Goal: Task Accomplishment & Management: Manage account settings

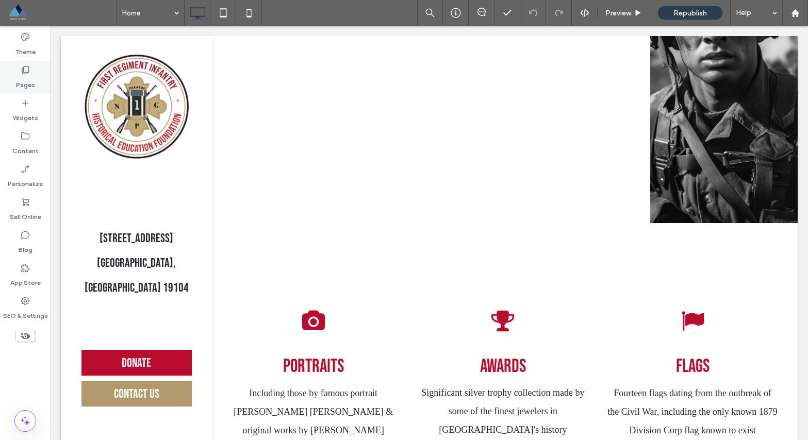
scroll to position [1531, 0]
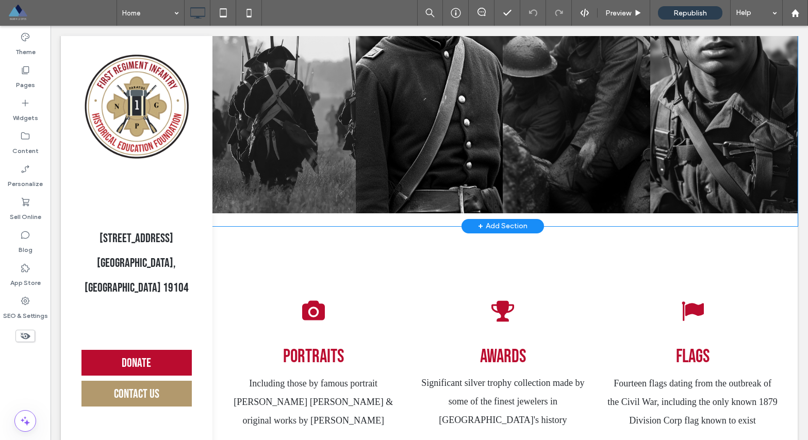
click at [621, 226] on div "First Regiment Infantry through American History Select a time period below to …" at bounding box center [502, 32] width 589 height 389
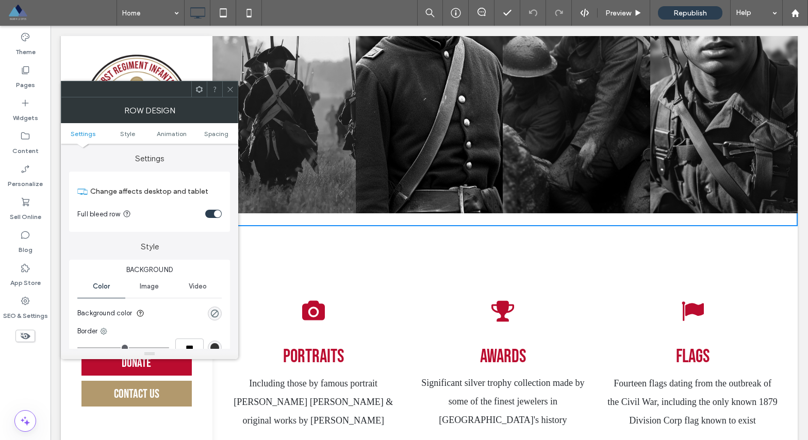
click at [507, 226] on div "First Regiment Infantry through American History Select a time period below to …" at bounding box center [502, 32] width 589 height 389
click at [228, 92] on icon at bounding box center [230, 90] width 8 height 8
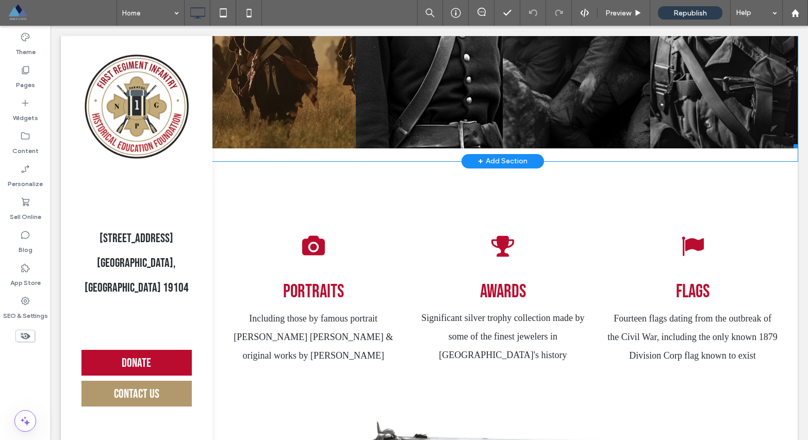
scroll to position [1597, 0]
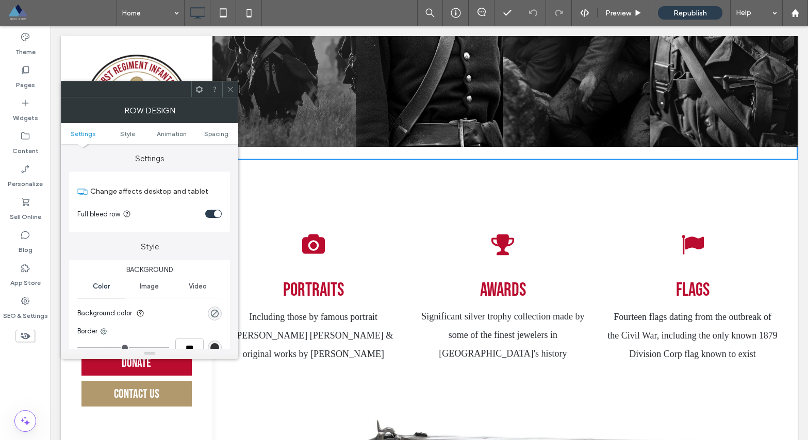
click at [199, 90] on icon at bounding box center [199, 90] width 8 height 8
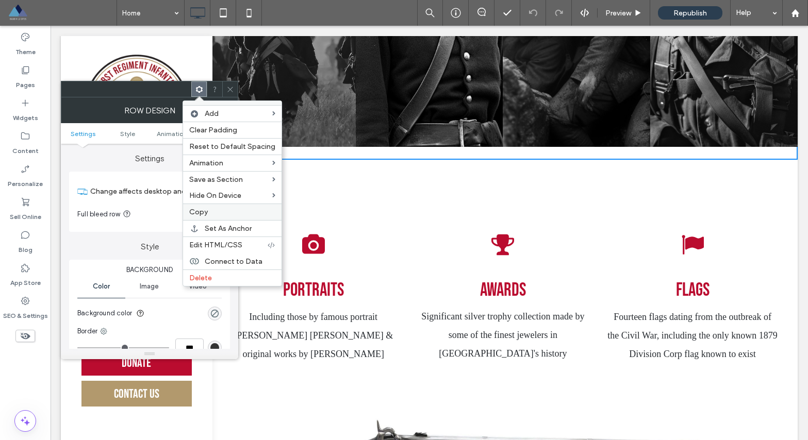
click at [234, 218] on div "Copy" at bounding box center [232, 212] width 98 height 16
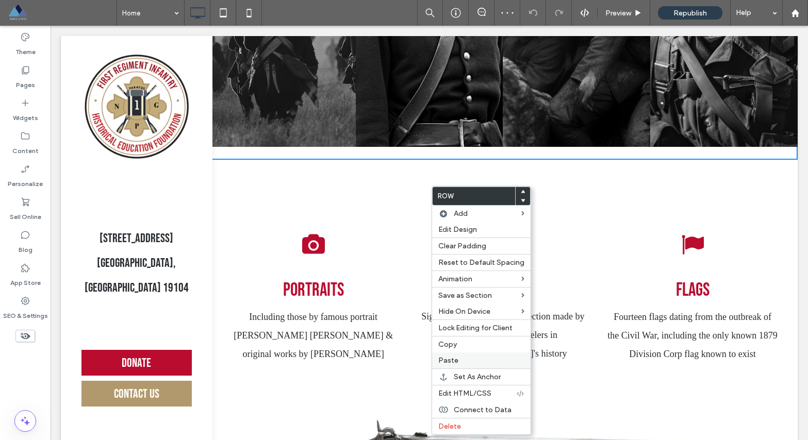
click at [479, 359] on label "Paste" at bounding box center [481, 360] width 86 height 9
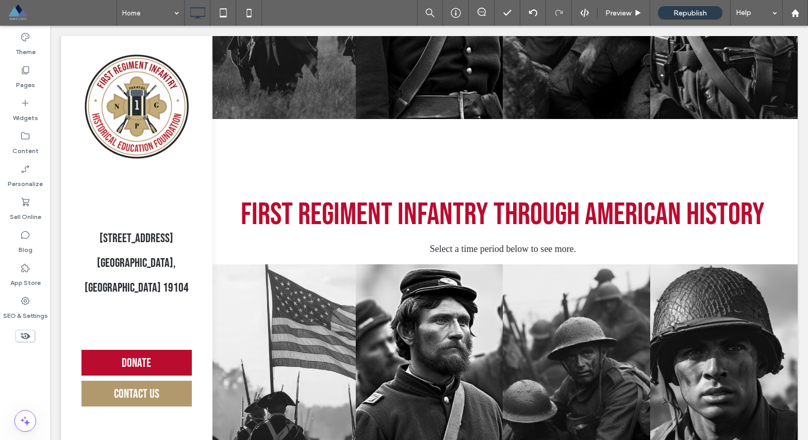
scroll to position [1639, 0]
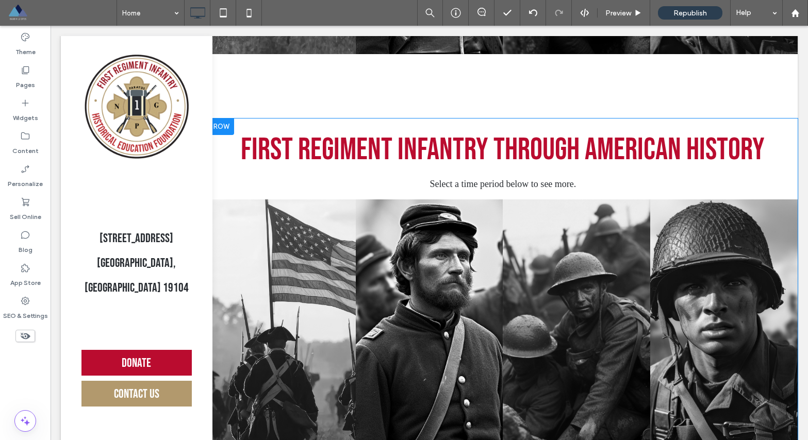
click at [499, 179] on div "First Regiment Infantry through American History Select a time period below to …" at bounding box center [502, 313] width 589 height 389
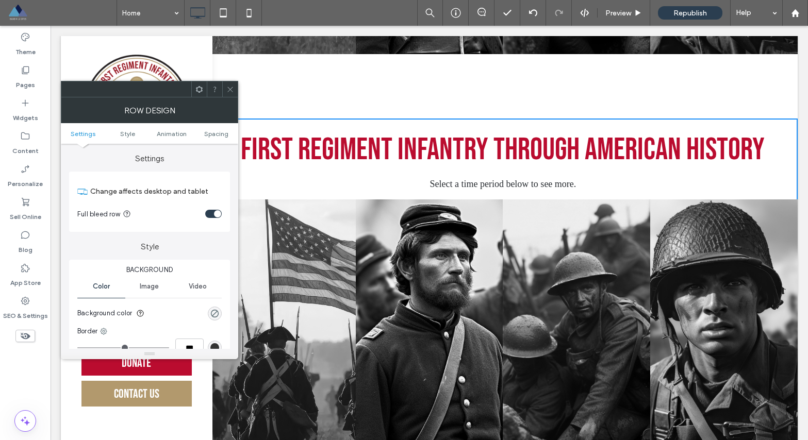
click at [502, 169] on span "First Regiment Infantry through American History" at bounding box center [503, 149] width 524 height 37
click at [232, 92] on icon at bounding box center [230, 90] width 8 height 8
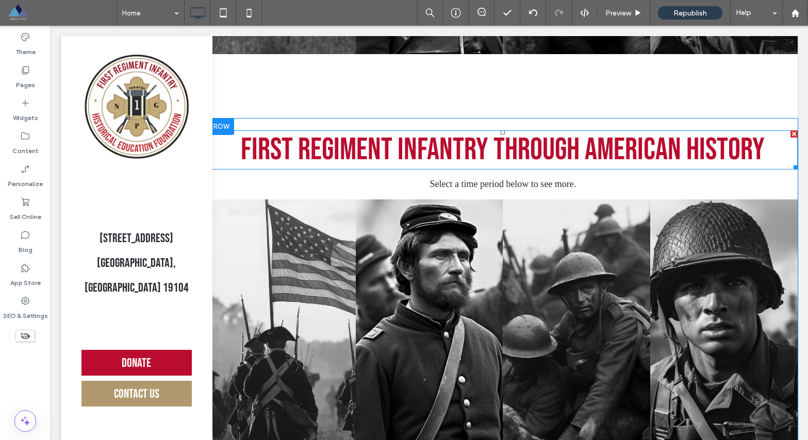
click at [288, 169] on span "First Regiment Infantry through American History" at bounding box center [503, 149] width 524 height 37
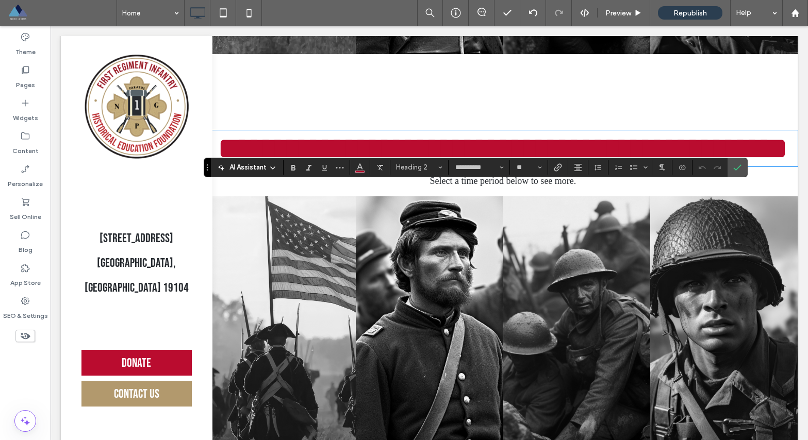
click at [221, 165] on h2 "**********" at bounding box center [502, 148] width 589 height 34
click at [245, 190] on p "Select a time period below to see more." at bounding box center [502, 181] width 589 height 19
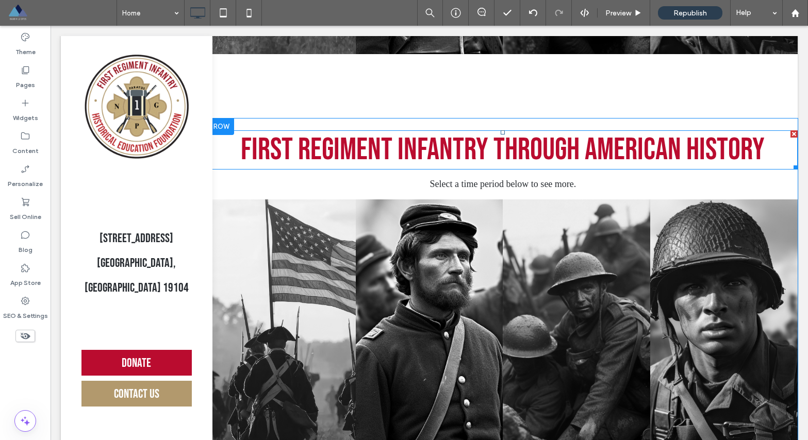
click at [231, 169] on h2 "First Regiment Infantry through American History" at bounding box center [502, 149] width 589 height 37
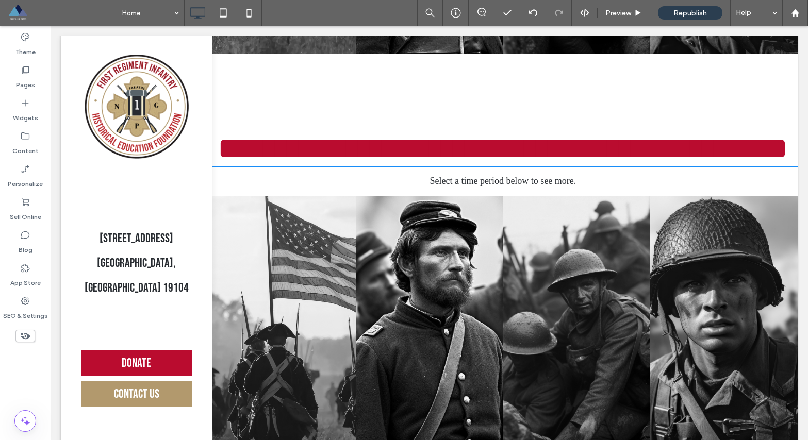
type input "**********"
type input "**"
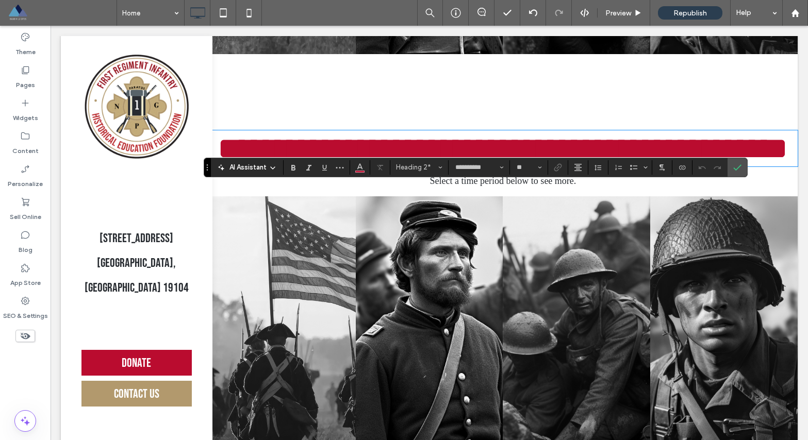
click at [256, 251] on div "**********" at bounding box center [502, 311] width 589 height 370
click at [257, 251] on div "**********" at bounding box center [502, 311] width 589 height 370
click at [491, 130] on div "Legacy & Lineage Connecting the past to the present Click To Paste Row + Add Se…" at bounding box center [502, 131] width 589 height 3467
click at [738, 173] on span "Confirm" at bounding box center [737, 168] width 8 height 18
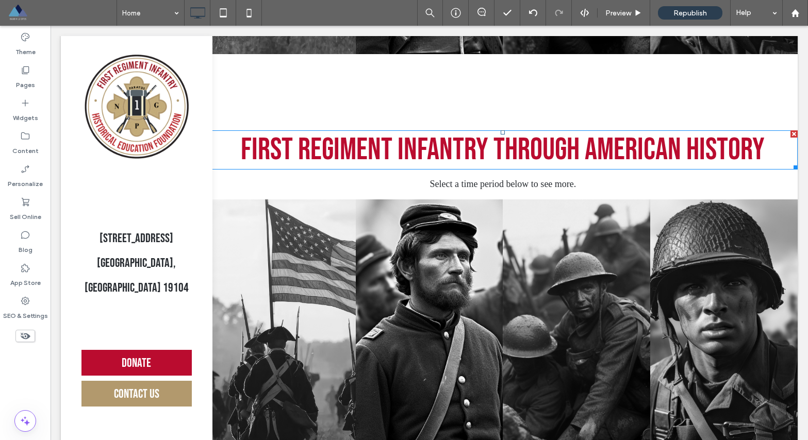
click at [790, 138] on div at bounding box center [793, 133] width 7 height 7
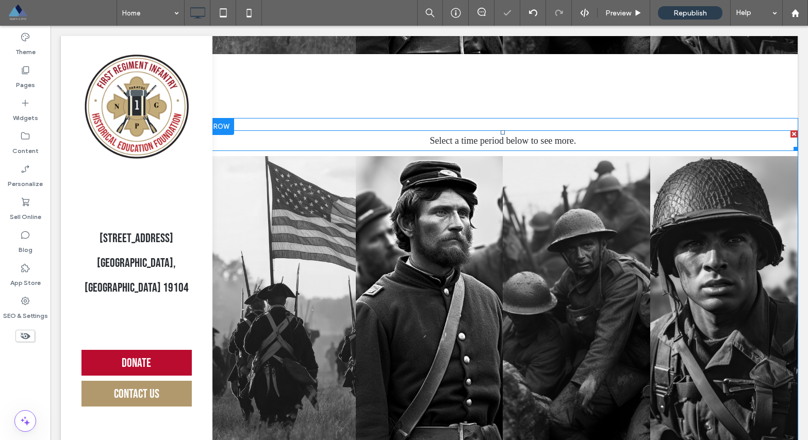
click at [790, 138] on div at bounding box center [793, 133] width 7 height 7
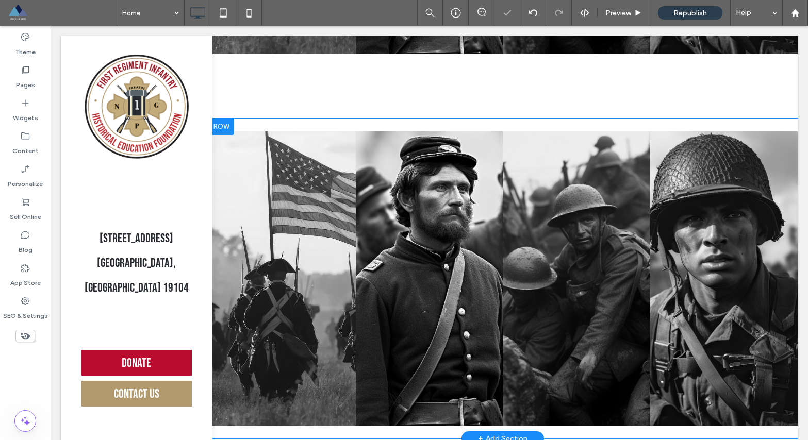
click at [765, 178] on div "Revolutionary War Button Civil War Portraits of people from around the globe Bu…" at bounding box center [502, 279] width 589 height 321
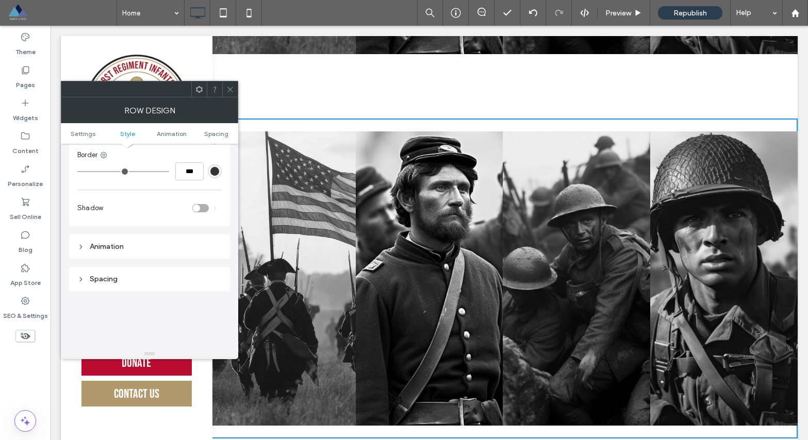
scroll to position [177, 0]
click at [111, 281] on div "Spacing" at bounding box center [149, 278] width 144 height 9
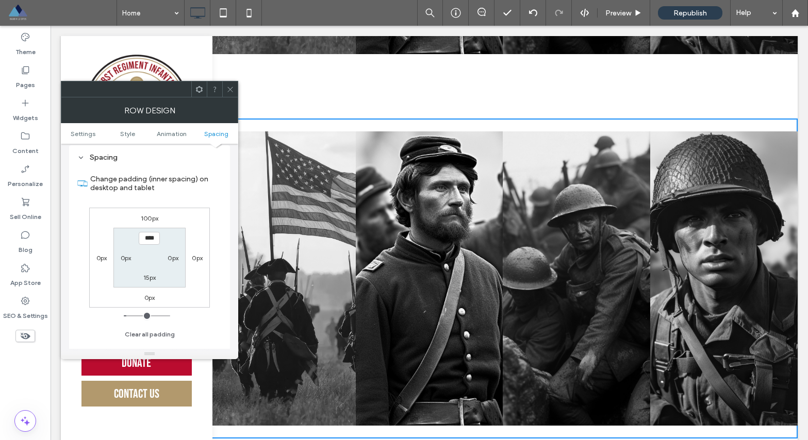
scroll to position [283, 0]
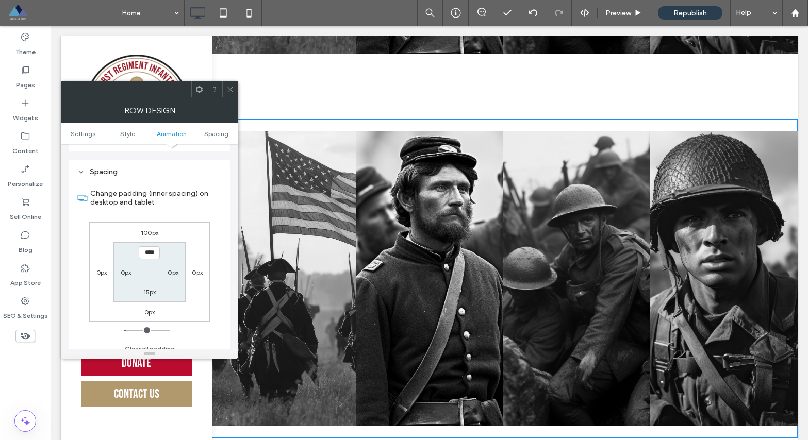
click at [148, 231] on label "100px" at bounding box center [150, 233] width 18 height 8
type input "***"
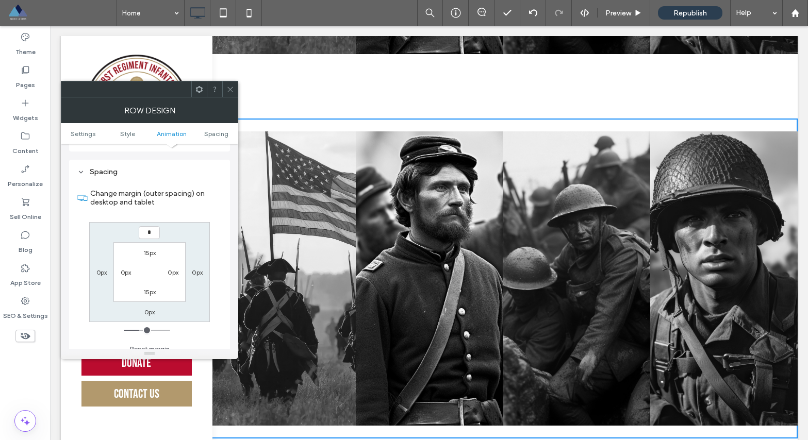
type input "*"
type input "***"
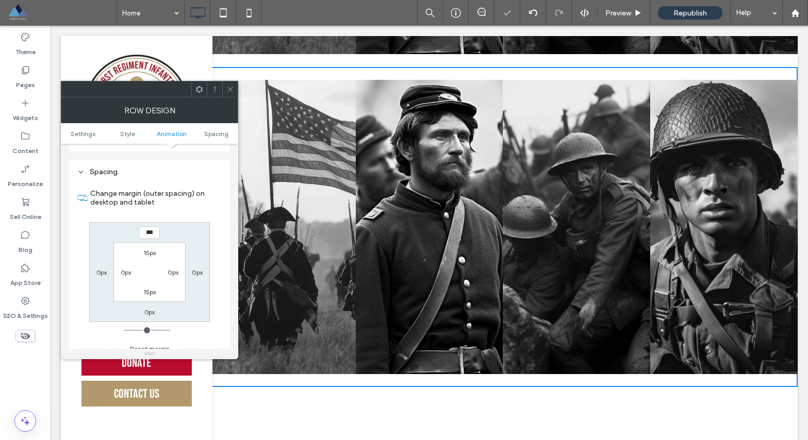
click at [151, 253] on label "15px" at bounding box center [149, 253] width 13 height 8
type input "**"
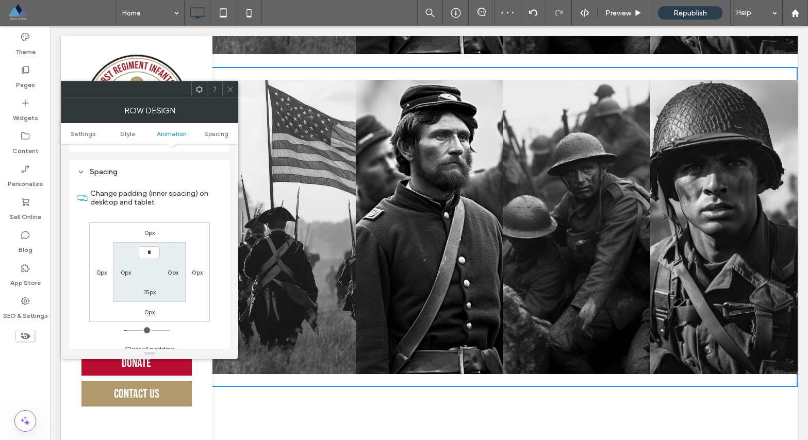
type input "*"
type input "***"
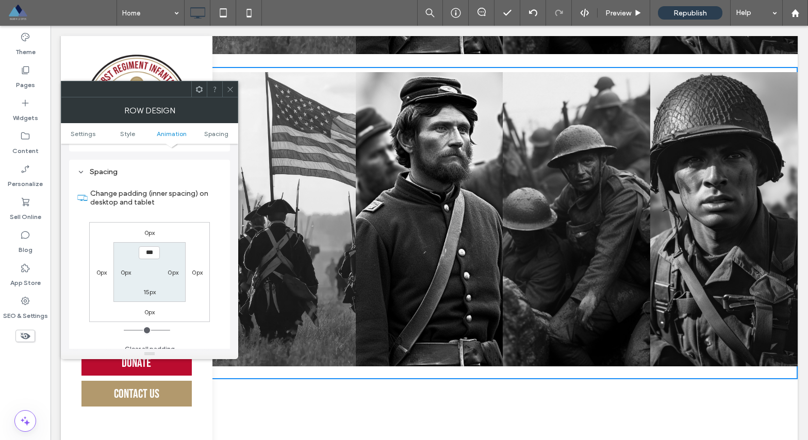
click at [232, 93] on span at bounding box center [230, 88] width 8 height 15
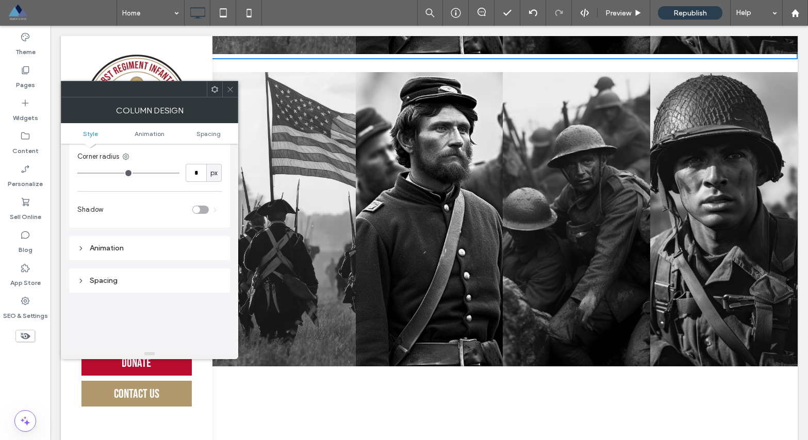
click at [112, 283] on div "Spacing" at bounding box center [149, 280] width 144 height 9
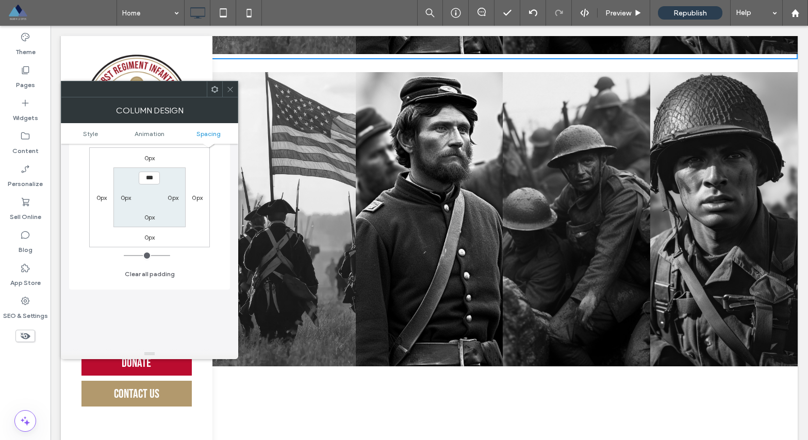
scroll to position [252, 0]
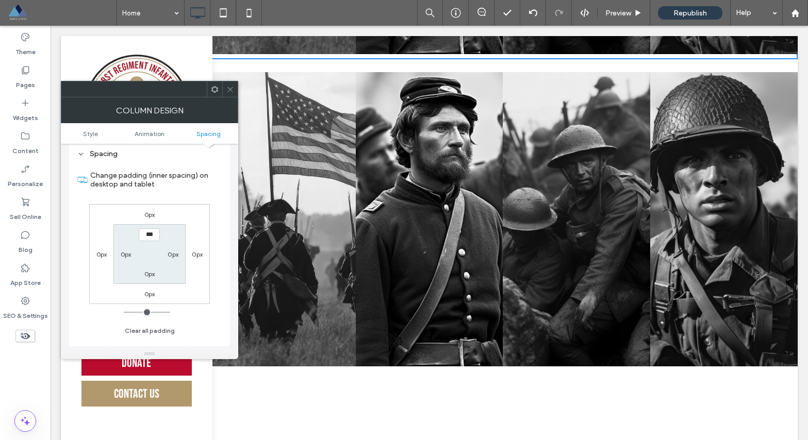
click at [231, 90] on use at bounding box center [229, 89] width 5 height 5
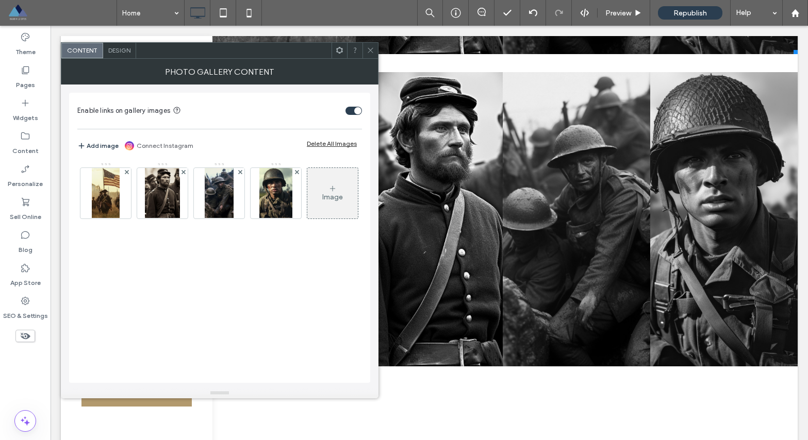
click at [369, 56] on span at bounding box center [370, 50] width 8 height 15
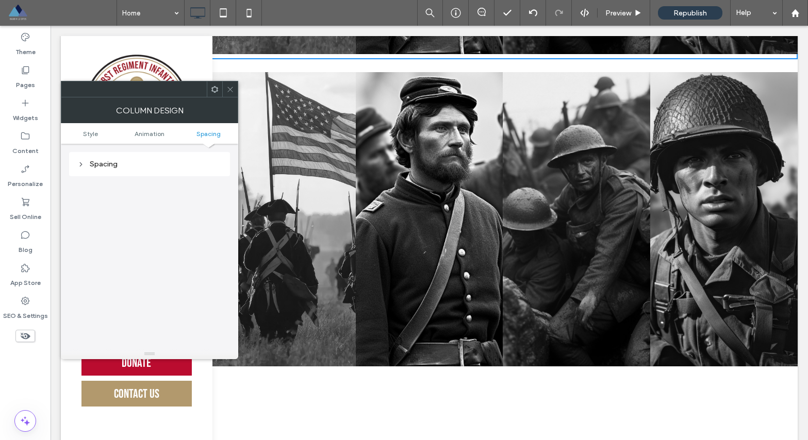
click at [221, 135] on link "Spacing" at bounding box center [208, 134] width 59 height 8
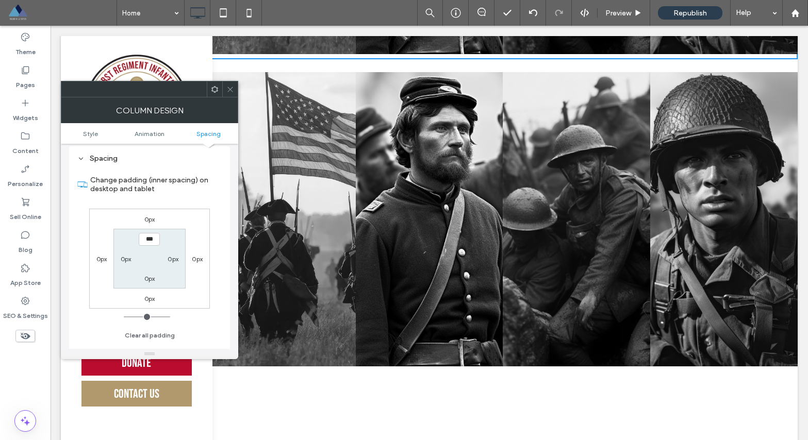
scroll to position [242, 0]
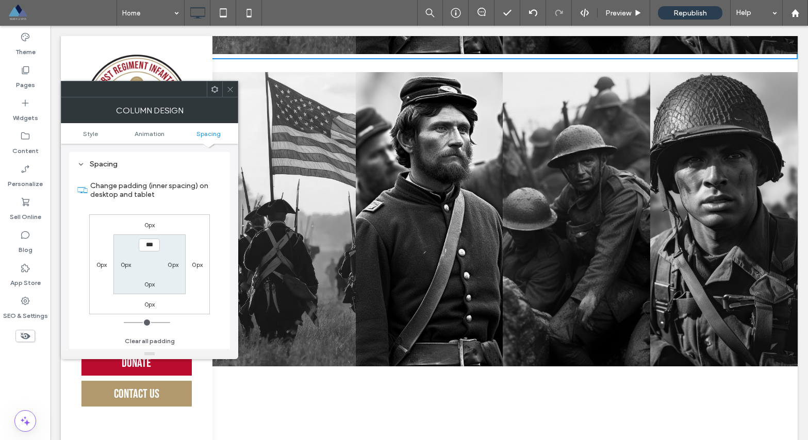
click at [232, 91] on icon at bounding box center [230, 90] width 8 height 8
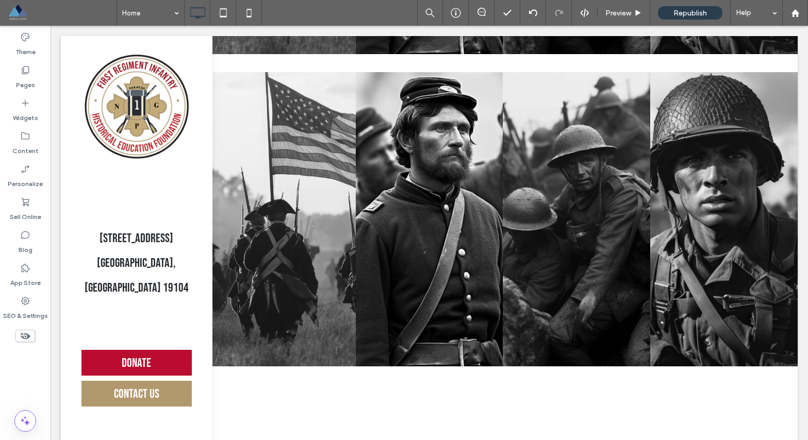
click at [332, 123] on div "Revolutionary War Button Civil War Portraits of people from around the globe Bu…" at bounding box center [502, 219] width 589 height 305
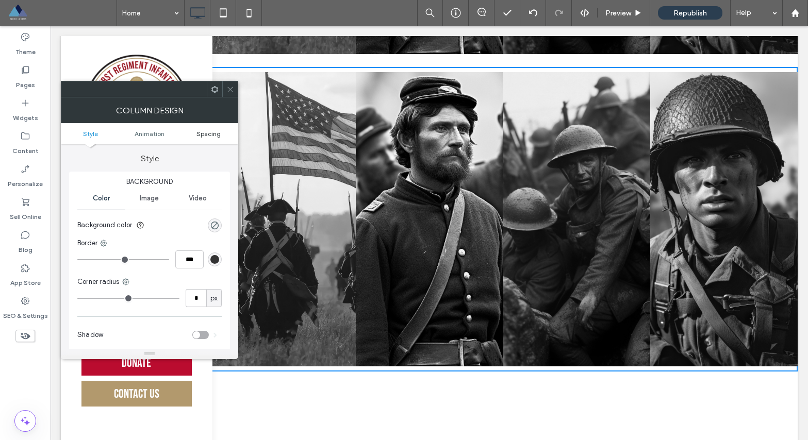
click at [216, 130] on span "Spacing" at bounding box center [208, 134] width 24 height 8
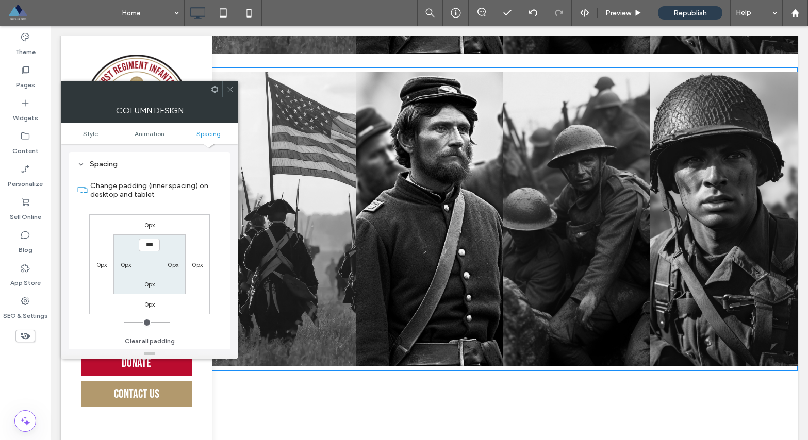
click at [230, 91] on icon at bounding box center [230, 90] width 8 height 8
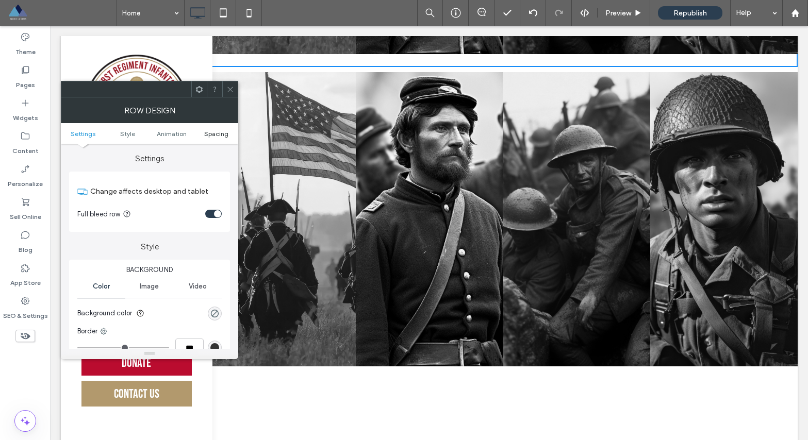
click at [213, 135] on span "Spacing" at bounding box center [216, 134] width 24 height 8
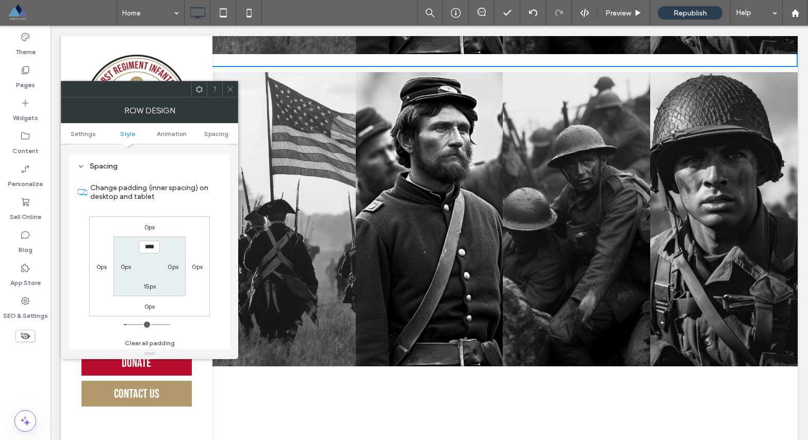
scroll to position [291, 0]
type input "***"
type input "*"
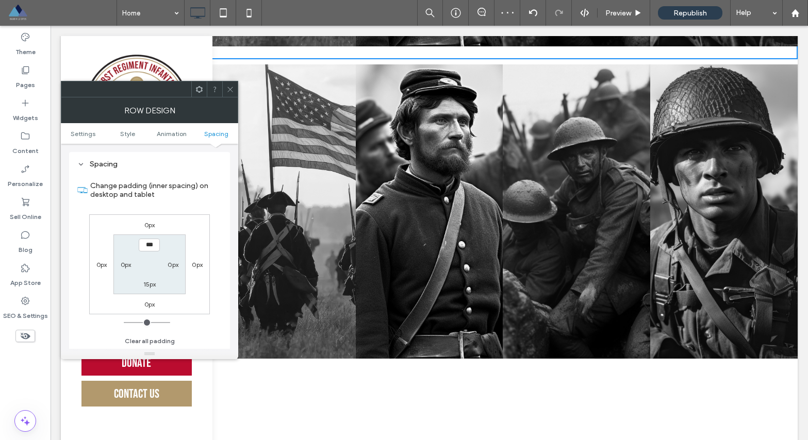
click at [230, 90] on icon at bounding box center [230, 90] width 8 height 8
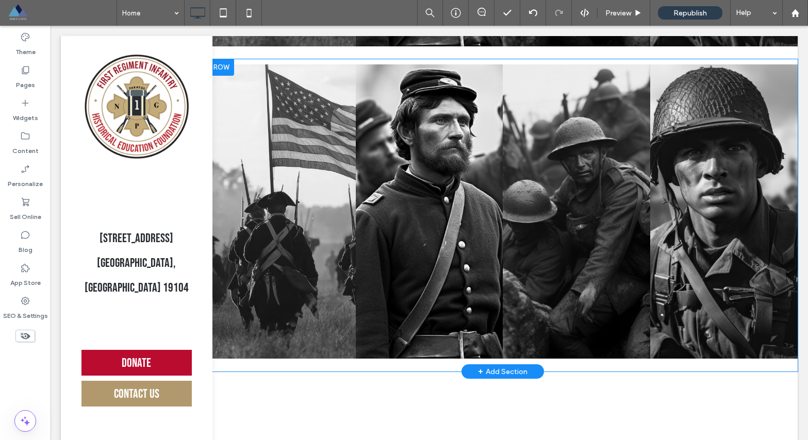
click at [291, 117] on div "Revolutionary War Button Civil War Portraits of people from around the globe Bu…" at bounding box center [502, 211] width 589 height 305
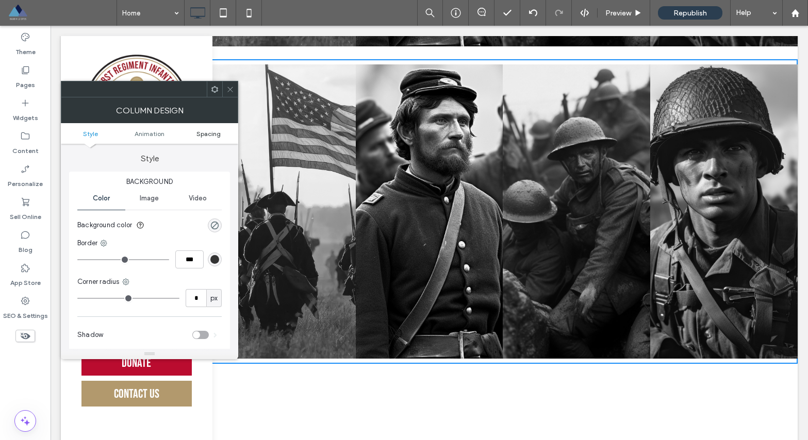
click at [201, 133] on span "Spacing" at bounding box center [208, 134] width 24 height 8
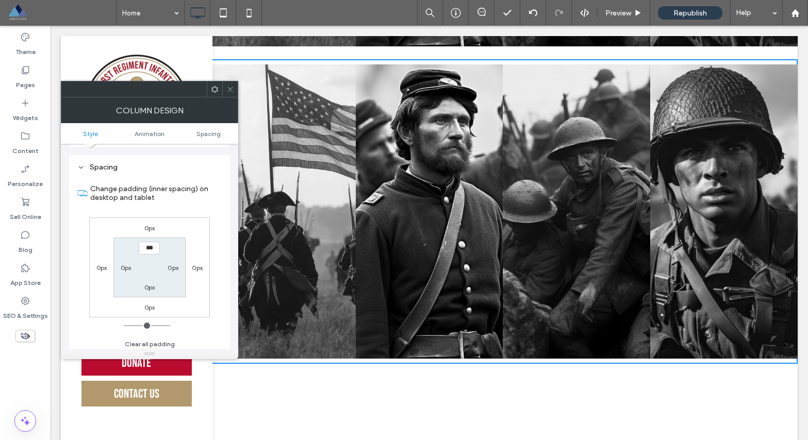
scroll to position [242, 0]
click at [226, 91] on icon at bounding box center [230, 90] width 8 height 8
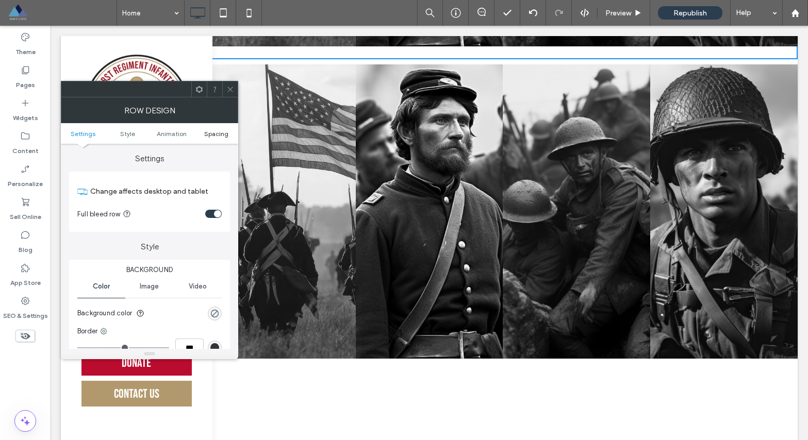
click at [216, 131] on span "Spacing" at bounding box center [216, 134] width 24 height 8
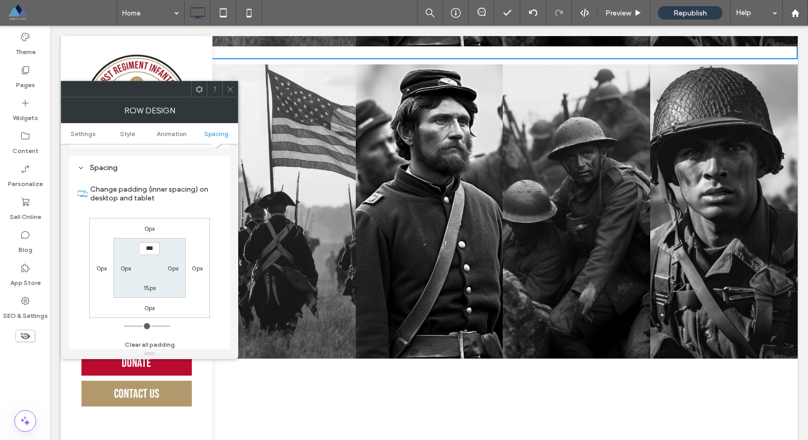
scroll to position [291, 0]
click at [147, 283] on label "15px" at bounding box center [149, 284] width 13 height 8
type input "**"
type input "*"
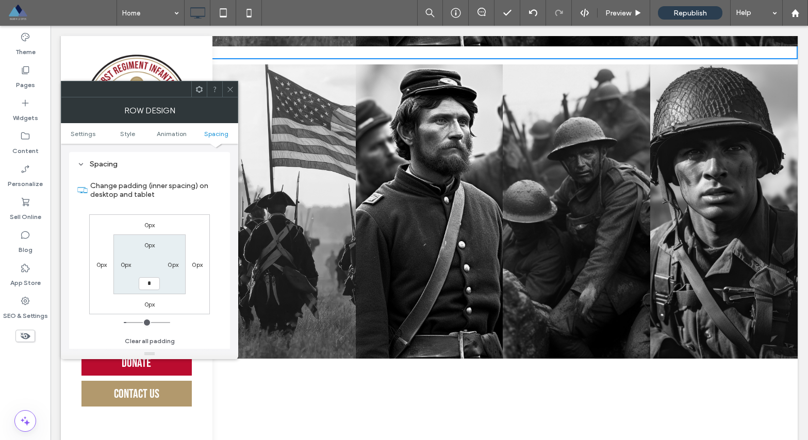
type input "***"
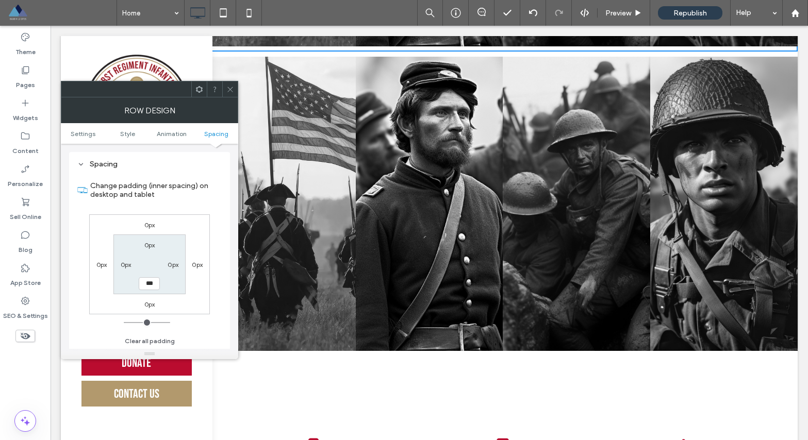
click at [230, 91] on icon at bounding box center [230, 90] width 8 height 8
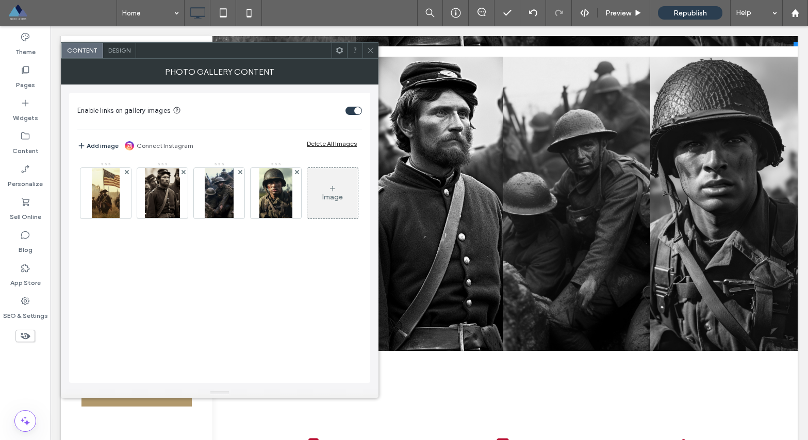
click at [126, 52] on span "Design" at bounding box center [119, 50] width 22 height 8
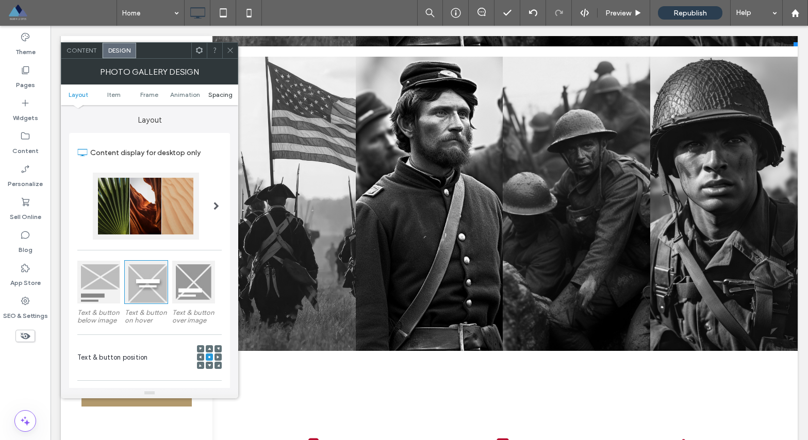
click at [215, 95] on span "Spacing" at bounding box center [220, 95] width 24 height 8
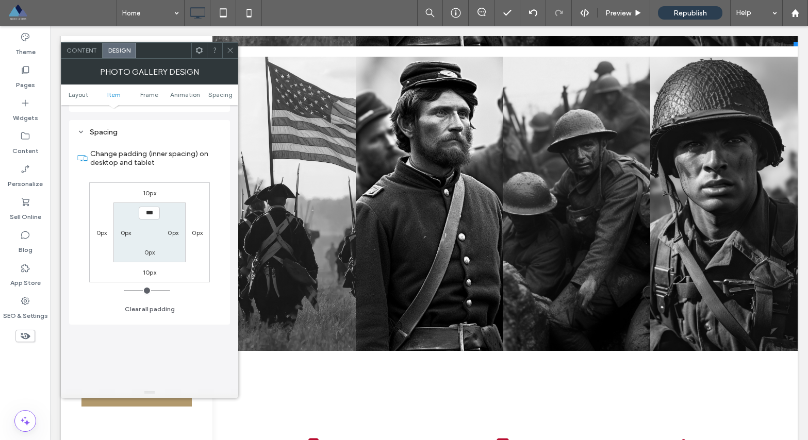
scroll to position [551, 0]
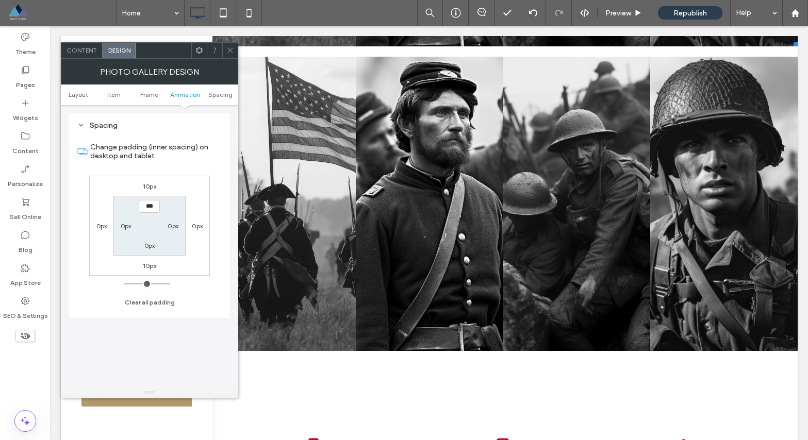
click at [152, 266] on label "10px" at bounding box center [149, 266] width 13 height 8
type input "**"
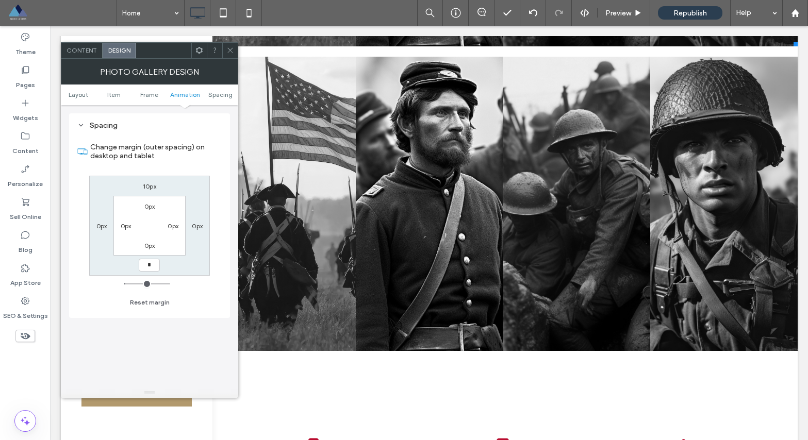
type input "*"
type input "***"
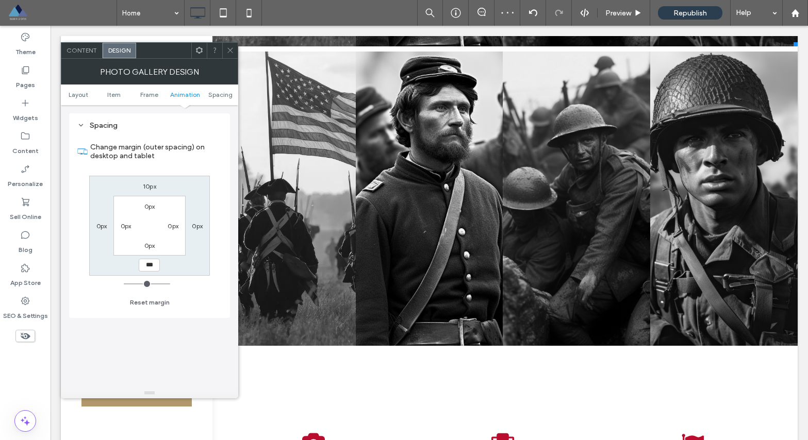
click at [227, 49] on icon at bounding box center [230, 50] width 8 height 8
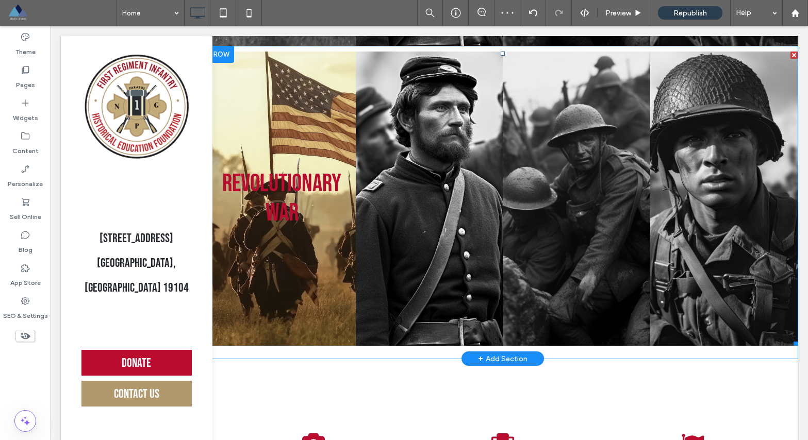
click at [298, 121] on link at bounding box center [281, 199] width 147 height 295
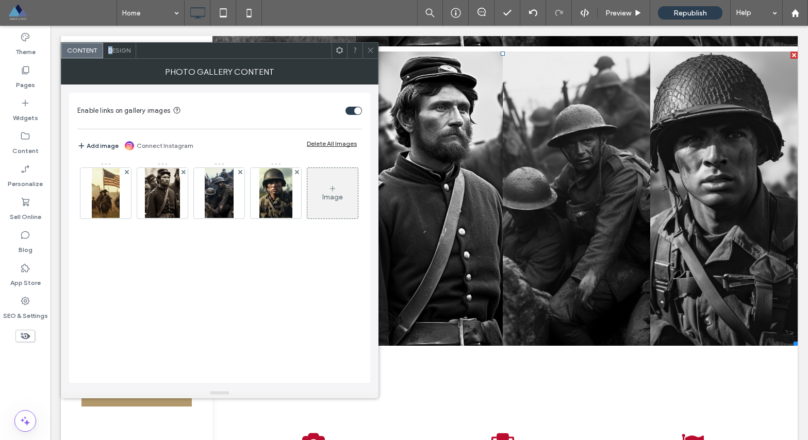
click at [110, 53] on span "Design" at bounding box center [119, 50] width 22 height 8
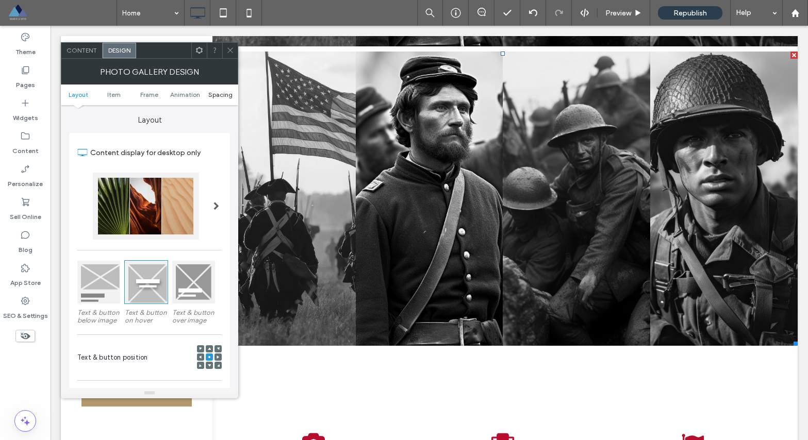
click at [228, 92] on span "Spacing" at bounding box center [220, 95] width 24 height 8
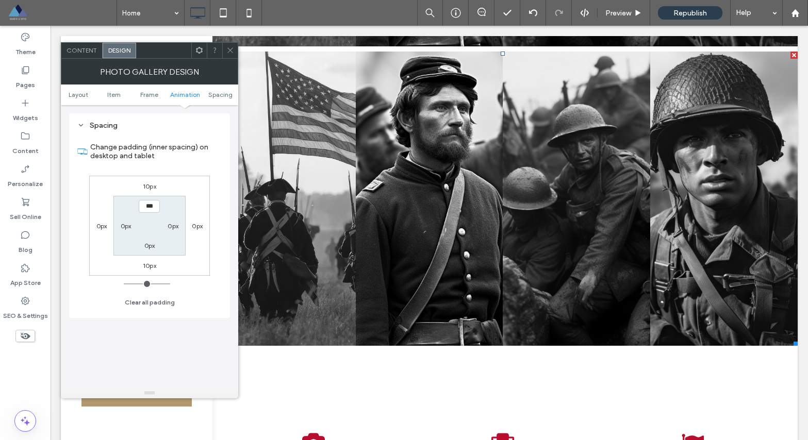
click at [153, 187] on label "10px" at bounding box center [149, 186] width 13 height 8
type input "**"
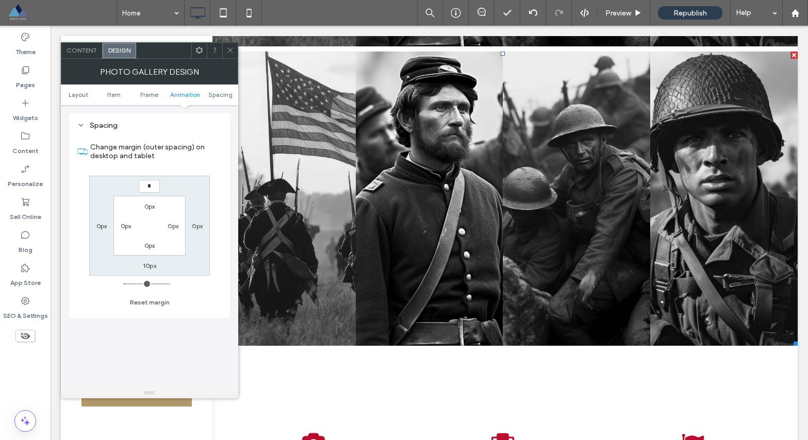
type input "*"
type input "***"
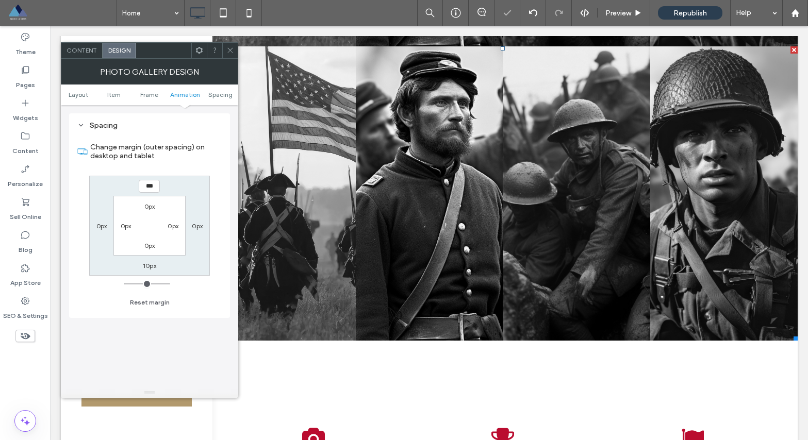
click at [231, 48] on use at bounding box center [229, 50] width 5 height 5
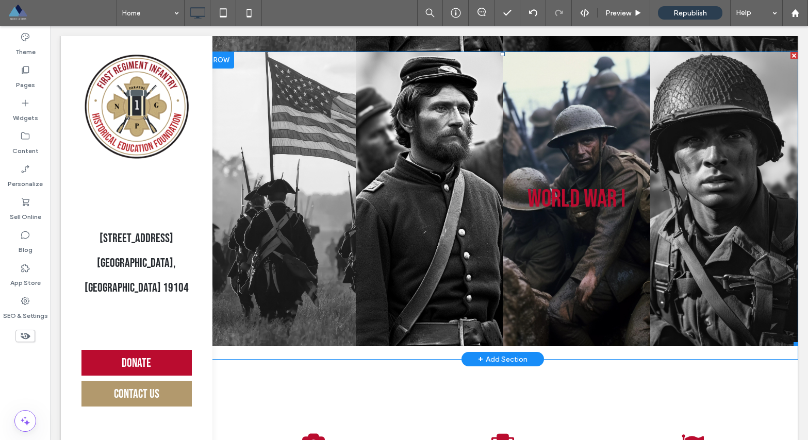
scroll to position [1631, 0]
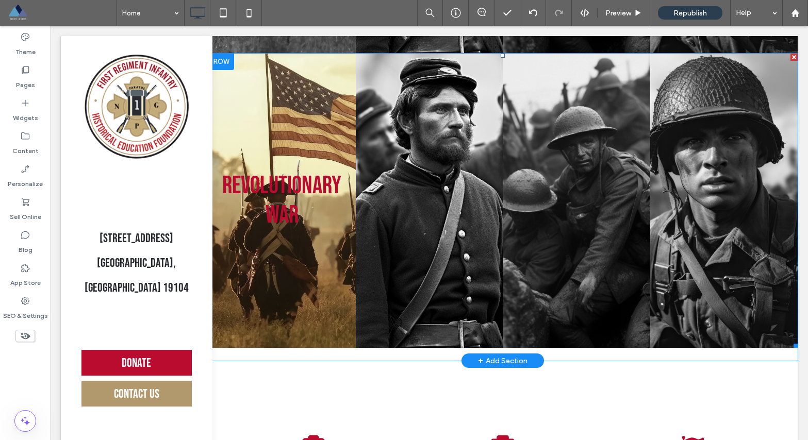
click at [294, 245] on link at bounding box center [281, 201] width 147 height 295
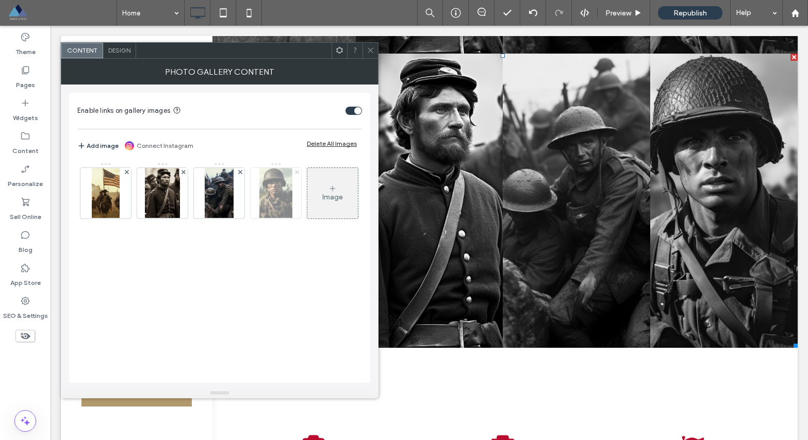
click at [296, 173] on use at bounding box center [296, 172] width 4 height 4
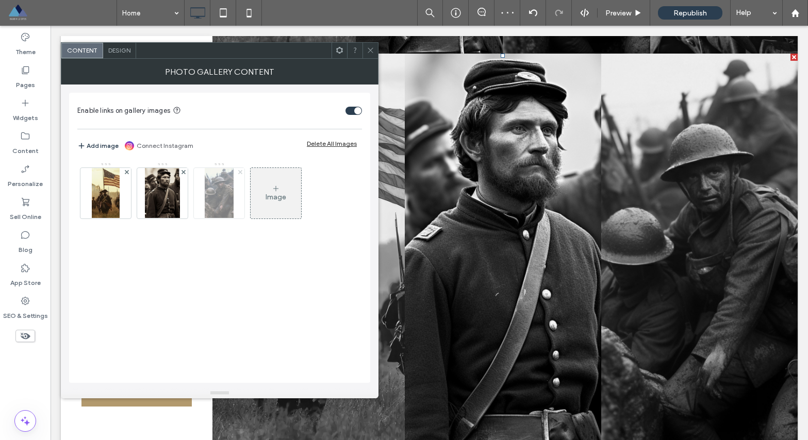
click at [241, 172] on icon at bounding box center [240, 172] width 4 height 4
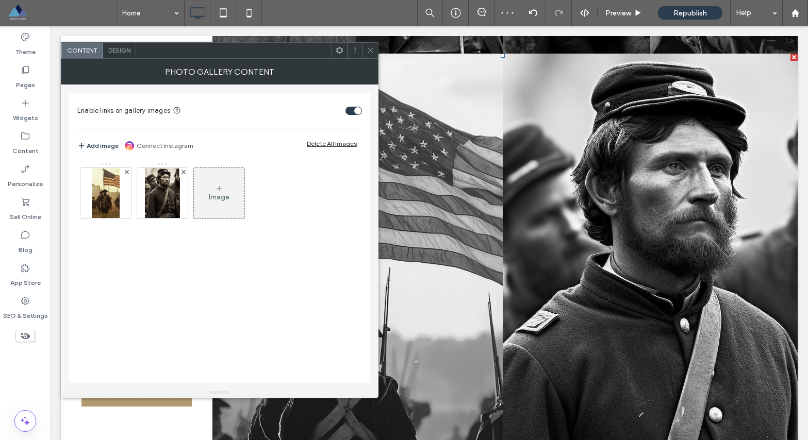
click at [373, 51] on icon at bounding box center [370, 50] width 8 height 8
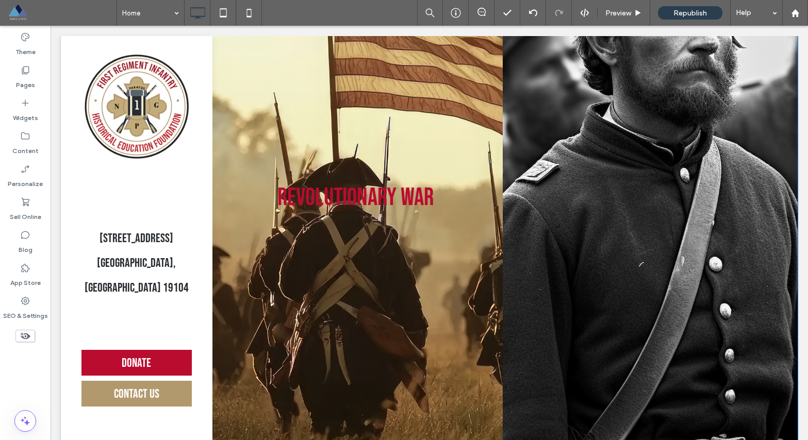
scroll to position [1792, 0]
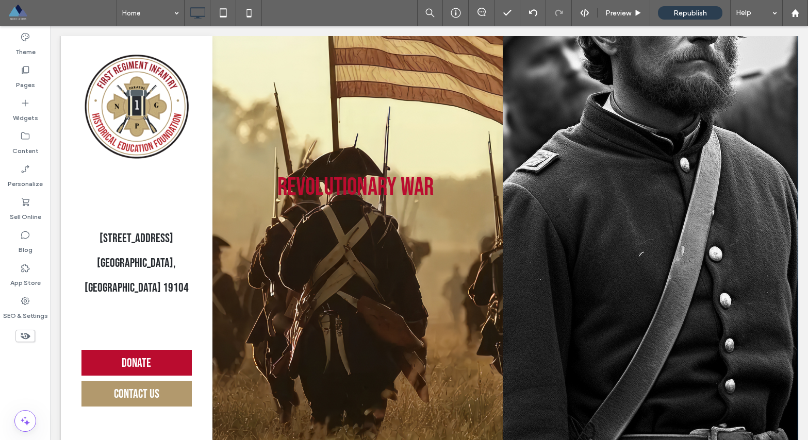
click at [373, 241] on link at bounding box center [355, 187] width 295 height 589
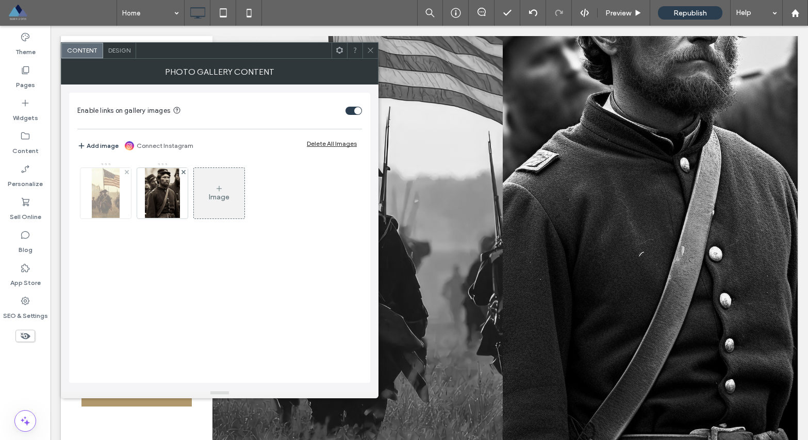
click at [108, 198] on img at bounding box center [106, 193] width 28 height 51
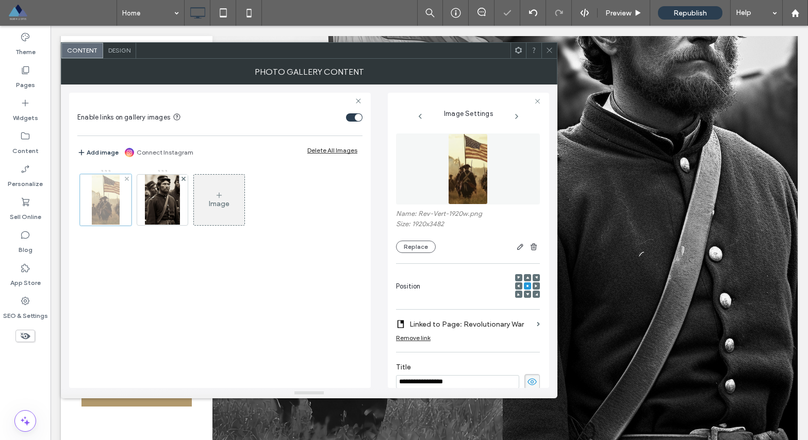
scroll to position [0, 8]
click at [108, 198] on div "Image" at bounding box center [219, 202] width 284 height 67
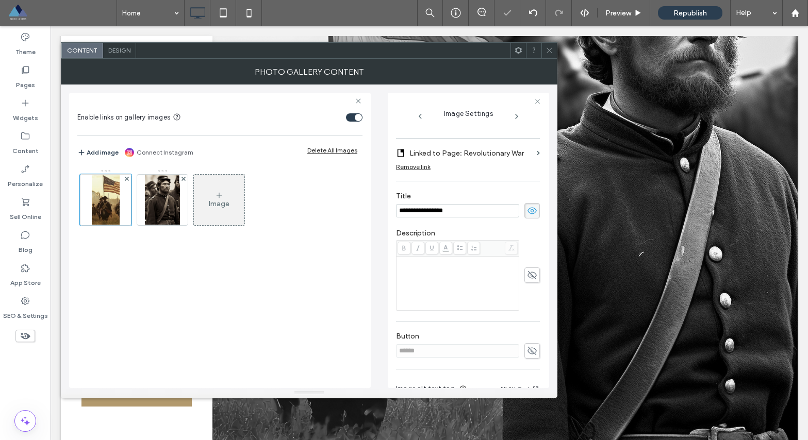
scroll to position [175, 0]
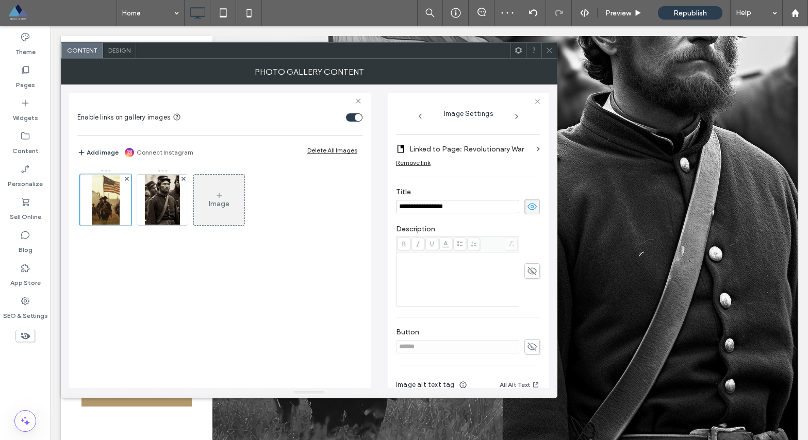
drag, startPoint x: 457, startPoint y: 205, endPoint x: 366, endPoint y: 201, distance: 90.8
click at [366, 201] on div "**********" at bounding box center [309, 237] width 480 height 304
paste input "***"
type input "**********"
click at [549, 52] on icon at bounding box center [549, 50] width 8 height 8
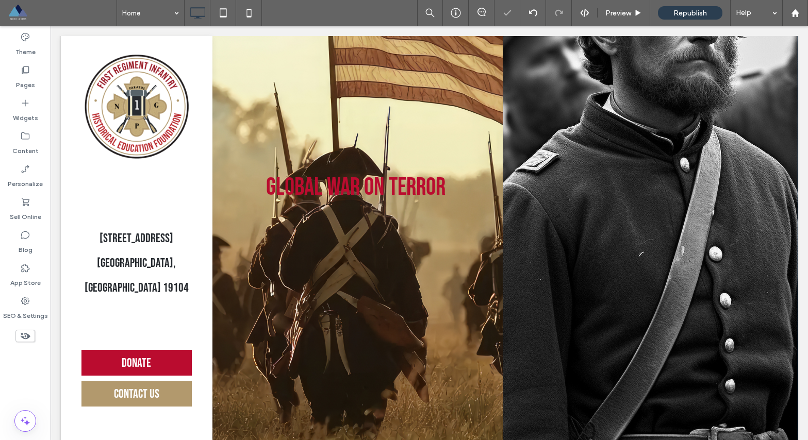
click at [379, 193] on link at bounding box center [355, 187] width 295 height 589
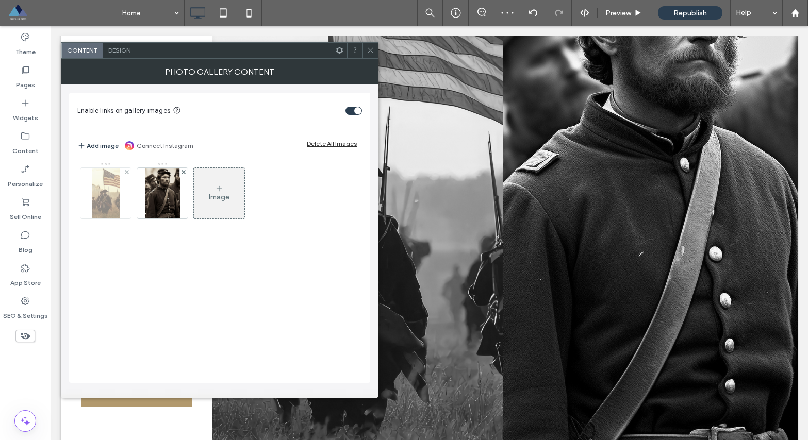
click at [103, 183] on img at bounding box center [106, 193] width 28 height 51
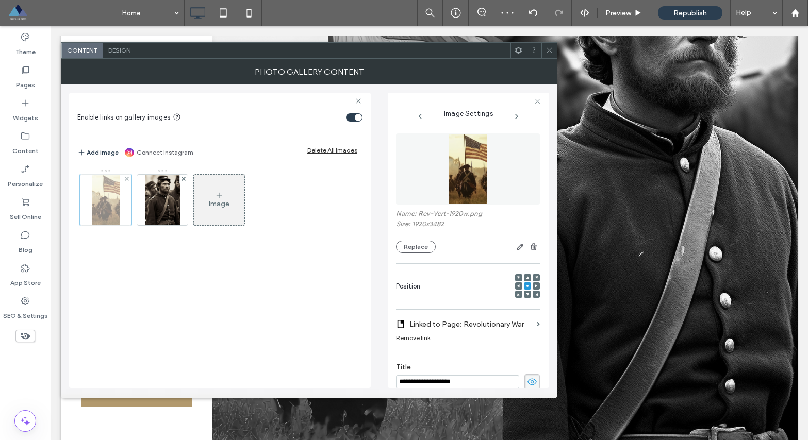
scroll to position [0, 0]
click at [402, 247] on button "Replace" at bounding box center [416, 247] width 40 height 12
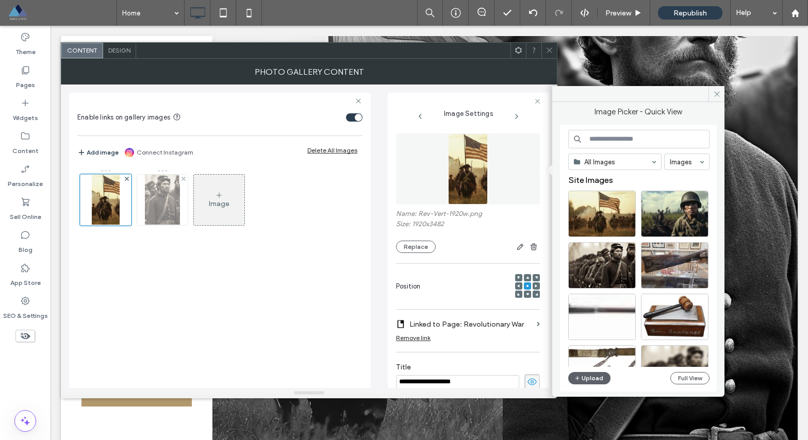
click at [159, 210] on img at bounding box center [163, 200] width 36 height 51
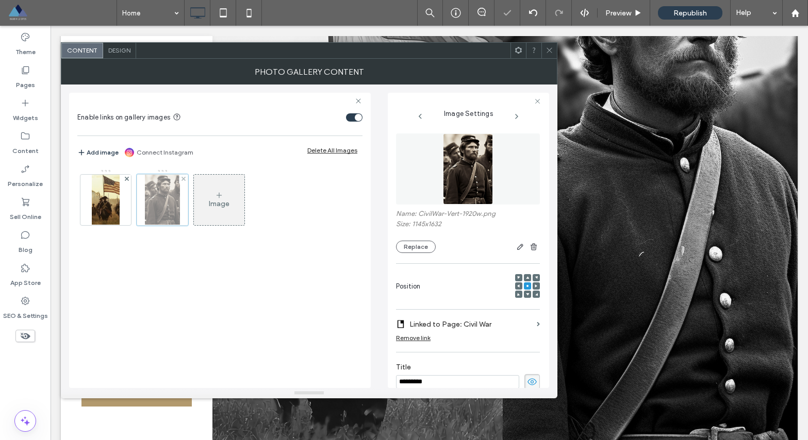
scroll to position [1, 0]
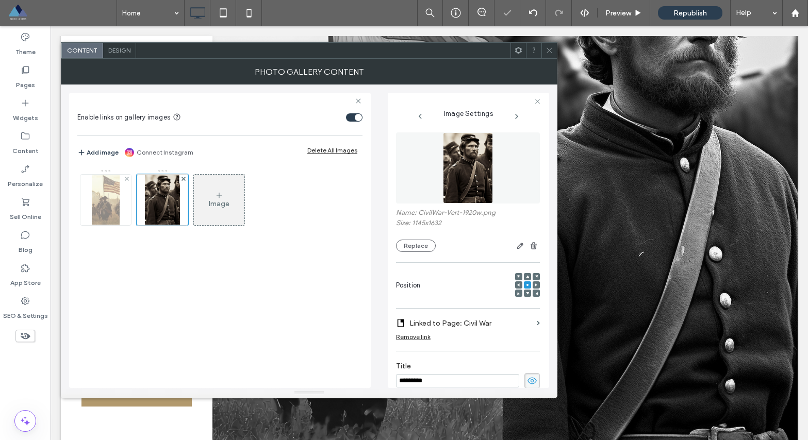
click at [113, 208] on img at bounding box center [106, 200] width 28 height 51
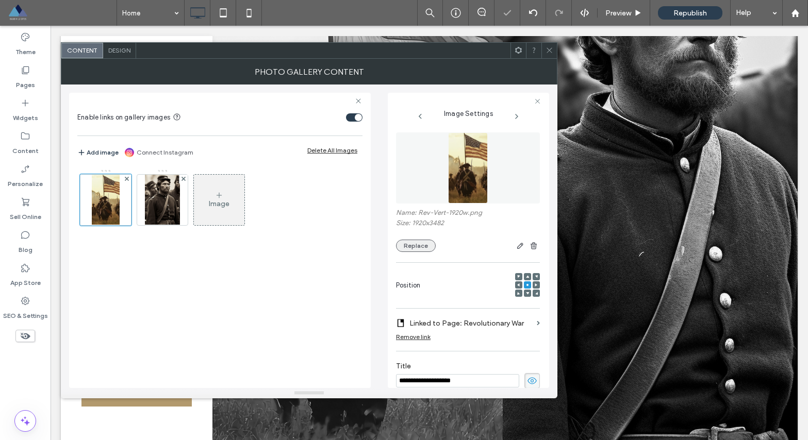
click at [412, 248] on button "Replace" at bounding box center [416, 246] width 40 height 12
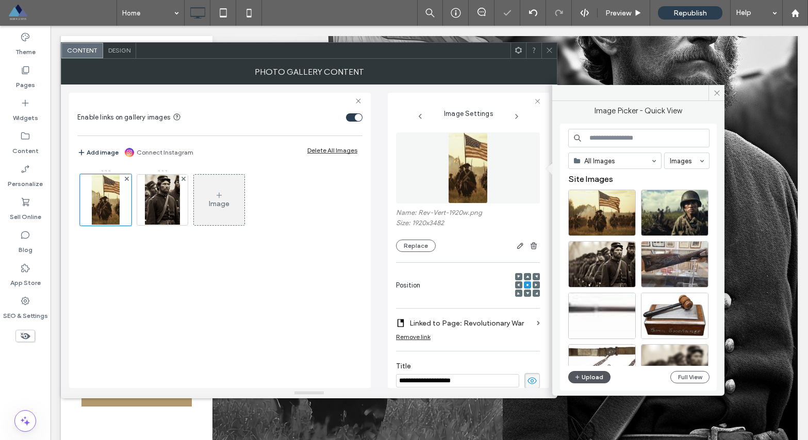
click at [591, 378] on button "Upload" at bounding box center [589, 377] width 42 height 12
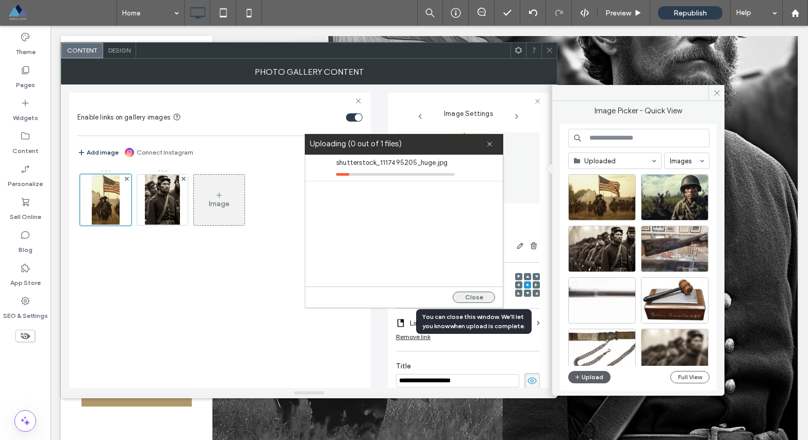
click at [472, 296] on button "Close" at bounding box center [474, 297] width 42 height 11
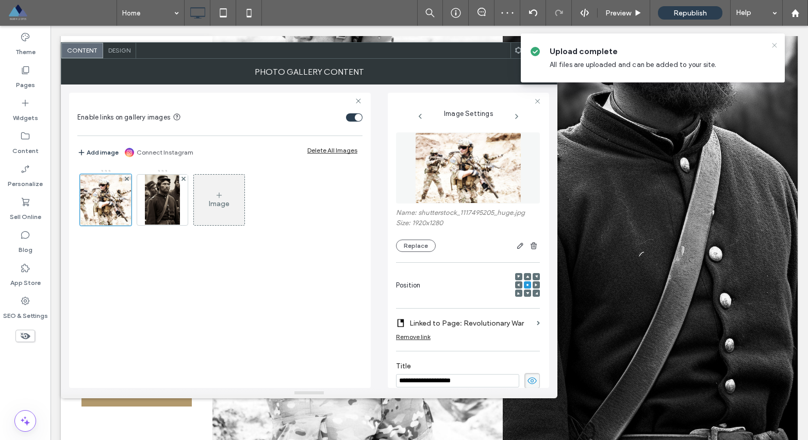
click at [775, 46] on icon at bounding box center [774, 45] width 8 height 8
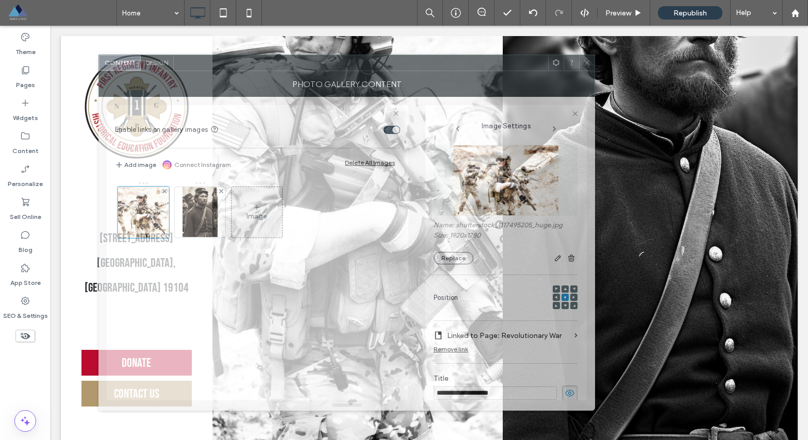
drag, startPoint x: 486, startPoint y: 49, endPoint x: 532, endPoint y: 72, distance: 51.6
click at [523, 69] on div at bounding box center [361, 62] width 374 height 15
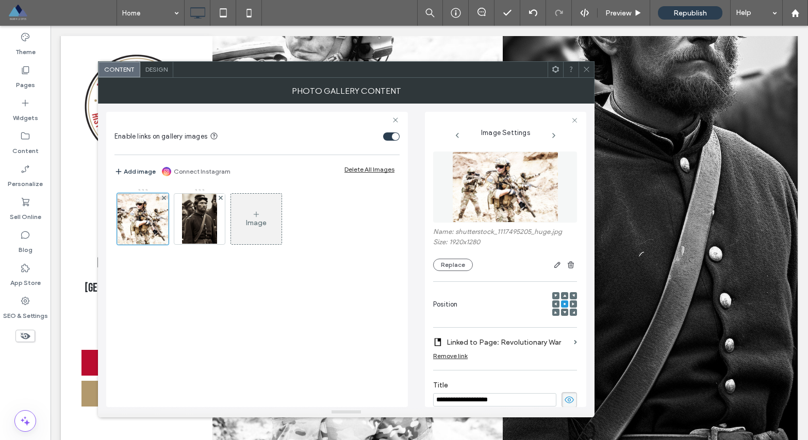
click at [589, 70] on icon at bounding box center [586, 69] width 8 height 8
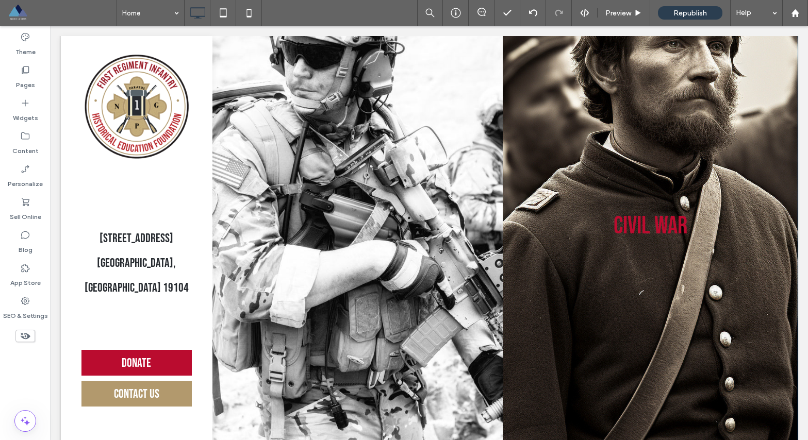
scroll to position [1760, 0]
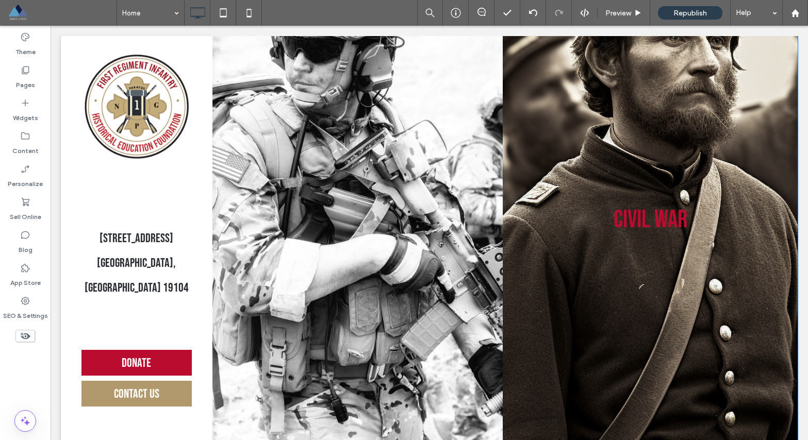
click at [593, 220] on link at bounding box center [650, 219] width 295 height 589
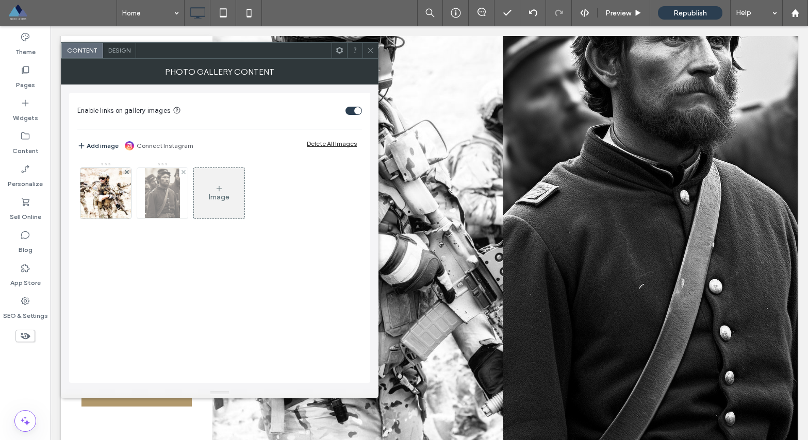
click at [162, 198] on img at bounding box center [163, 193] width 36 height 51
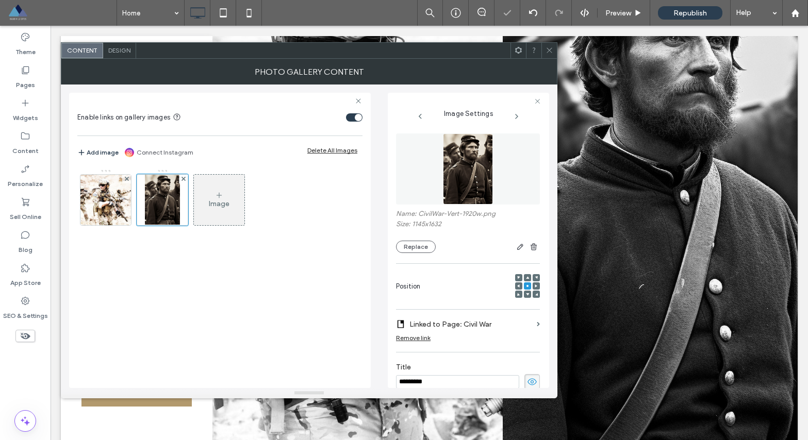
scroll to position [0, 0]
click at [430, 248] on button "Replace" at bounding box center [416, 247] width 40 height 12
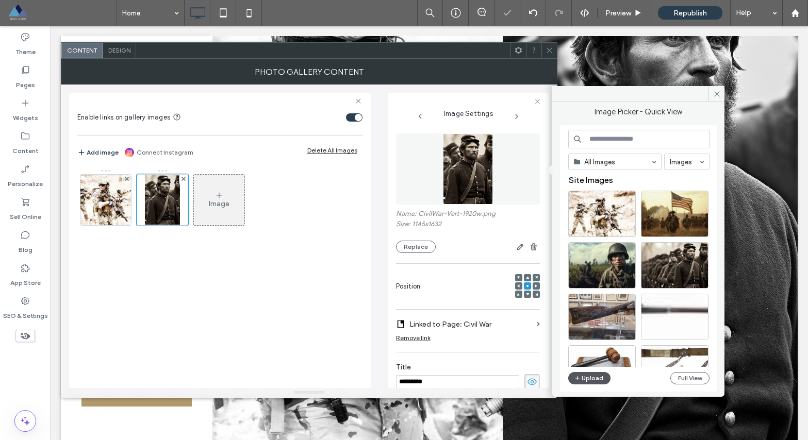
click at [586, 377] on button "Upload" at bounding box center [589, 378] width 42 height 12
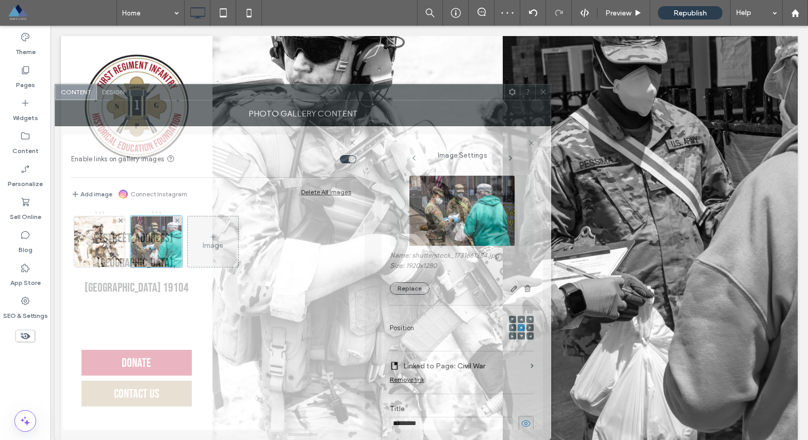
drag, startPoint x: 492, startPoint y: 53, endPoint x: 474, endPoint y: 90, distance: 40.8
click at [474, 90] on div at bounding box center [317, 92] width 374 height 15
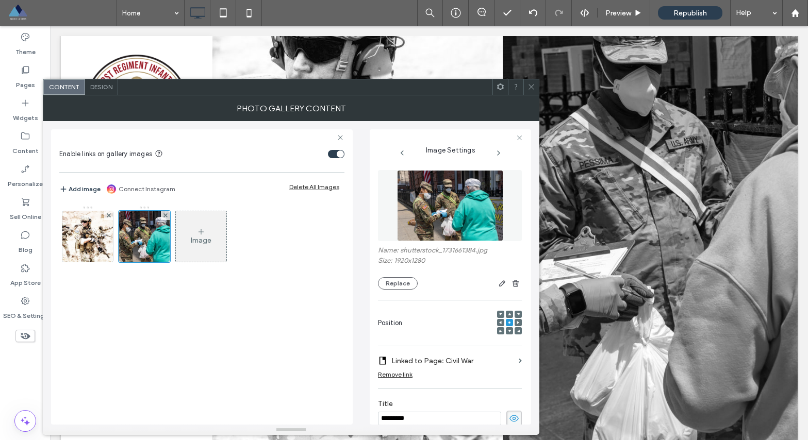
click at [497, 323] on div at bounding box center [500, 322] width 7 height 7
click at [499, 322] on icon at bounding box center [500, 322] width 3 height 3
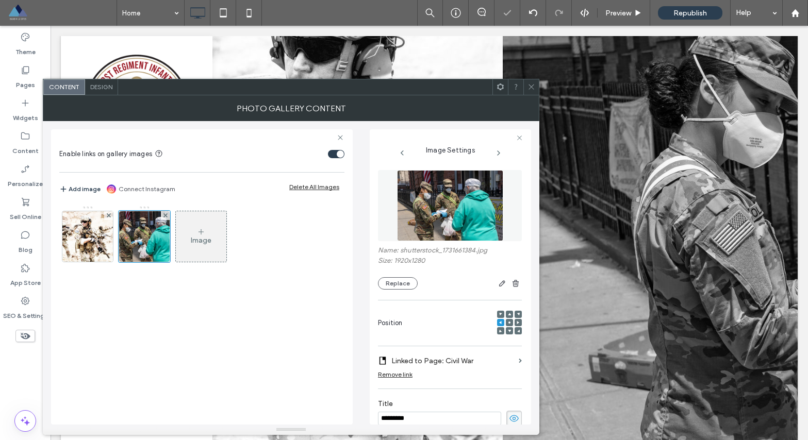
click at [508, 323] on icon at bounding box center [509, 322] width 3 height 3
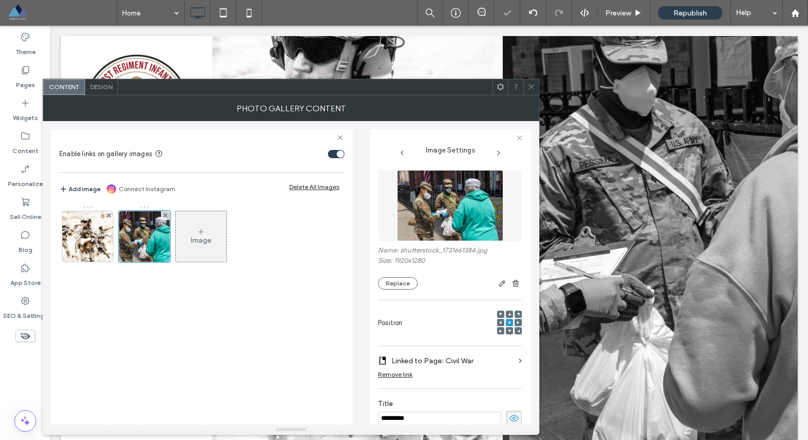
click at [498, 330] on div at bounding box center [509, 323] width 25 height 25
click at [499, 331] on icon at bounding box center [500, 330] width 3 height 3
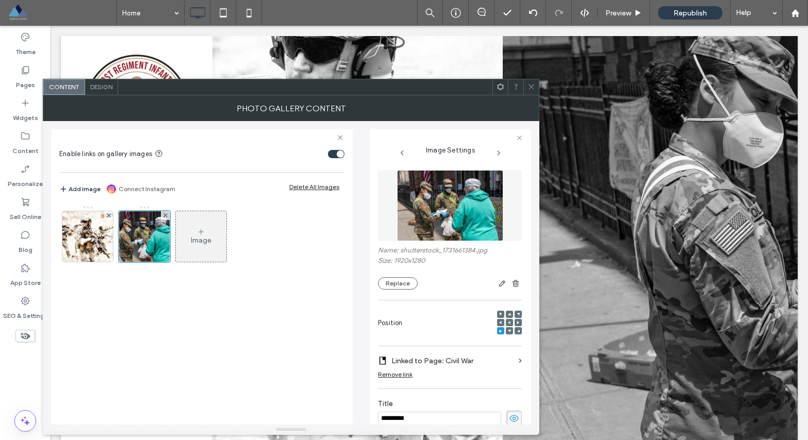
click at [516, 322] on use at bounding box center [517, 322] width 3 height 3
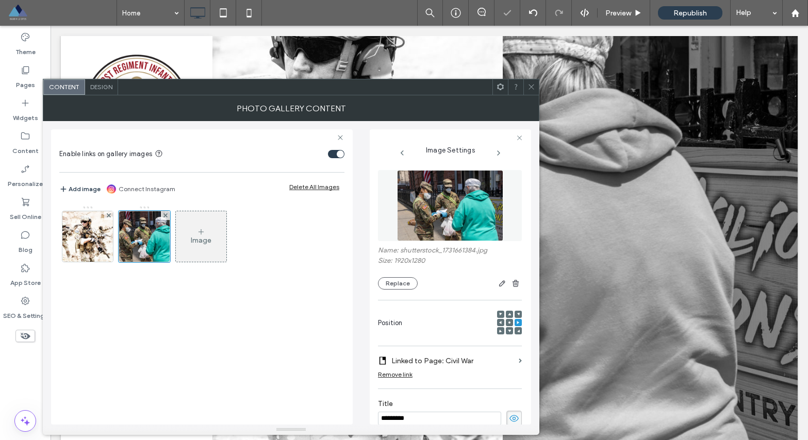
click at [508, 323] on use at bounding box center [509, 323] width 2 height 2
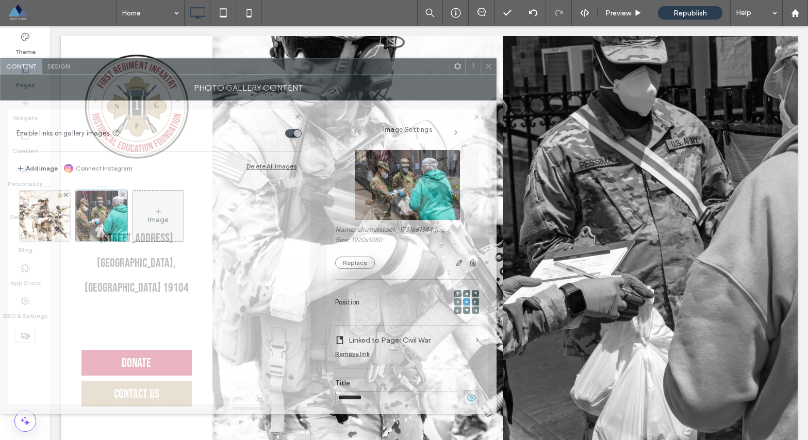
drag, startPoint x: 449, startPoint y: 92, endPoint x: 399, endPoint y: 70, distance: 55.2
click at [399, 70] on div at bounding box center [262, 66] width 374 height 15
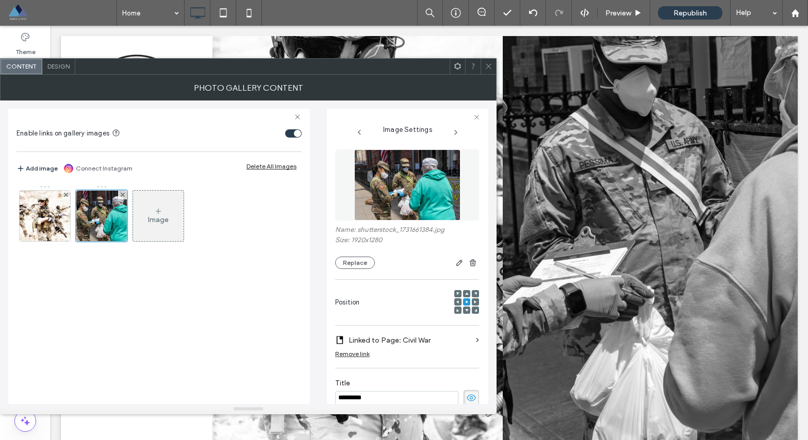
click at [487, 68] on use at bounding box center [488, 66] width 5 height 5
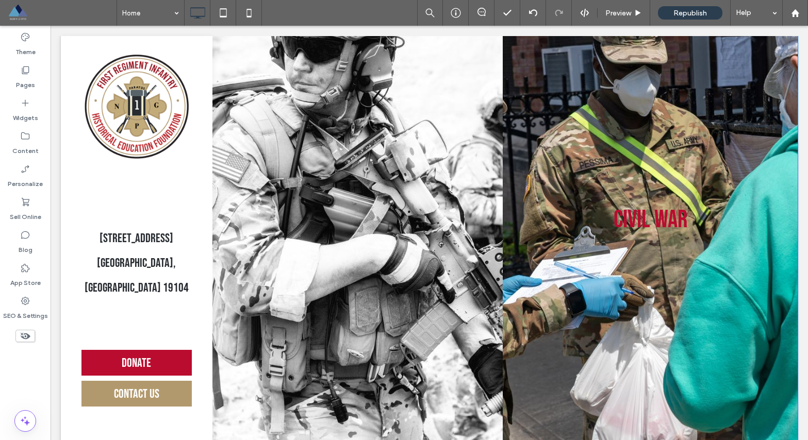
click at [639, 273] on link at bounding box center [650, 219] width 295 height 589
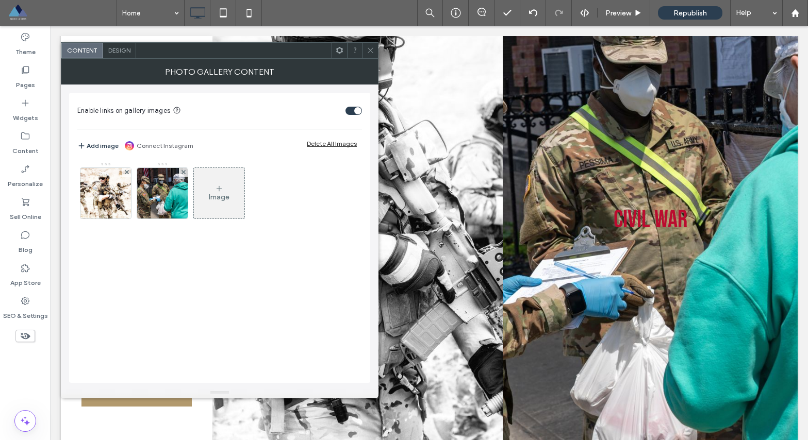
click at [639, 273] on link at bounding box center [650, 219] width 295 height 589
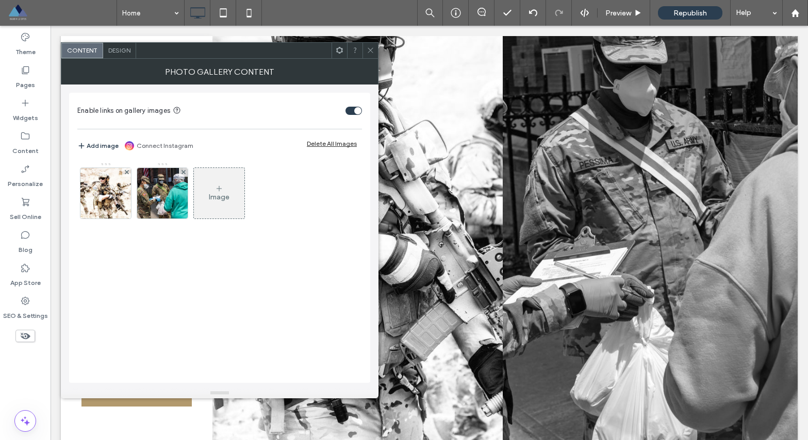
click at [115, 50] on span "Design" at bounding box center [119, 50] width 22 height 8
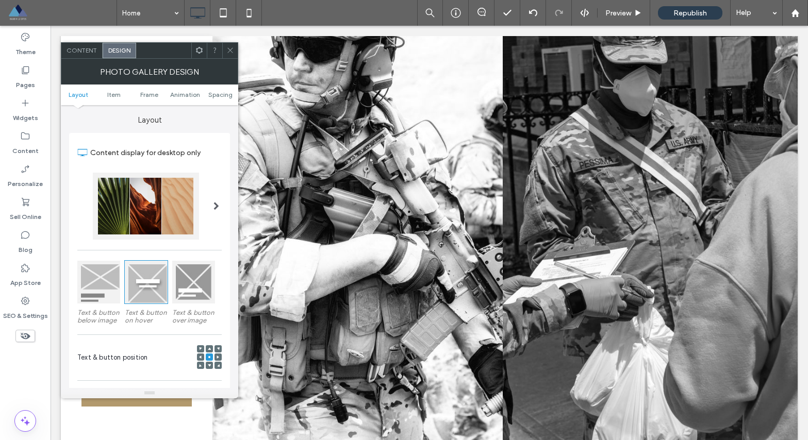
click at [82, 49] on span "Content" at bounding box center [81, 50] width 30 height 8
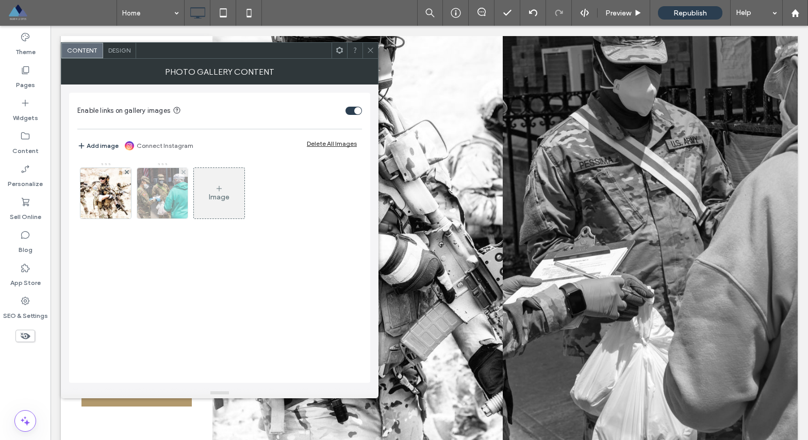
click at [165, 209] on img at bounding box center [163, 193] width 76 height 51
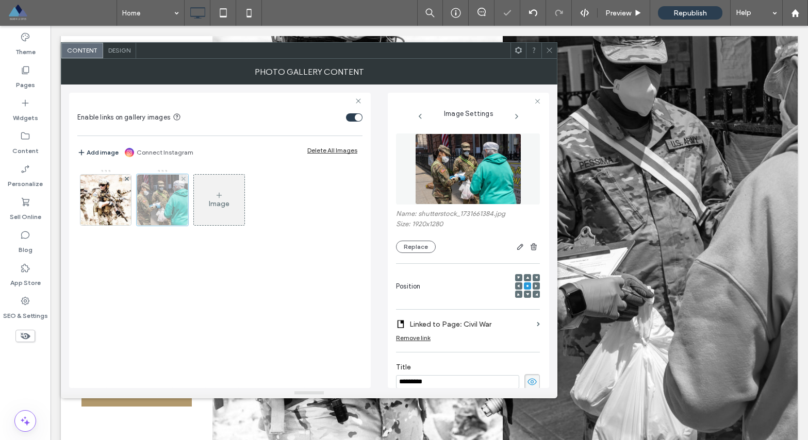
click at [165, 209] on div "Image" at bounding box center [219, 202] width 284 height 67
click at [170, 207] on div at bounding box center [163, 200] width 52 height 52
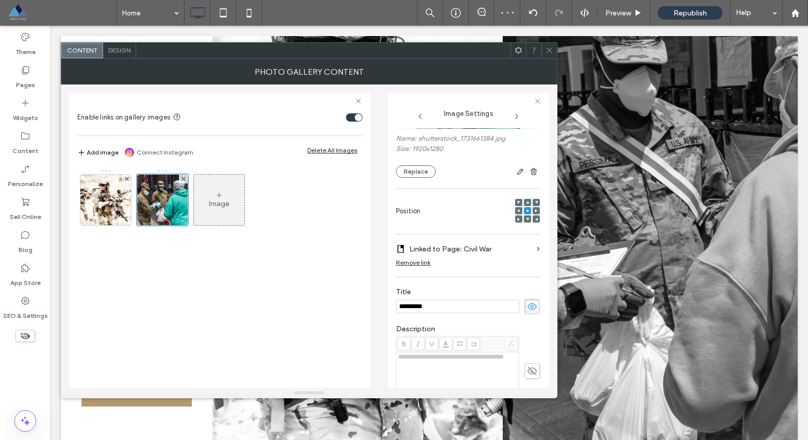
scroll to position [85, 0]
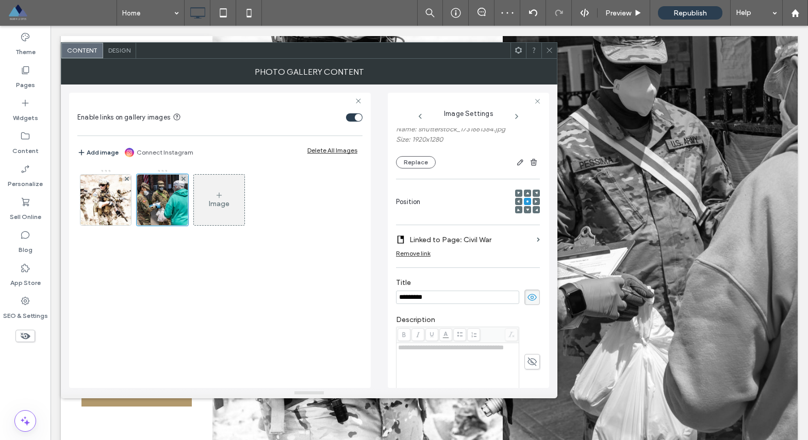
drag, startPoint x: 427, startPoint y: 301, endPoint x: 375, endPoint y: 291, distance: 52.5
click at [375, 291] on div "**********" at bounding box center [309, 237] width 480 height 304
paste input "**********"
type input "**********"
click at [551, 52] on use at bounding box center [548, 50] width 5 height 5
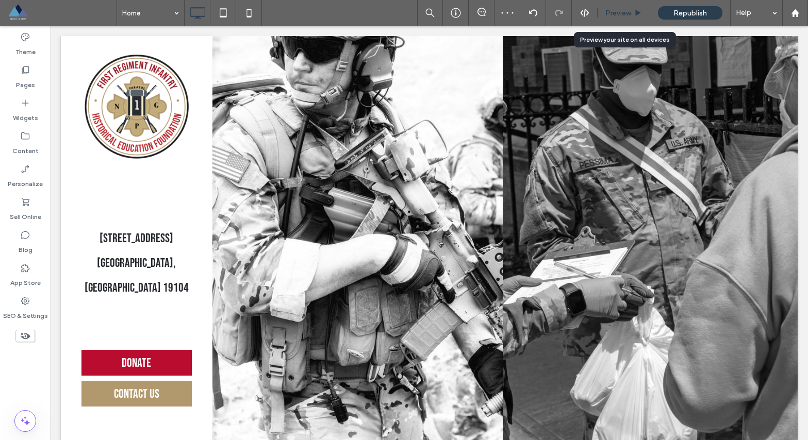
click at [617, 8] on div "Preview" at bounding box center [623, 13] width 53 height 26
click at [616, 15] on span "Preview" at bounding box center [618, 13] width 26 height 9
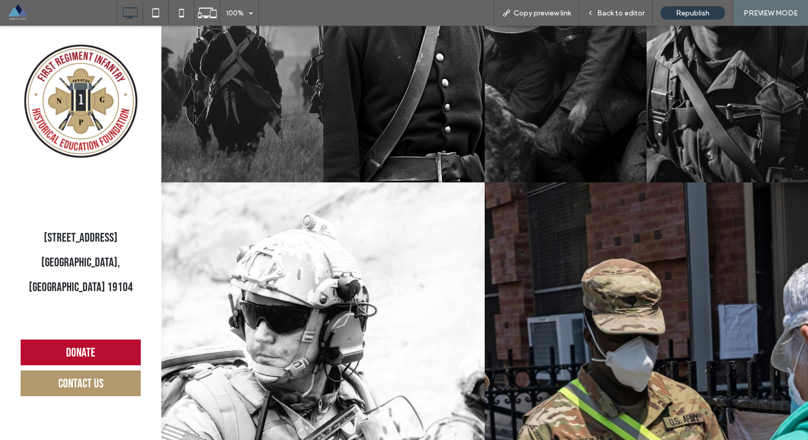
scroll to position [1490, 0]
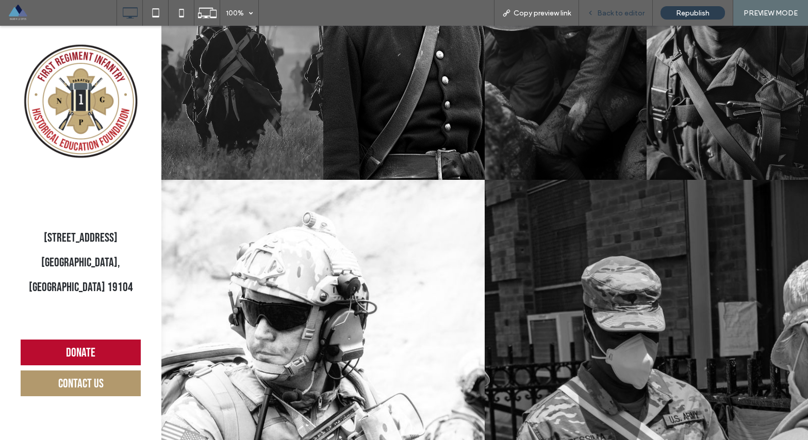
click at [631, 10] on span "Back to editor" at bounding box center [620, 13] width 47 height 9
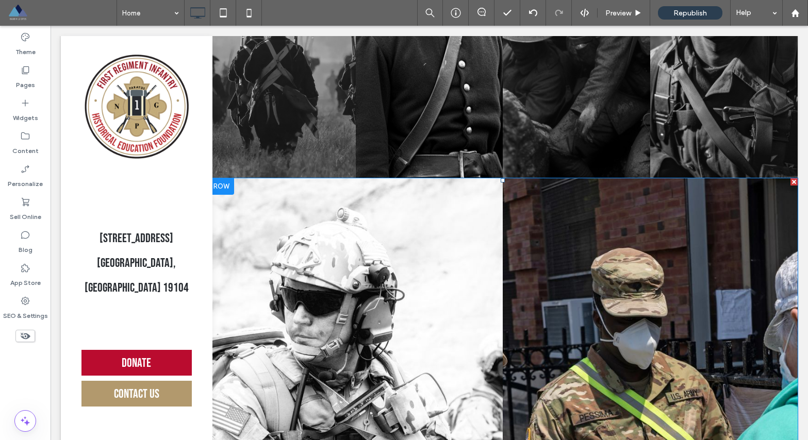
scroll to position [1328, 0]
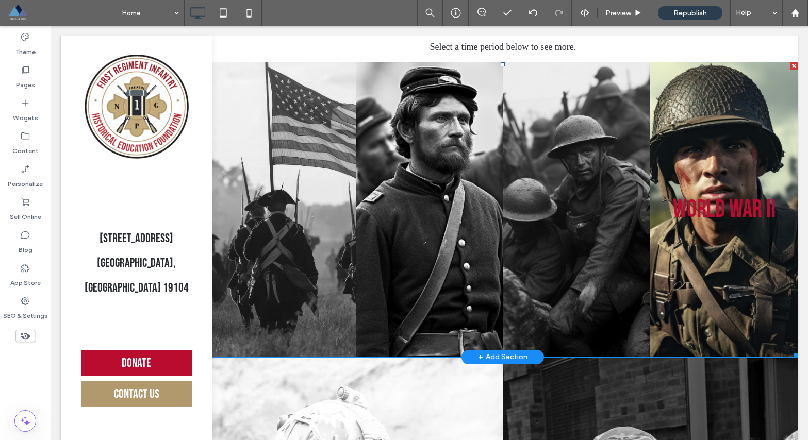
click at [702, 176] on link at bounding box center [723, 209] width 147 height 295
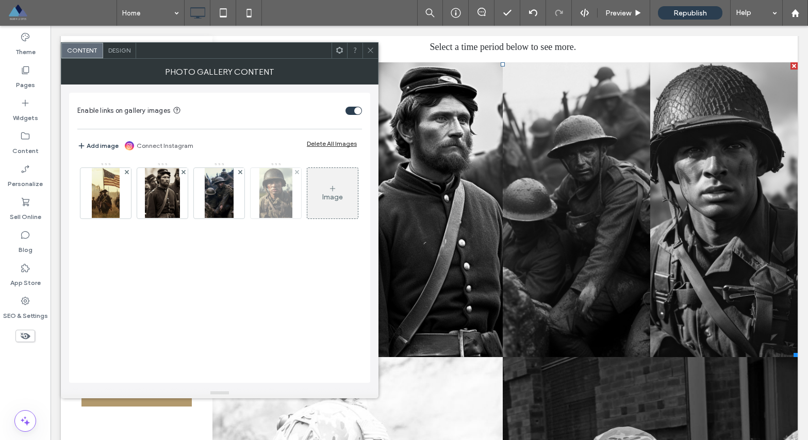
click at [276, 197] on img at bounding box center [275, 193] width 33 height 51
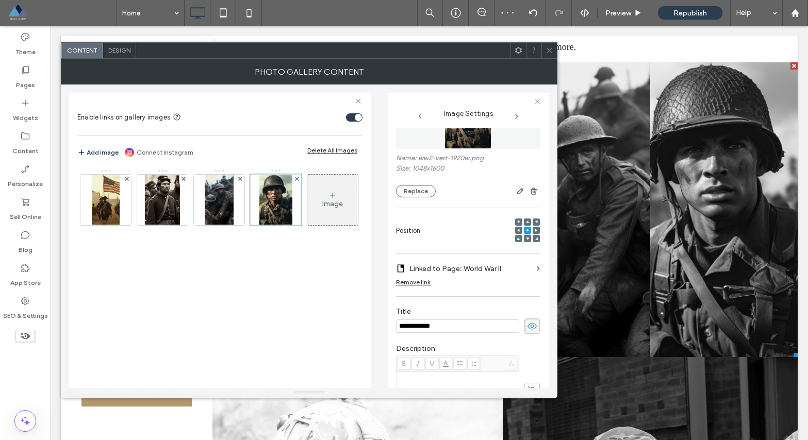
scroll to position [79, 0]
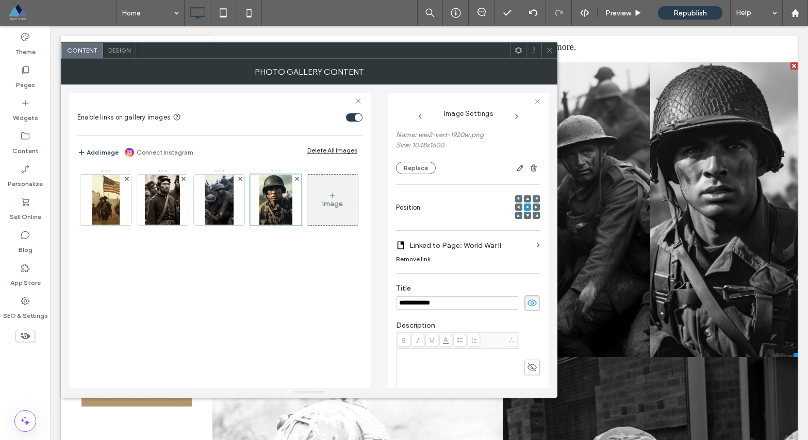
click at [551, 55] on span at bounding box center [549, 50] width 8 height 15
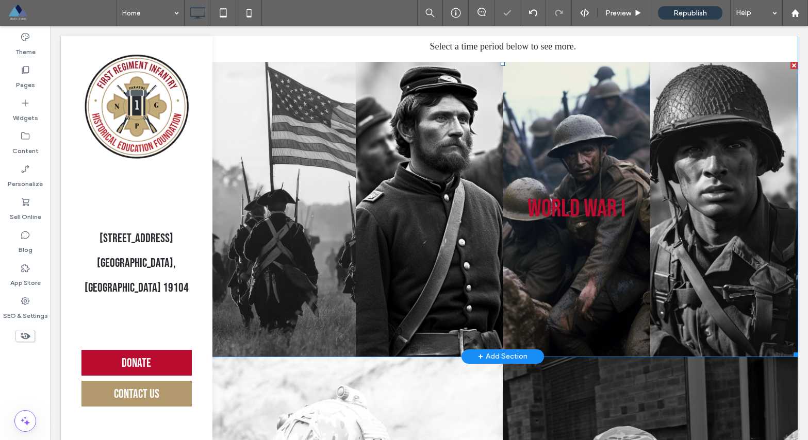
scroll to position [1540, 0]
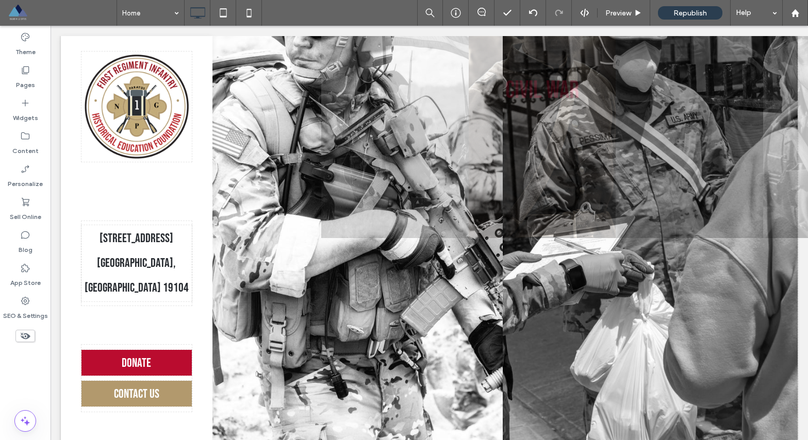
drag, startPoint x: 676, startPoint y: 154, endPoint x: 554, endPoint y: 246, distance: 153.4
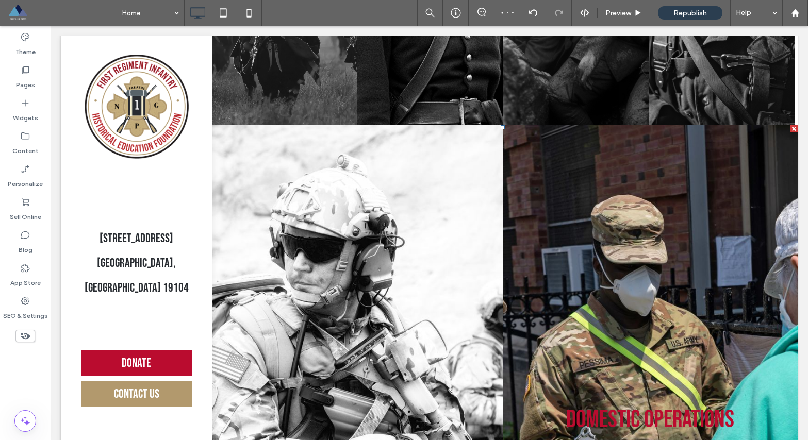
scroll to position [1583, 0]
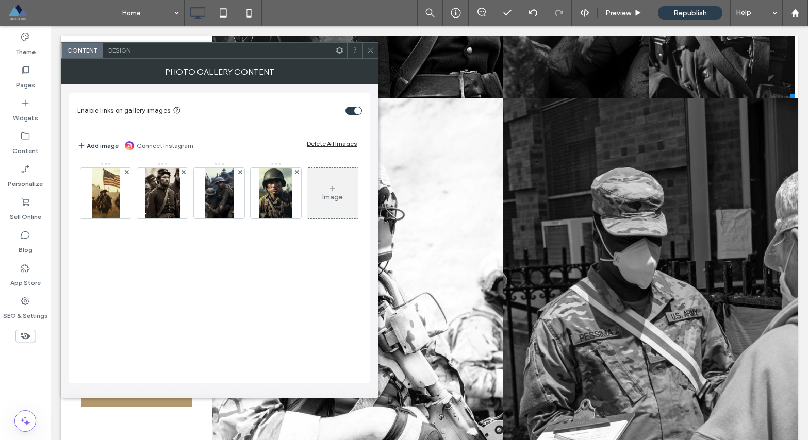
click at [372, 53] on icon at bounding box center [370, 50] width 8 height 8
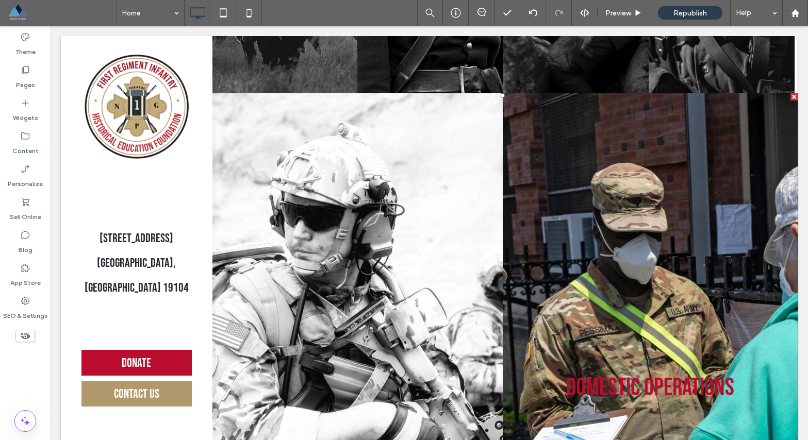
scroll to position [1590, 0]
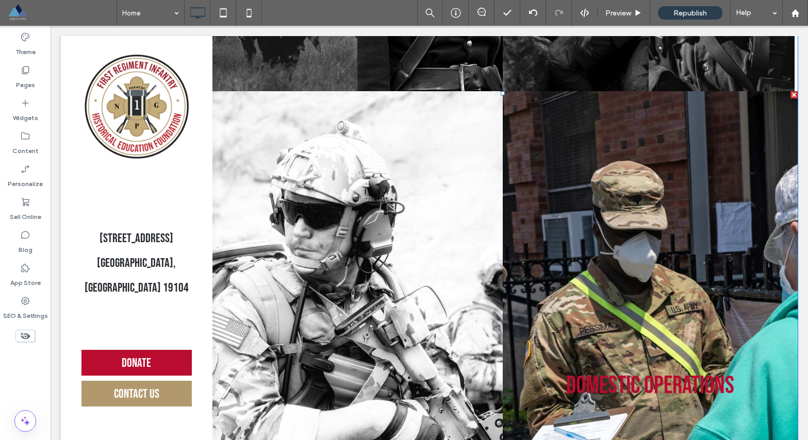
click at [550, 261] on link at bounding box center [650, 385] width 295 height 589
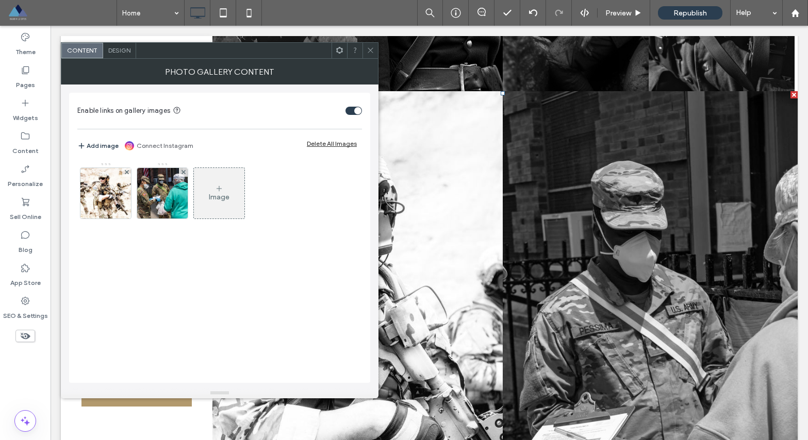
click at [217, 192] on icon at bounding box center [219, 189] width 8 height 8
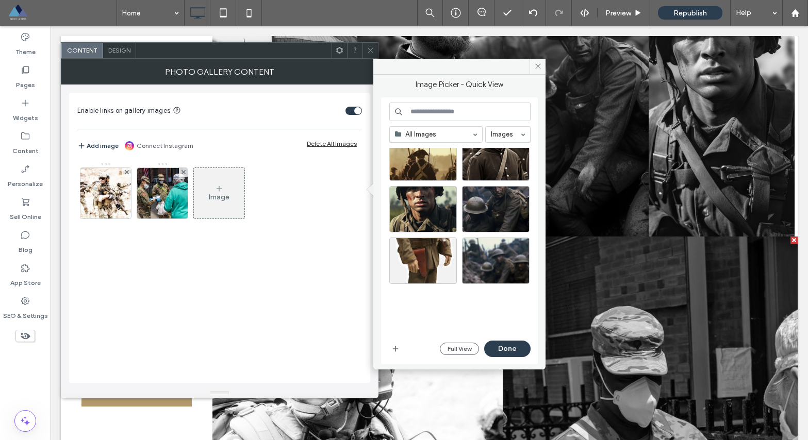
scroll to position [446, 0]
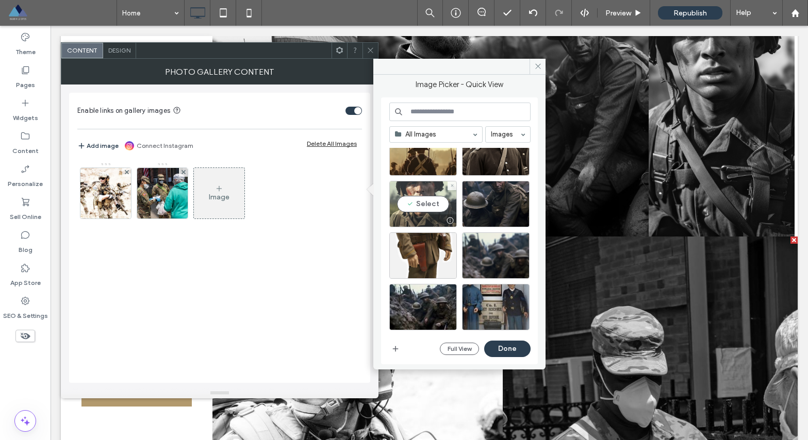
click at [420, 201] on div "Select" at bounding box center [423, 204] width 68 height 46
click at [511, 351] on button "Done" at bounding box center [507, 349] width 46 height 16
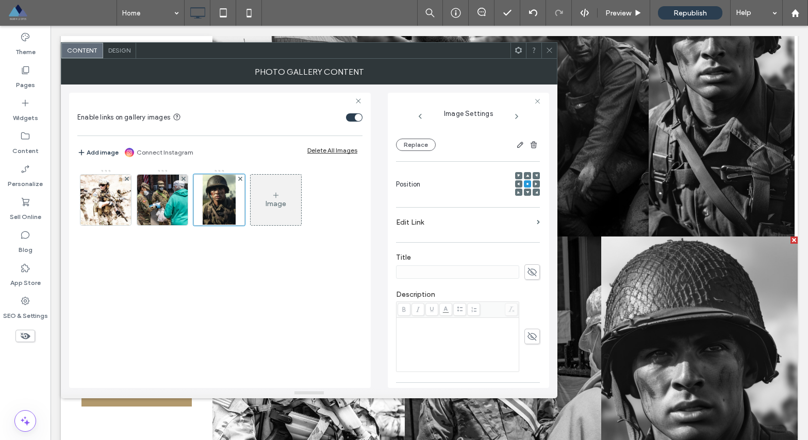
scroll to position [99, 0]
click at [485, 224] on label "Edit Link" at bounding box center [464, 225] width 137 height 19
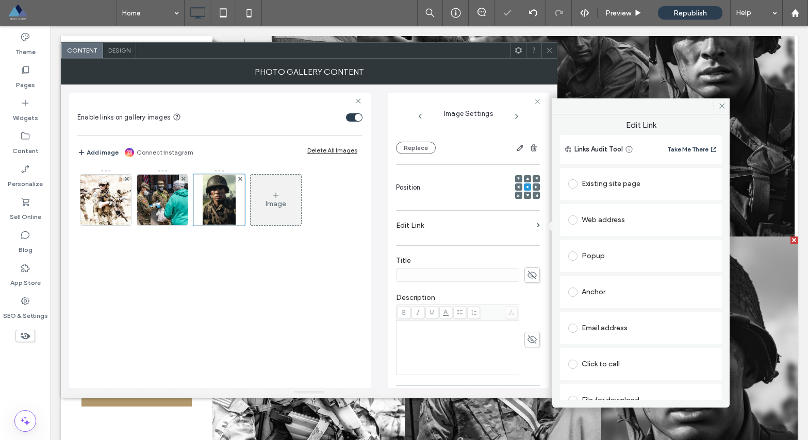
click at [569, 179] on label at bounding box center [574, 183] width 13 height 9
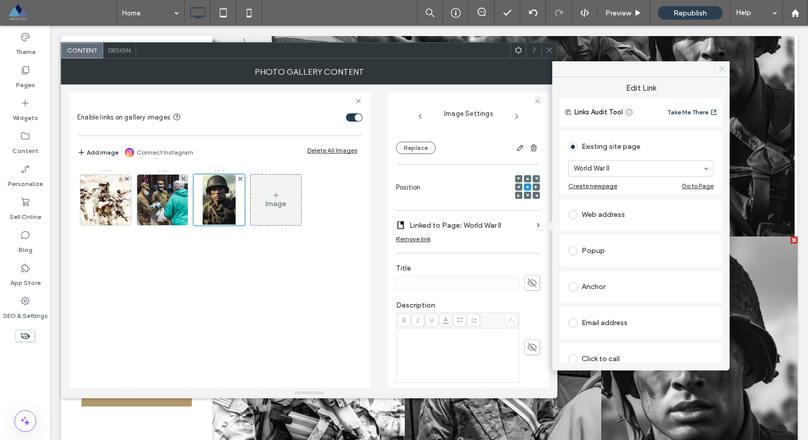
click at [724, 67] on icon at bounding box center [722, 69] width 8 height 8
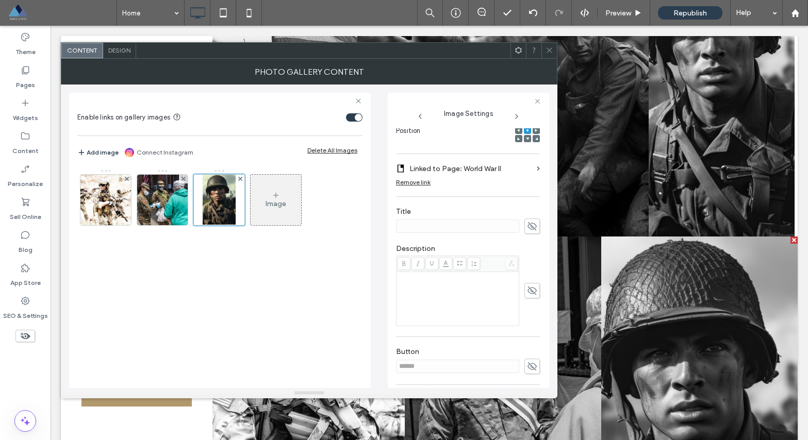
scroll to position [141, 0]
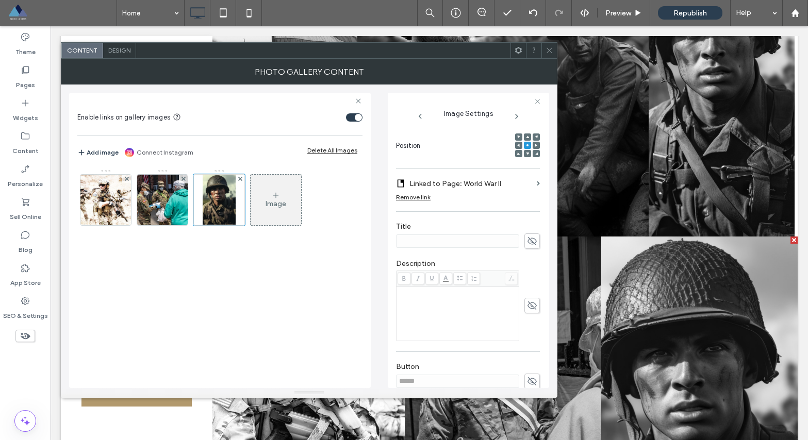
click at [527, 243] on icon at bounding box center [532, 241] width 10 height 11
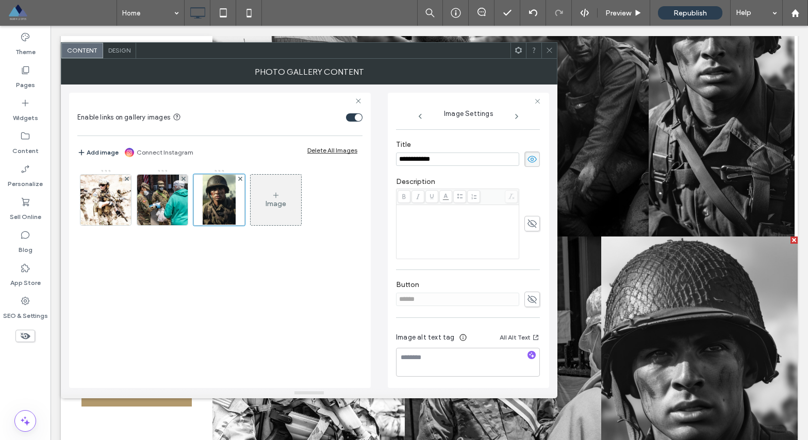
scroll to position [225, 0]
type input "**********"
click at [552, 51] on icon at bounding box center [549, 50] width 8 height 8
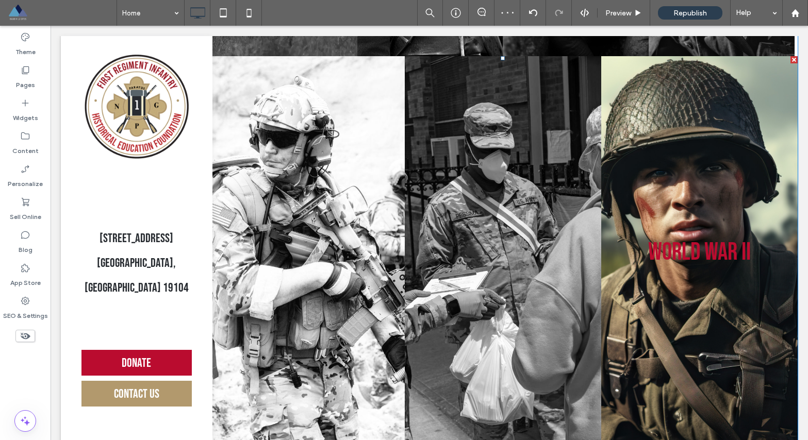
scroll to position [1624, 0]
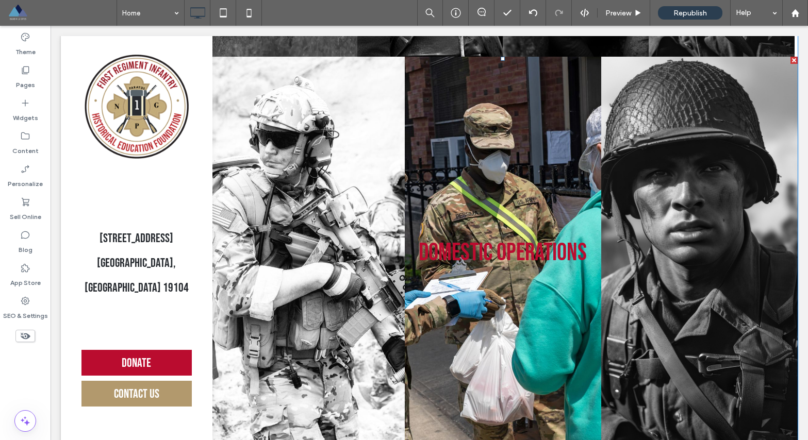
click at [505, 173] on link at bounding box center [503, 253] width 196 height 393
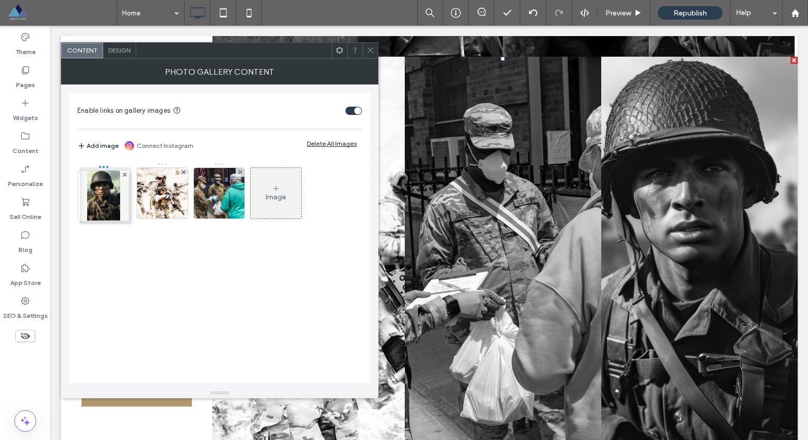
drag, startPoint x: 221, startPoint y: 162, endPoint x: 103, endPoint y: 165, distance: 118.1
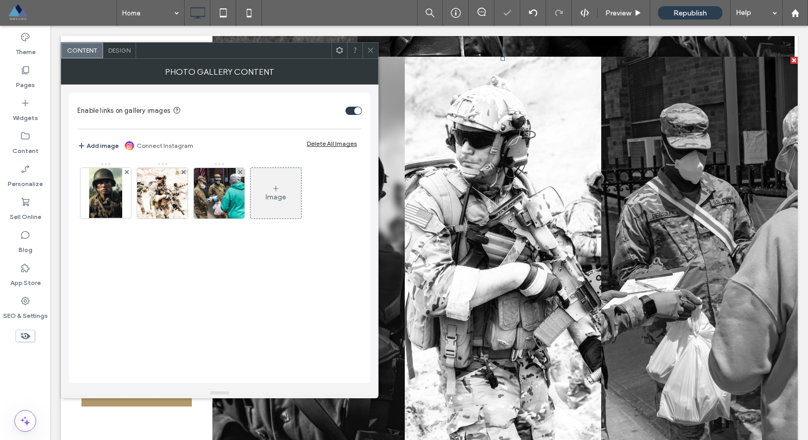
click at [370, 52] on icon at bounding box center [370, 50] width 8 height 8
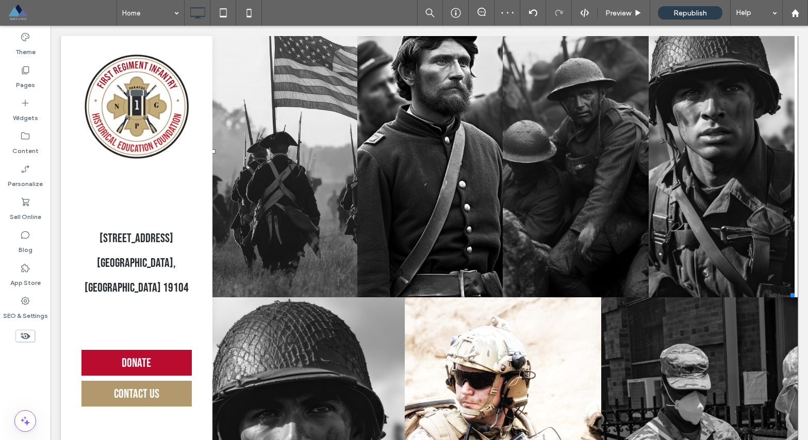
scroll to position [1377, 0]
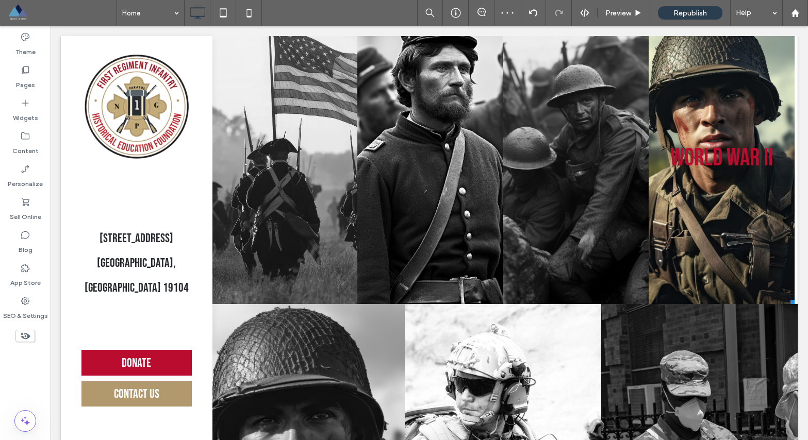
click at [669, 178] on link at bounding box center [721, 158] width 146 height 292
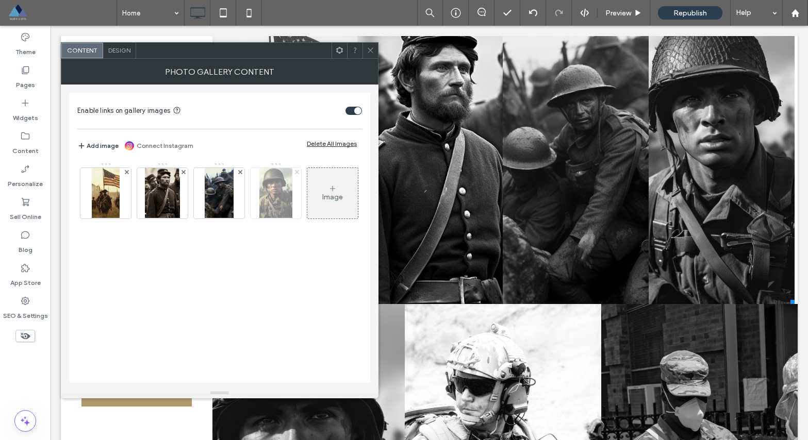
click at [297, 172] on icon at bounding box center [297, 172] width 4 height 4
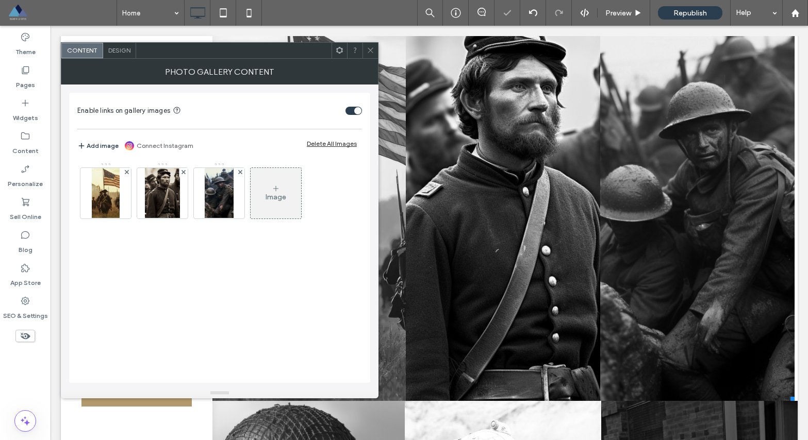
click at [371, 52] on icon at bounding box center [370, 50] width 8 height 8
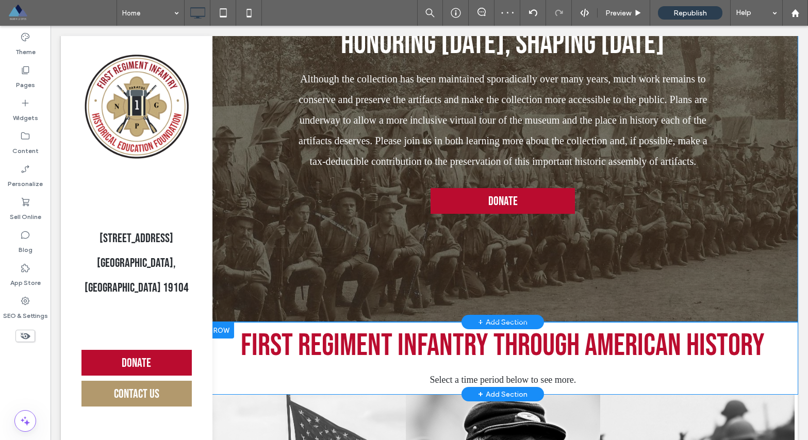
scroll to position [705, 0]
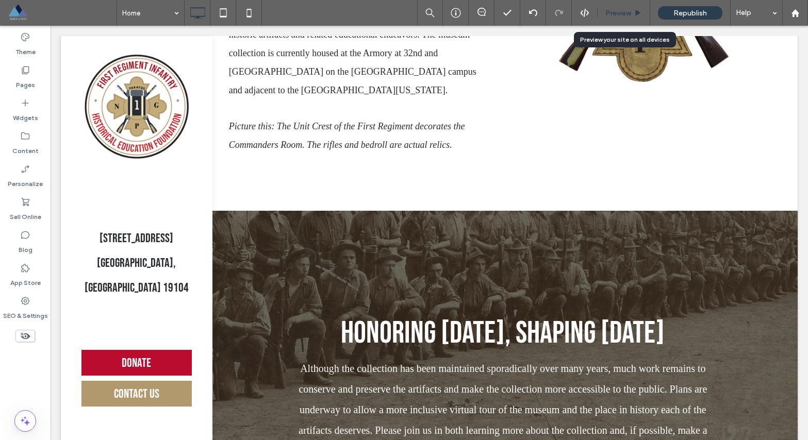
drag, startPoint x: 621, startPoint y: 12, endPoint x: 612, endPoint y: 2, distance: 13.5
click at [621, 12] on span "Preview" at bounding box center [618, 13] width 26 height 9
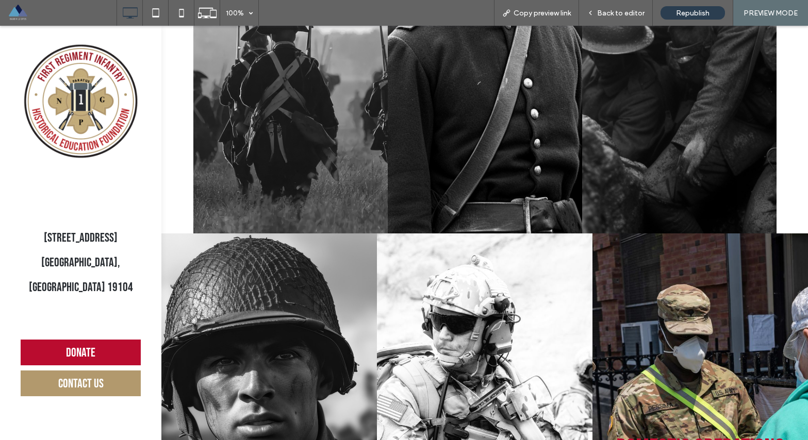
scroll to position [1271, 0]
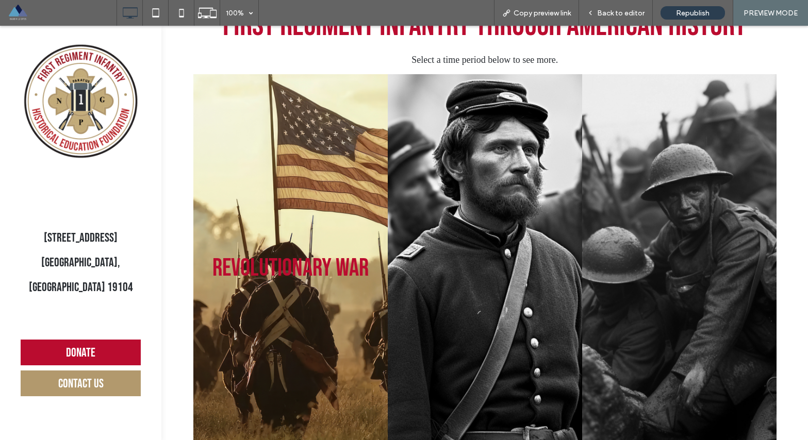
click at [204, 151] on link at bounding box center [290, 268] width 194 height 389
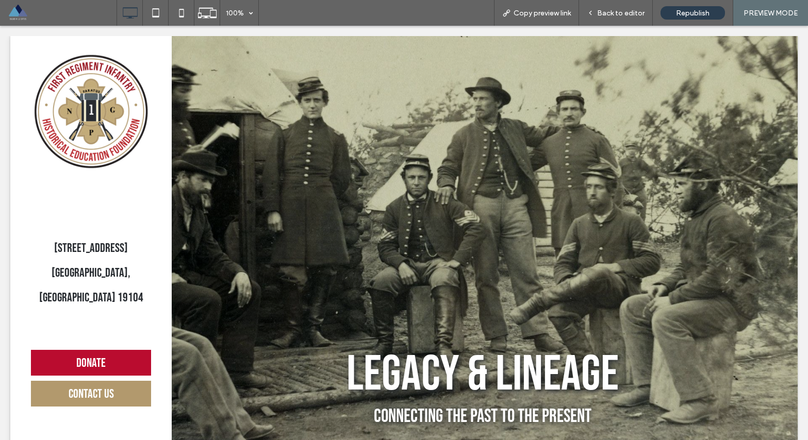
scroll to position [1281, 0]
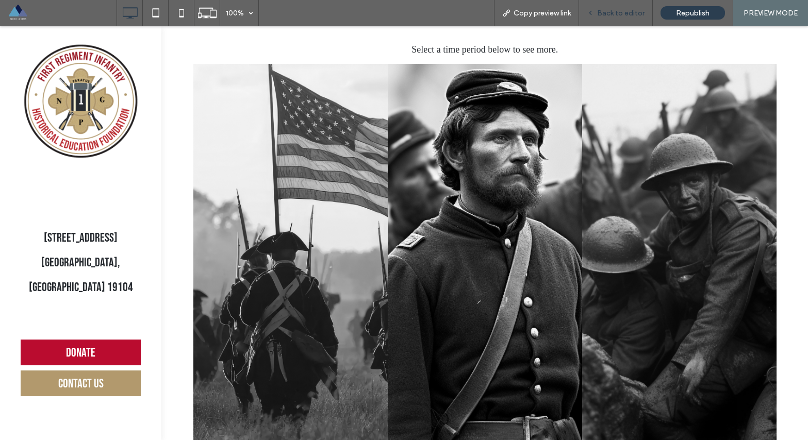
click at [615, 12] on span "Back to editor" at bounding box center [620, 13] width 47 height 9
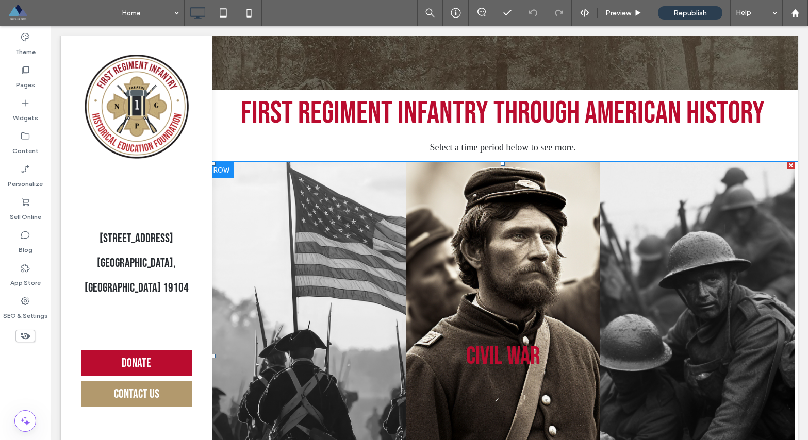
scroll to position [1241, 0]
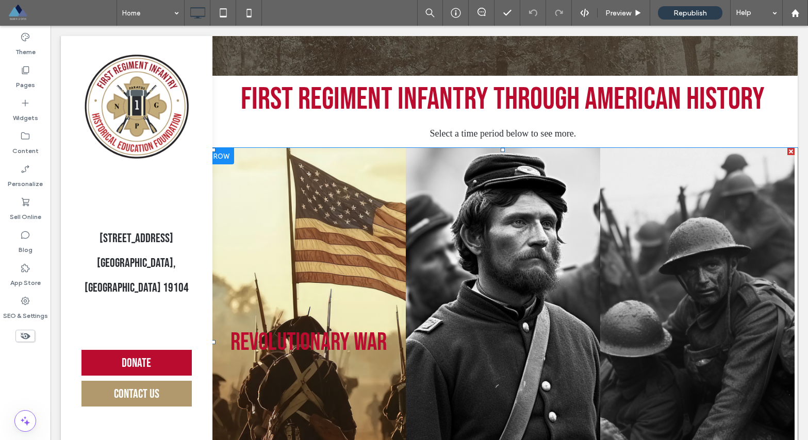
click at [362, 216] on link at bounding box center [308, 342] width 194 height 389
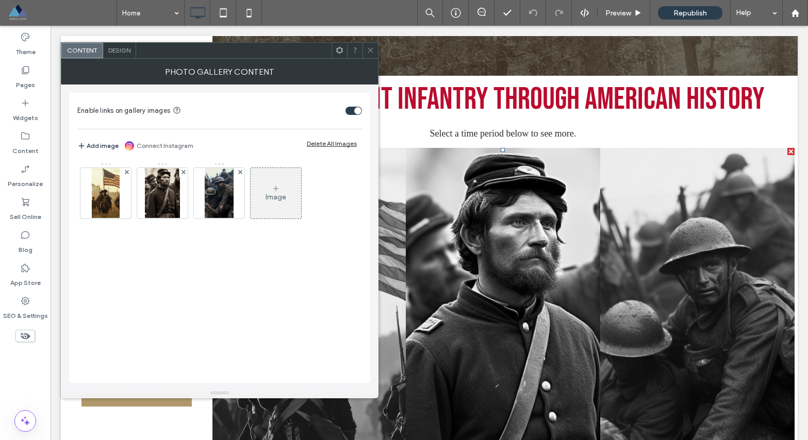
click at [370, 50] on use at bounding box center [370, 50] width 5 height 5
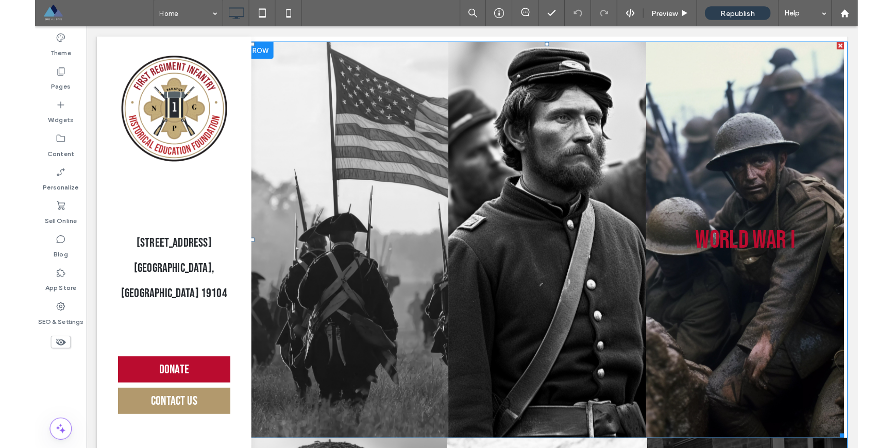
scroll to position [1416, 0]
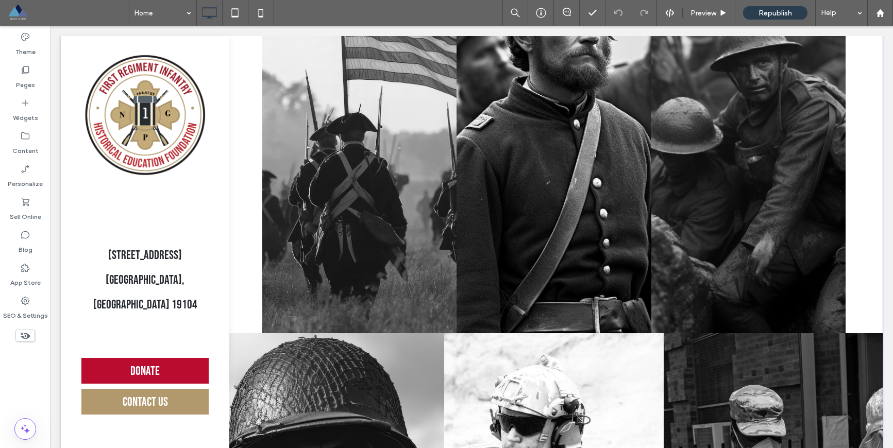
click at [235, 247] on div "Revolutionary War Button Civil War Portraits of people from around the globe Bu…" at bounding box center [554, 361] width 658 height 832
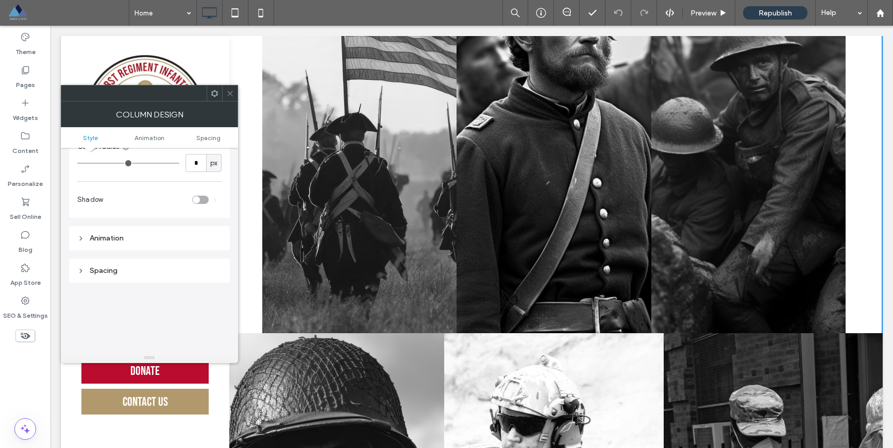
scroll to position [147, 0]
click at [82, 261] on icon at bounding box center [80, 262] width 7 height 7
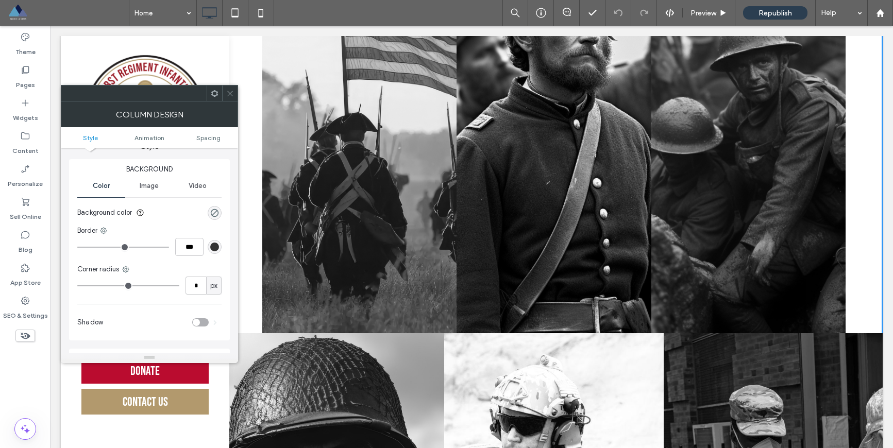
scroll to position [0, 0]
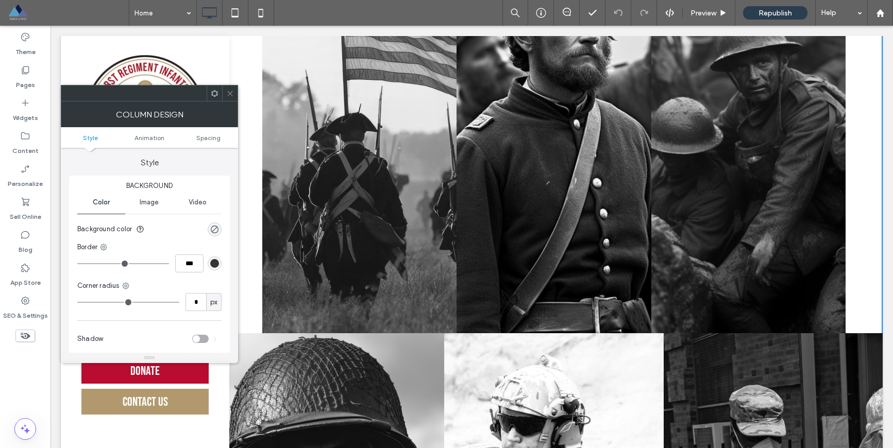
click at [227, 93] on icon at bounding box center [230, 94] width 8 height 8
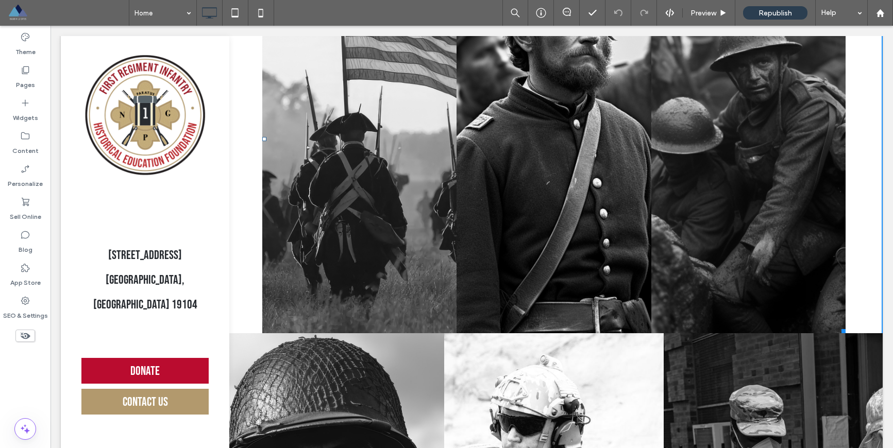
drag, startPoint x: 261, startPoint y: 158, endPoint x: 235, endPoint y: 158, distance: 26.3
click at [262, 141] on div at bounding box center [264, 139] width 4 height 4
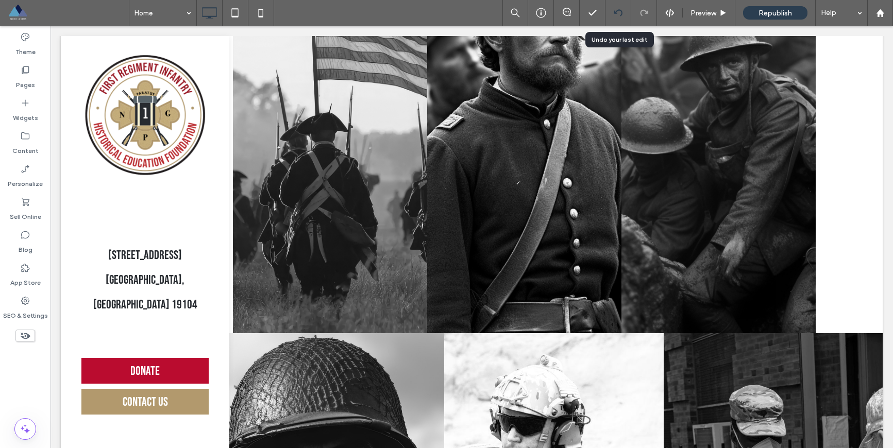
click at [614, 9] on icon at bounding box center [618, 13] width 8 height 8
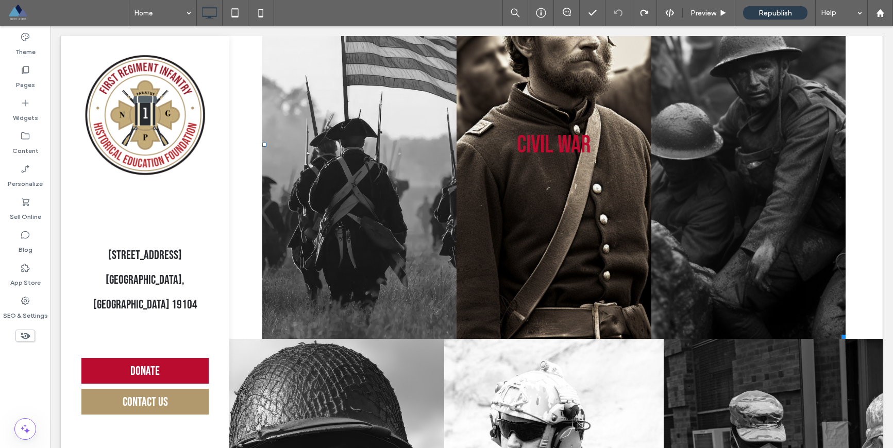
scroll to position [1409, 0]
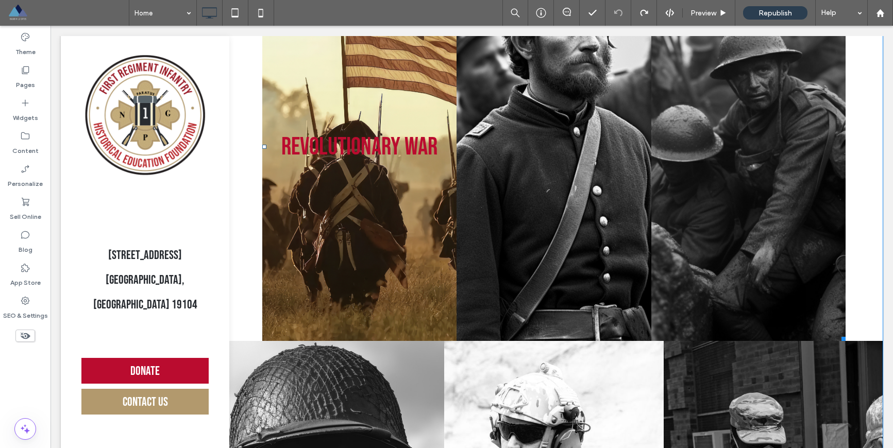
click at [263, 158] on link at bounding box center [359, 147] width 194 height 389
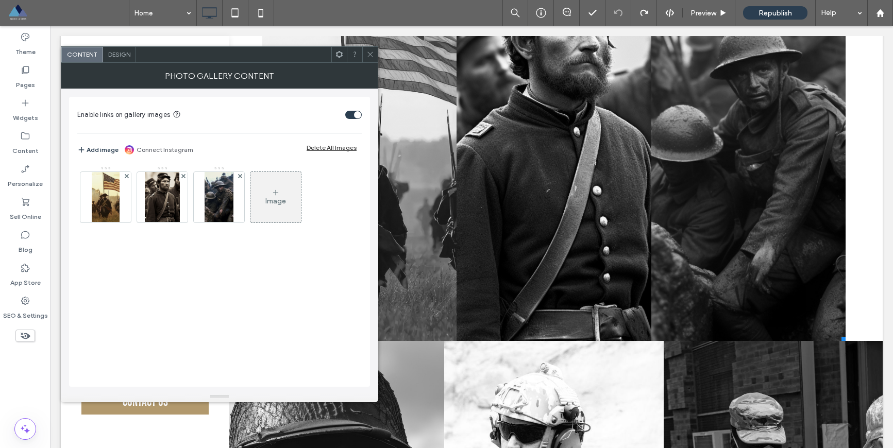
click at [113, 54] on span "Design" at bounding box center [119, 55] width 22 height 8
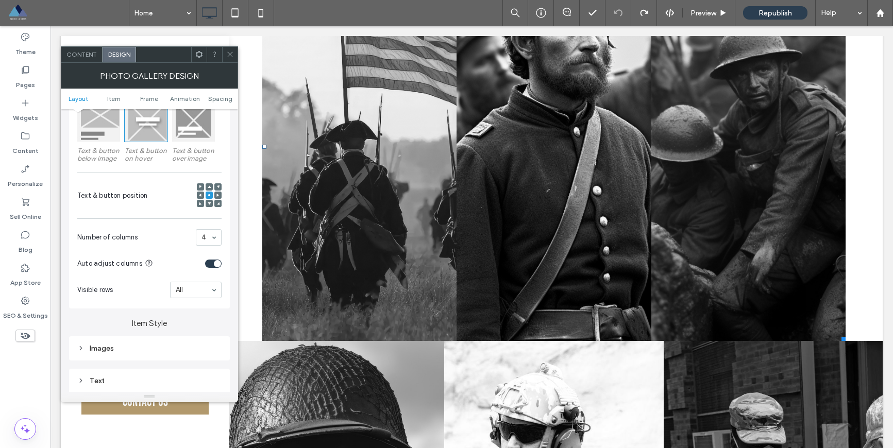
scroll to position [180, 0]
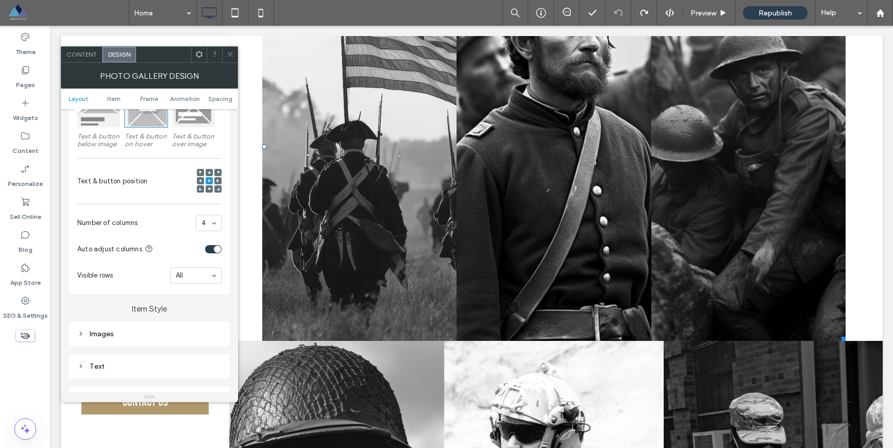
click at [214, 249] on div "toggle" at bounding box center [217, 249] width 7 height 7
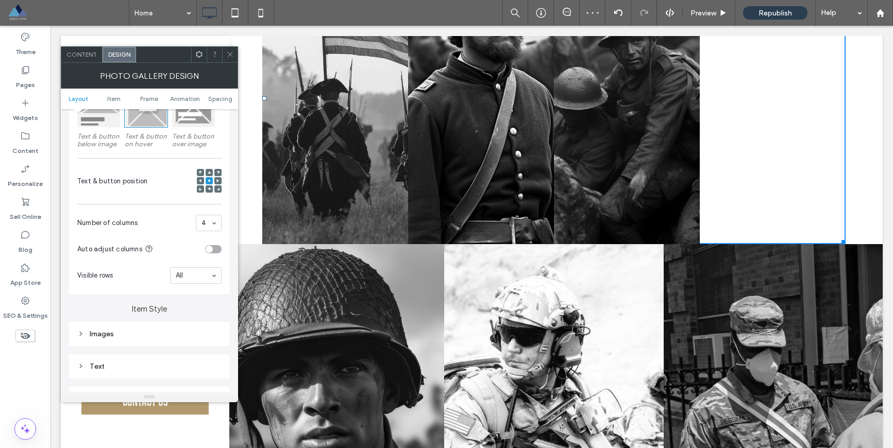
click at [213, 250] on div "toggle" at bounding box center [213, 249] width 16 height 8
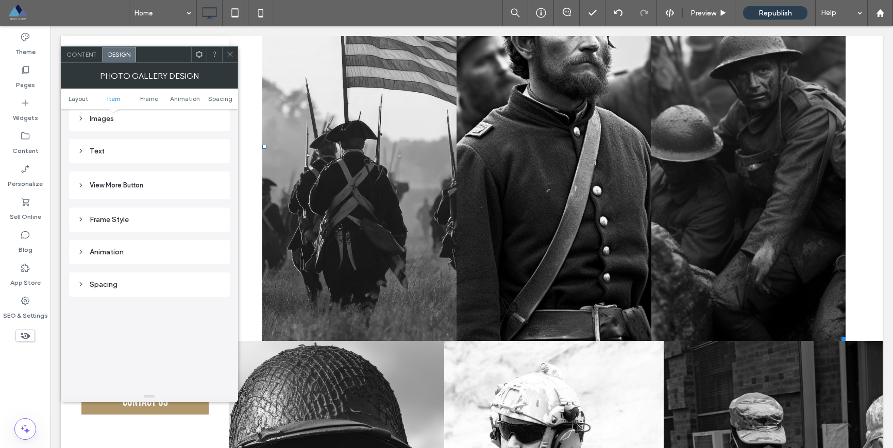
click at [149, 289] on div "Spacing" at bounding box center [149, 285] width 144 height 14
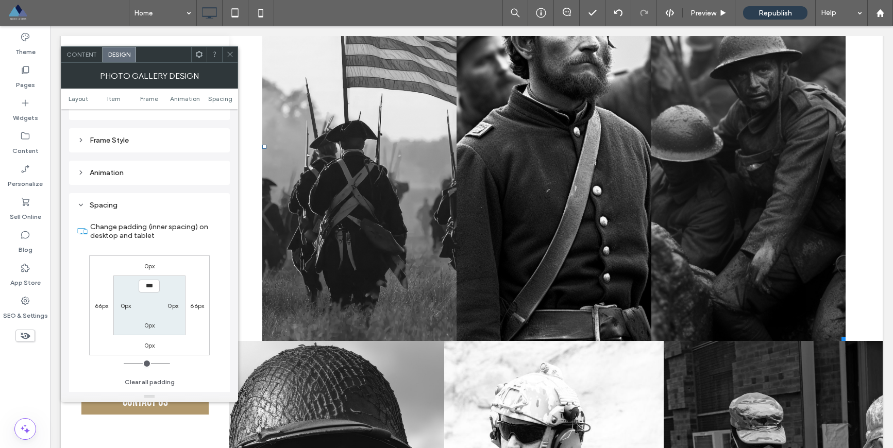
scroll to position [477, 0]
click at [98, 302] on label "66px" at bounding box center [102, 304] width 14 height 8
type input "**"
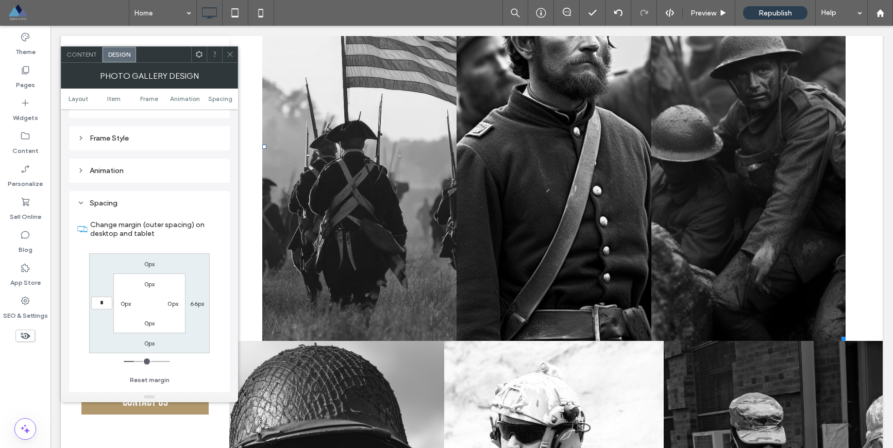
type input "*"
type input "***"
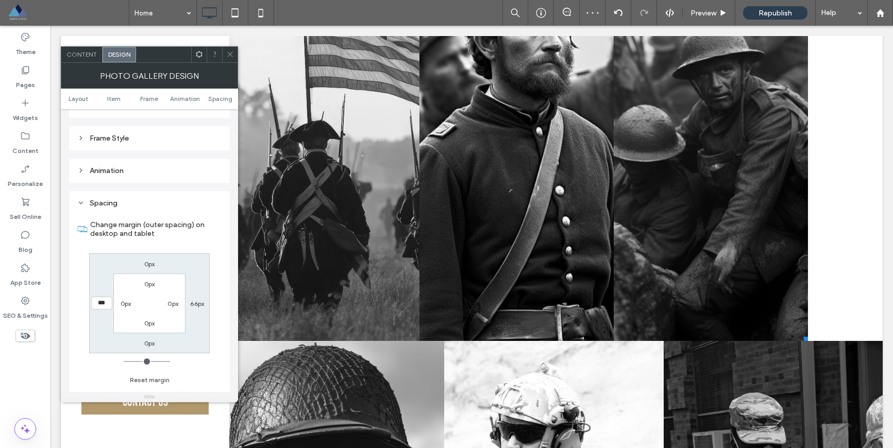
click at [197, 306] on label "66px" at bounding box center [197, 304] width 14 height 8
type input "**"
type input "*"
type input "***"
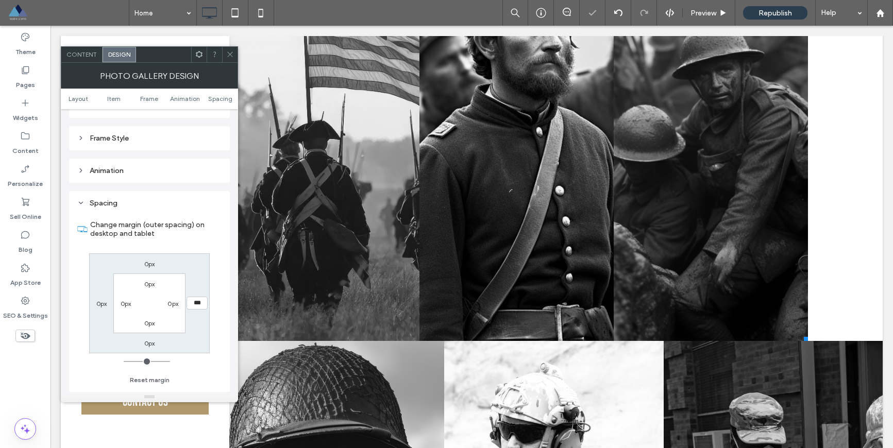
click at [211, 361] on div "Change margin (outer spacing) on desktop and tablet 0px *** 0px 0px 0px 0px 0px…" at bounding box center [149, 299] width 144 height 178
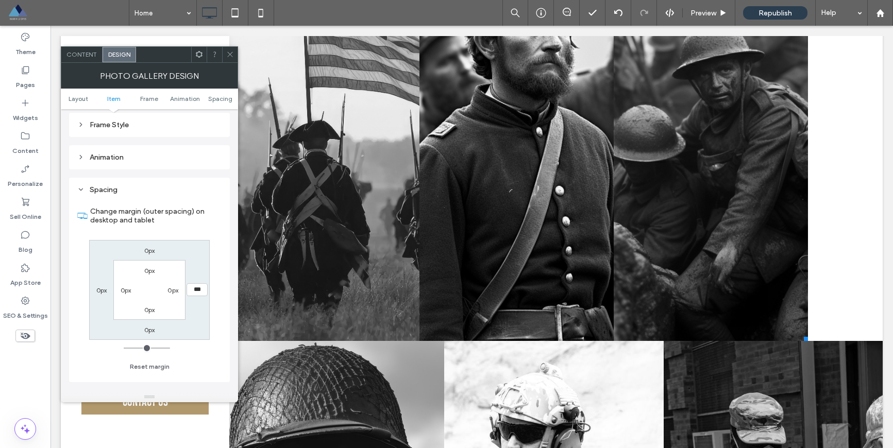
scroll to position [223, 0]
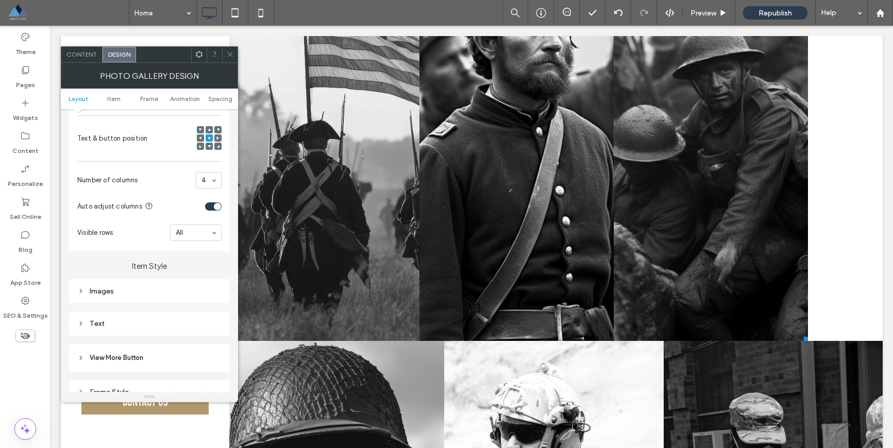
click at [78, 293] on icon at bounding box center [80, 291] width 7 height 7
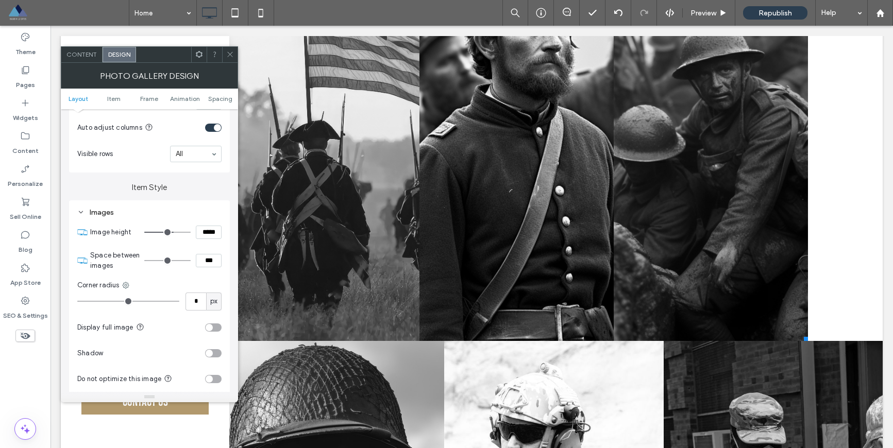
scroll to position [304, 0]
click at [208, 327] on div "toggle" at bounding box center [209, 325] width 7 height 7
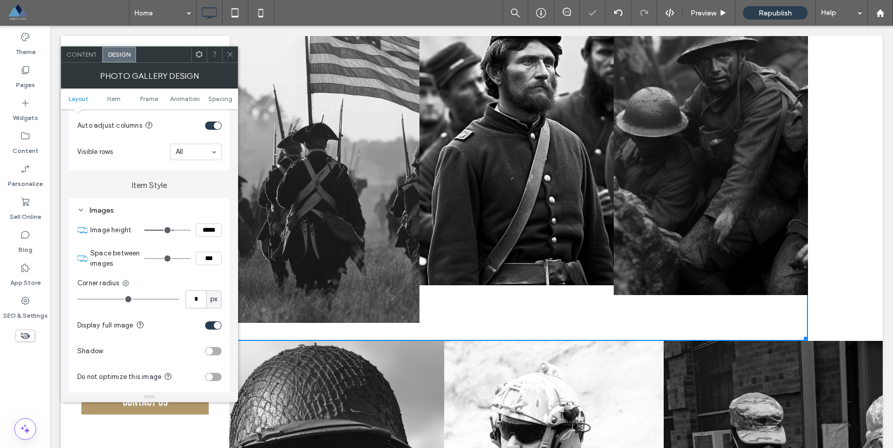
click at [208, 327] on div "toggle" at bounding box center [213, 326] width 16 height 8
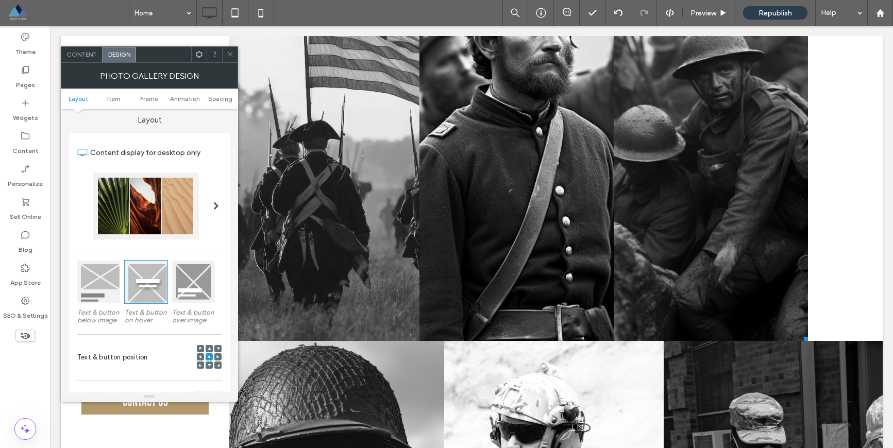
scroll to position [0, 0]
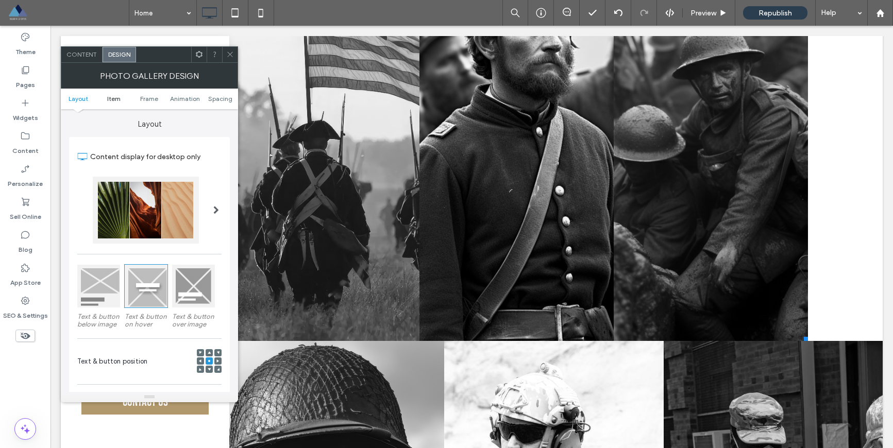
click at [123, 101] on link "Item" at bounding box center [114, 99] width 36 height 8
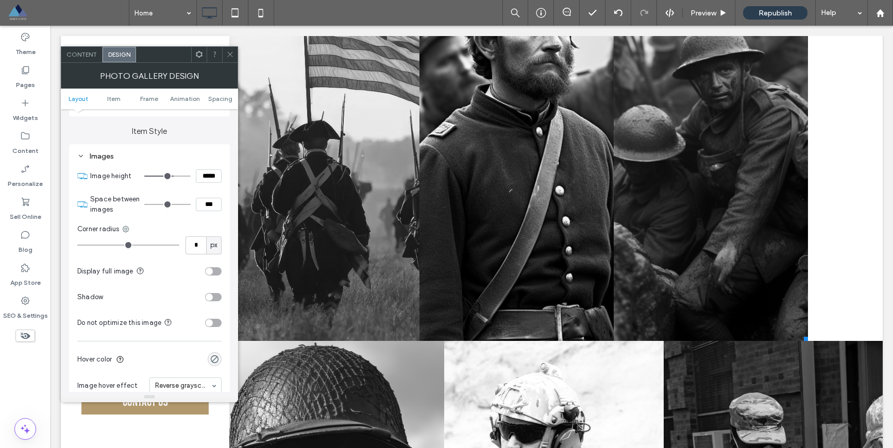
scroll to position [365, 0]
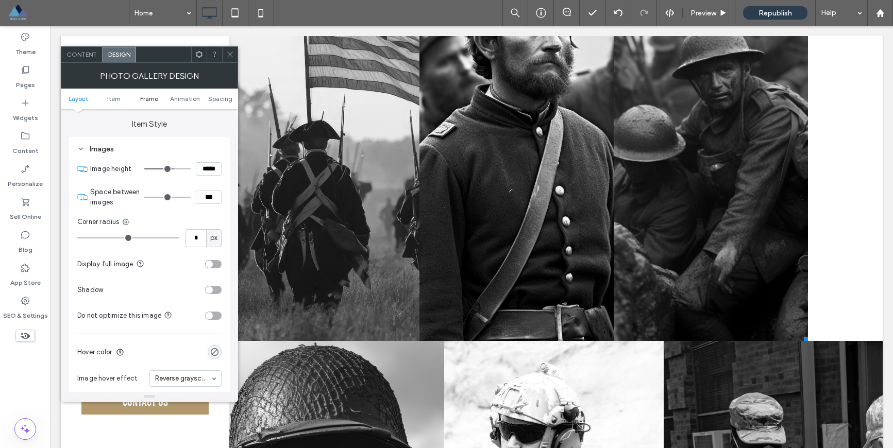
click at [153, 101] on span "Frame" at bounding box center [149, 99] width 18 height 8
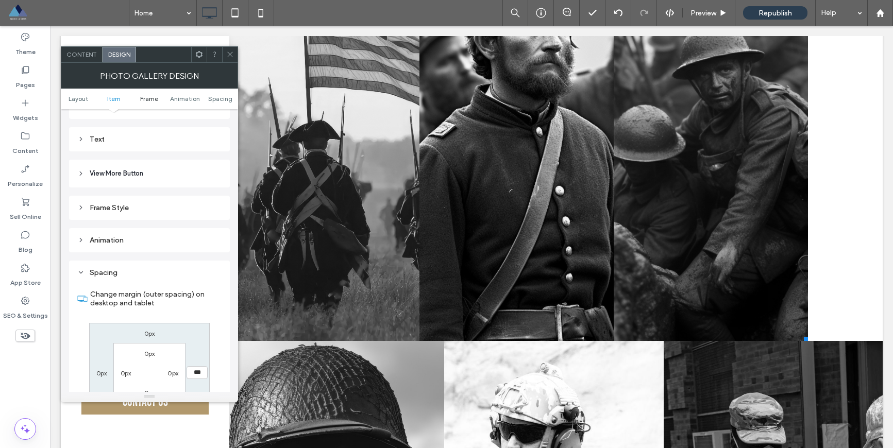
scroll to position [749, 0]
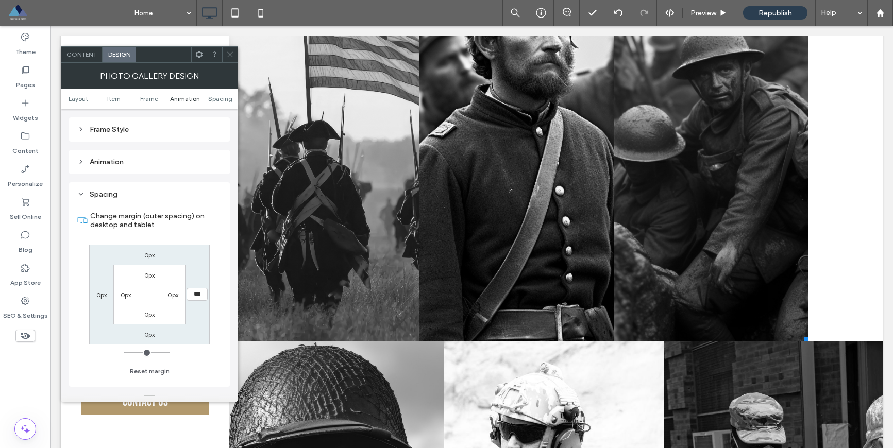
click at [179, 99] on span "Animation" at bounding box center [185, 99] width 30 height 8
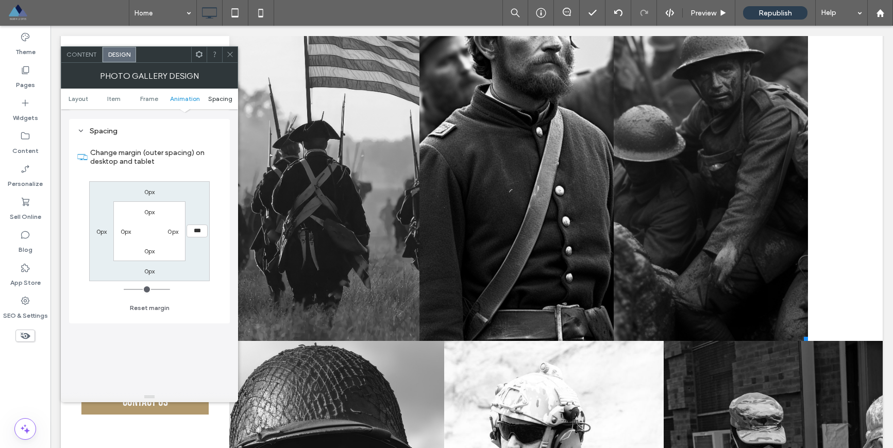
click at [212, 102] on span "Spacing" at bounding box center [220, 99] width 24 height 8
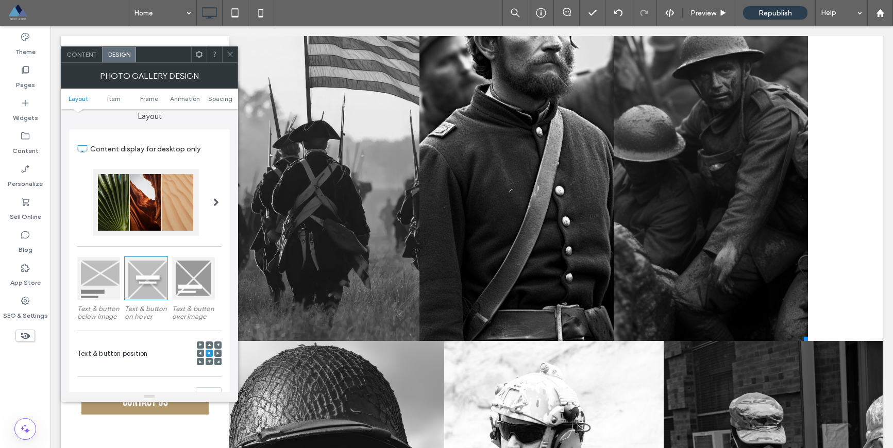
scroll to position [0, 0]
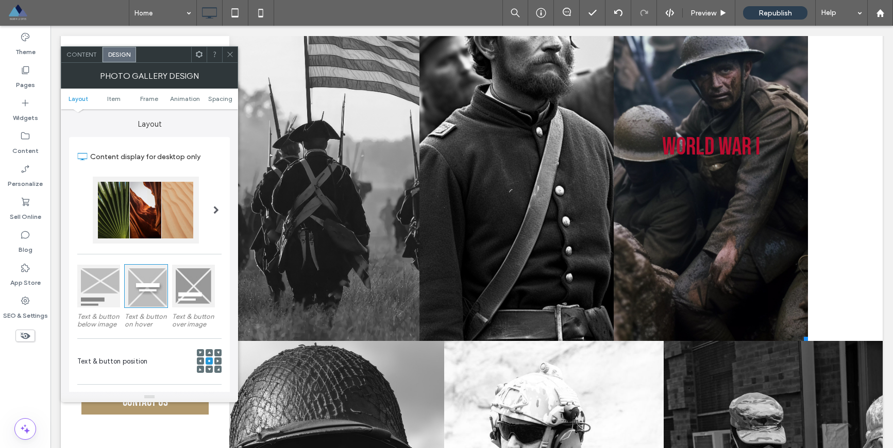
click at [716, 195] on link at bounding box center [711, 147] width 194 height 389
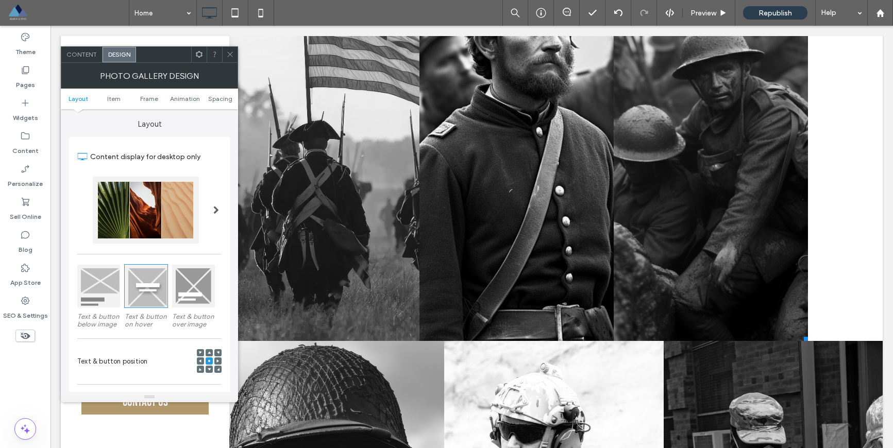
click at [803, 231] on div "Revolutionary War Button Civil War Portraits of people from around the globe Bu…" at bounding box center [554, 369] width 658 height 832
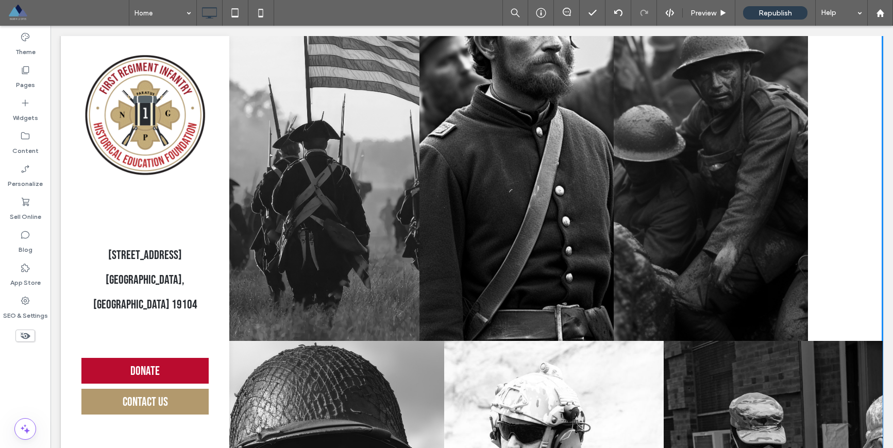
click at [803, 197] on div "Revolutionary War Button Civil War Portraits of people from around the globe Bu…" at bounding box center [554, 369] width 658 height 832
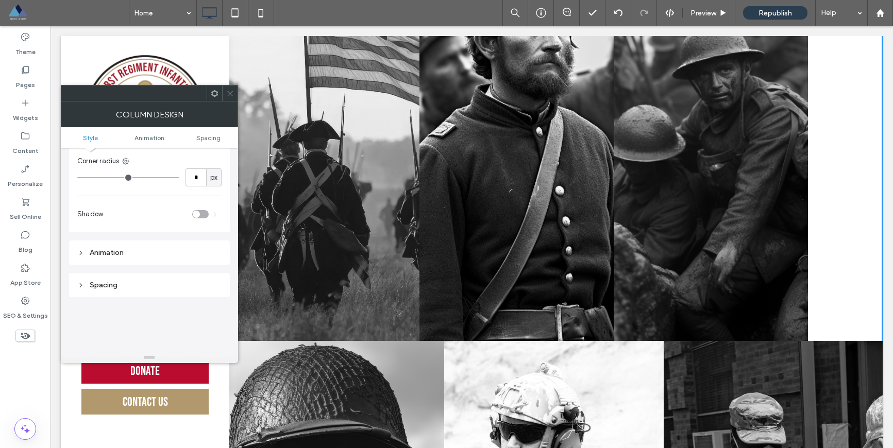
scroll to position [148, 0]
click at [121, 263] on div "Spacing" at bounding box center [149, 261] width 144 height 9
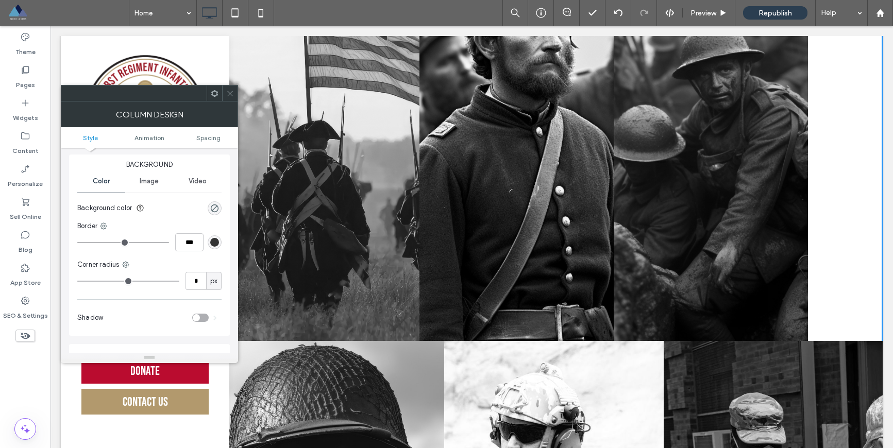
scroll to position [0, 0]
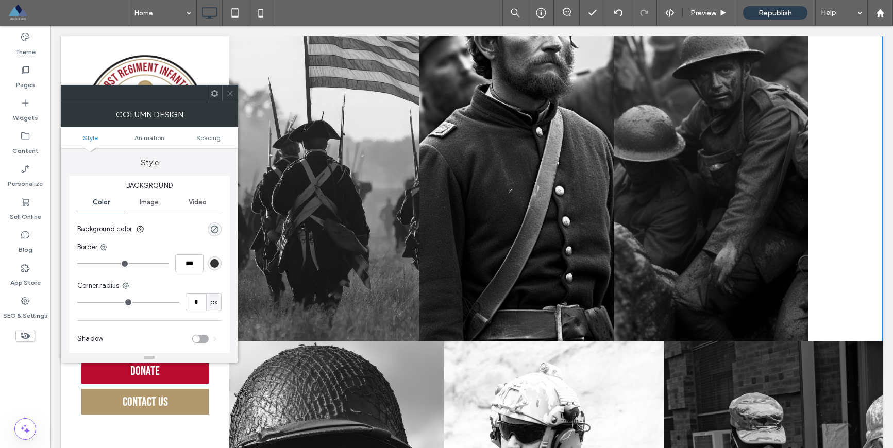
click at [218, 96] on icon at bounding box center [215, 94] width 8 height 8
click at [174, 98] on div at bounding box center [133, 93] width 145 height 15
click at [233, 95] on icon at bounding box center [230, 94] width 8 height 8
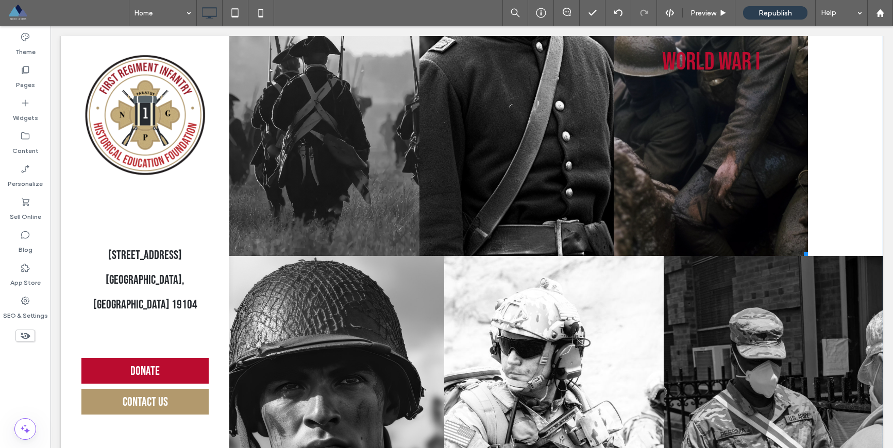
scroll to position [1692, 0]
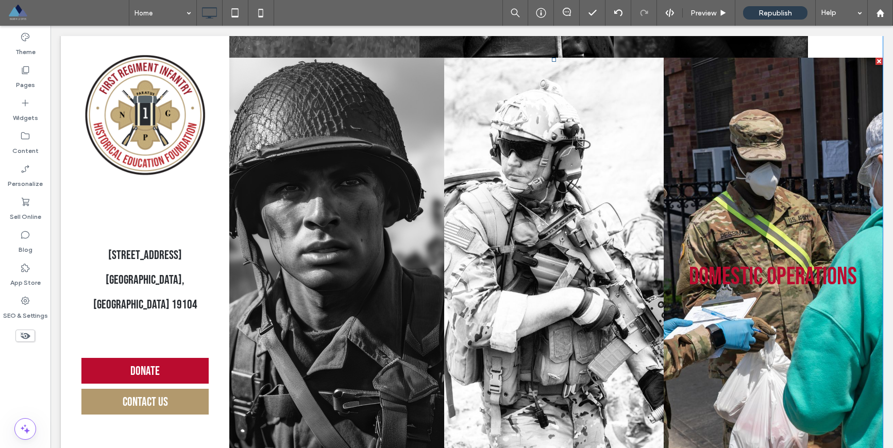
click at [771, 245] on link at bounding box center [773, 277] width 219 height 439
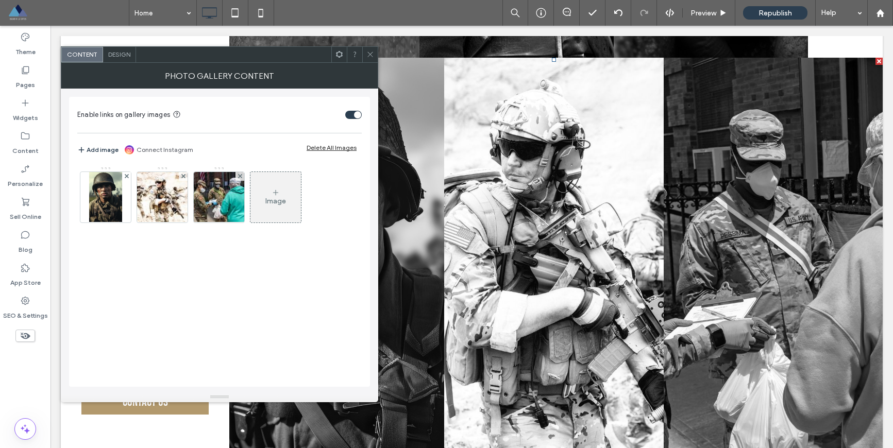
click at [119, 58] on div "Design" at bounding box center [119, 54] width 33 height 15
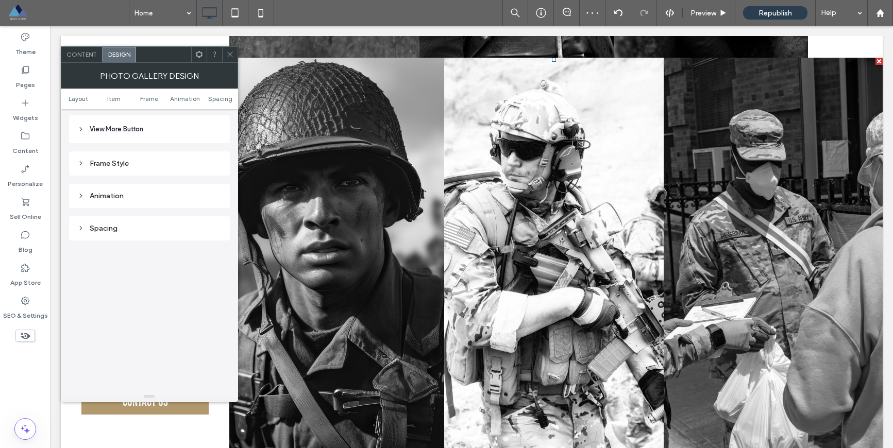
scroll to position [454, 0]
click at [181, 234] on div "Spacing" at bounding box center [149, 226] width 161 height 24
click at [183, 229] on div "Spacing" at bounding box center [149, 226] width 144 height 9
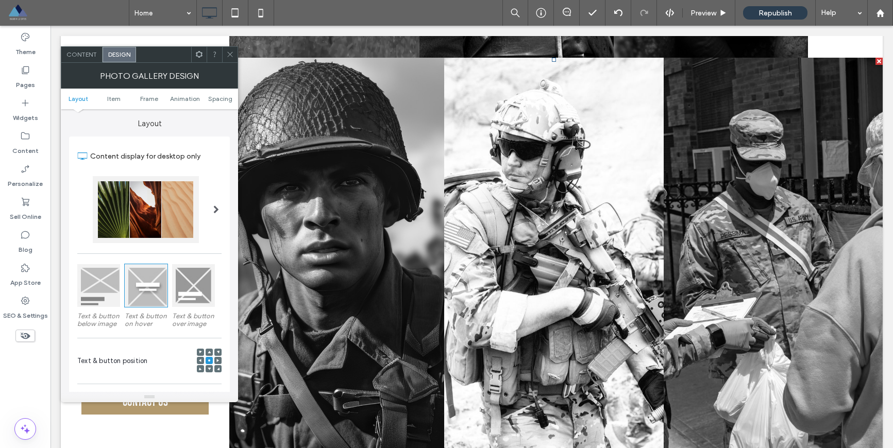
scroll to position [0, 0]
click at [233, 56] on icon at bounding box center [230, 55] width 8 height 8
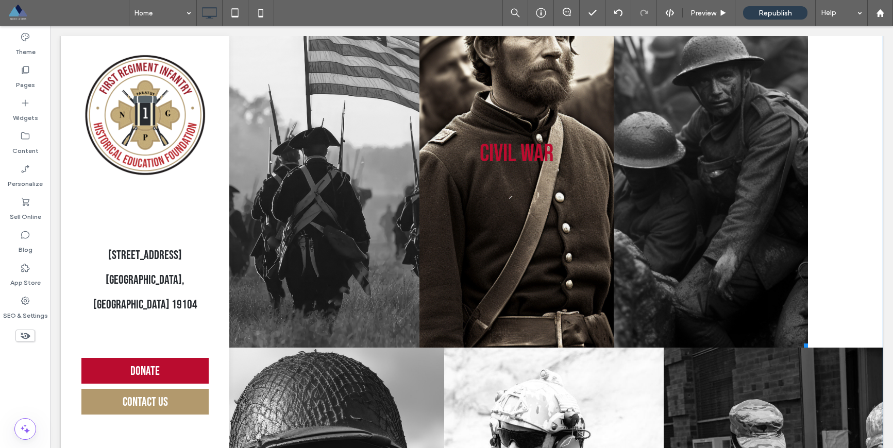
scroll to position [1295, 0]
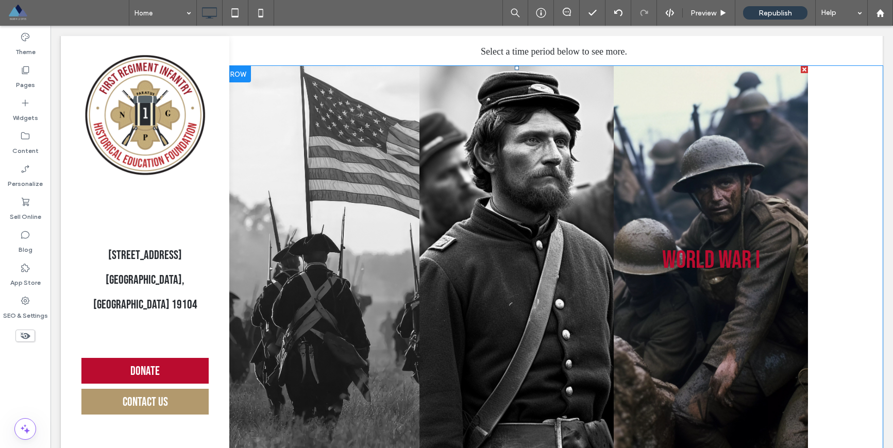
click at [681, 190] on link at bounding box center [711, 260] width 194 height 389
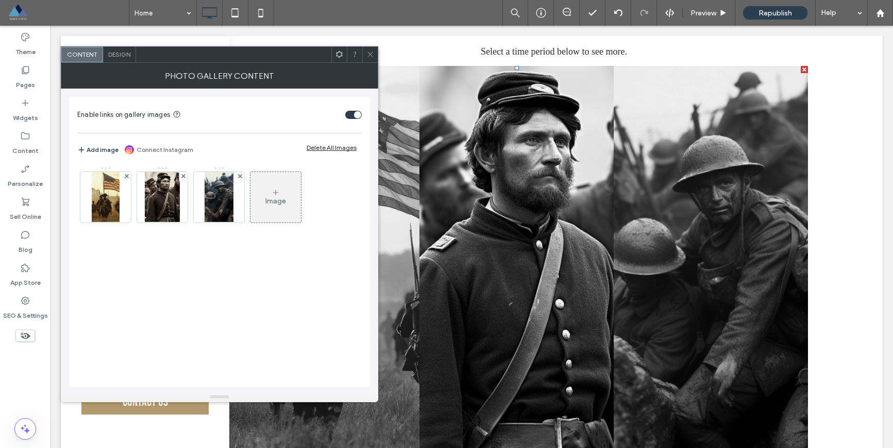
click at [119, 61] on div "Design" at bounding box center [119, 54] width 33 height 15
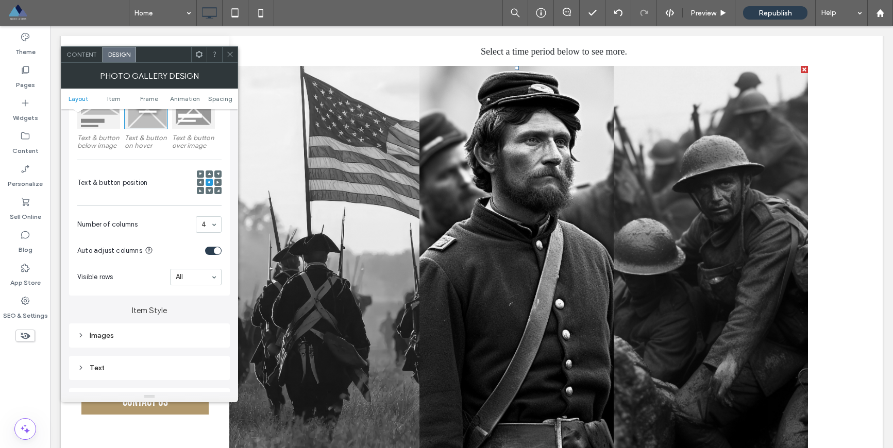
scroll to position [180, 0]
click at [181, 249] on div "Auto adjust columns" at bounding box center [139, 249] width 124 height 11
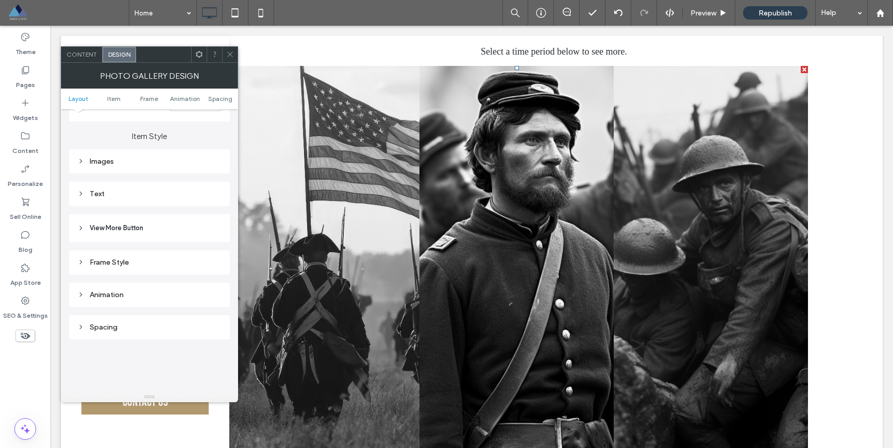
scroll to position [365, 0]
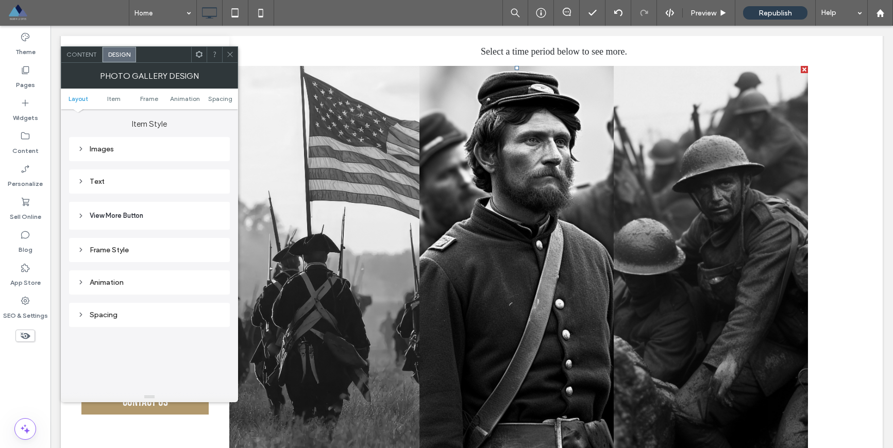
click at [130, 311] on div "Spacing" at bounding box center [149, 315] width 144 height 9
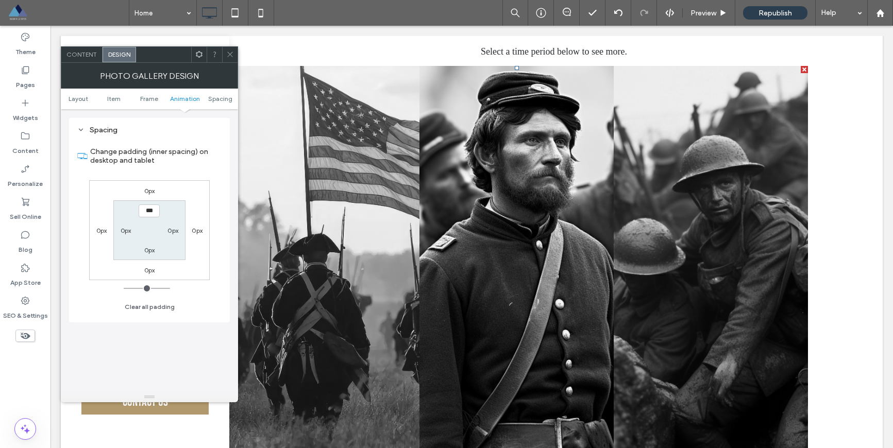
scroll to position [551, 0]
click at [230, 59] on span at bounding box center [230, 54] width 8 height 15
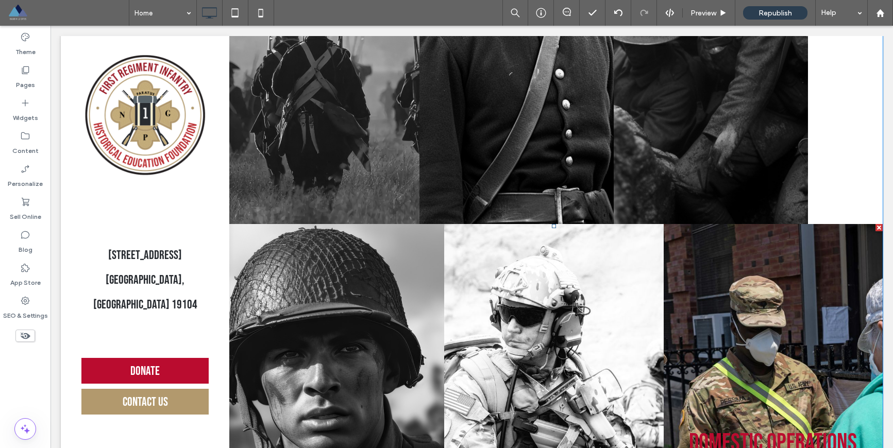
scroll to position [1527, 0]
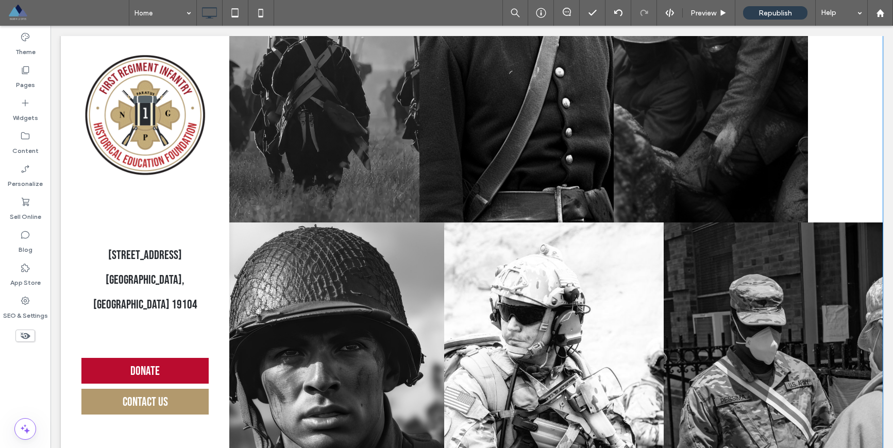
click at [803, 194] on div "Revolutionary War Button Civil War Portraits of people from around the globe Bu…" at bounding box center [554, 250] width 658 height 832
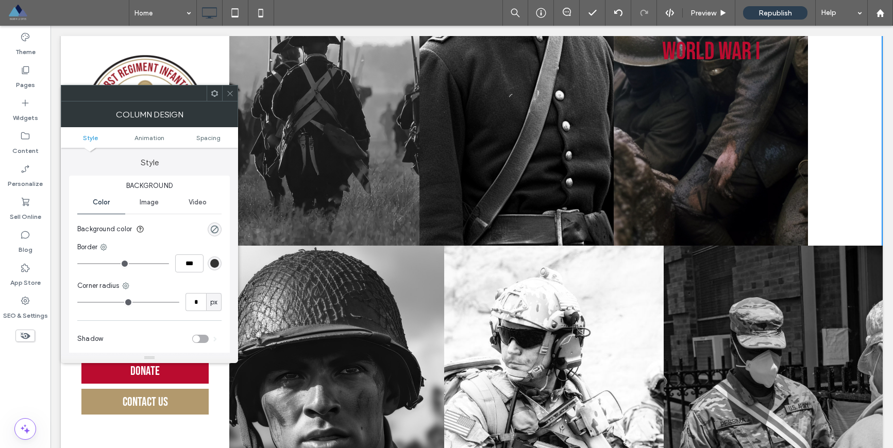
scroll to position [1332, 0]
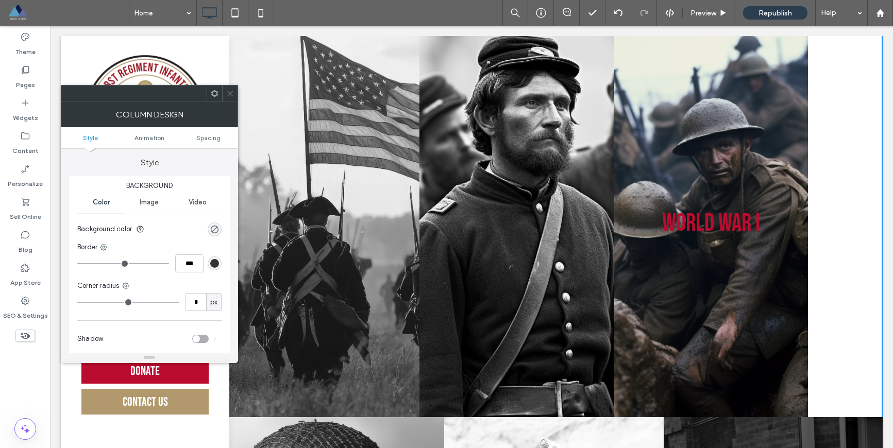
click at [732, 170] on link at bounding box center [711, 223] width 194 height 389
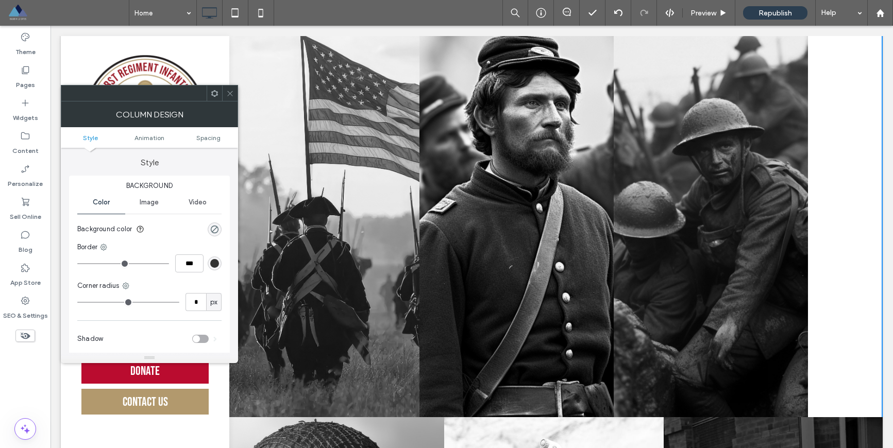
drag, startPoint x: 230, startPoint y: 92, endPoint x: 279, endPoint y: 102, distance: 50.3
click at [230, 92] on icon at bounding box center [230, 94] width 8 height 8
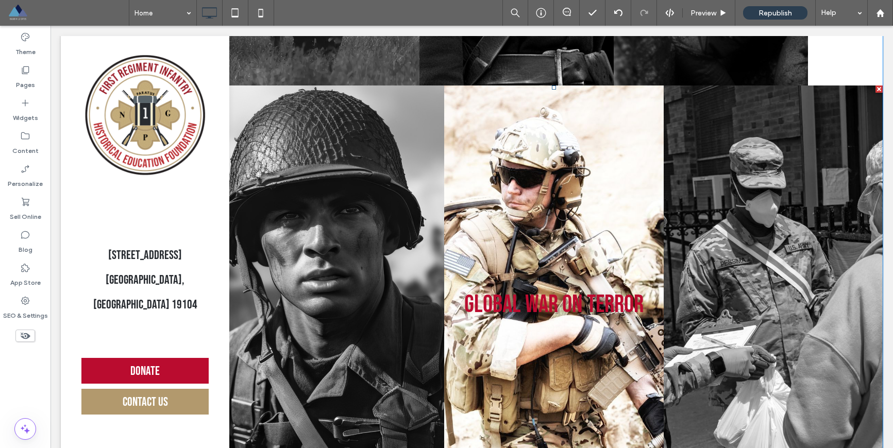
scroll to position [1662, 0]
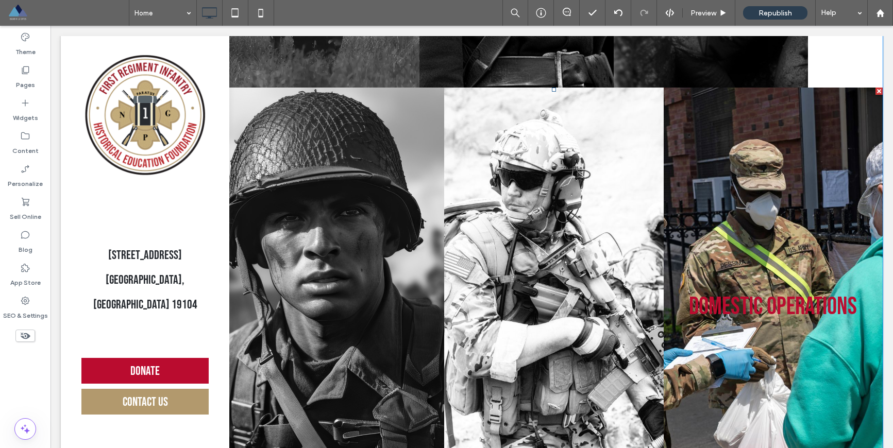
click at [692, 121] on link at bounding box center [773, 307] width 219 height 439
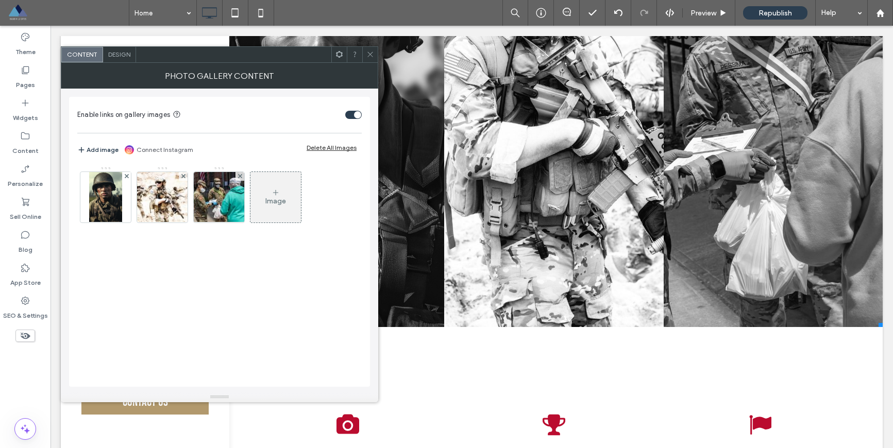
scroll to position [2061, 0]
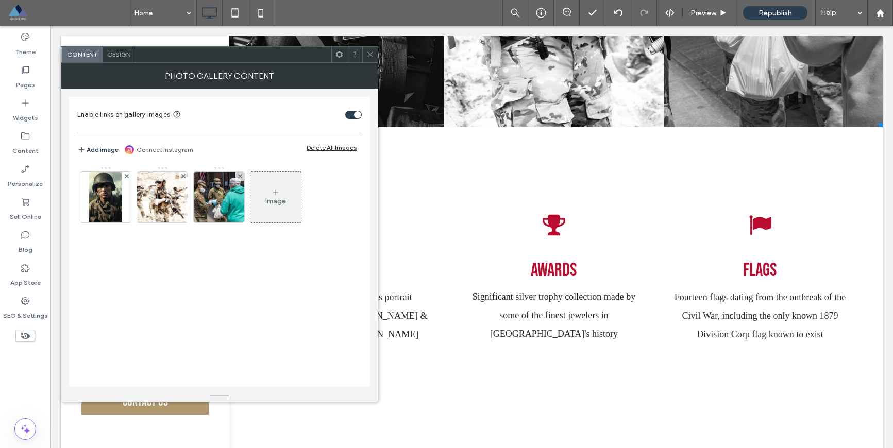
click at [526, 155] on div "Camera icon Portraits Including those by famous portrait painter David Benjamin…" at bounding box center [554, 260] width 658 height 240
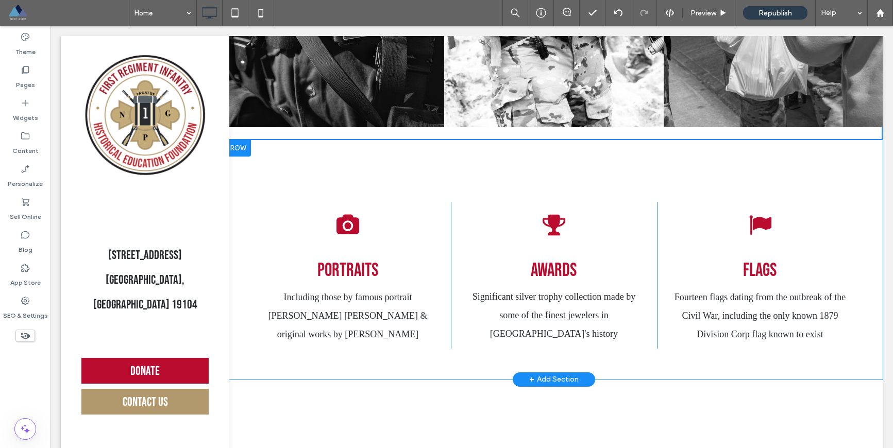
click at [520, 165] on div "Camera icon Portraits Including those by famous portrait painter David Benjamin…" at bounding box center [554, 260] width 658 height 240
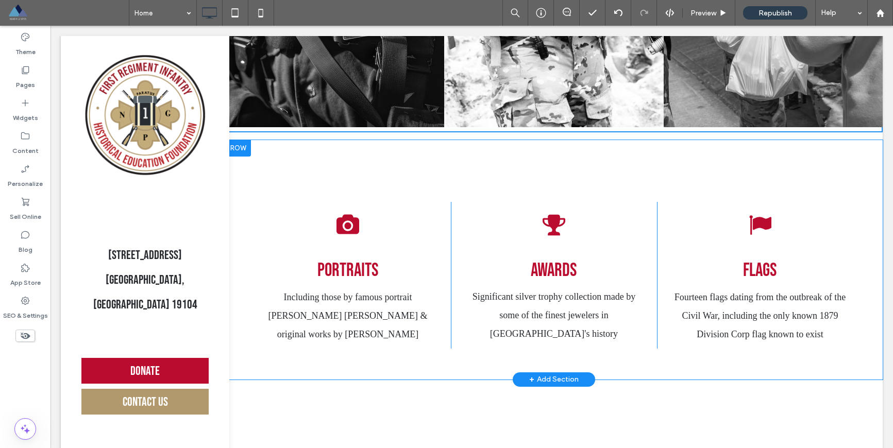
click at [528, 172] on div "Camera icon Portraits Including those by famous portrait painter David Benjamin…" at bounding box center [554, 260] width 658 height 240
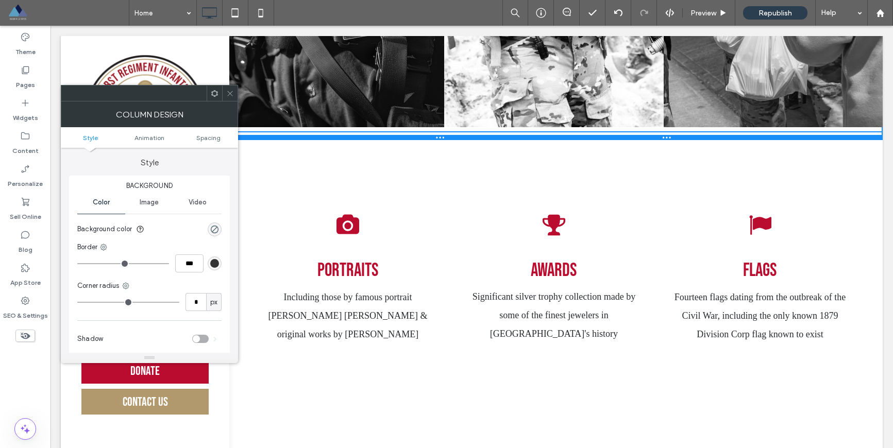
click at [693, 140] on div at bounding box center [554, 137] width 658 height 5
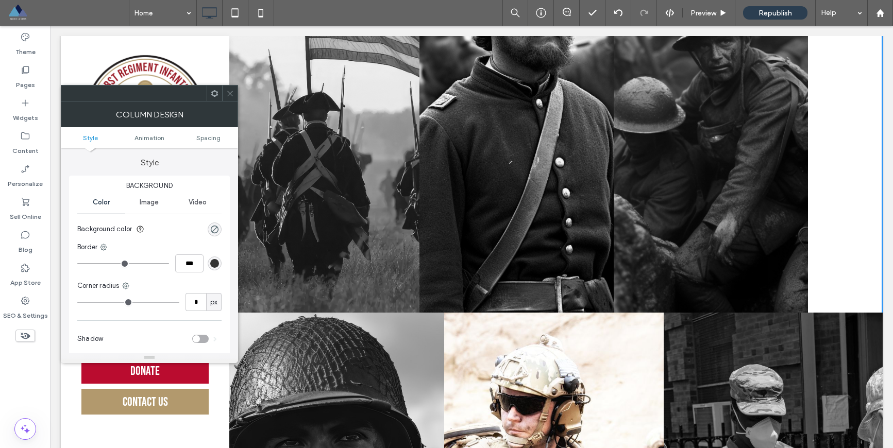
scroll to position [1351, 0]
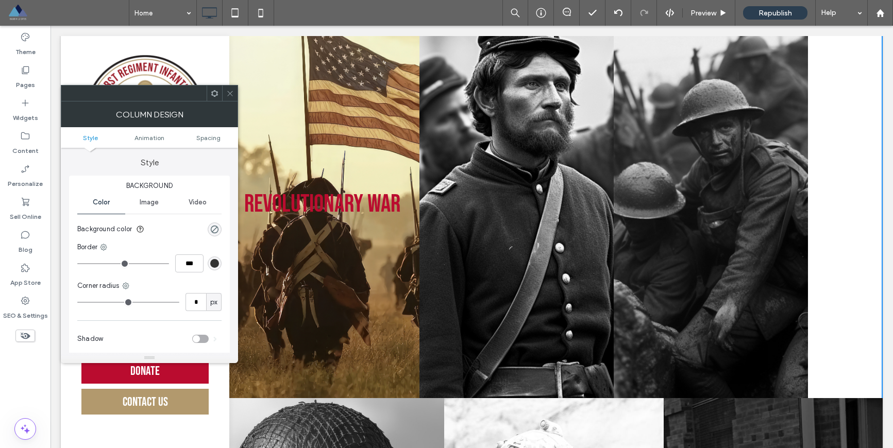
click at [404, 169] on link at bounding box center [322, 204] width 194 height 389
click at [297, 157] on link at bounding box center [322, 204] width 194 height 389
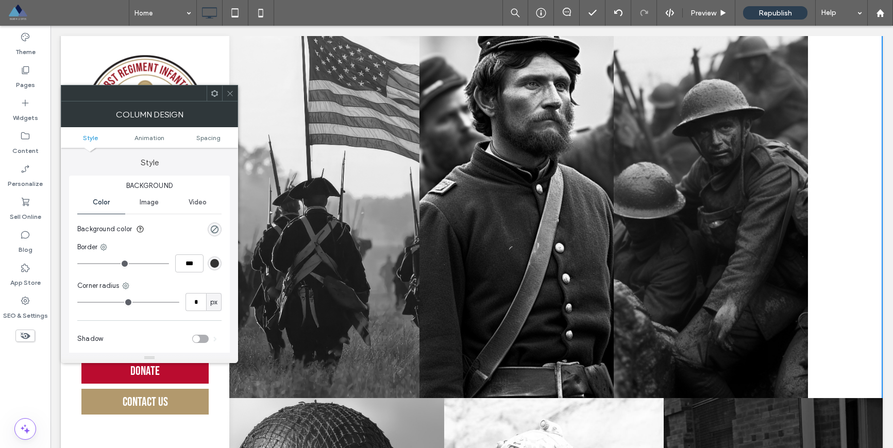
click at [232, 90] on icon at bounding box center [230, 94] width 8 height 8
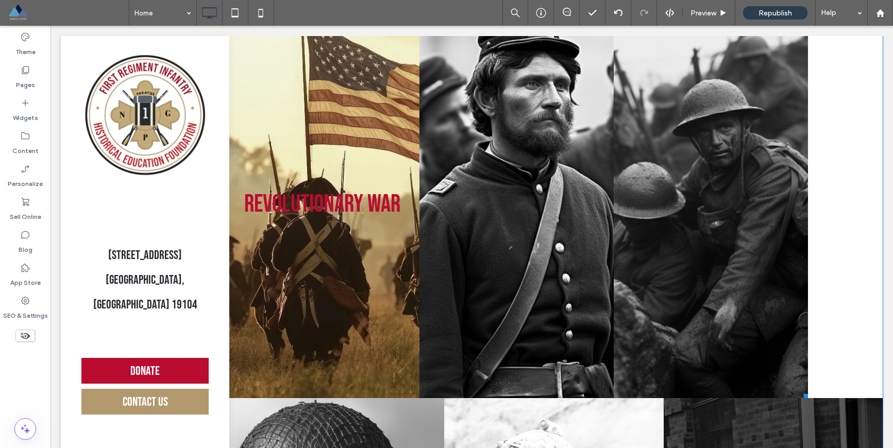
click at [276, 98] on link at bounding box center [322, 204] width 194 height 389
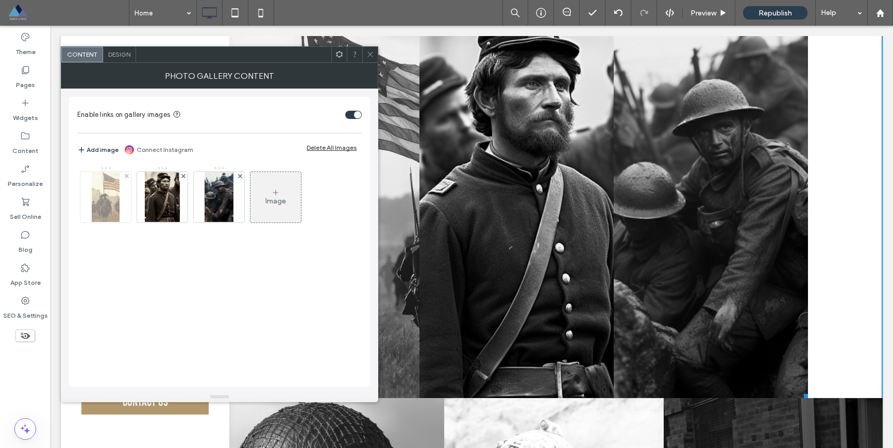
click at [105, 195] on img at bounding box center [106, 197] width 28 height 51
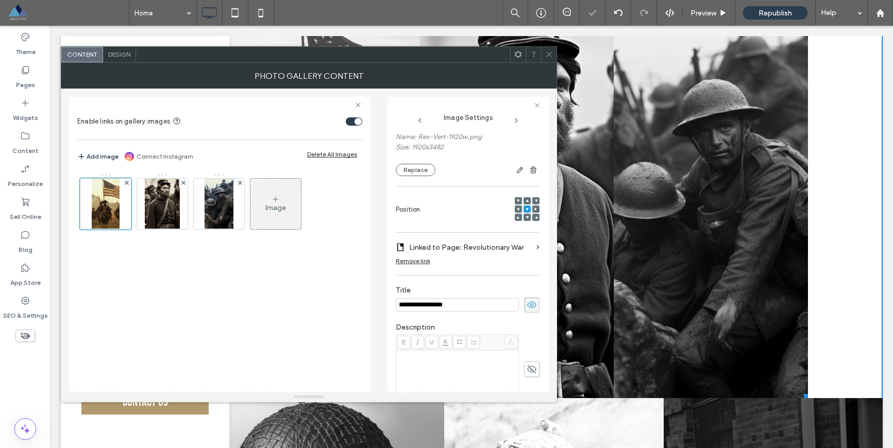
scroll to position [87, 0]
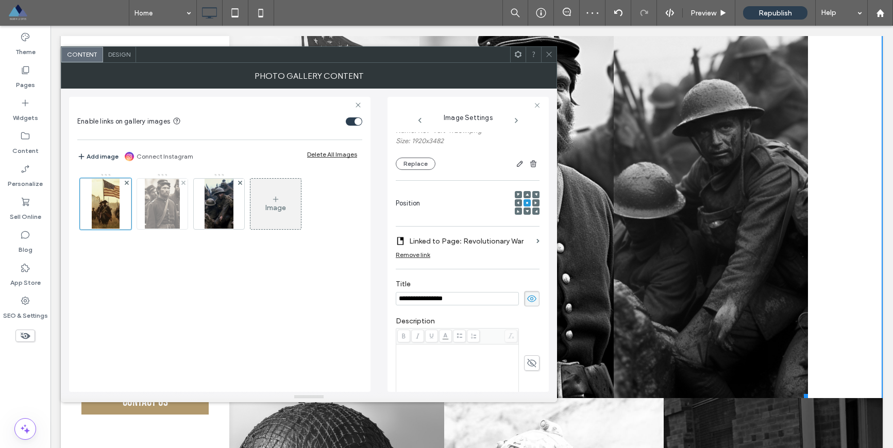
click at [163, 203] on img at bounding box center [163, 204] width 36 height 51
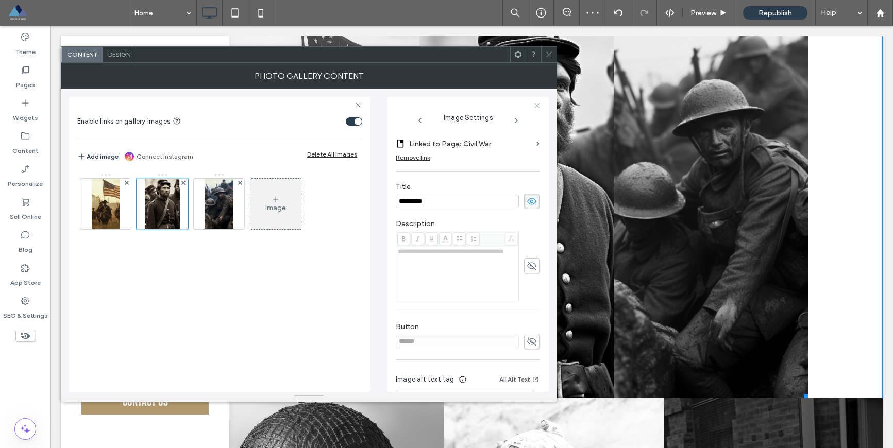
scroll to position [185, 0]
click at [219, 209] on img at bounding box center [219, 204] width 29 height 51
click at [552, 55] on icon at bounding box center [549, 55] width 8 height 8
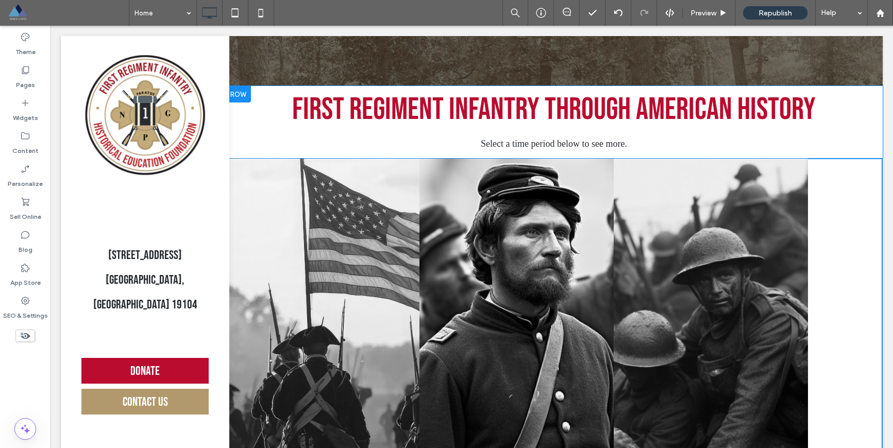
scroll to position [1135, 0]
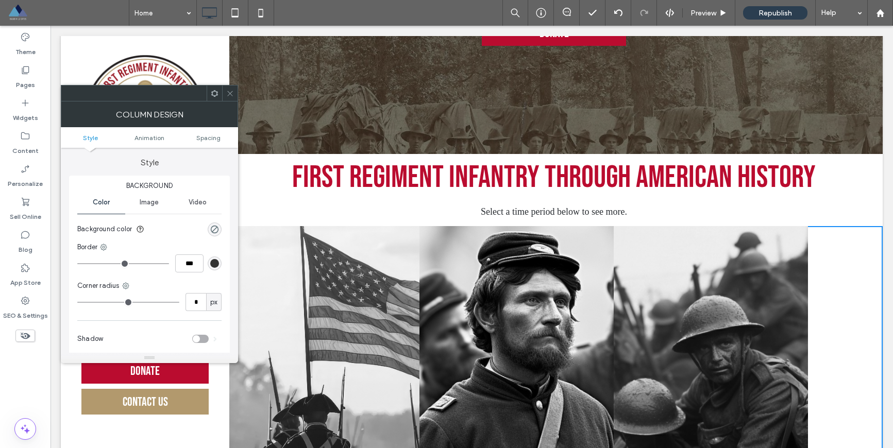
click at [803, 221] on p "Select a time period below to see more." at bounding box center [554, 212] width 658 height 19
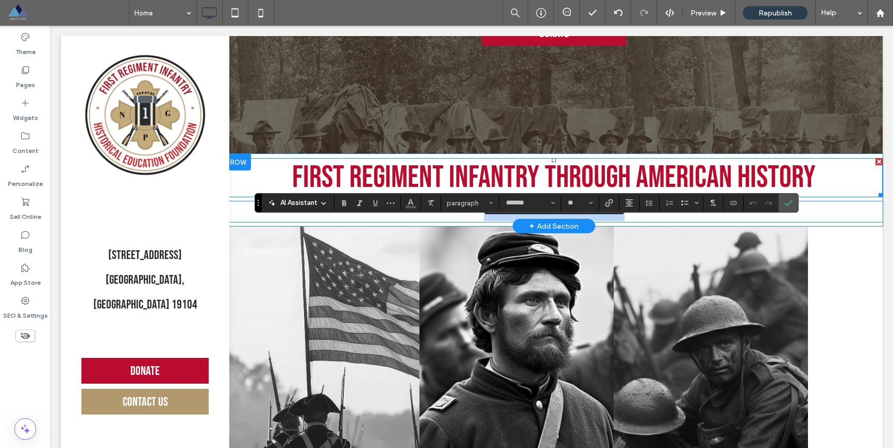
click at [803, 196] on h2 "First Regiment Infantry through American History" at bounding box center [554, 177] width 658 height 37
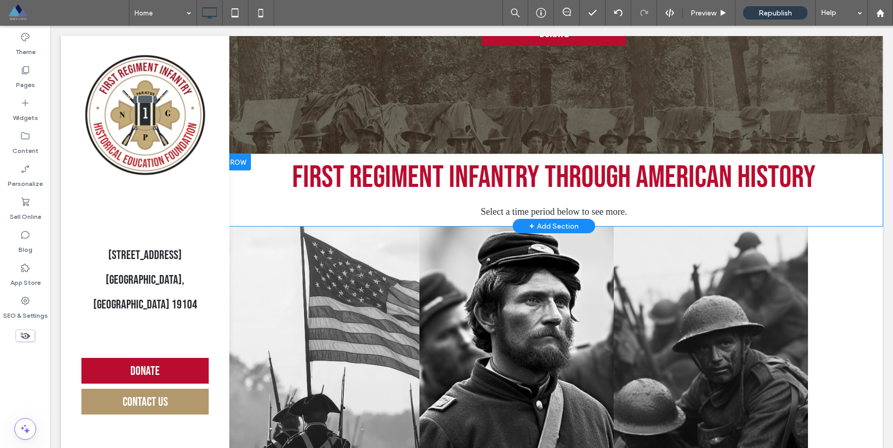
click at [803, 216] on div "First Regiment Infantry through American History Select a time period below to …" at bounding box center [554, 190] width 658 height 72
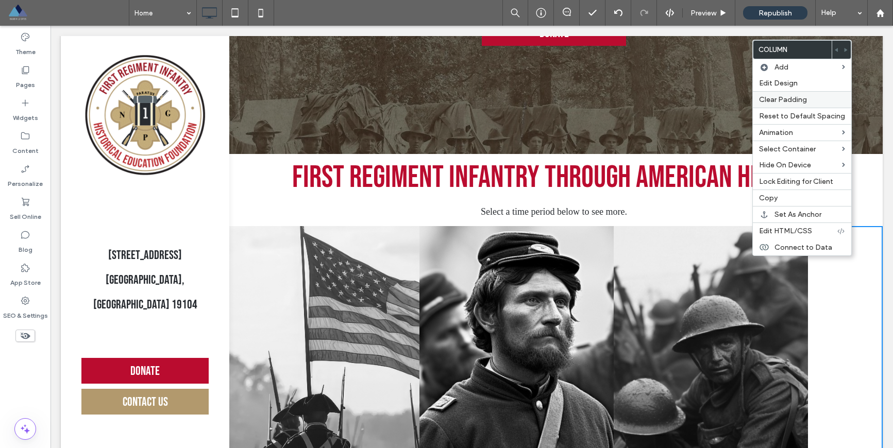
click at [796, 98] on span "Clear Padding" at bounding box center [783, 99] width 48 height 9
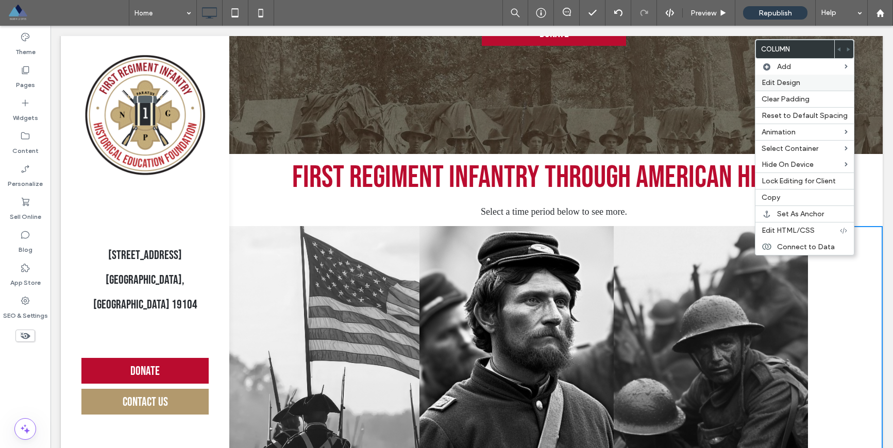
click at [787, 84] on span "Edit Design" at bounding box center [781, 82] width 39 height 9
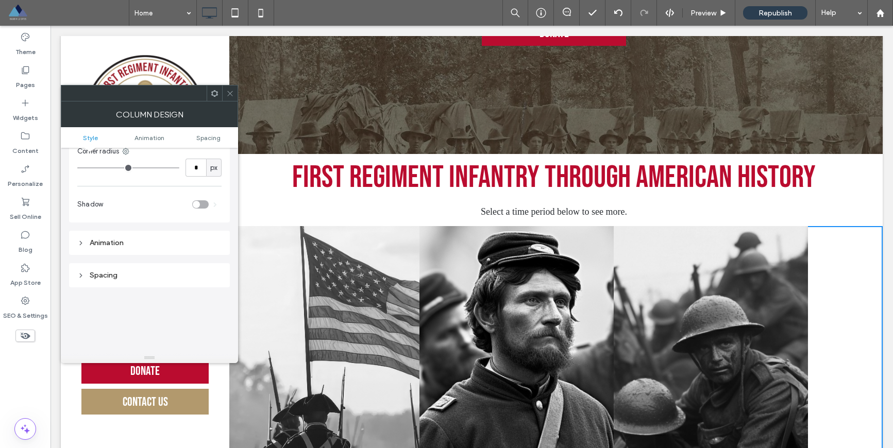
click at [128, 271] on div "Spacing" at bounding box center [149, 275] width 144 height 9
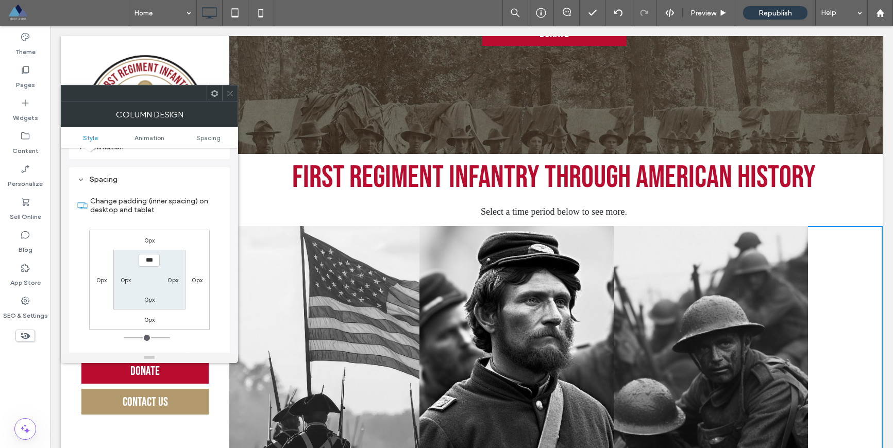
scroll to position [0, 0]
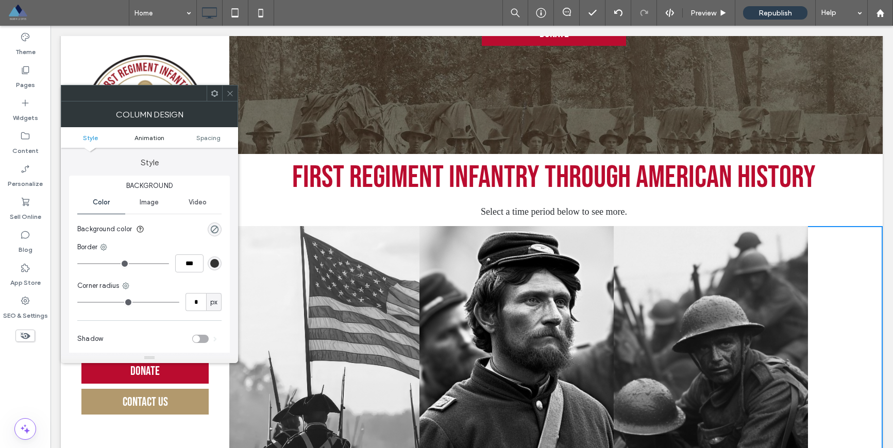
click at [146, 138] on span "Animation" at bounding box center [150, 138] width 30 height 8
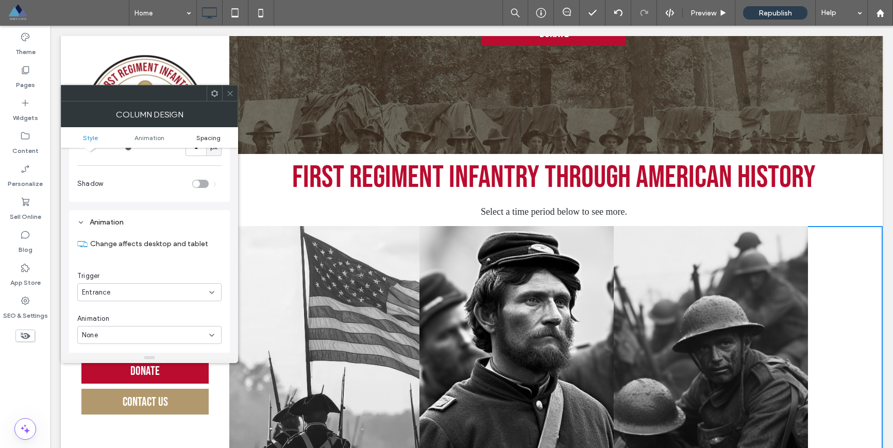
scroll to position [209, 0]
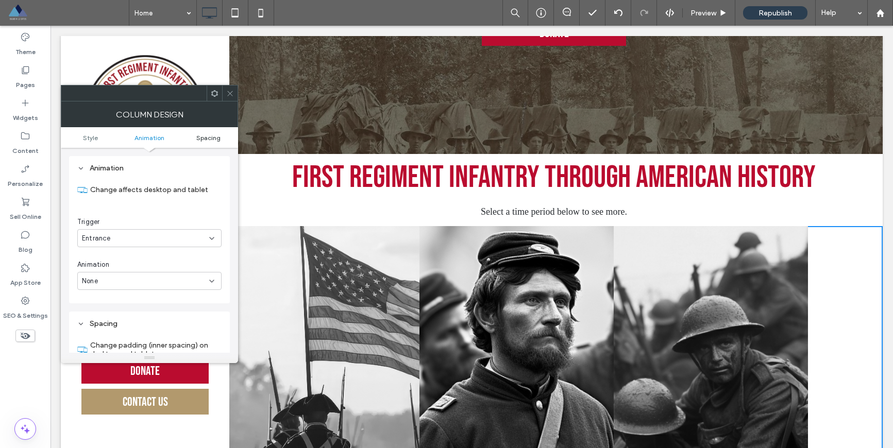
click at [203, 137] on span "Spacing" at bounding box center [208, 138] width 24 height 8
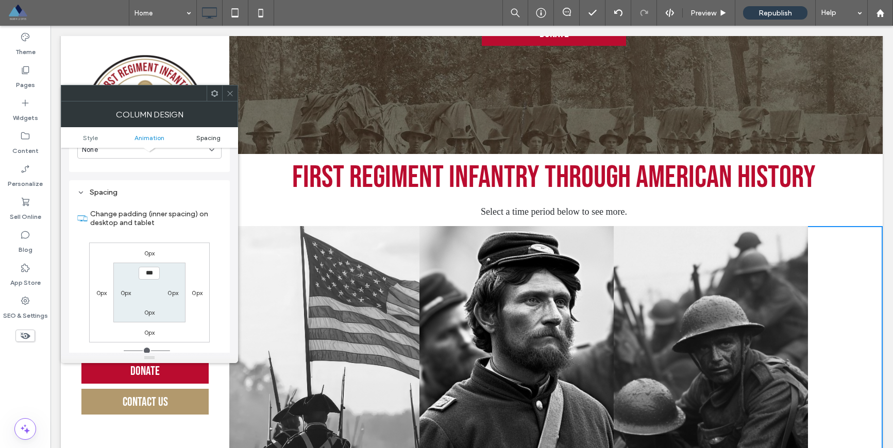
scroll to position [365, 0]
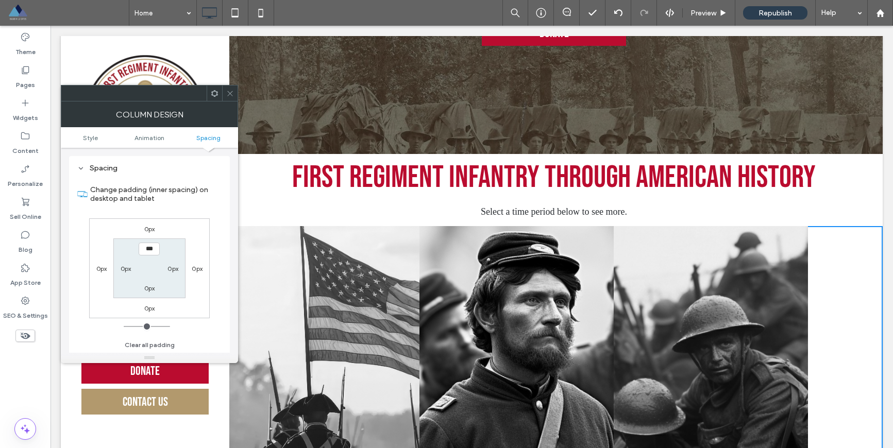
click at [228, 94] on icon at bounding box center [230, 94] width 8 height 8
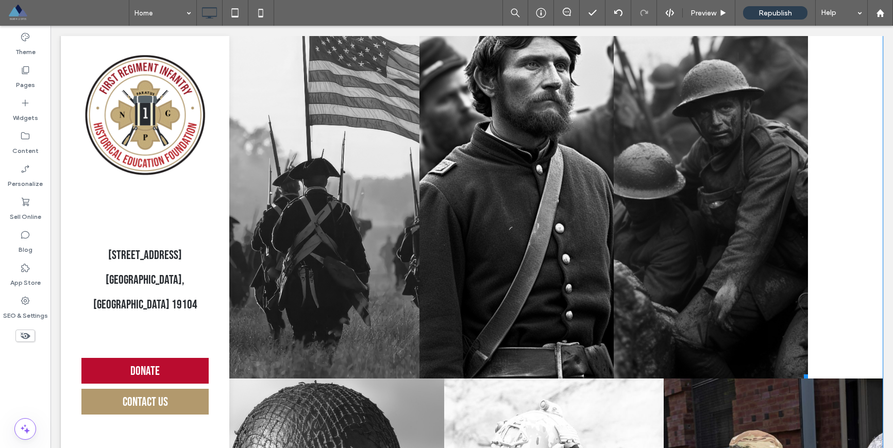
scroll to position [1435, 0]
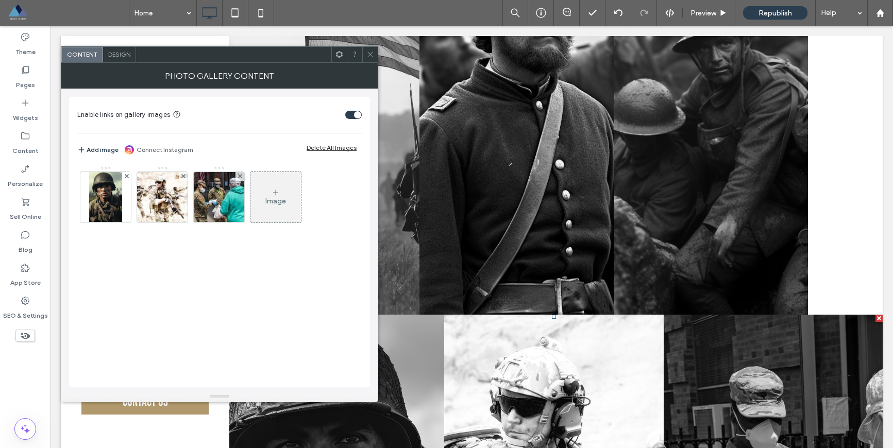
click at [373, 54] on icon at bounding box center [370, 55] width 8 height 8
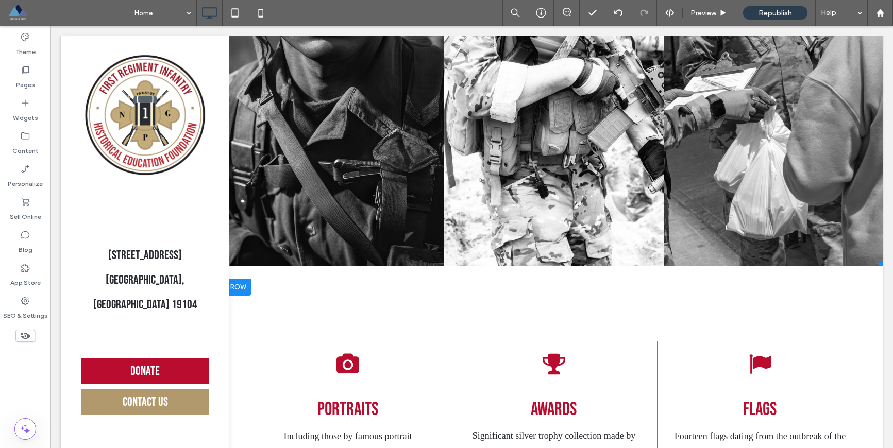
scroll to position [1923, 0]
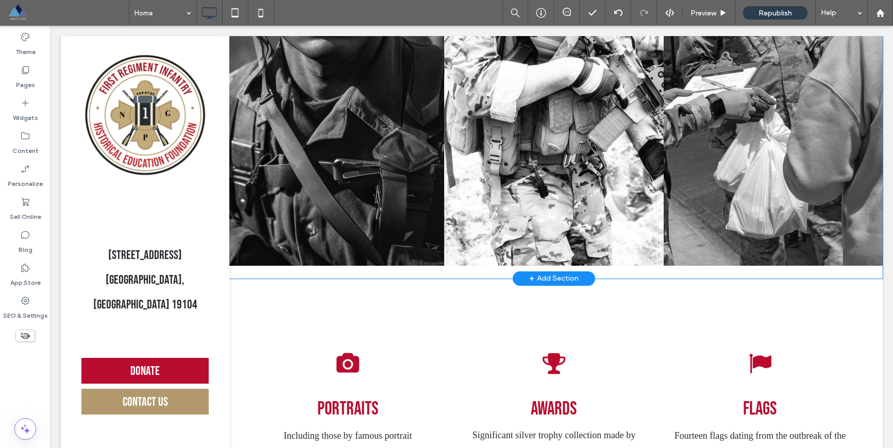
click at [555, 285] on div "+ Add Section" at bounding box center [553, 278] width 49 height 11
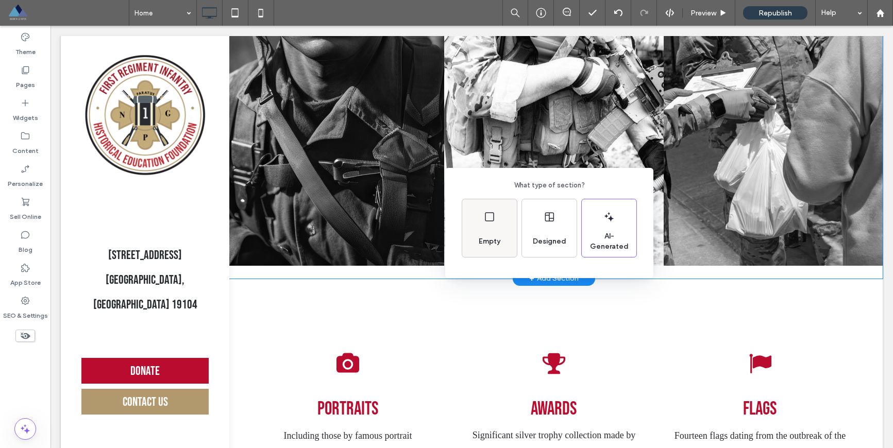
click at [492, 226] on div "Empty" at bounding box center [489, 228] width 55 height 58
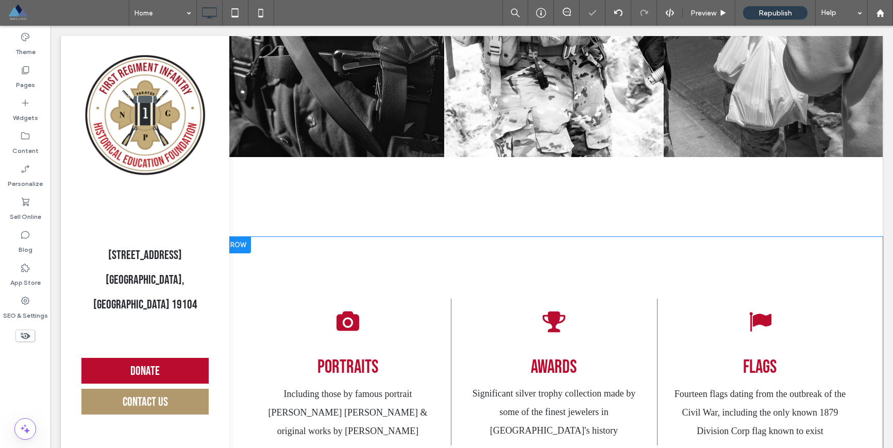
scroll to position [2097, 0]
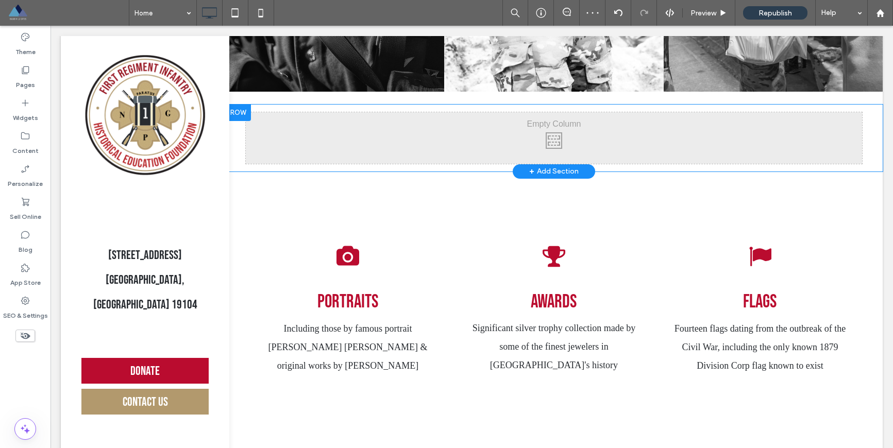
click at [353, 122] on div "Click To Paste Click To Paste Row + Add Section" at bounding box center [554, 138] width 658 height 67
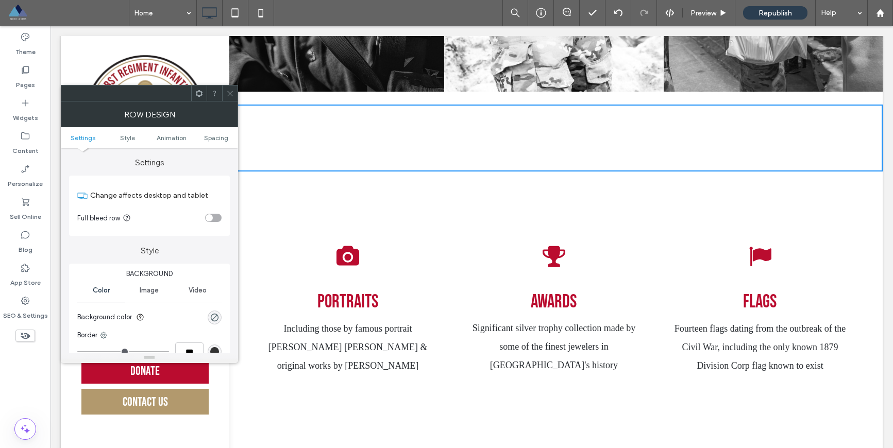
click at [230, 98] on span at bounding box center [230, 93] width 8 height 15
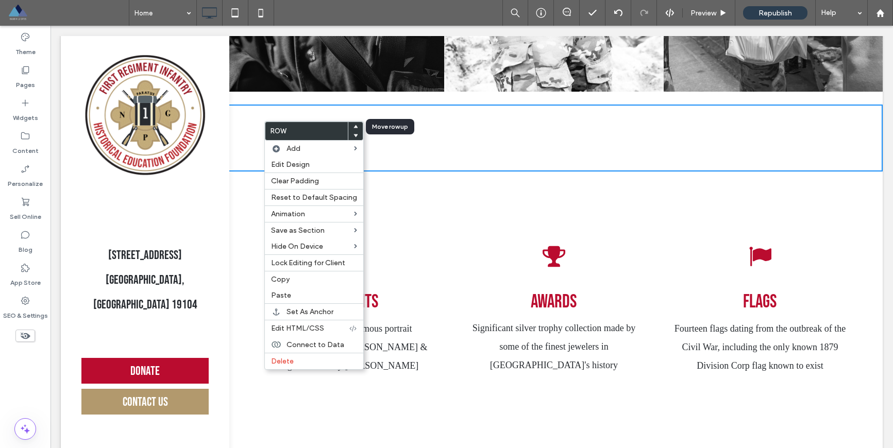
click at [354, 126] on use at bounding box center [356, 126] width 5 height 3
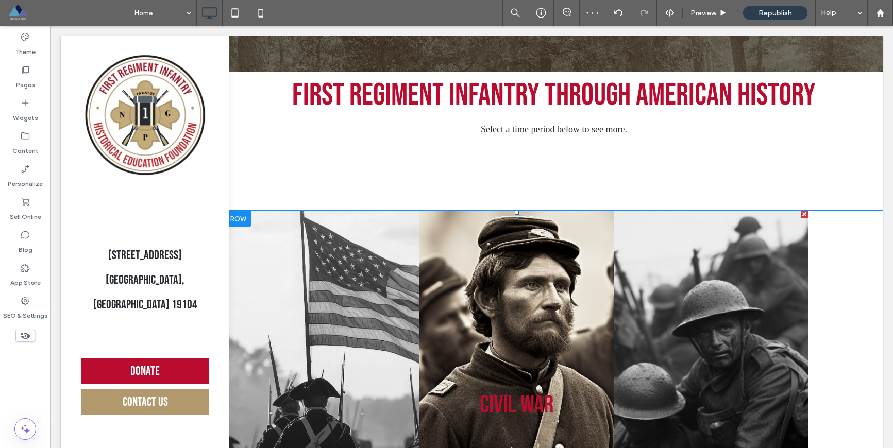
scroll to position [1220, 0]
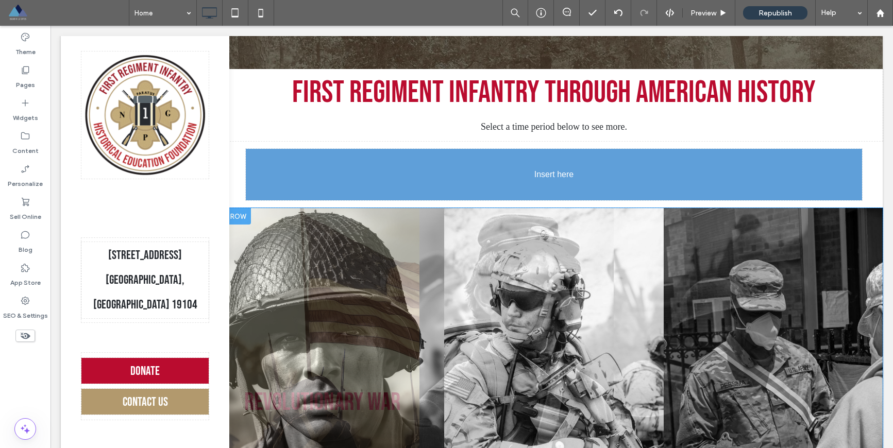
drag, startPoint x: 309, startPoint y: 242, endPoint x: 315, endPoint y: 199, distance: 43.2
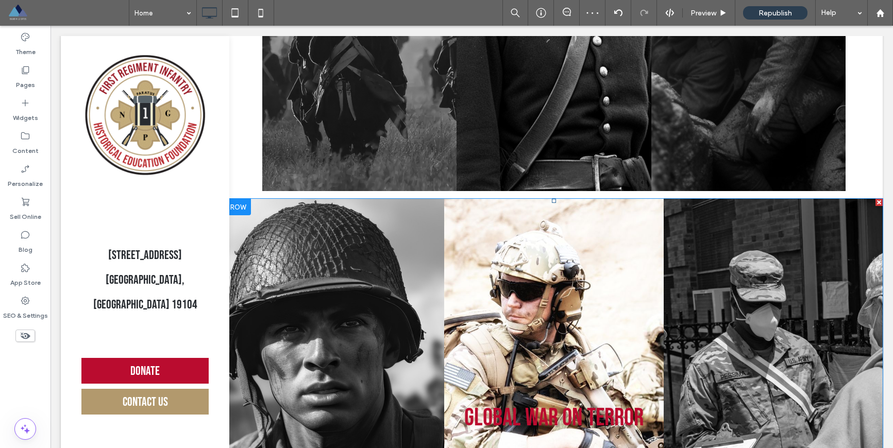
scroll to position [1369, 0]
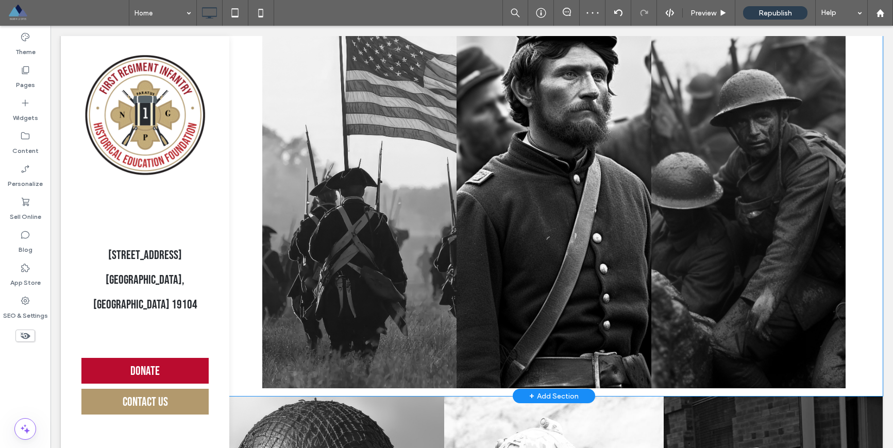
click at [803, 256] on div "Click To Paste Click To Paste Revolutionary War Button Civil War Portraits of p…" at bounding box center [554, 194] width 658 height 404
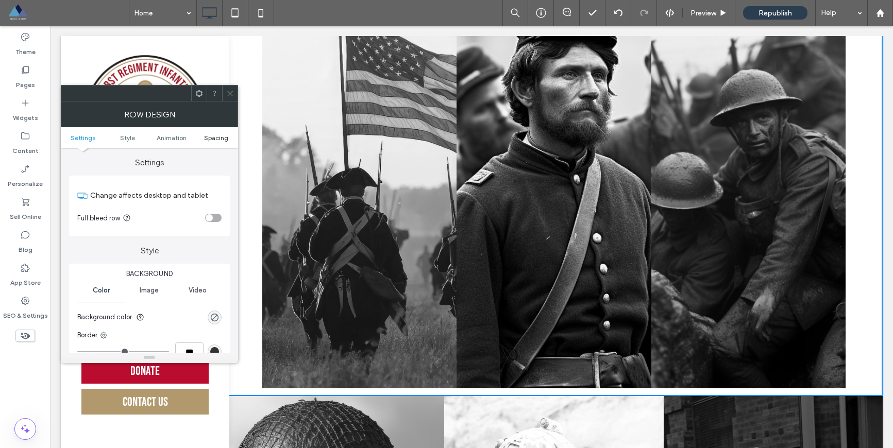
click at [209, 139] on span "Spacing" at bounding box center [216, 138] width 24 height 8
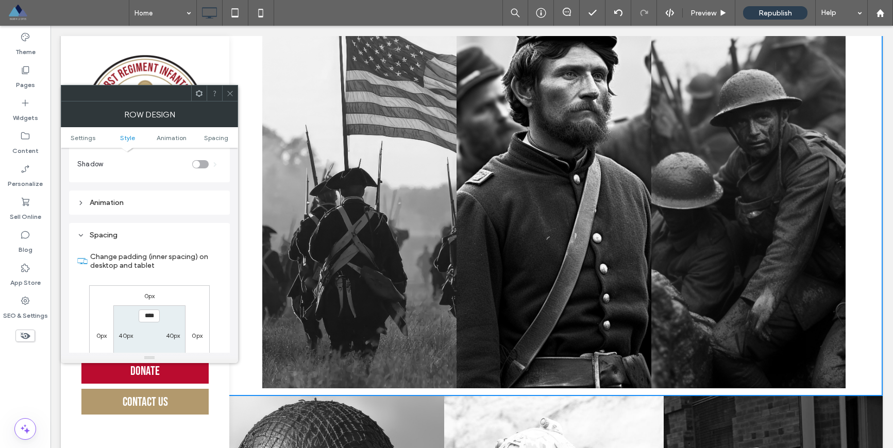
scroll to position [291, 0]
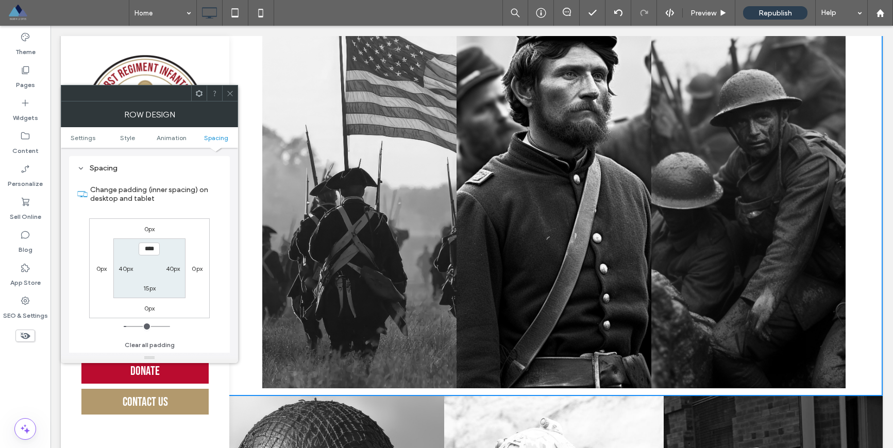
click at [169, 268] on label "40px" at bounding box center [173, 269] width 14 height 8
type input "**"
type input "*"
type input "***"
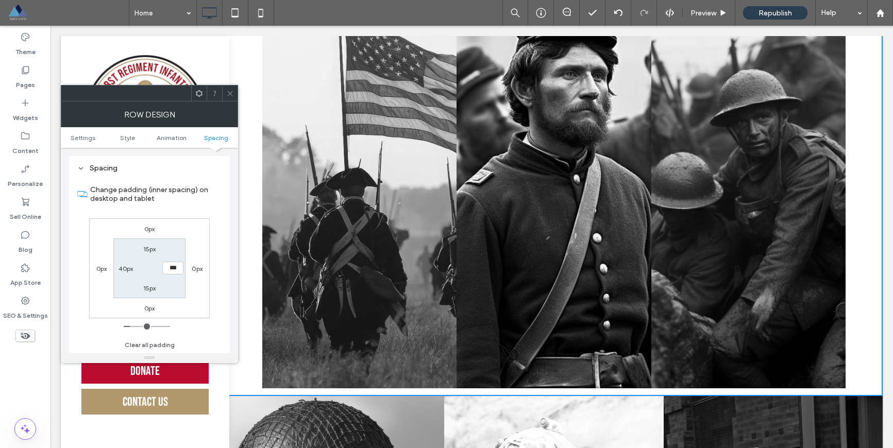
click at [126, 268] on label "40px" at bounding box center [126, 269] width 14 height 8
type input "**"
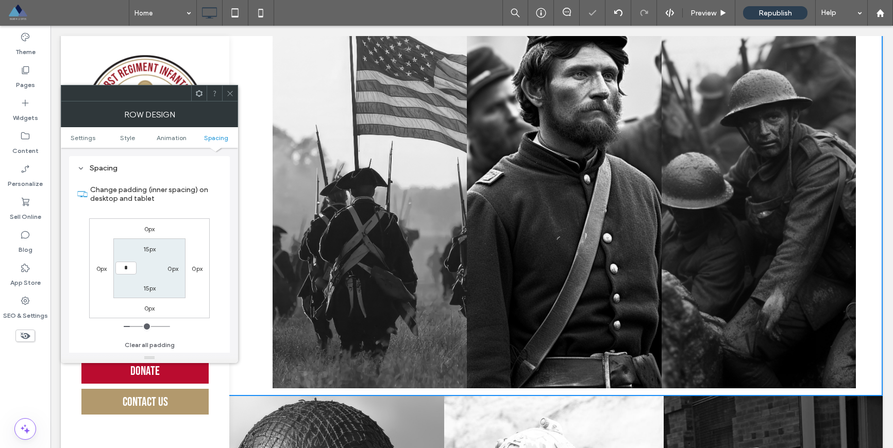
type input "*"
type input "***"
click at [212, 323] on div "Change padding (inner spacing) on desktop and tablet 0px 0px 0px 0px 15px 0px 1…" at bounding box center [149, 264] width 144 height 178
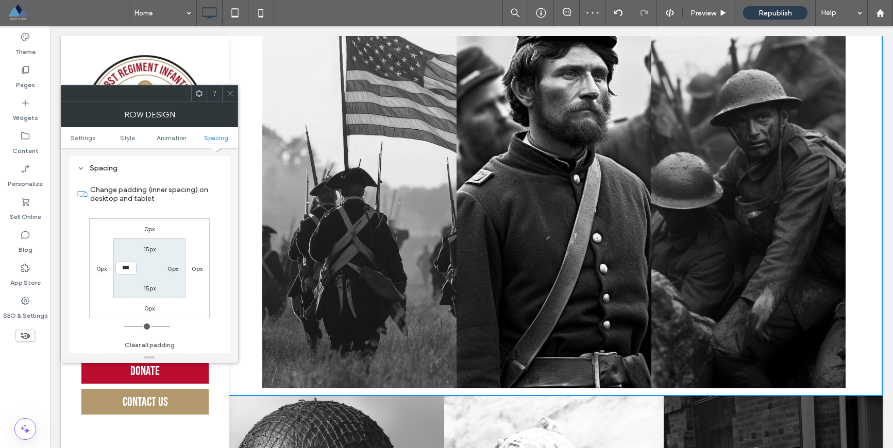
click at [148, 286] on label "15px" at bounding box center [149, 289] width 13 height 8
type input "**"
type input "*"
type input "***"
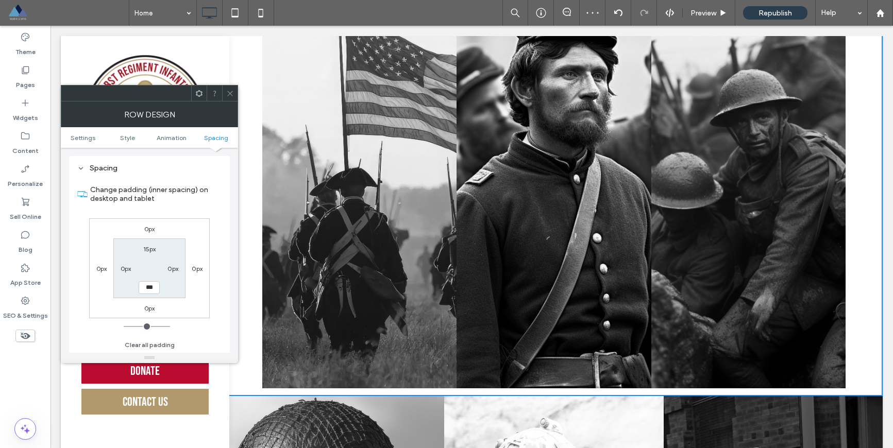
click at [187, 323] on div "Change padding (inner spacing) on desktop and tablet 0px 0px 0px 0px 15px 0px *…" at bounding box center [149, 264] width 144 height 178
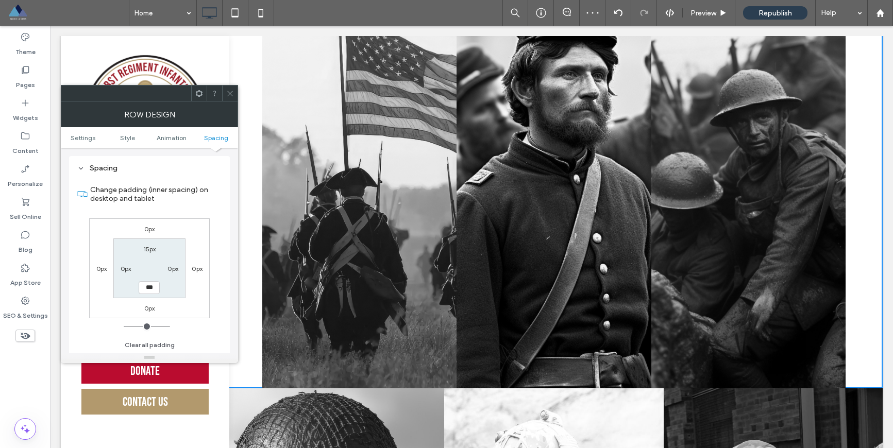
click at [233, 95] on icon at bounding box center [230, 94] width 8 height 8
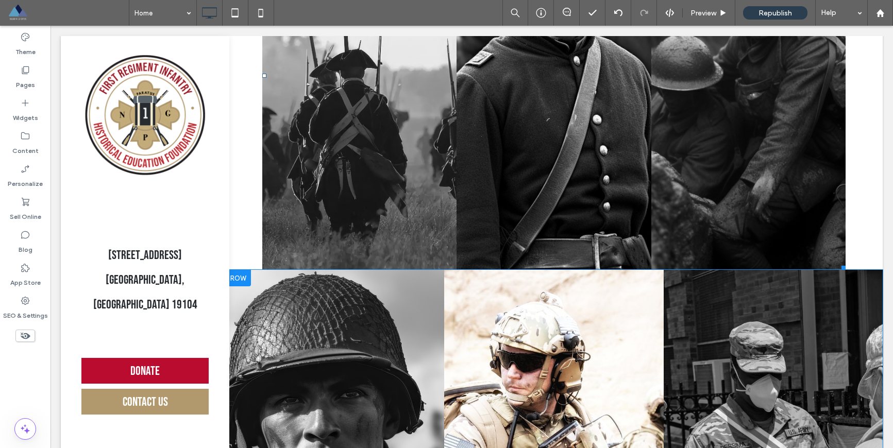
scroll to position [1530, 0]
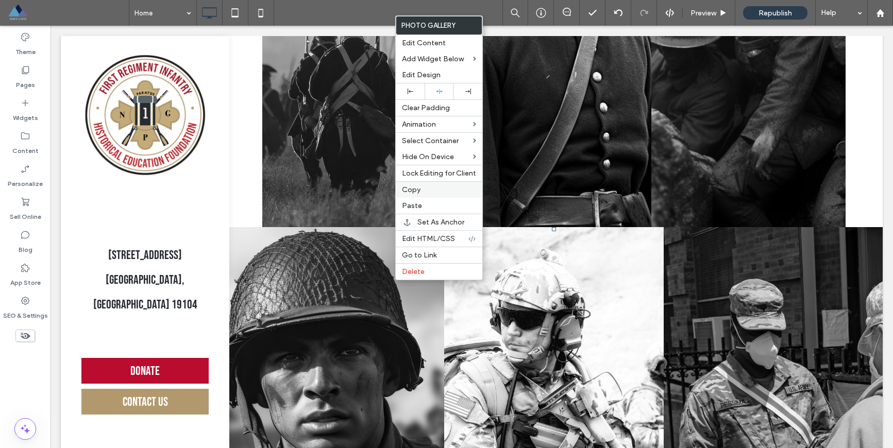
click at [418, 190] on span "Copy" at bounding box center [411, 190] width 19 height 9
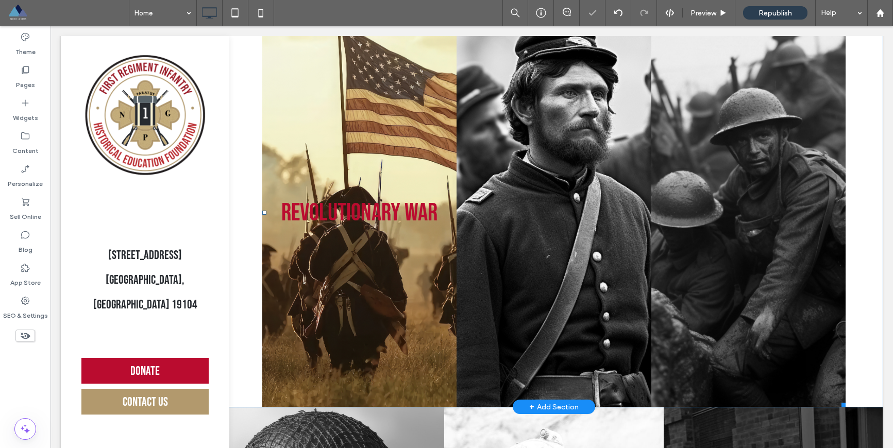
scroll to position [1345, 0]
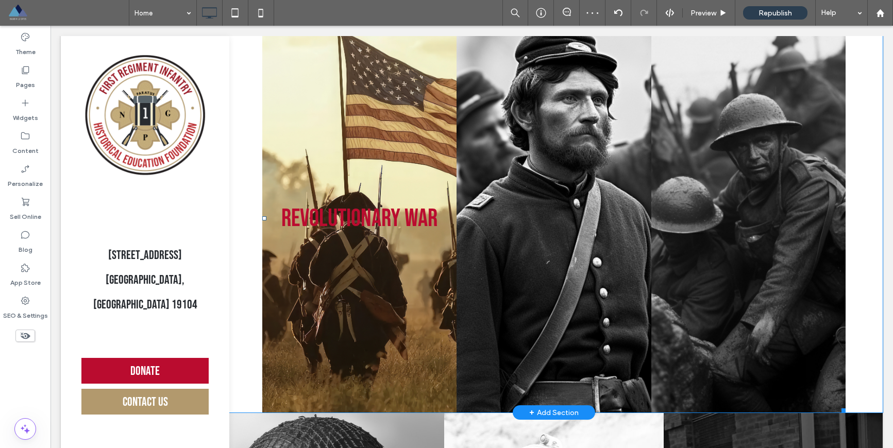
click at [412, 205] on link at bounding box center [359, 218] width 194 height 389
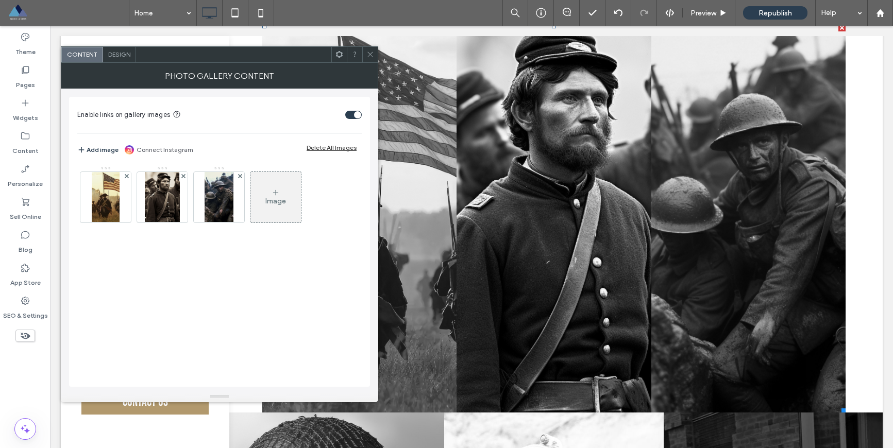
click at [332, 55] on div at bounding box center [338, 54] width 15 height 15
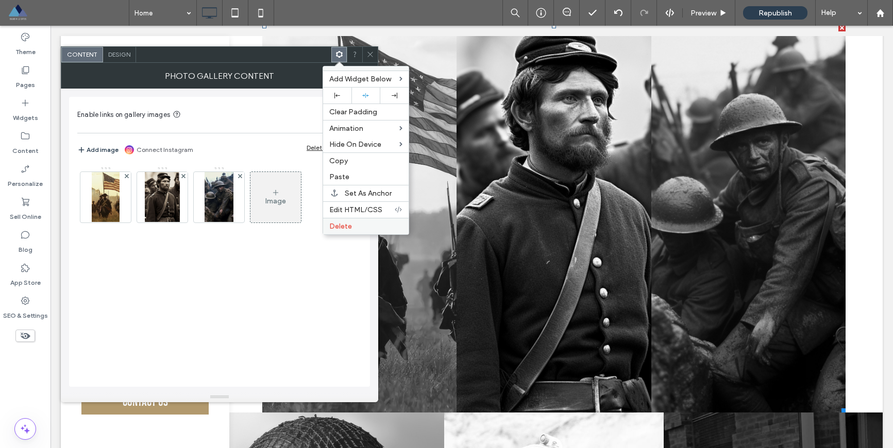
click at [355, 229] on label "Delete" at bounding box center [365, 226] width 73 height 9
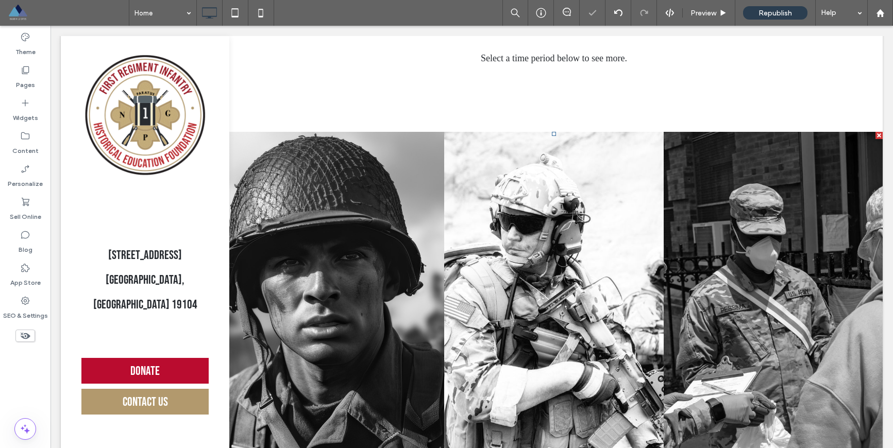
scroll to position [1149, 0]
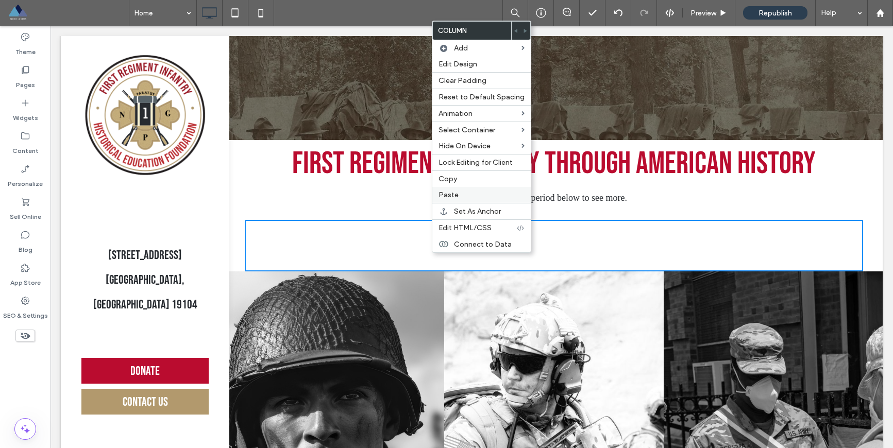
click at [465, 195] on label "Paste" at bounding box center [482, 195] width 86 height 9
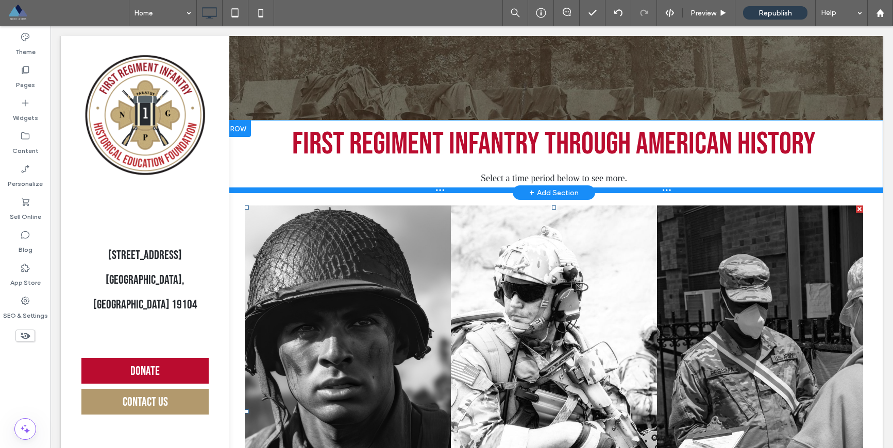
scroll to position [1167, 0]
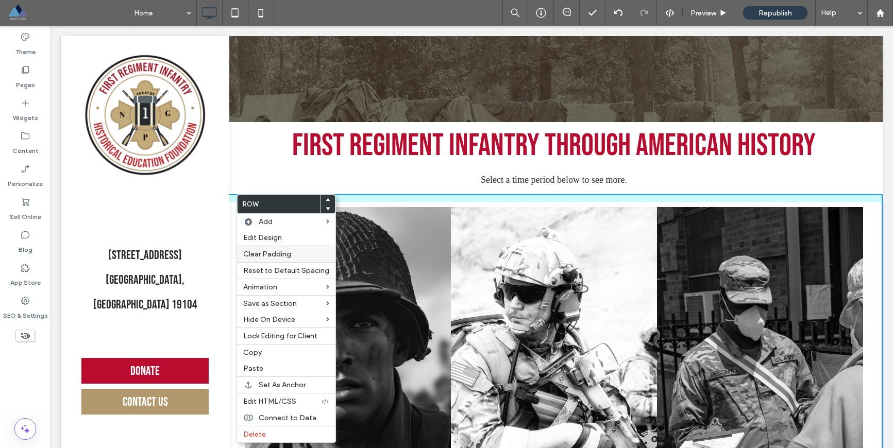
click at [268, 253] on span "Clear Padding" at bounding box center [267, 254] width 48 height 9
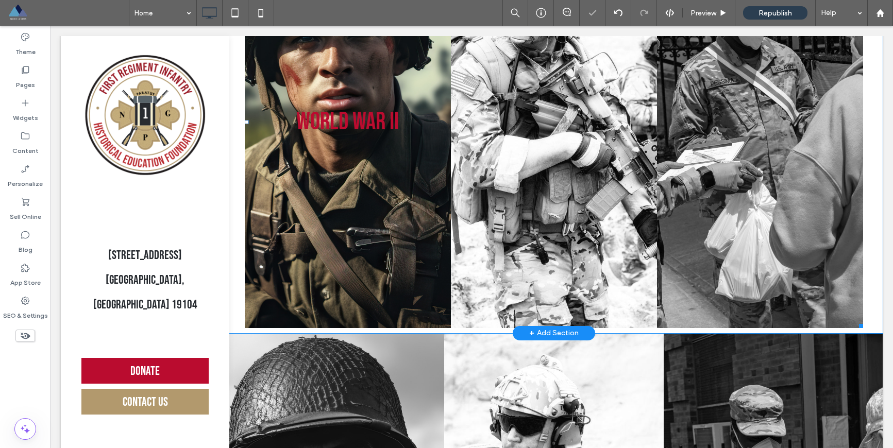
scroll to position [1519, 0]
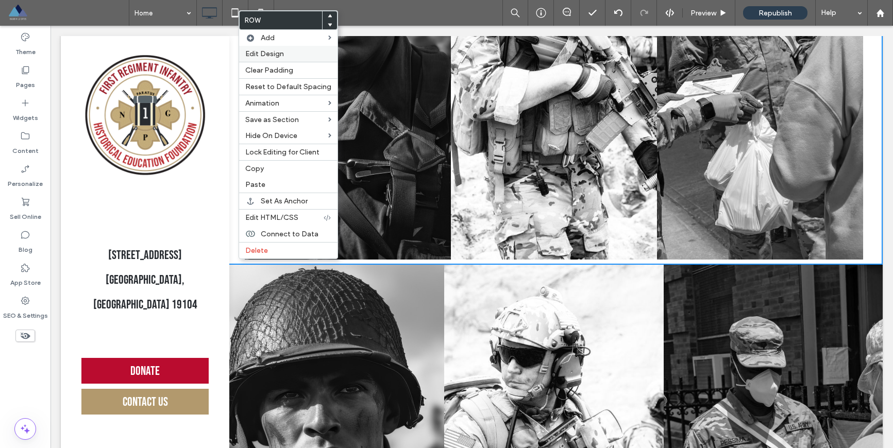
click at [276, 55] on span "Edit Design" at bounding box center [264, 53] width 39 height 9
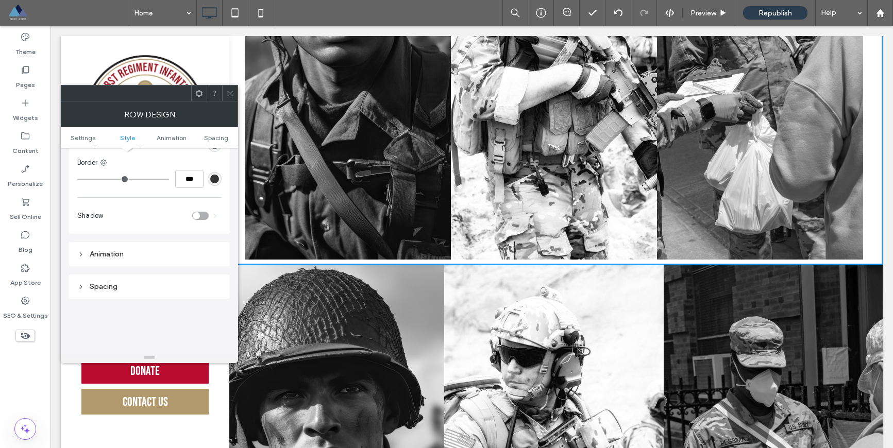
scroll to position [193, 0]
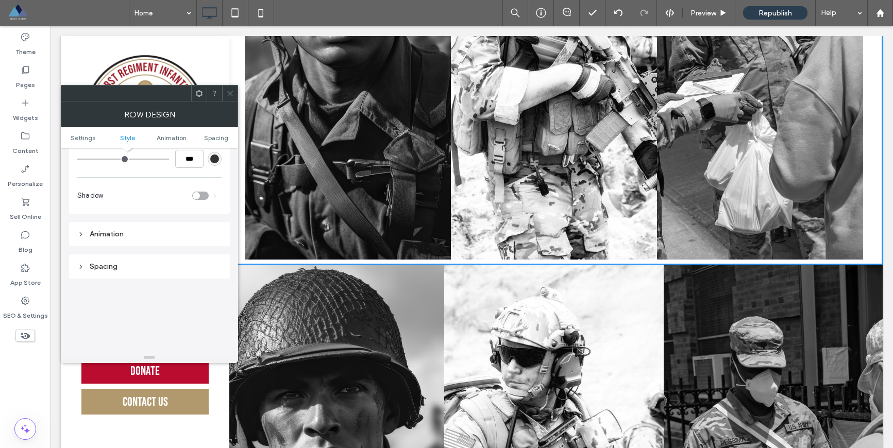
click at [129, 262] on div "Spacing" at bounding box center [149, 266] width 144 height 9
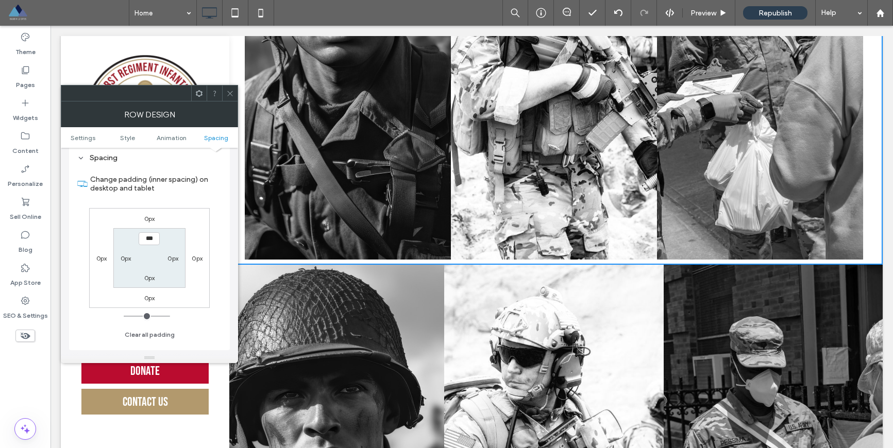
scroll to position [303, 0]
click at [228, 96] on icon at bounding box center [230, 94] width 8 height 8
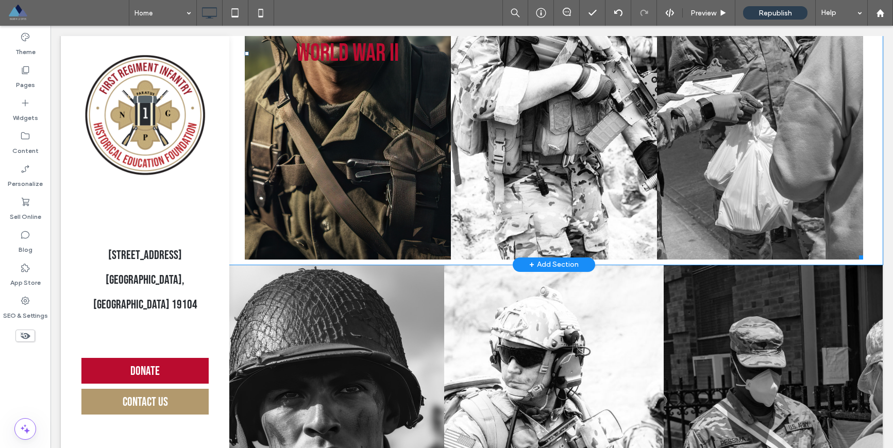
click at [290, 126] on link at bounding box center [348, 53] width 206 height 412
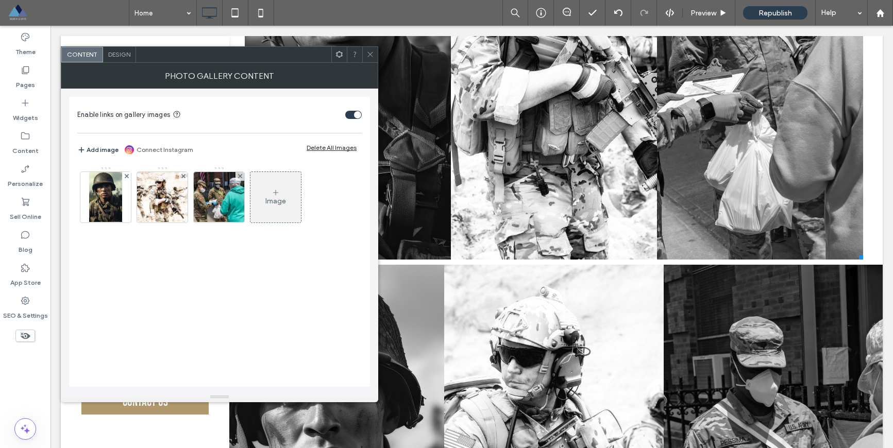
click at [119, 62] on div "Design" at bounding box center [119, 54] width 33 height 15
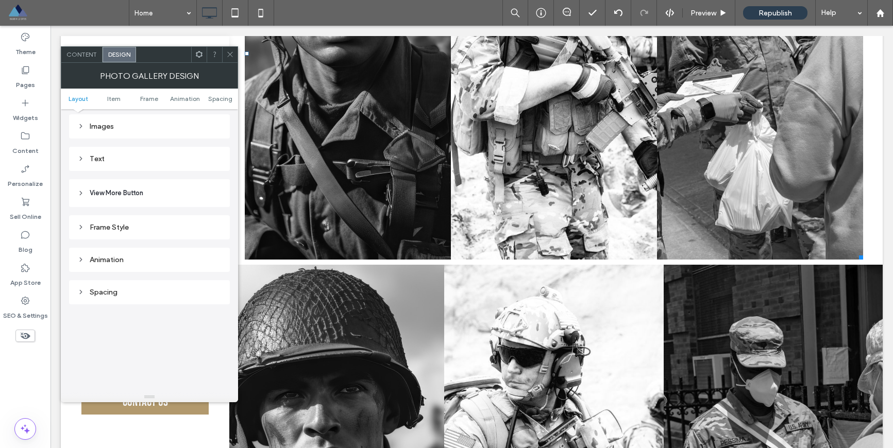
scroll to position [390, 0]
click at [162, 298] on div "Spacing" at bounding box center [149, 291] width 161 height 24
click at [166, 290] on div "Spacing" at bounding box center [149, 291] width 144 height 9
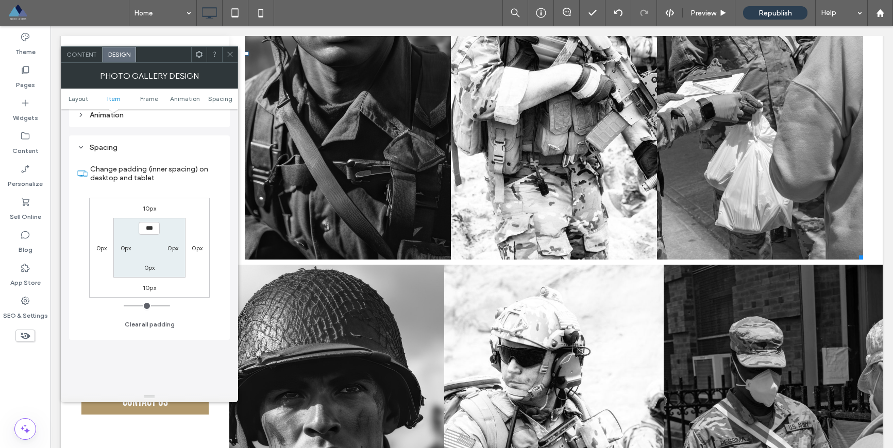
scroll to position [551, 0]
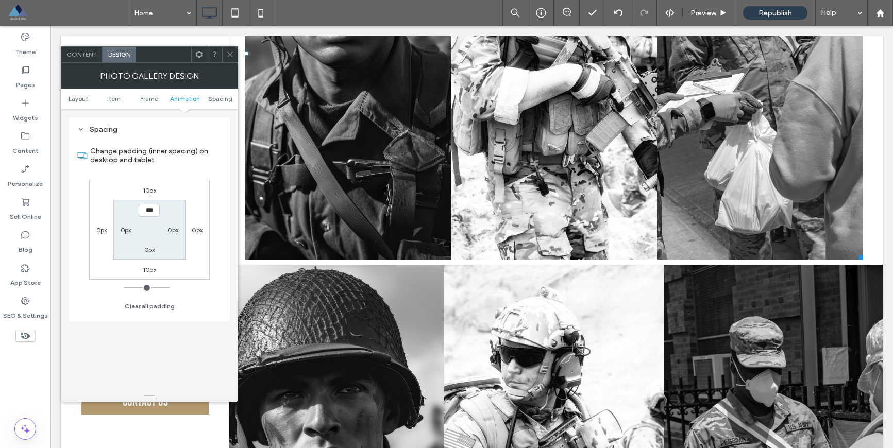
click at [230, 54] on icon at bounding box center [230, 55] width 8 height 8
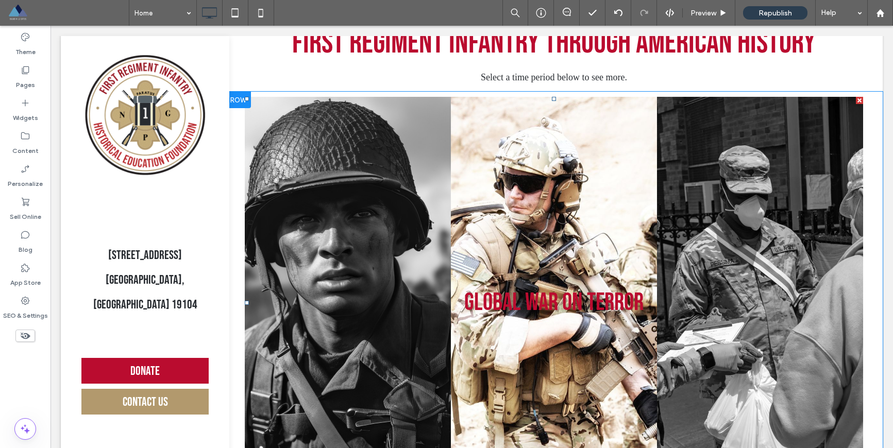
scroll to position [1263, 0]
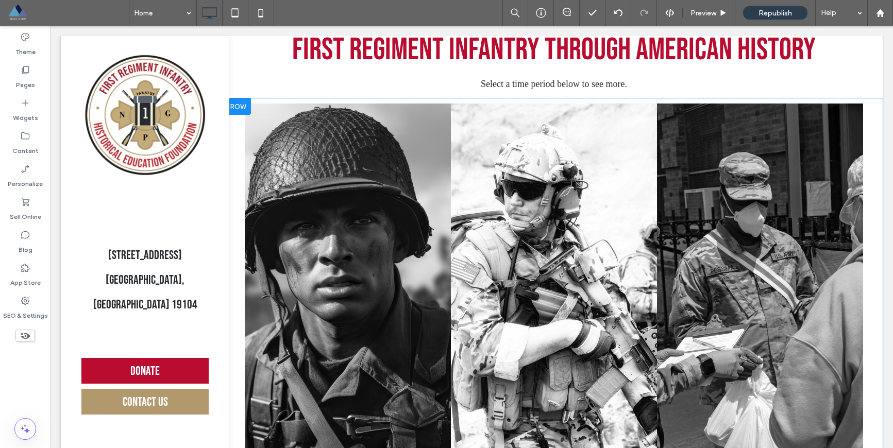
click at [283, 120] on div "Click To Paste Click To Paste World War II Button Global War on Terror Button D…" at bounding box center [554, 309] width 619 height 423
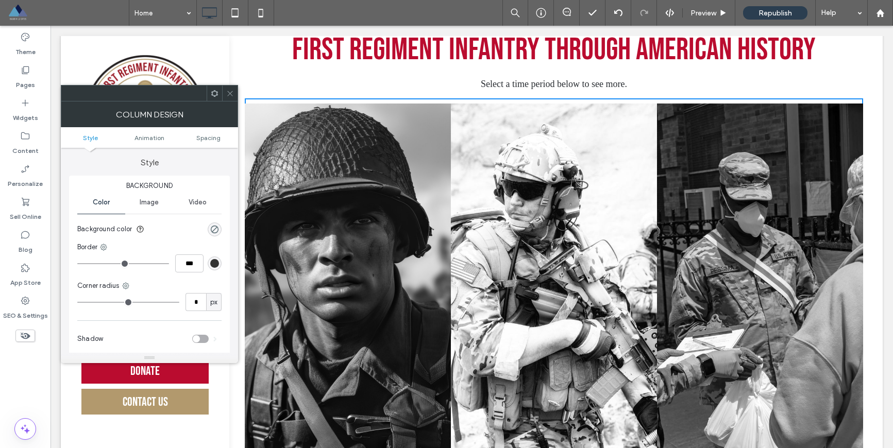
click at [212, 96] on icon at bounding box center [215, 94] width 8 height 8
click at [231, 96] on icon at bounding box center [230, 94] width 8 height 8
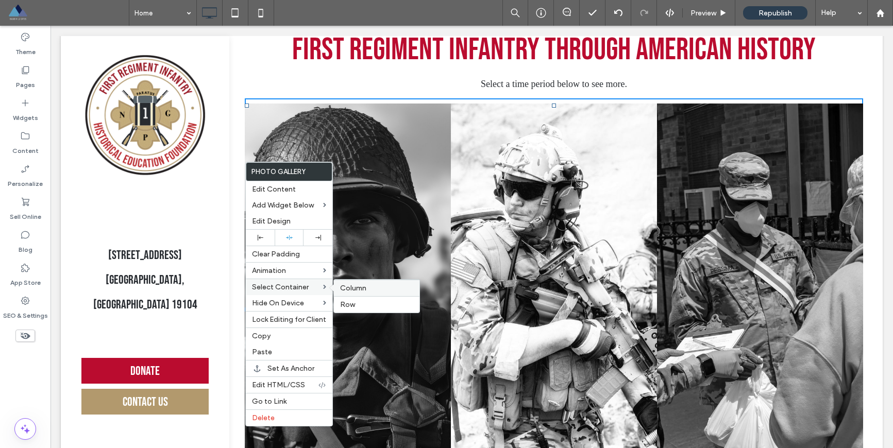
click at [374, 290] on label "Column" at bounding box center [376, 288] width 73 height 9
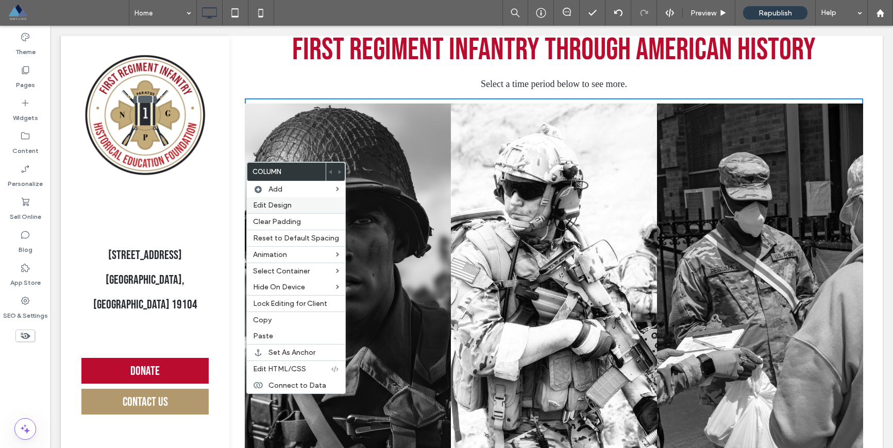
click at [287, 209] on span "Edit Design" at bounding box center [272, 205] width 39 height 9
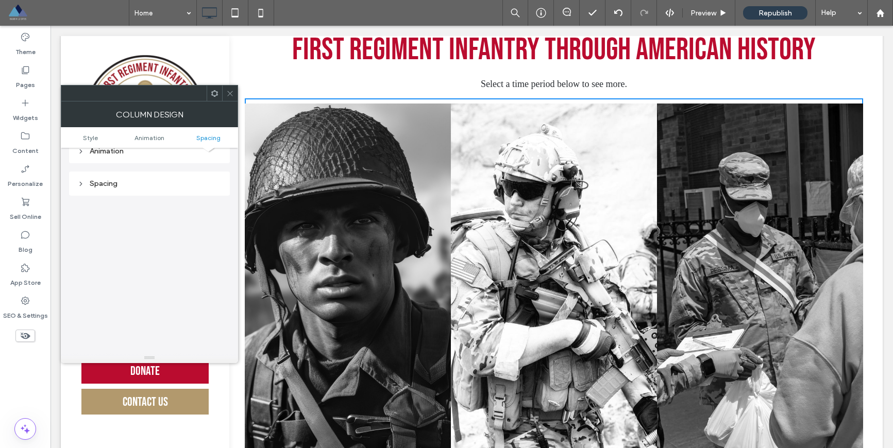
scroll to position [242, 0]
click at [148, 166] on div "Spacing" at bounding box center [149, 168] width 144 height 9
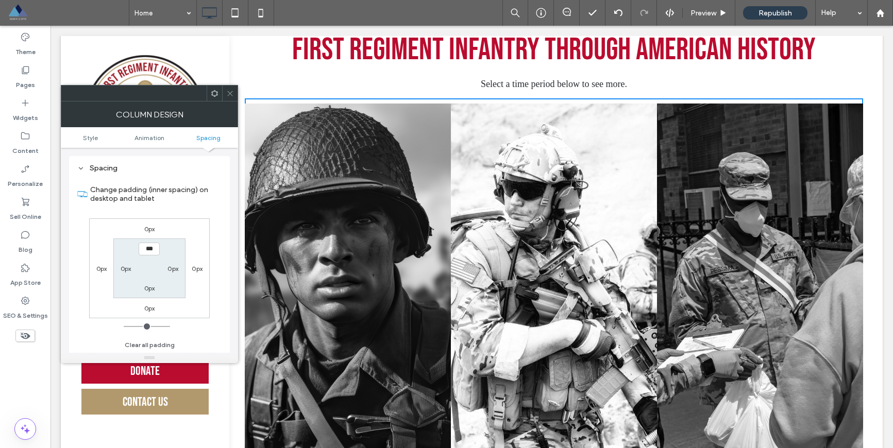
click at [232, 97] on span at bounding box center [230, 93] width 8 height 15
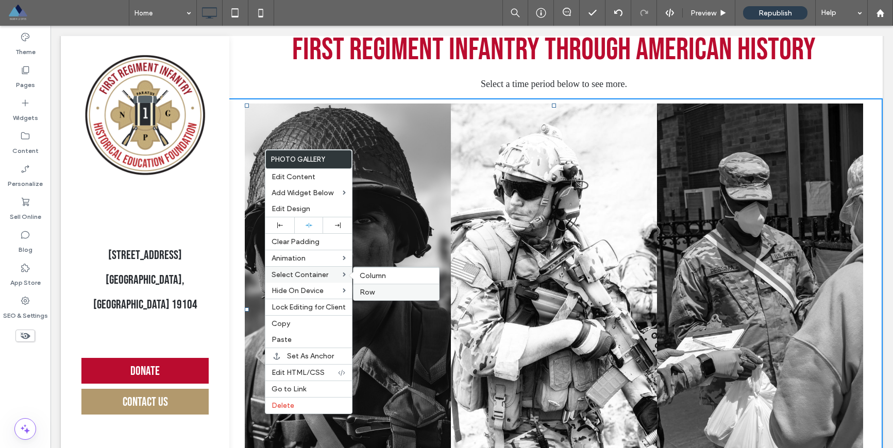
click at [373, 291] on span "Row" at bounding box center [367, 292] width 15 height 9
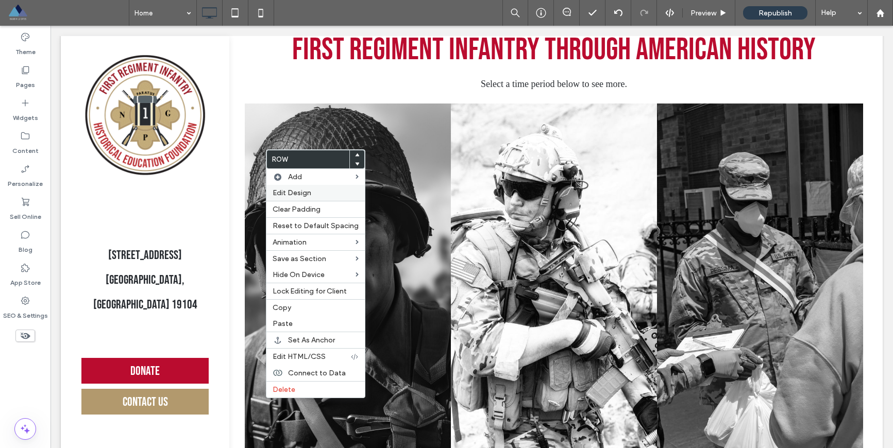
click at [295, 194] on span "Edit Design" at bounding box center [292, 193] width 39 height 9
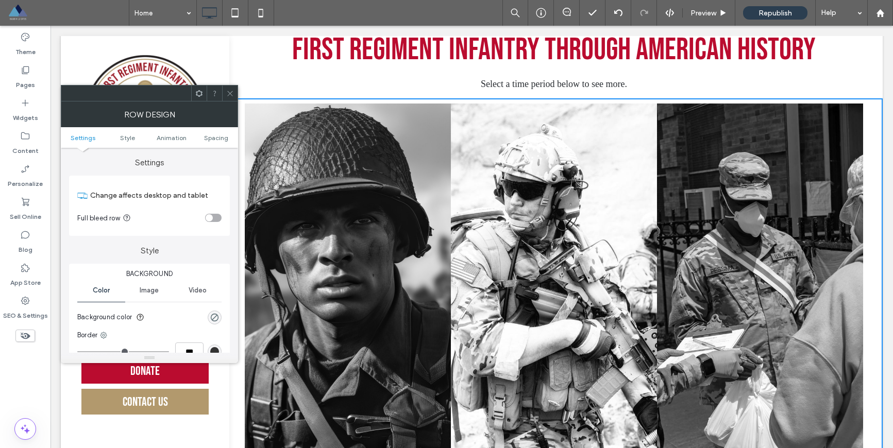
click at [212, 219] on div "toggle" at bounding box center [209, 217] width 7 height 7
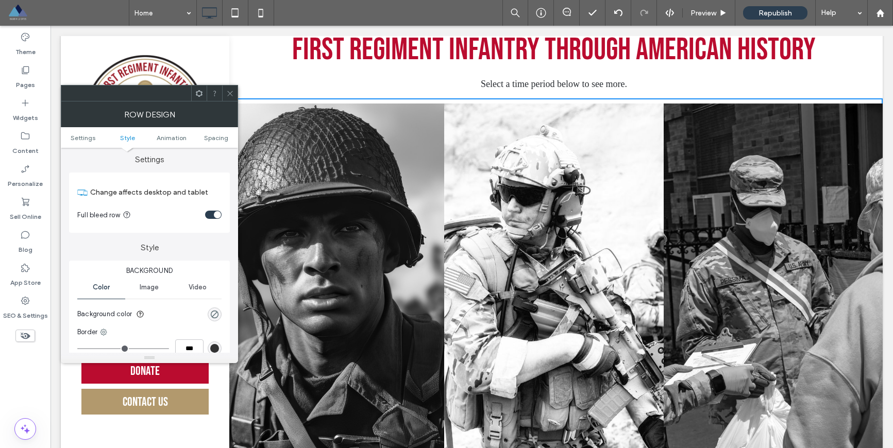
scroll to position [0, 0]
click at [231, 94] on icon at bounding box center [230, 94] width 8 height 8
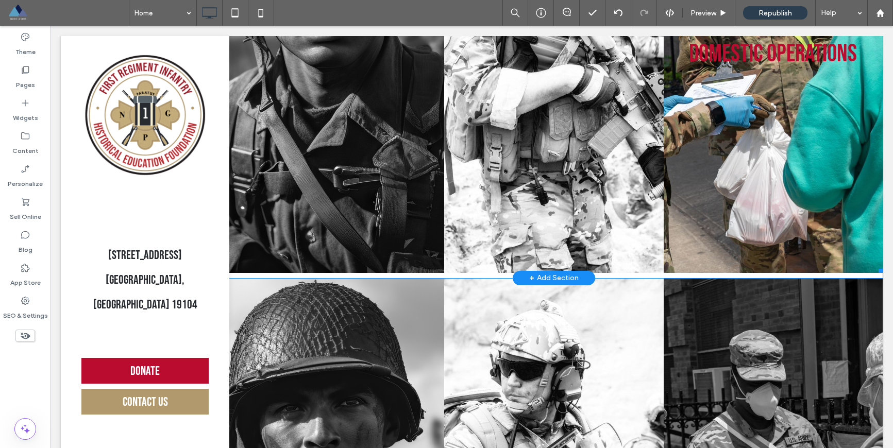
scroll to position [1538, 0]
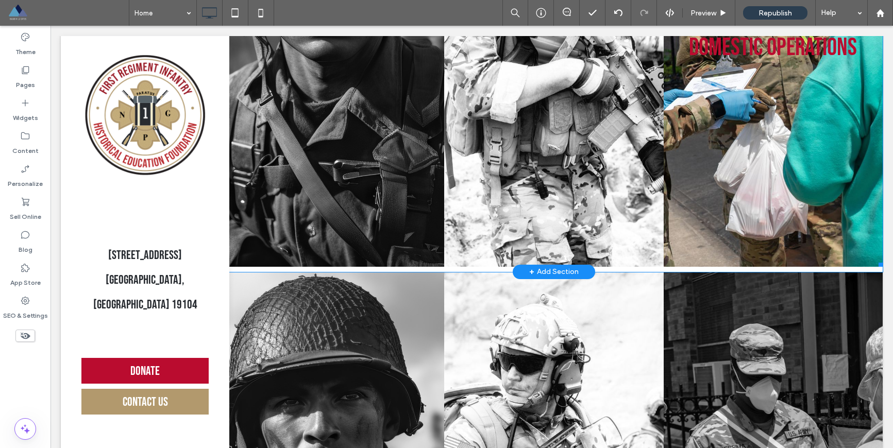
click at [710, 262] on link at bounding box center [773, 47] width 219 height 439
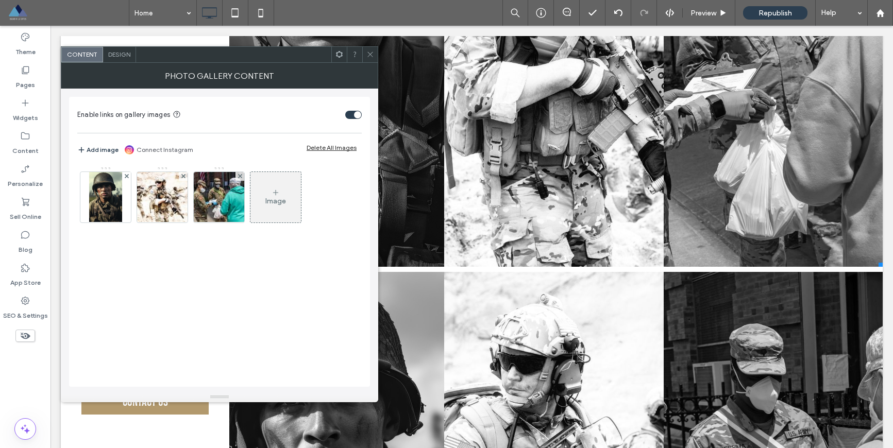
click at [367, 53] on icon at bounding box center [370, 55] width 8 height 8
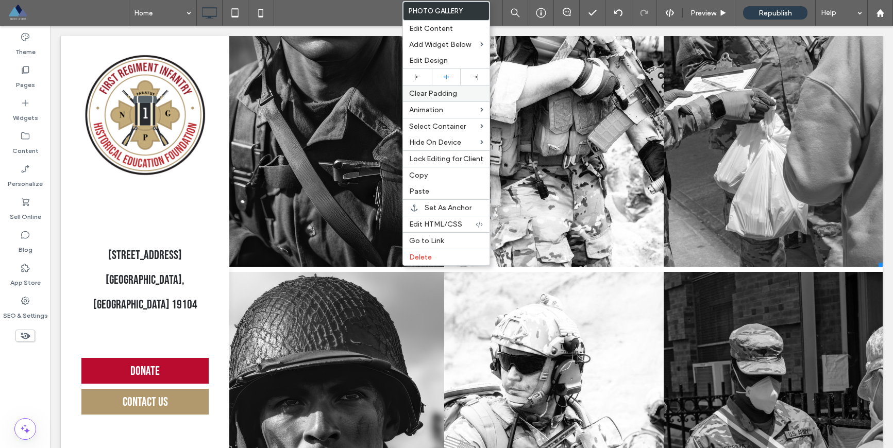
click at [439, 92] on span "Clear Padding" at bounding box center [433, 93] width 48 height 9
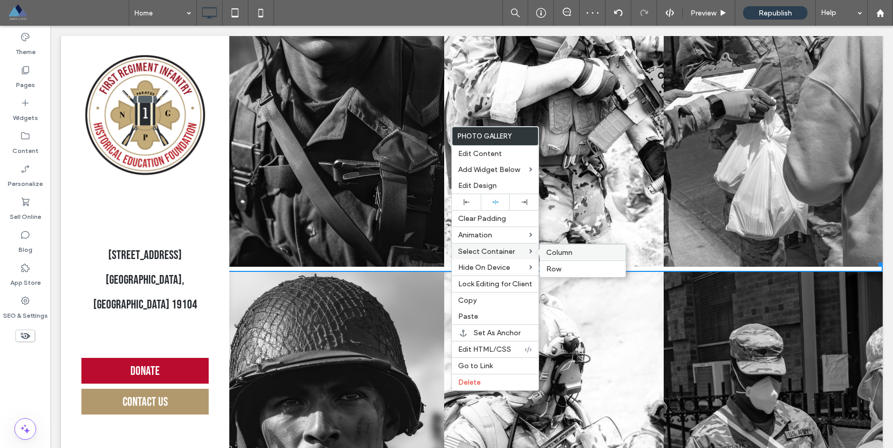
click at [564, 257] on div "Column" at bounding box center [583, 252] width 86 height 16
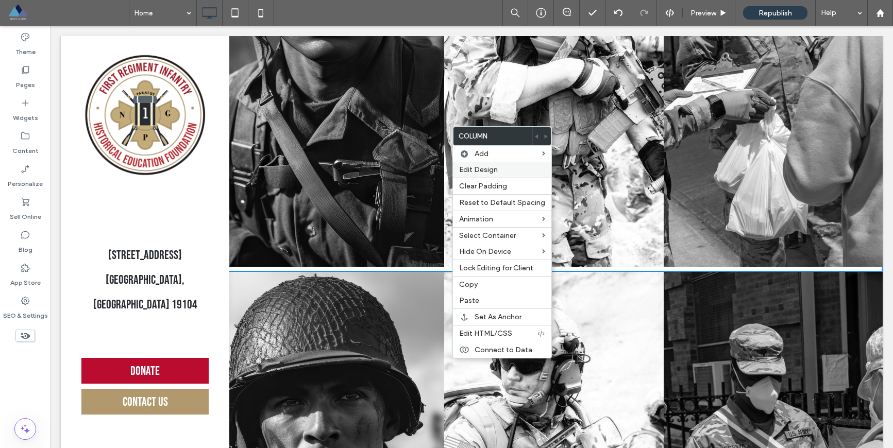
click at [494, 169] on span "Edit Design" at bounding box center [478, 169] width 39 height 9
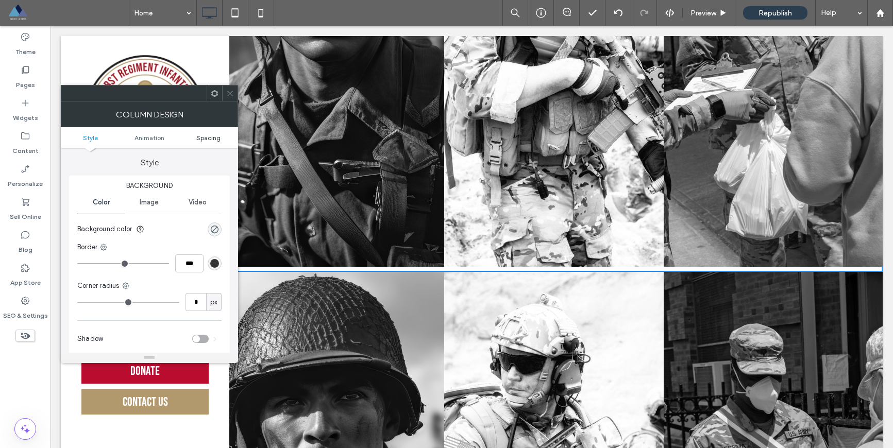
click at [200, 141] on span "Spacing" at bounding box center [208, 138] width 24 height 8
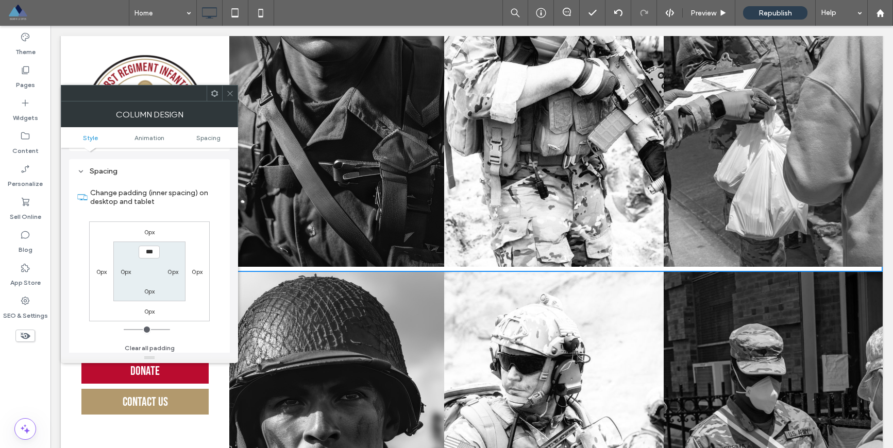
scroll to position [242, 0]
click at [231, 96] on icon at bounding box center [230, 94] width 8 height 8
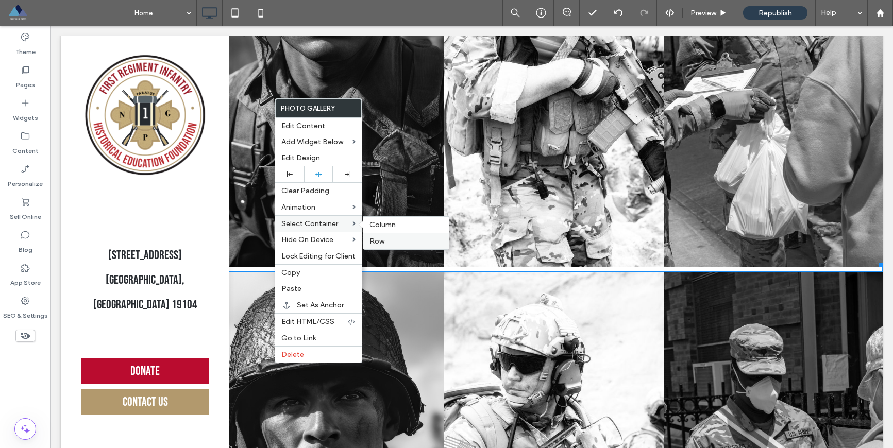
click at [390, 235] on div "Row" at bounding box center [406, 241] width 86 height 16
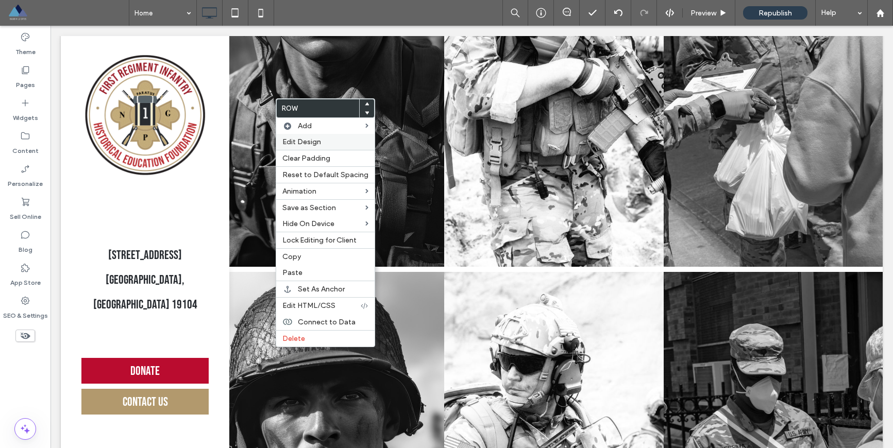
click at [297, 143] on span "Edit Design" at bounding box center [301, 142] width 39 height 9
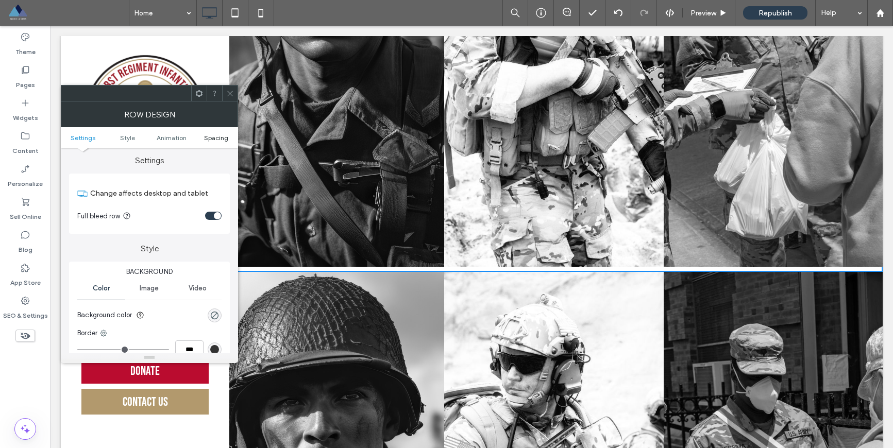
click at [207, 140] on span "Spacing" at bounding box center [216, 138] width 24 height 8
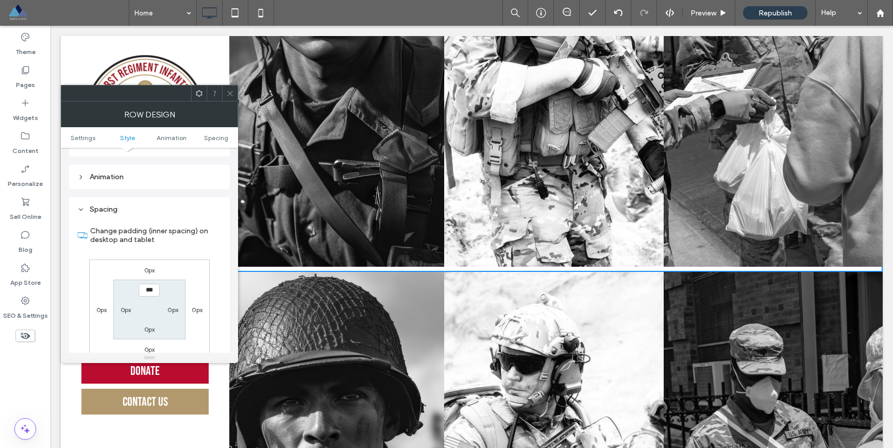
scroll to position [252, 0]
click at [227, 95] on use at bounding box center [229, 93] width 5 height 5
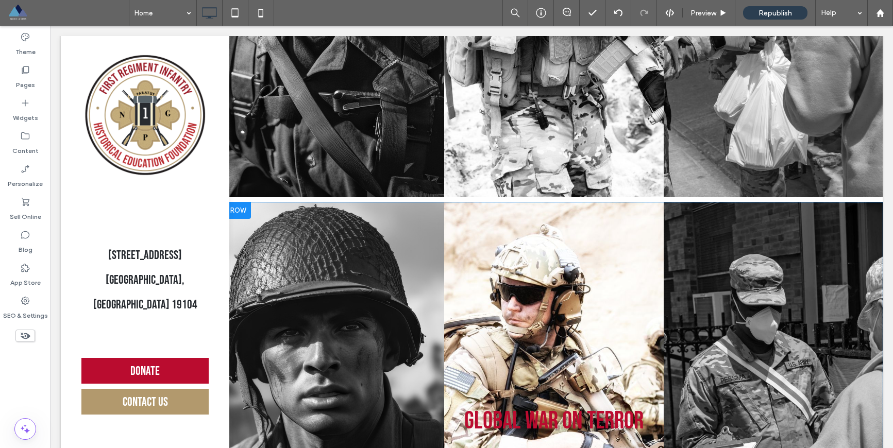
scroll to position [1610, 0]
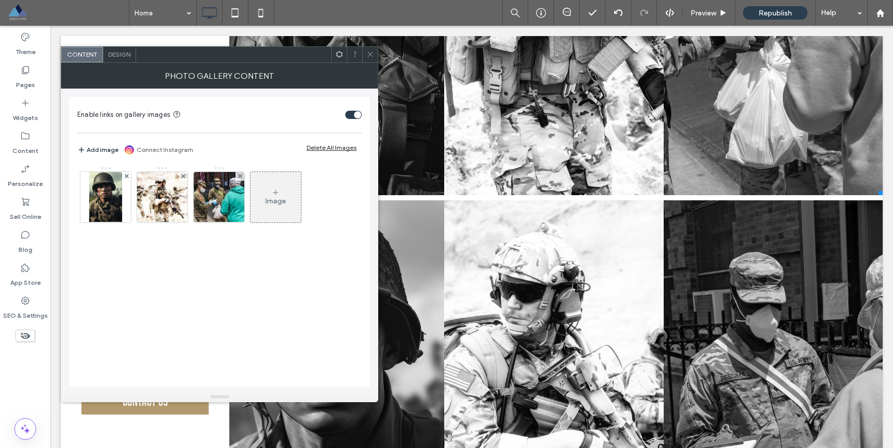
click at [129, 56] on span "Design" at bounding box center [119, 55] width 22 height 8
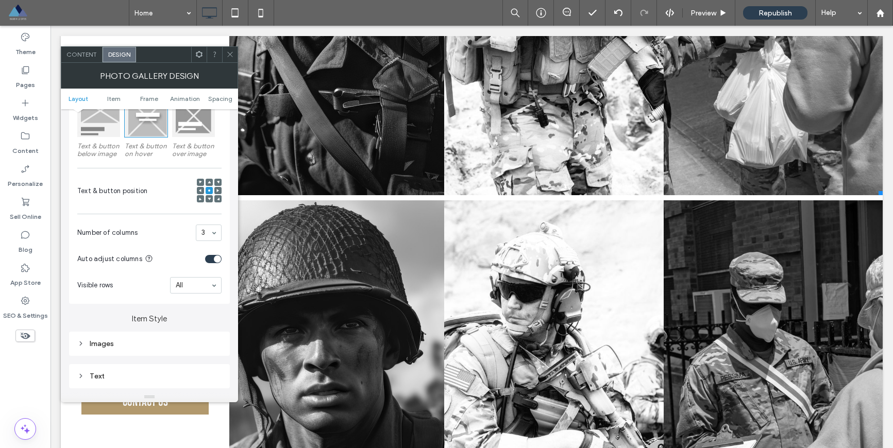
scroll to position [0, 0]
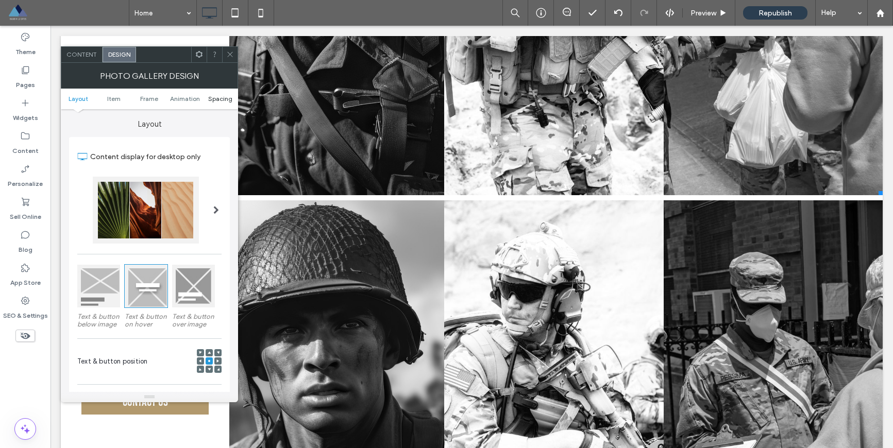
click at [220, 98] on span "Spacing" at bounding box center [220, 99] width 24 height 8
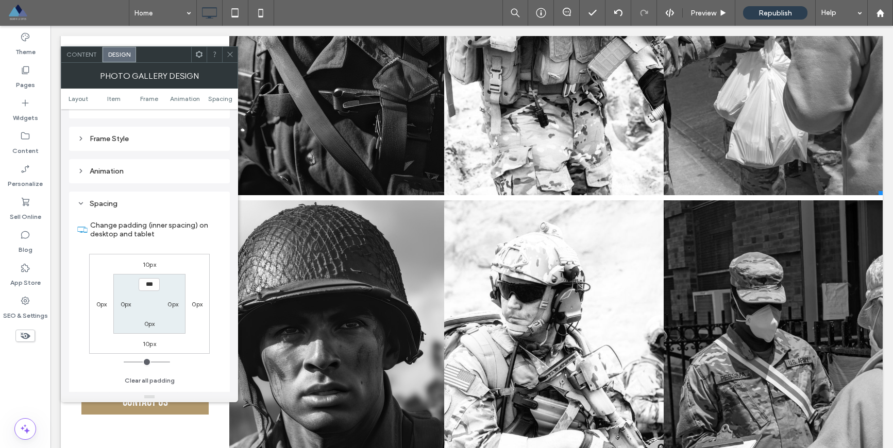
scroll to position [551, 0]
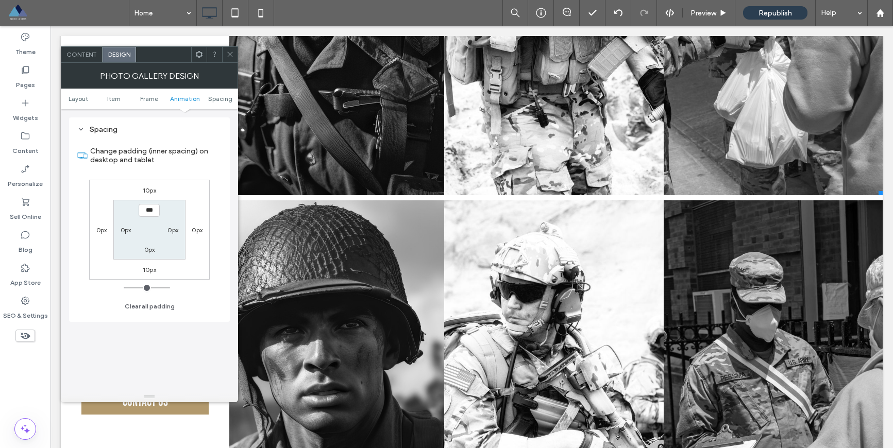
click at [149, 266] on label "10px" at bounding box center [149, 270] width 13 height 8
type input "**"
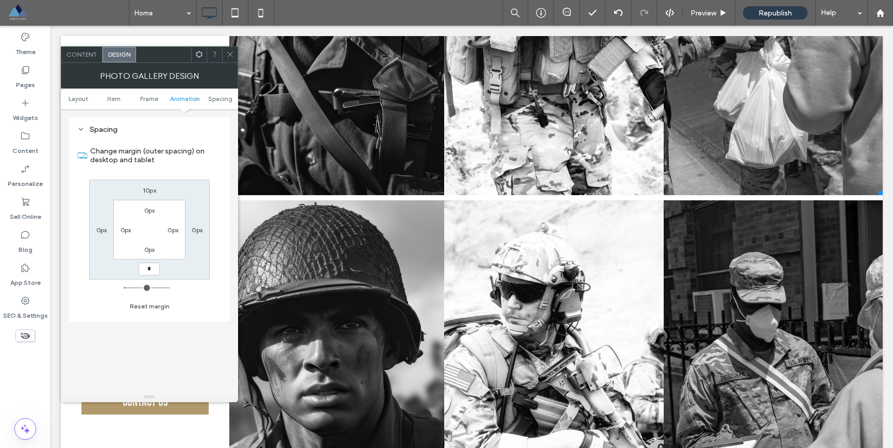
type input "*"
type input "***"
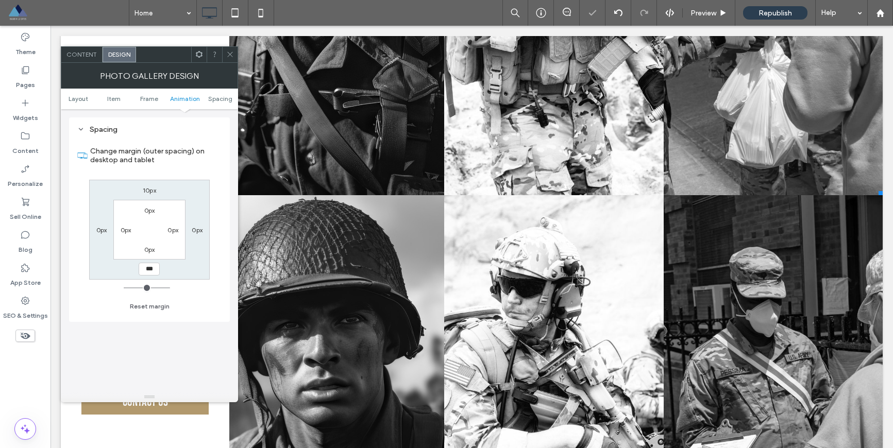
click at [231, 57] on icon at bounding box center [230, 55] width 8 height 8
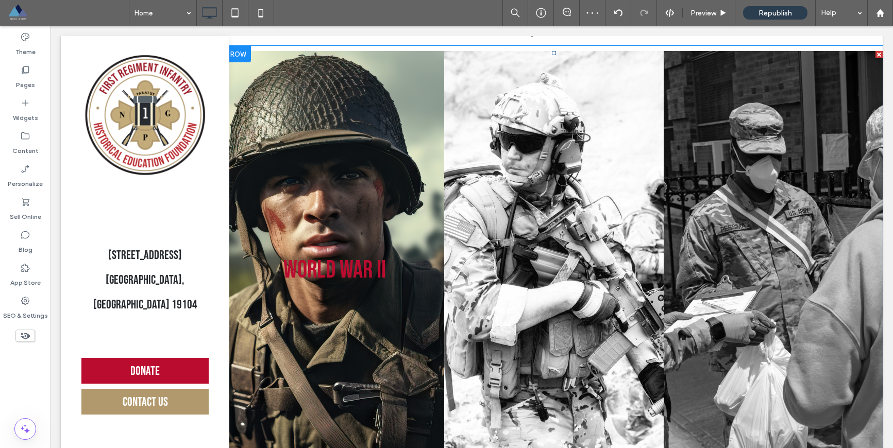
scroll to position [1313, 0]
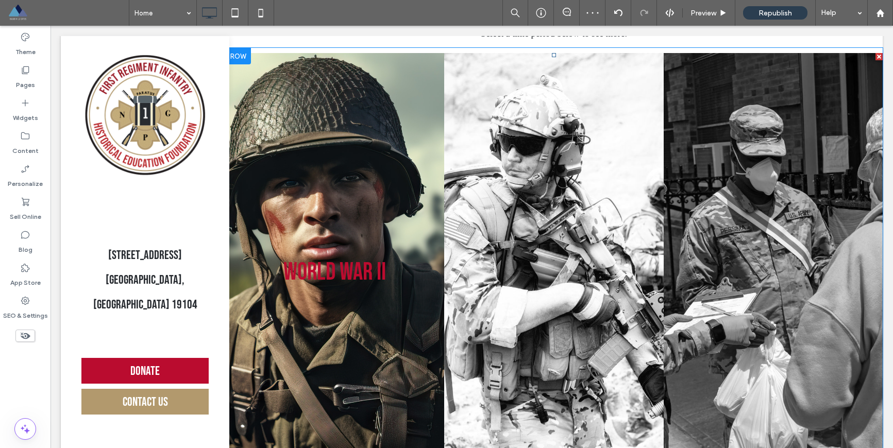
click at [347, 158] on link at bounding box center [334, 272] width 219 height 439
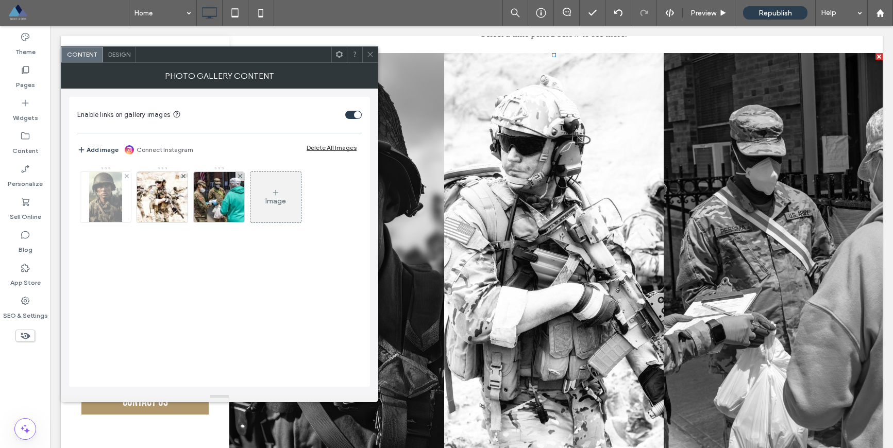
click at [105, 203] on img at bounding box center [105, 197] width 33 height 51
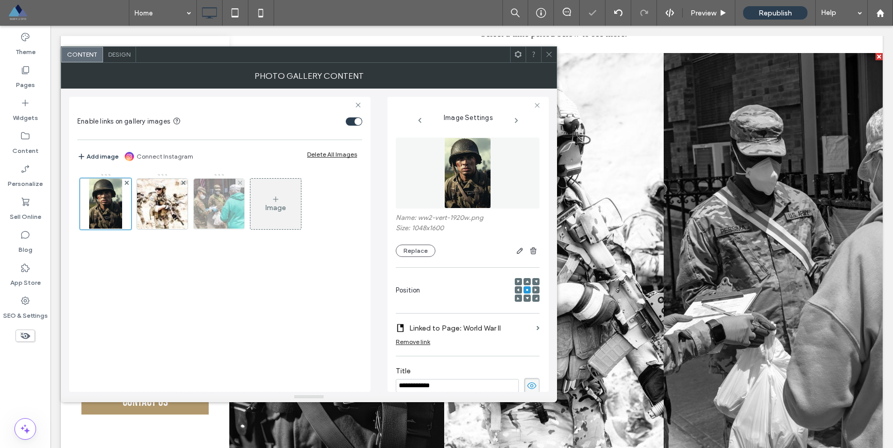
scroll to position [0, 0]
click at [413, 251] on button "Replace" at bounding box center [416, 251] width 40 height 12
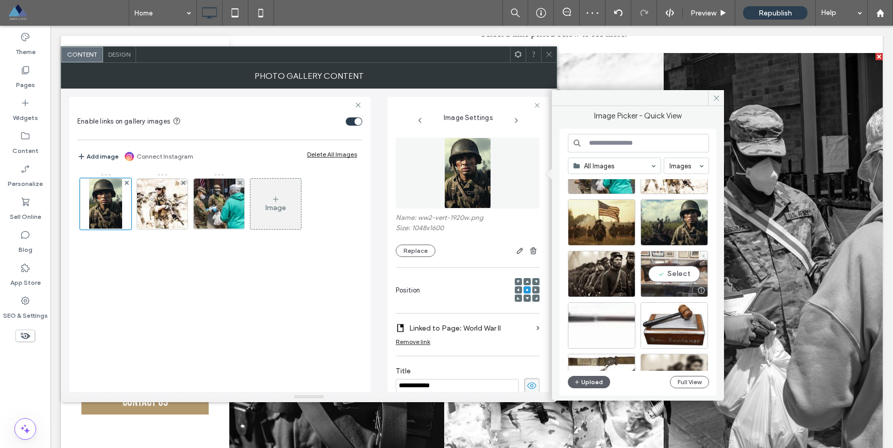
scroll to position [47, 0]
click at [603, 223] on div "Select" at bounding box center [602, 222] width 68 height 46
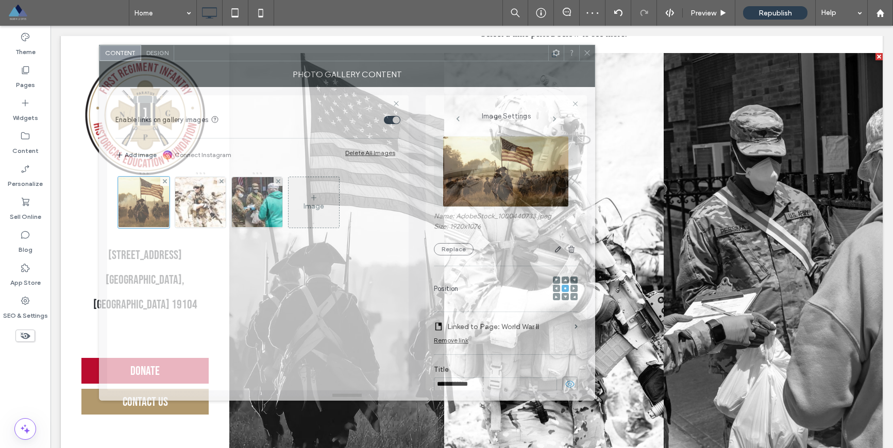
drag, startPoint x: 272, startPoint y: 57, endPoint x: 309, endPoint y: 56, distance: 37.1
click at [310, 56] on div at bounding box center [361, 52] width 374 height 15
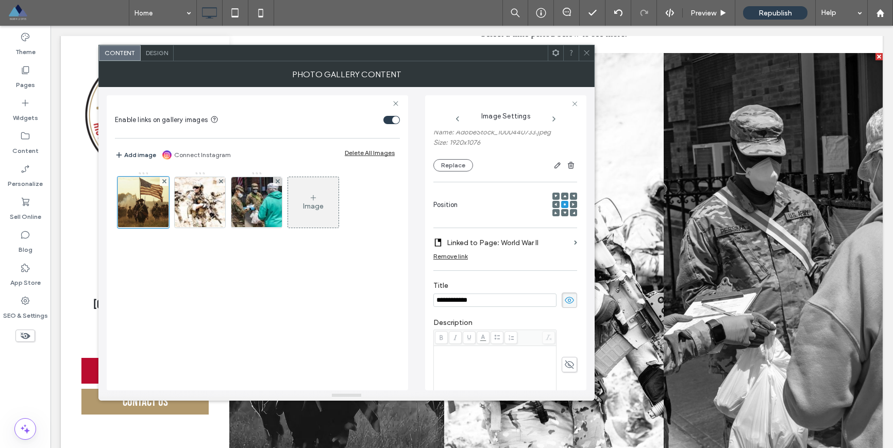
scroll to position [89, 0]
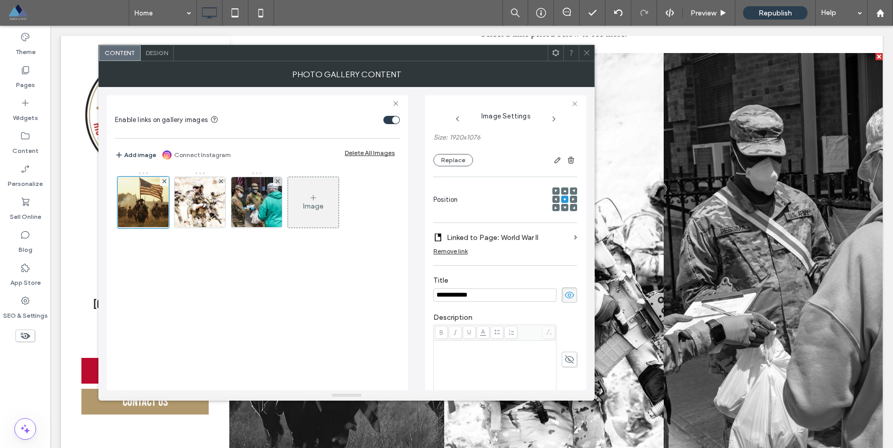
drag, startPoint x: 475, startPoint y: 295, endPoint x: 423, endPoint y: 290, distance: 51.8
click at [424, 290] on div "**********" at bounding box center [347, 239] width 480 height 304
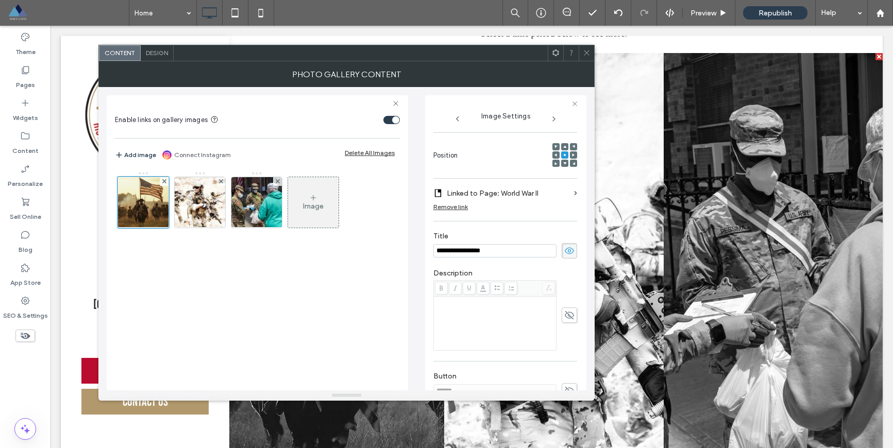
scroll to position [131, 0]
type input "**********"
click at [466, 195] on label "Linked to Page: World War II" at bounding box center [508, 195] width 123 height 19
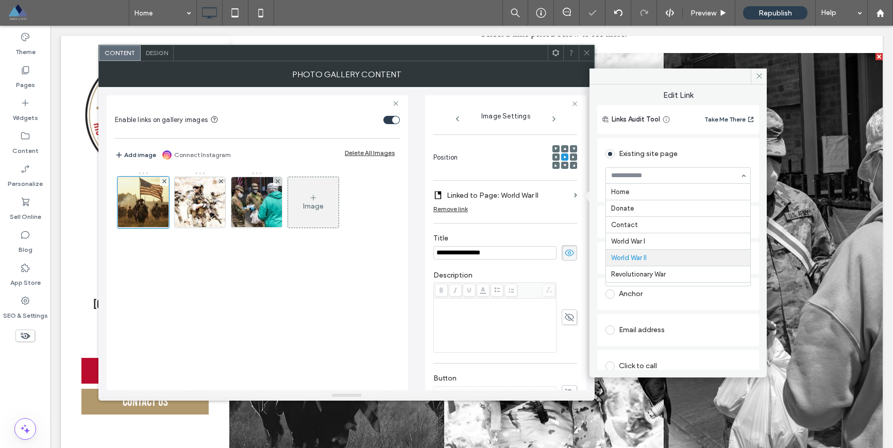
scroll to position [13, 0]
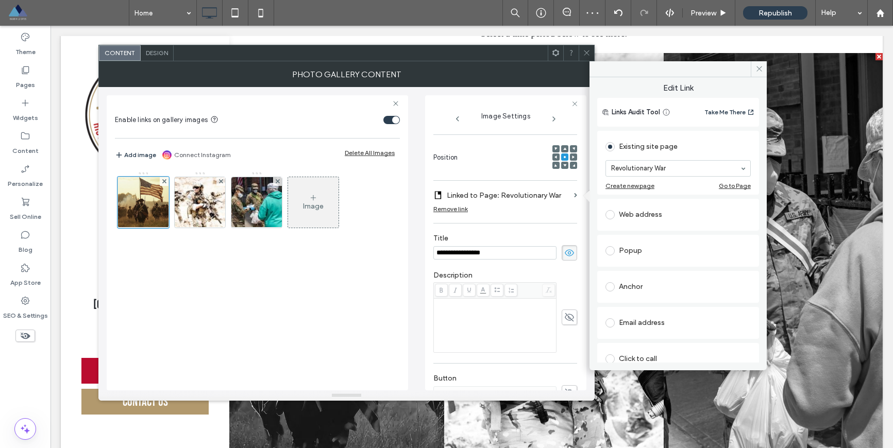
click at [586, 54] on icon at bounding box center [587, 53] width 8 height 8
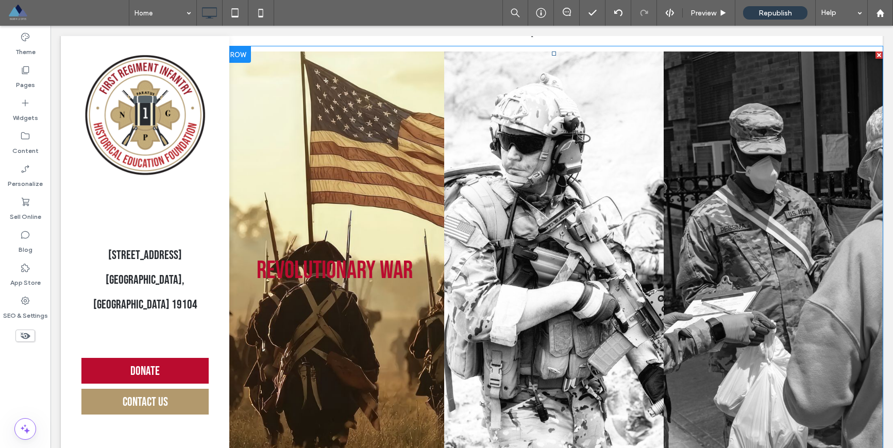
scroll to position [1315, 0]
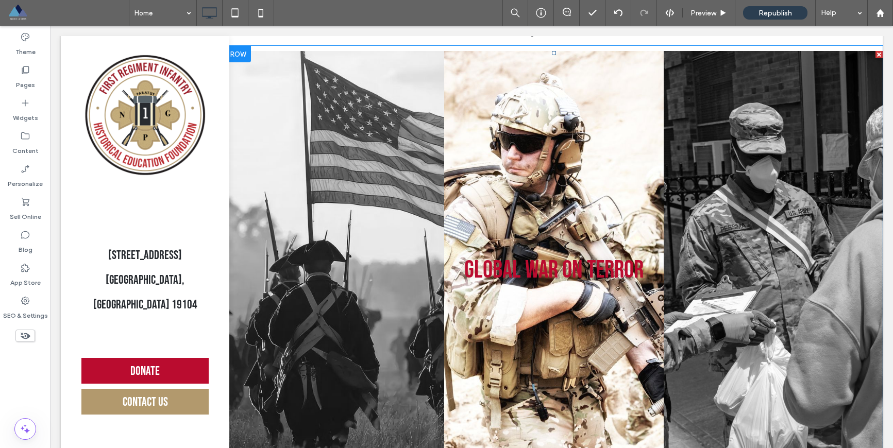
click at [546, 177] on link at bounding box center [553, 270] width 219 height 439
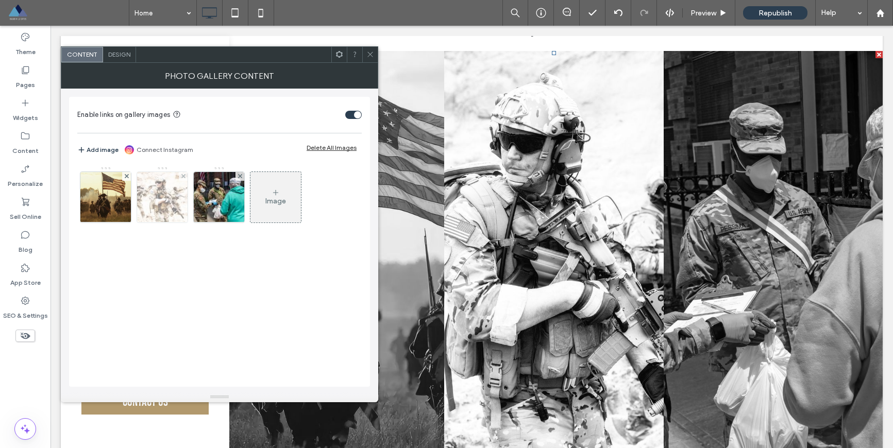
click at [159, 204] on img at bounding box center [163, 197] width 76 height 51
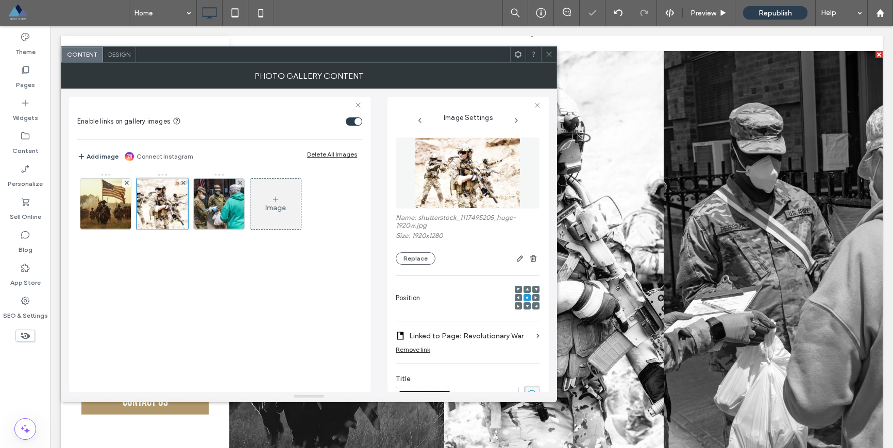
scroll to position [0, 0]
click at [408, 254] on button "Replace" at bounding box center [416, 259] width 40 height 12
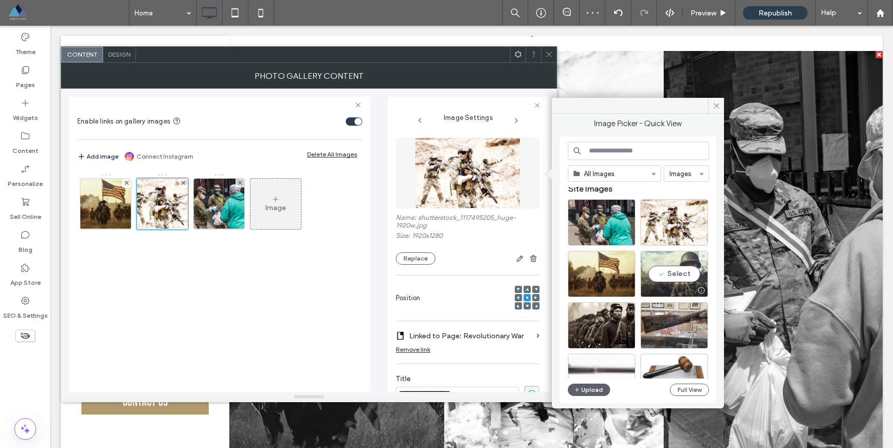
scroll to position [4, 0]
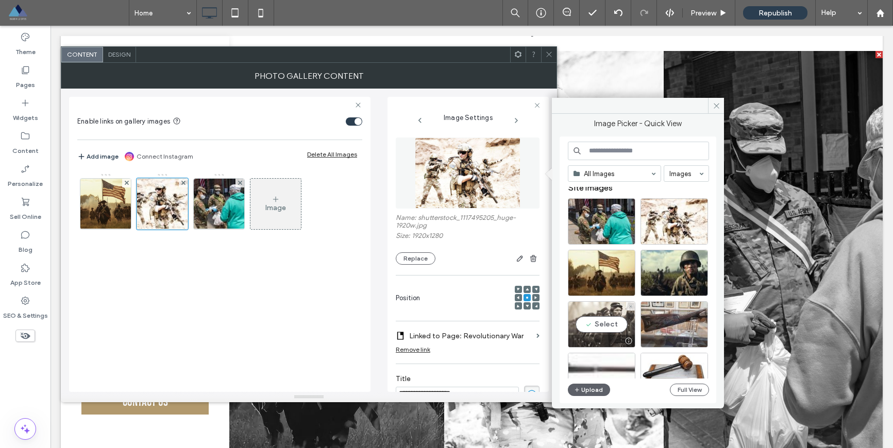
click at [601, 324] on div "Select" at bounding box center [602, 325] width 68 height 46
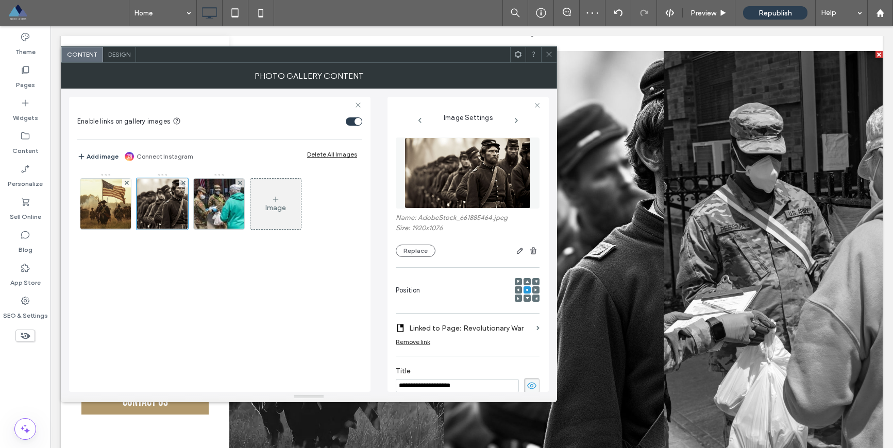
click at [535, 290] on use at bounding box center [536, 290] width 3 height 3
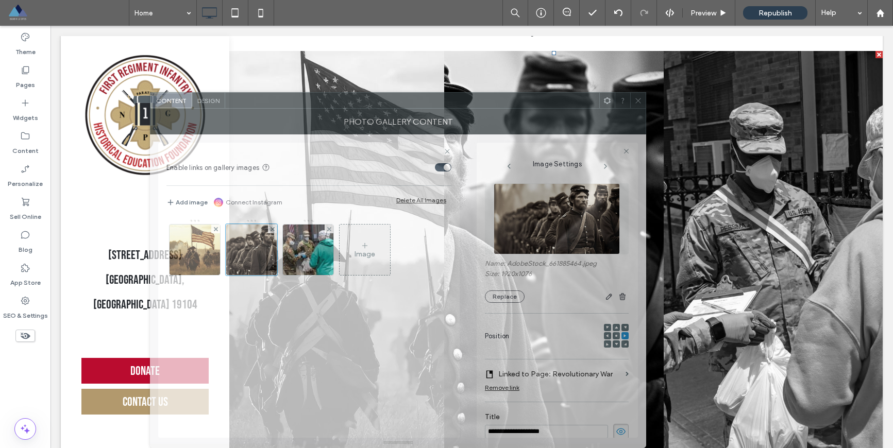
drag, startPoint x: 459, startPoint y: 62, endPoint x: 548, endPoint y: 181, distance: 148.8
click at [548, 181] on div "**********" at bounding box center [398, 279] width 496 height 340
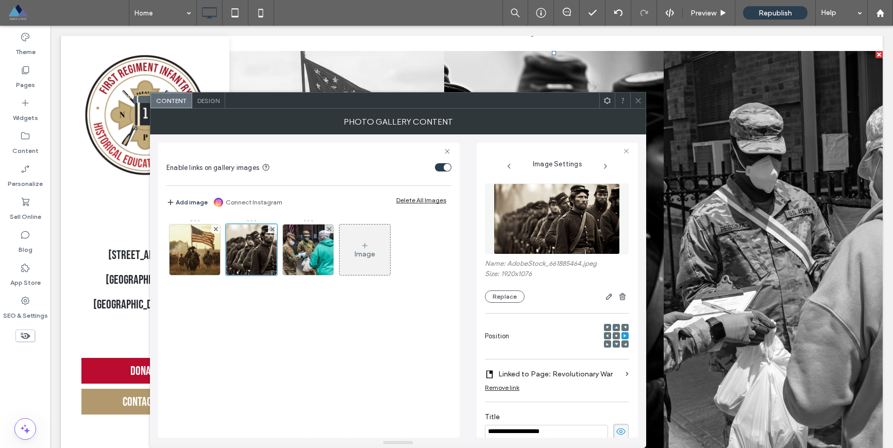
click at [613, 336] on div at bounding box center [616, 335] width 7 height 7
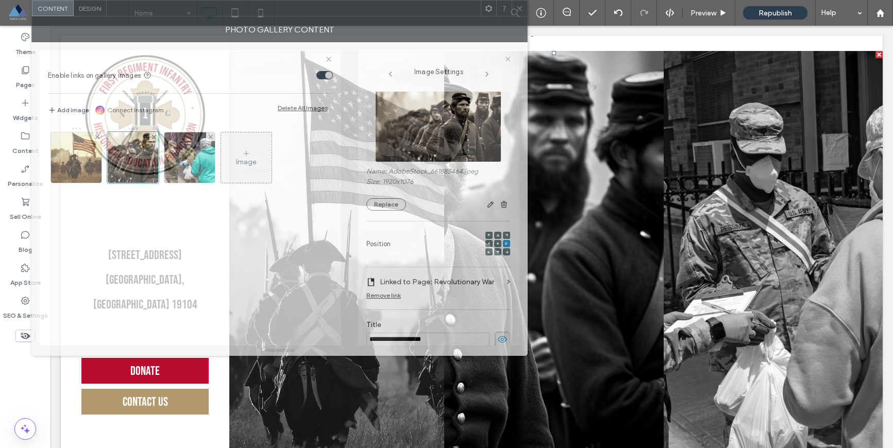
drag, startPoint x: 525, startPoint y: 113, endPoint x: 443, endPoint y: 43, distance: 108.2
click at [424, 0] on html ".wqwq-1{fill:#231f20;} .cls-1q, .cls-2q { fill-rule: evenodd; } .cls-2q { fill:…" at bounding box center [446, 224] width 893 height 448
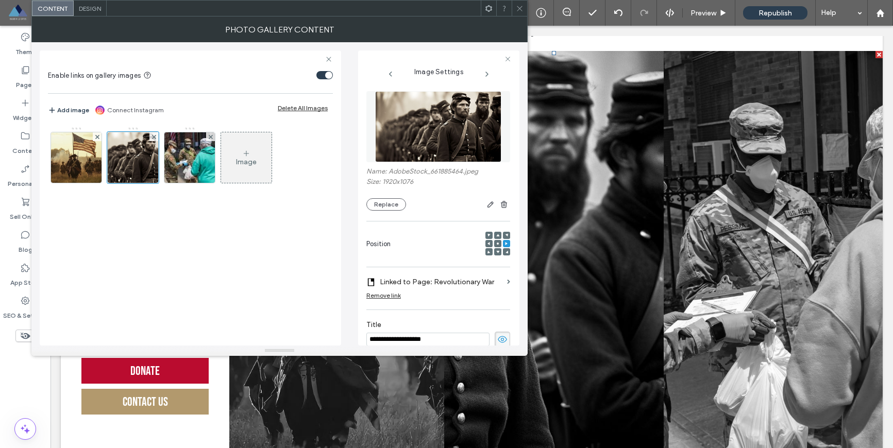
click at [506, 253] on use at bounding box center [507, 252] width 3 height 3
click at [505, 235] on icon at bounding box center [506, 235] width 3 height 3
click at [496, 242] on icon at bounding box center [497, 243] width 3 height 3
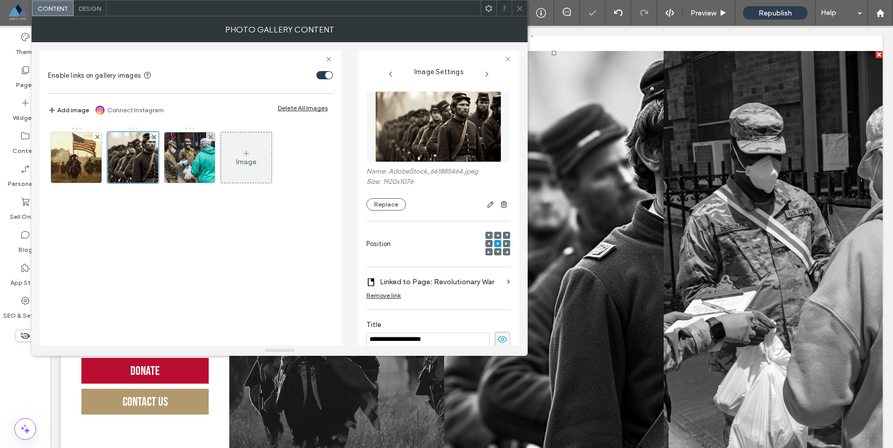
click at [488, 243] on icon at bounding box center [489, 243] width 3 height 3
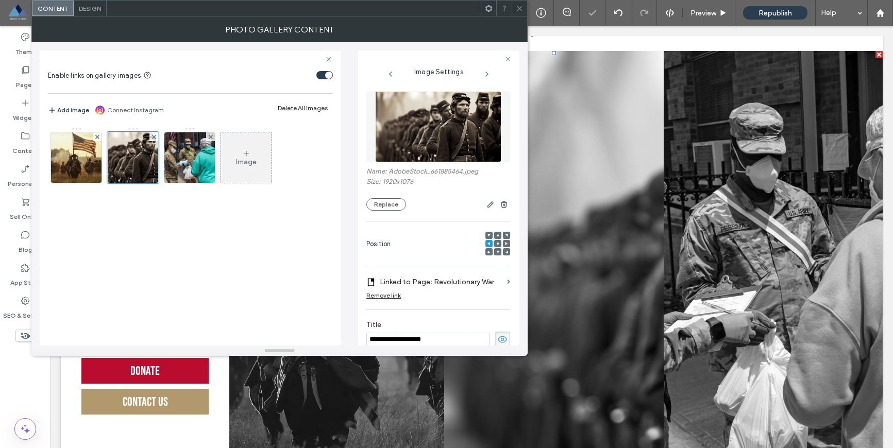
click at [486, 235] on div at bounding box center [489, 235] width 7 height 7
click at [496, 234] on icon at bounding box center [497, 235] width 3 height 3
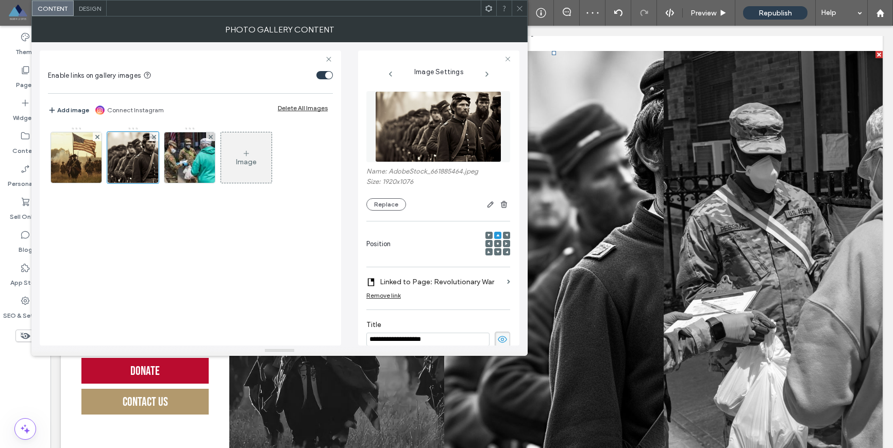
click at [496, 251] on icon at bounding box center [497, 252] width 3 height 3
click at [488, 252] on icon at bounding box center [489, 252] width 3 height 3
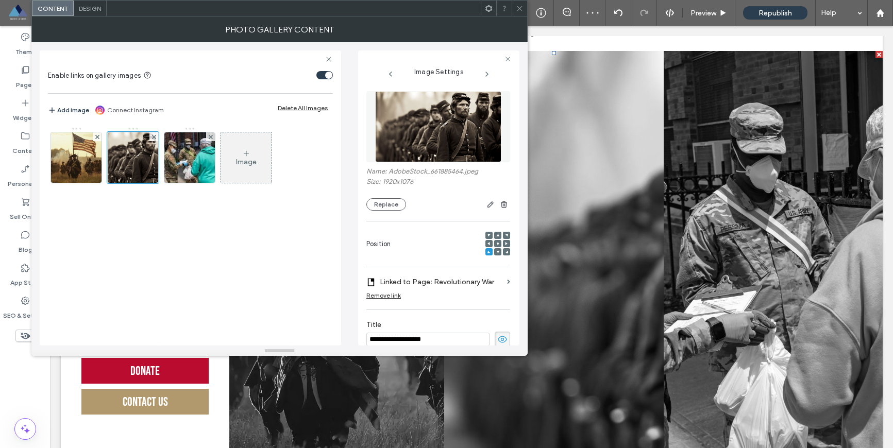
click at [505, 251] on icon at bounding box center [506, 252] width 3 height 3
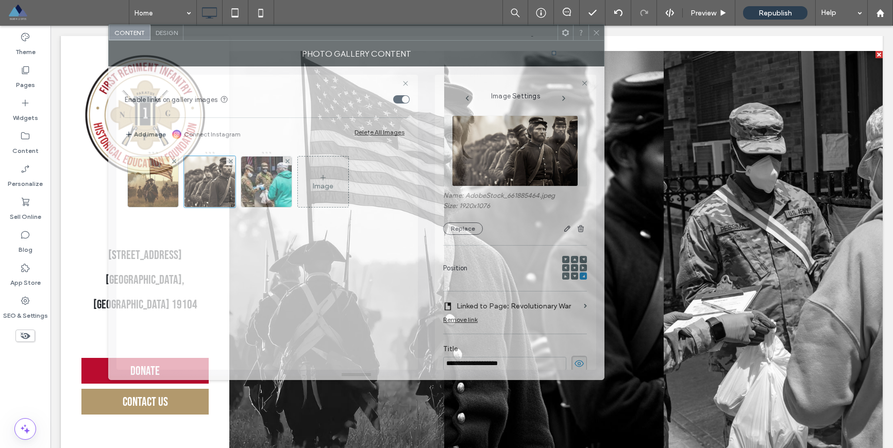
drag, startPoint x: 423, startPoint y: 11, endPoint x: 499, endPoint y: 35, distance: 80.5
click at [499, 35] on div at bounding box center [370, 32] width 374 height 15
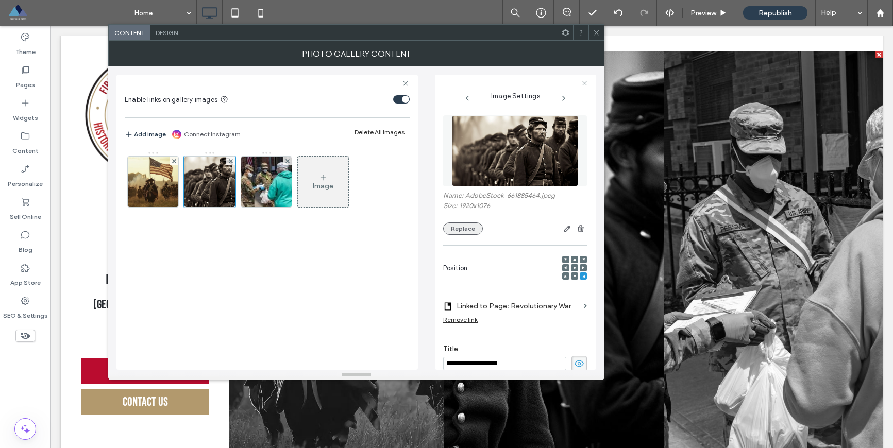
click at [450, 228] on button "Replace" at bounding box center [463, 229] width 40 height 12
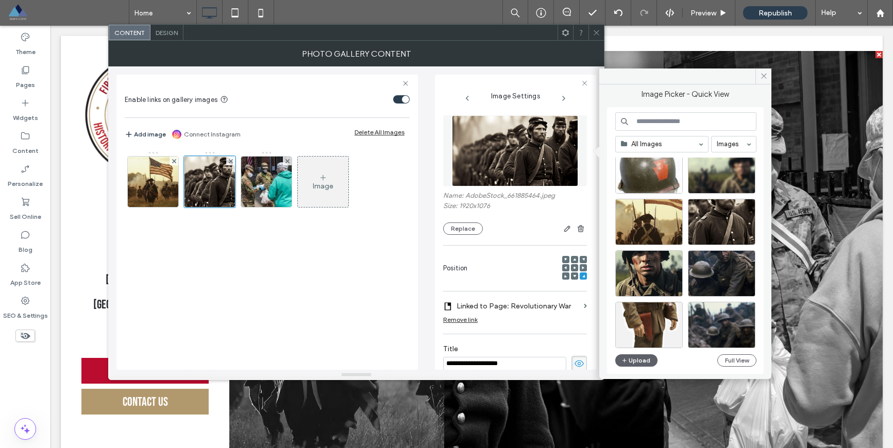
scroll to position [398, 0]
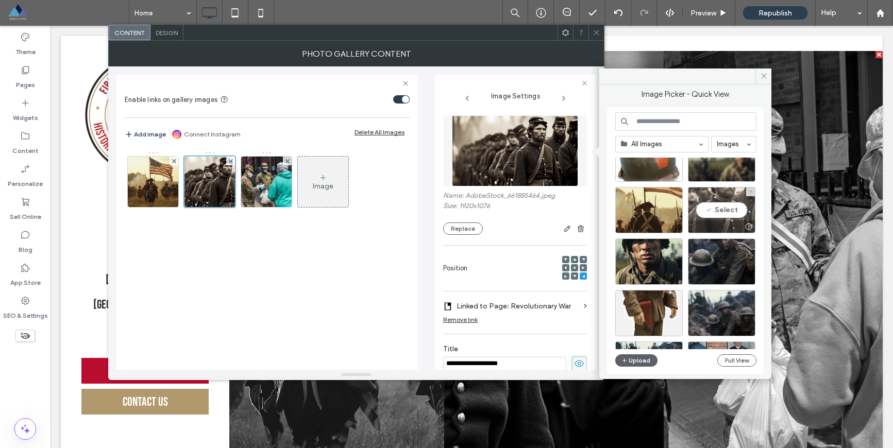
click at [720, 213] on div "Select" at bounding box center [722, 210] width 68 height 46
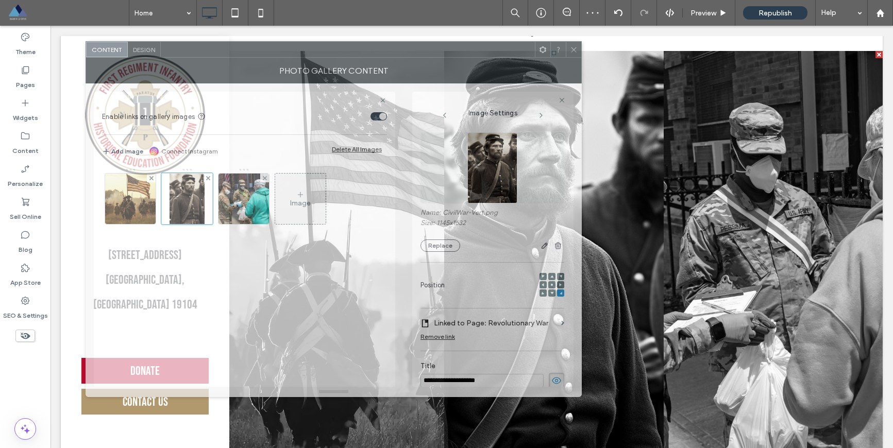
drag, startPoint x: 502, startPoint y: 33, endPoint x: 480, endPoint y: 52, distance: 28.5
click at [479, 50] on div at bounding box center [348, 49] width 374 height 15
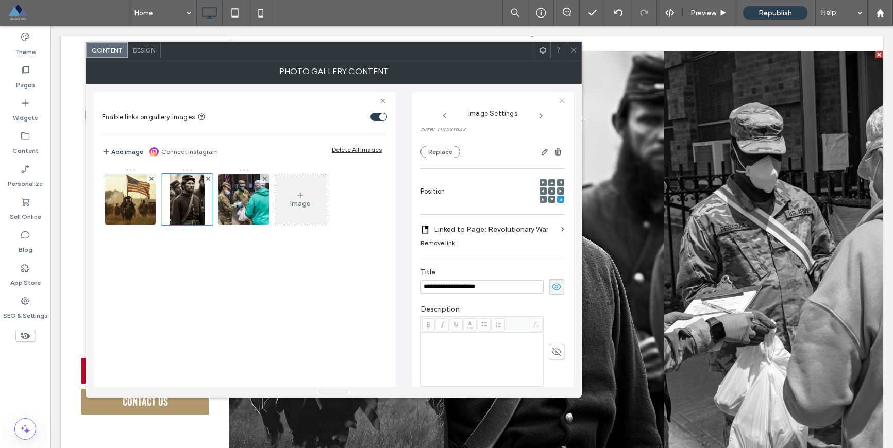
scroll to position [96, 0]
click at [469, 281] on input "**********" at bounding box center [482, 284] width 123 height 13
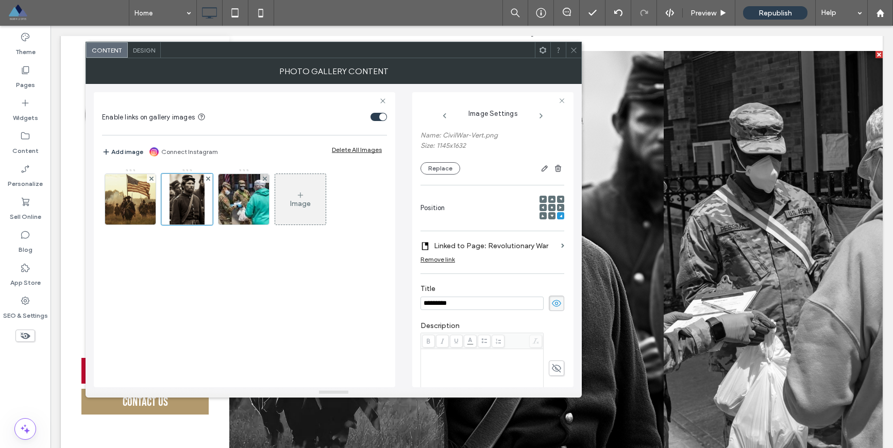
type input "*********"
click at [464, 247] on label "Linked to Page: Revolutionary War" at bounding box center [495, 246] width 123 height 19
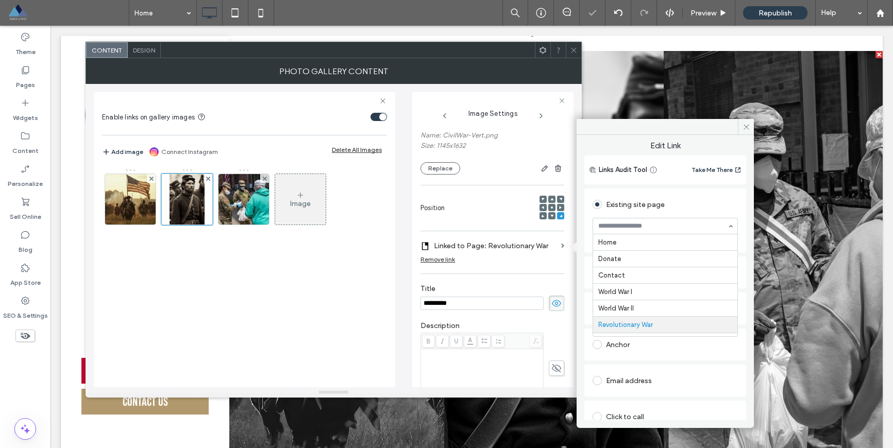
scroll to position [13, 0]
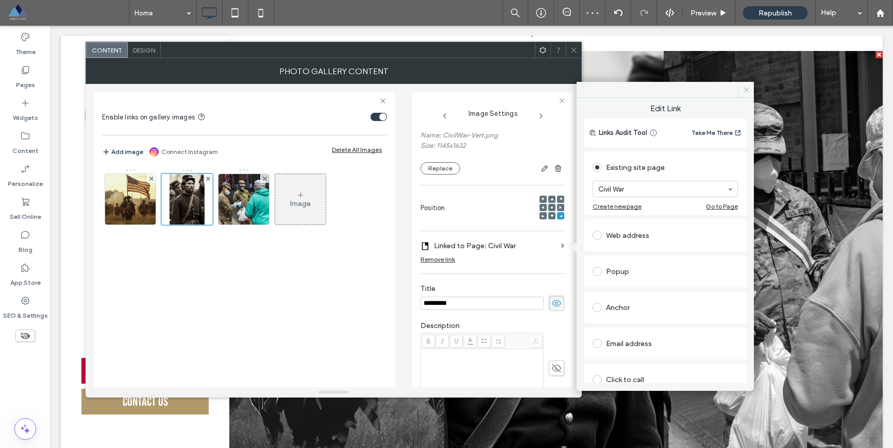
click at [748, 89] on icon at bounding box center [747, 90] width 8 height 8
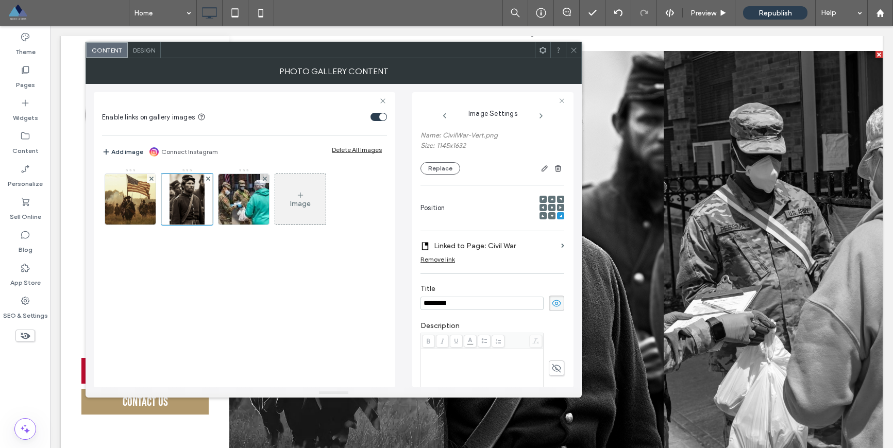
click at [572, 52] on use at bounding box center [573, 49] width 5 height 5
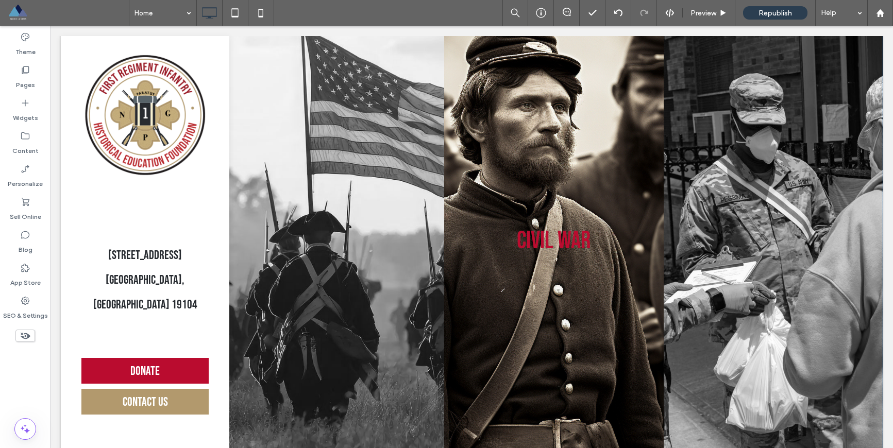
scroll to position [1330, 0]
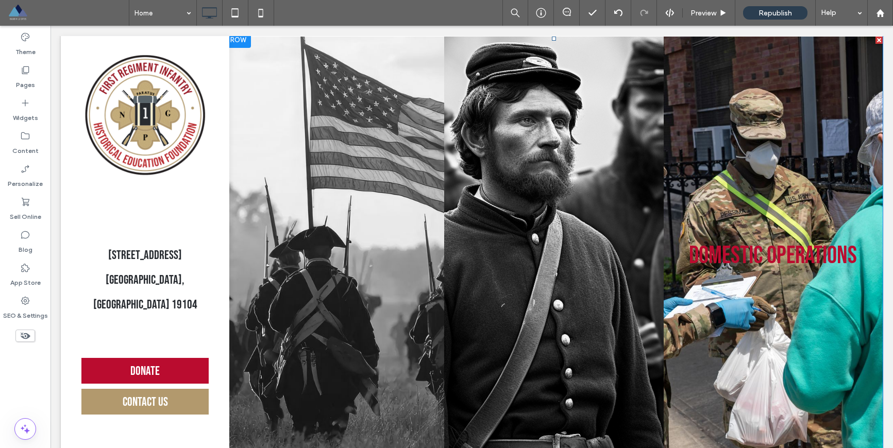
click at [729, 218] on link at bounding box center [773, 256] width 219 height 439
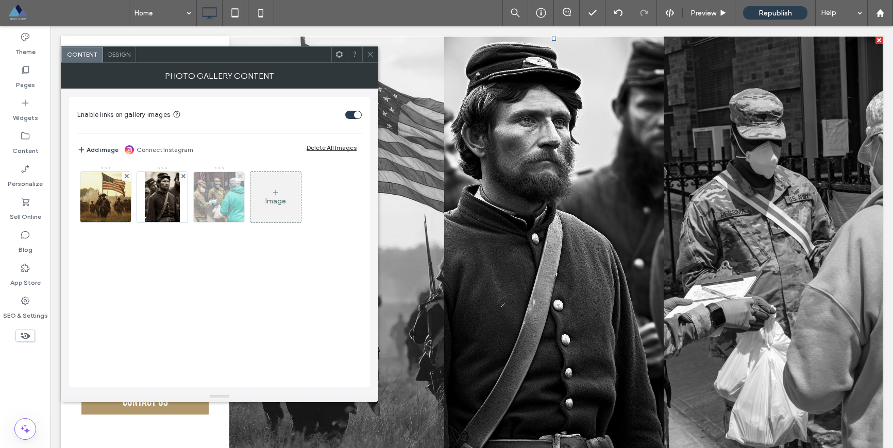
click at [219, 198] on img at bounding box center [219, 197] width 76 height 51
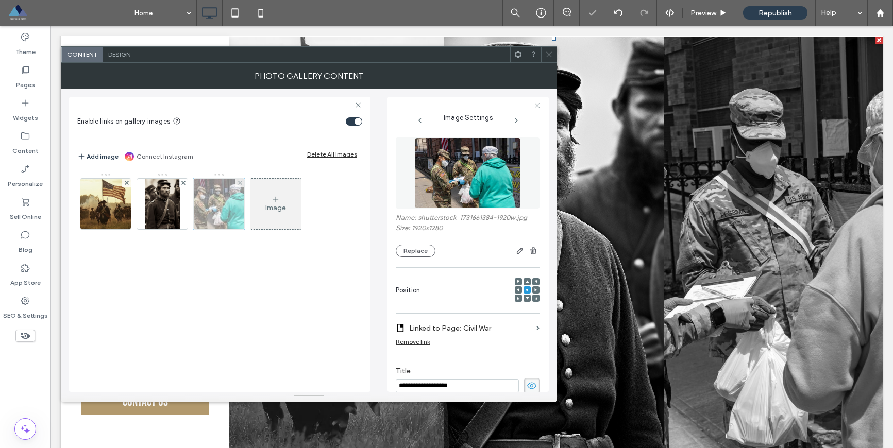
scroll to position [0, 0]
click at [415, 253] on button "Replace" at bounding box center [416, 251] width 40 height 12
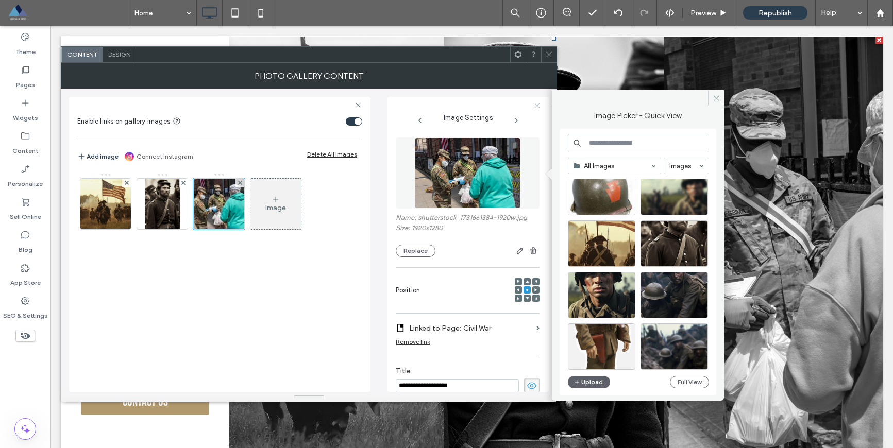
scroll to position [409, 0]
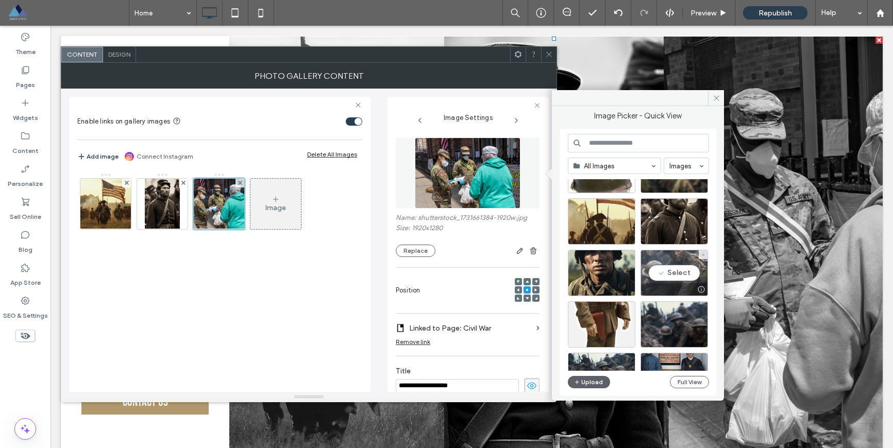
click at [672, 274] on div "Select" at bounding box center [675, 273] width 68 height 46
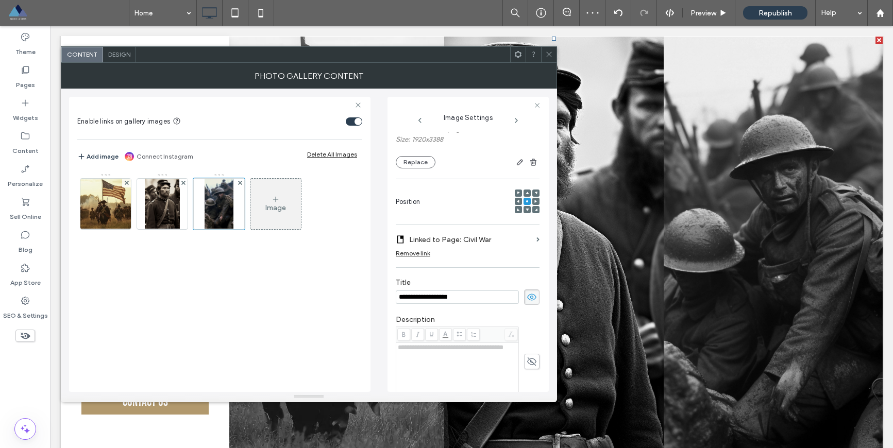
scroll to position [93, 0]
click at [447, 294] on input "**********" at bounding box center [457, 292] width 123 height 13
type input "**********"
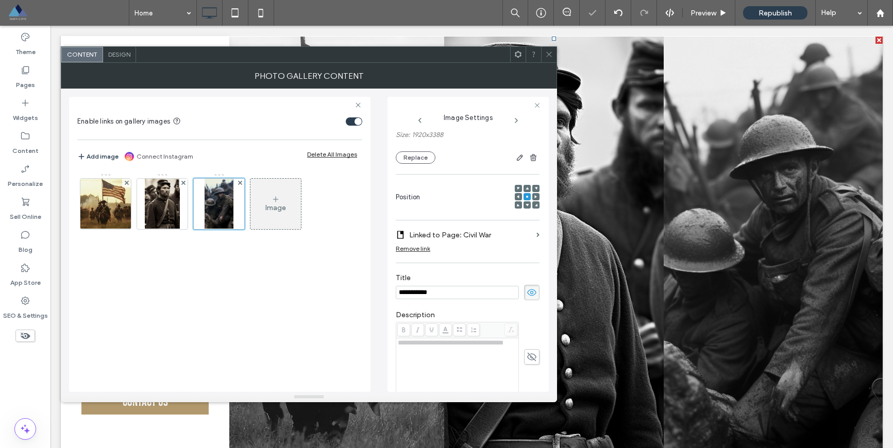
click at [459, 237] on label "Linked to Page: Civil War" at bounding box center [470, 235] width 123 height 19
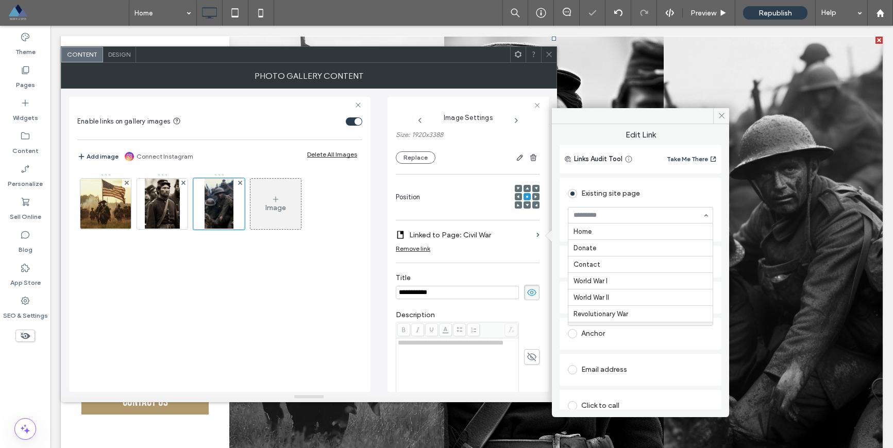
scroll to position [13, 0]
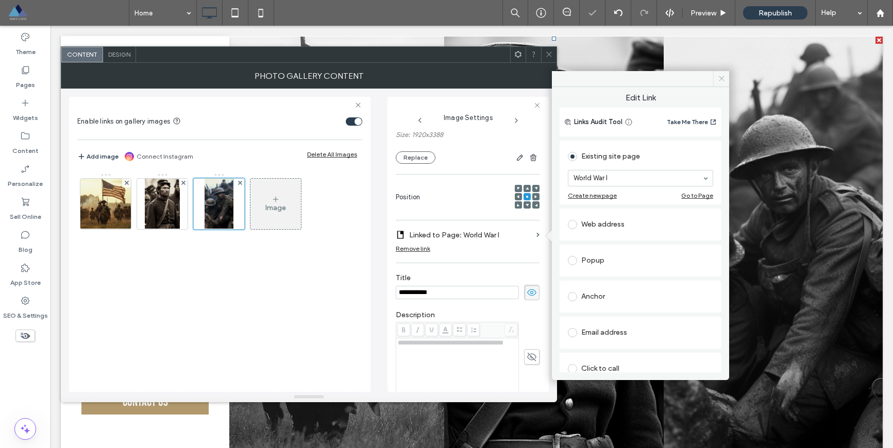
click at [720, 79] on icon at bounding box center [722, 79] width 8 height 8
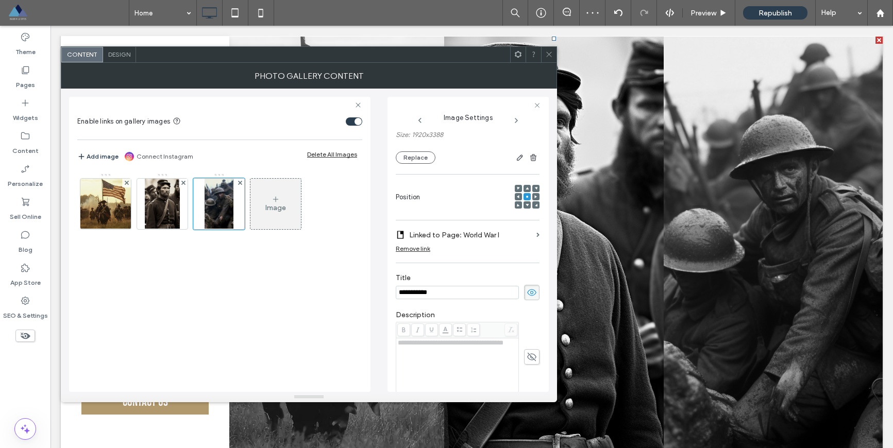
click at [545, 56] on icon at bounding box center [549, 55] width 8 height 8
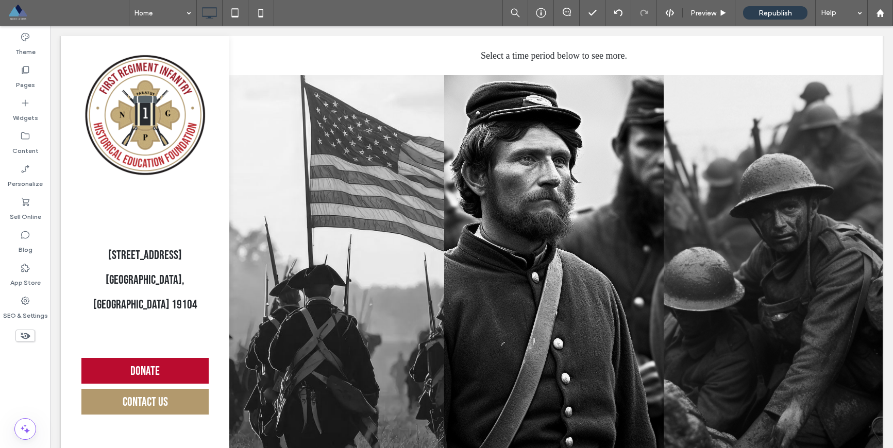
scroll to position [1112, 0]
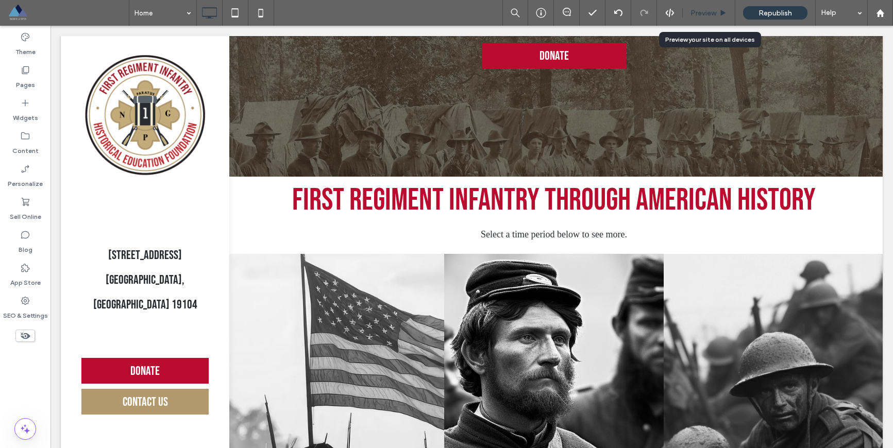
click at [694, 14] on span "Preview" at bounding box center [704, 13] width 26 height 9
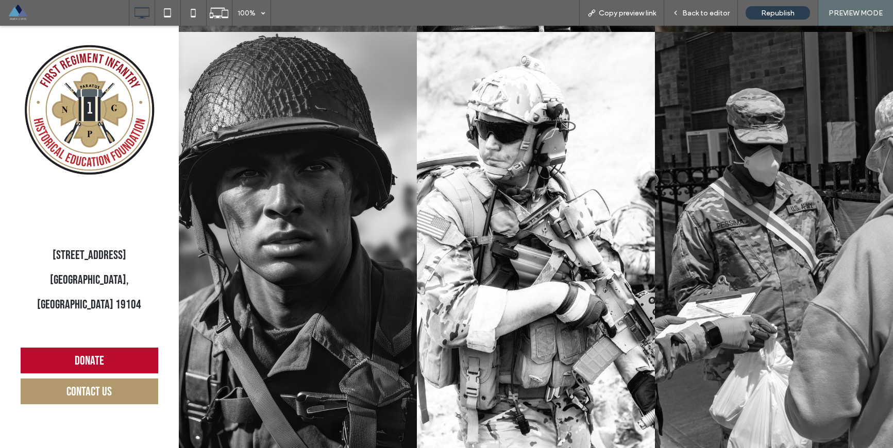
scroll to position [1803, 0]
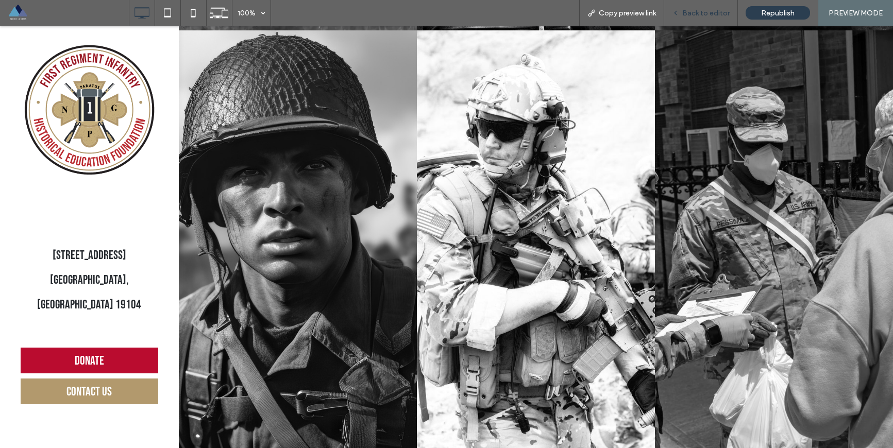
click at [699, 6] on div "Back to editor" at bounding box center [701, 13] width 74 height 26
click at [697, 15] on span "Back to editor" at bounding box center [705, 13] width 47 height 9
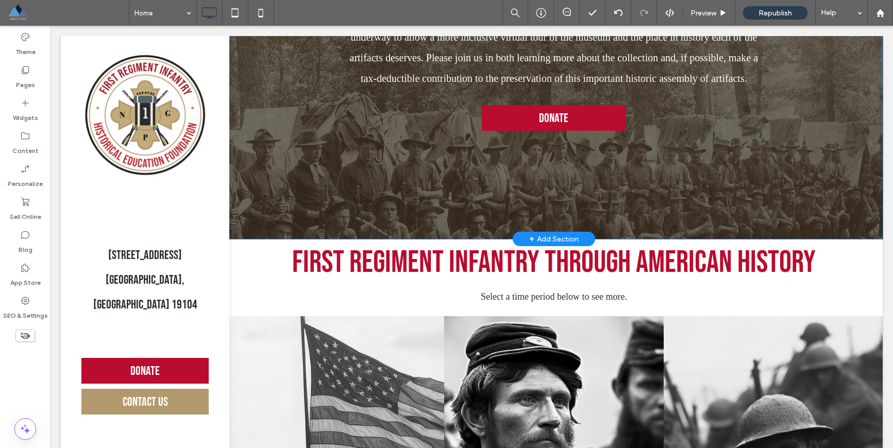
scroll to position [1072, 0]
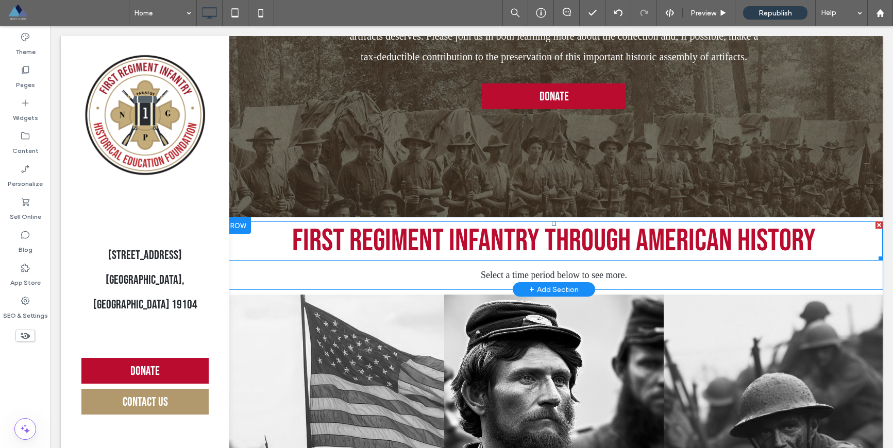
click at [258, 249] on h2 "First Regiment Infantry through American History" at bounding box center [554, 241] width 658 height 37
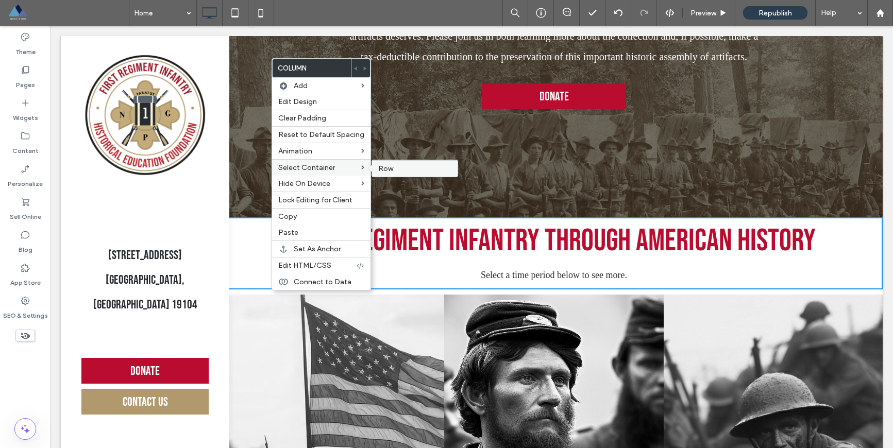
click at [395, 170] on label "Row" at bounding box center [414, 168] width 73 height 9
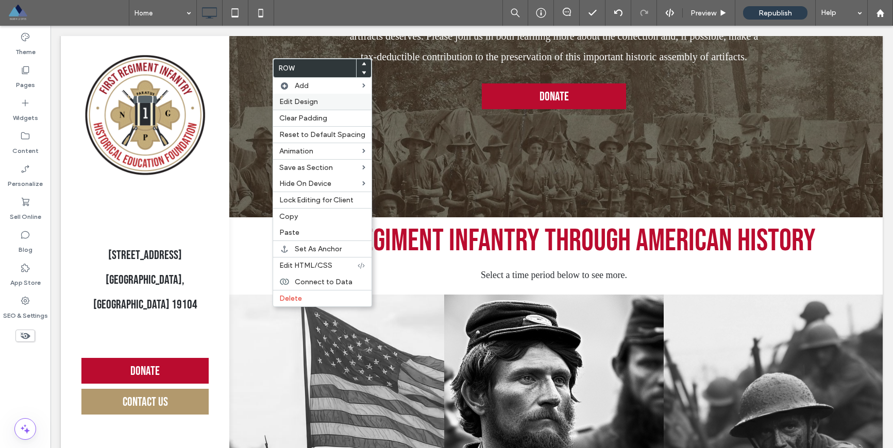
click at [298, 102] on span "Edit Design" at bounding box center [298, 101] width 39 height 9
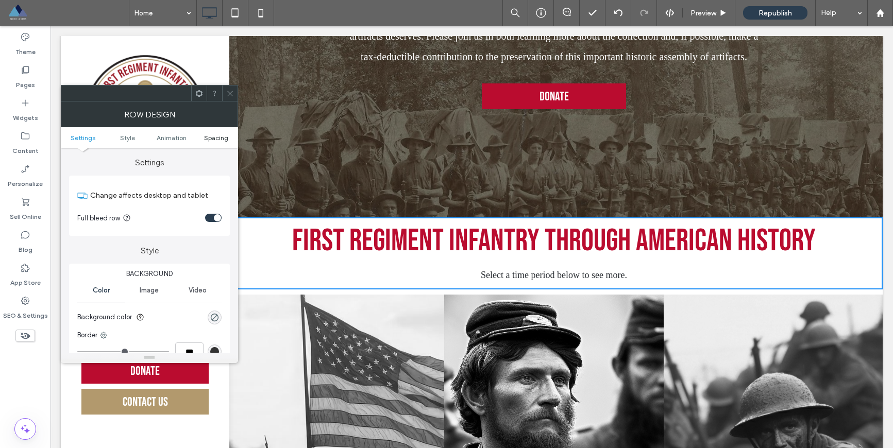
click at [206, 139] on span "Spacing" at bounding box center [216, 138] width 24 height 8
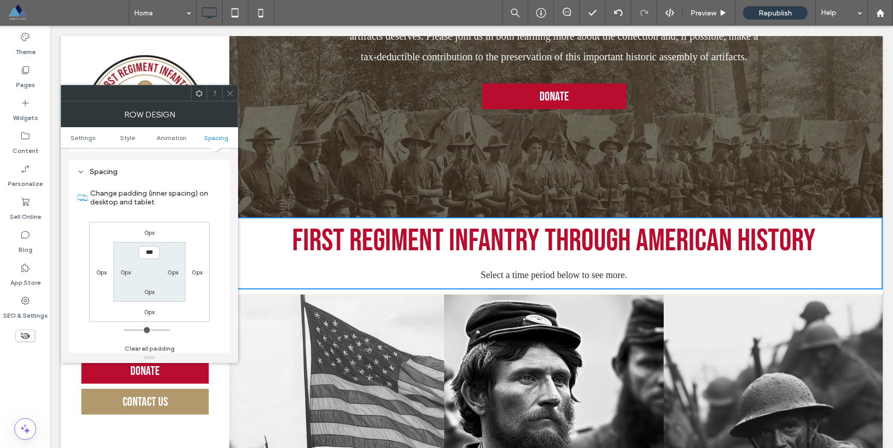
scroll to position [291, 0]
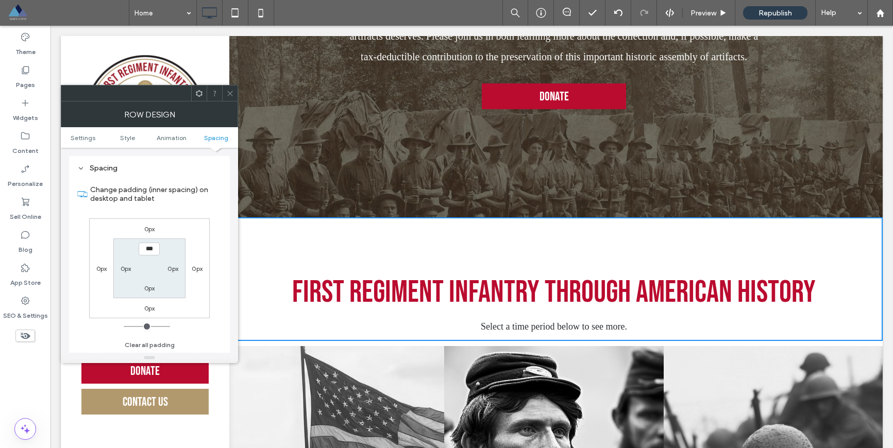
type input "*****"
type input "***"
click at [167, 296] on section "***** 0px 0px 0px" at bounding box center [149, 268] width 72 height 59
click at [148, 248] on input "*****" at bounding box center [149, 249] width 21 height 13
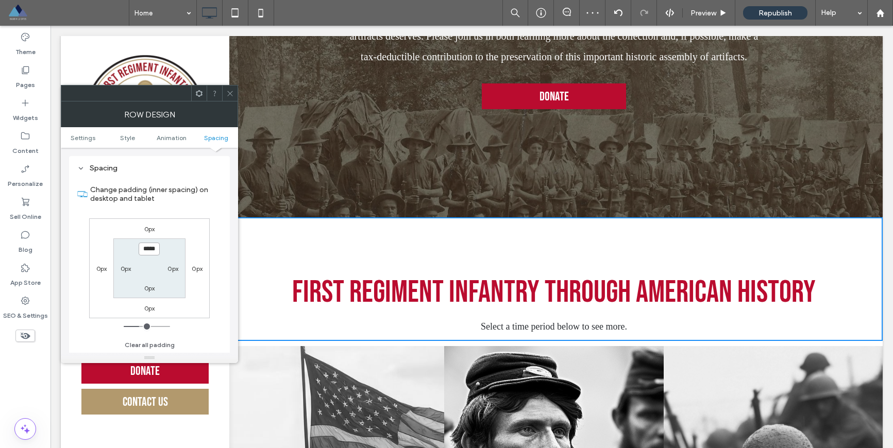
click at [147, 253] on input "*****" at bounding box center [149, 249] width 21 height 13
click at [152, 252] on input "*****" at bounding box center [149, 249] width 21 height 13
drag, startPoint x: 152, startPoint y: 250, endPoint x: 138, endPoint y: 249, distance: 13.4
click at [138, 249] on div "*****" at bounding box center [150, 249] width 24 height 13
type input "****"
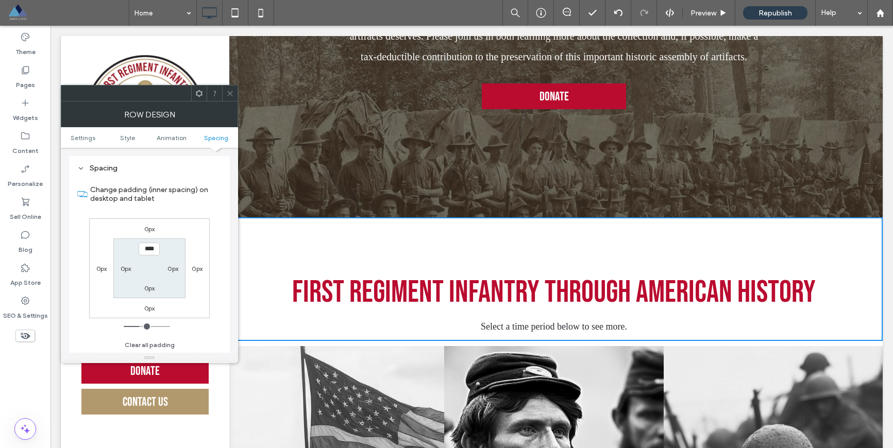
type input "**"
click at [182, 304] on div "0px 0px 0px 0px **** 0px 0px 0px" at bounding box center [149, 269] width 121 height 100
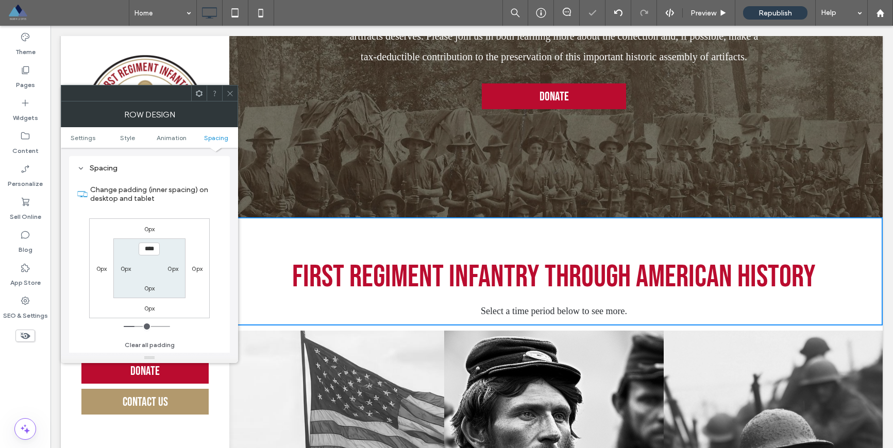
click at [229, 90] on icon at bounding box center [230, 94] width 8 height 8
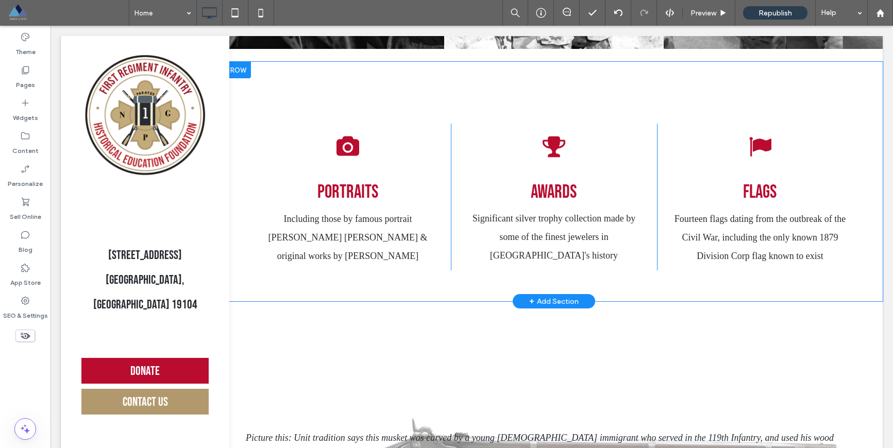
scroll to position [2208, 0]
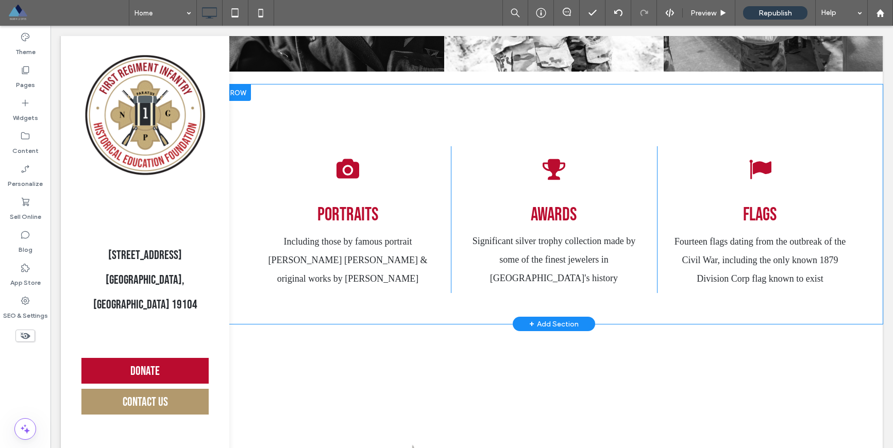
click at [553, 330] on div "+ Add Section" at bounding box center [553, 324] width 49 height 11
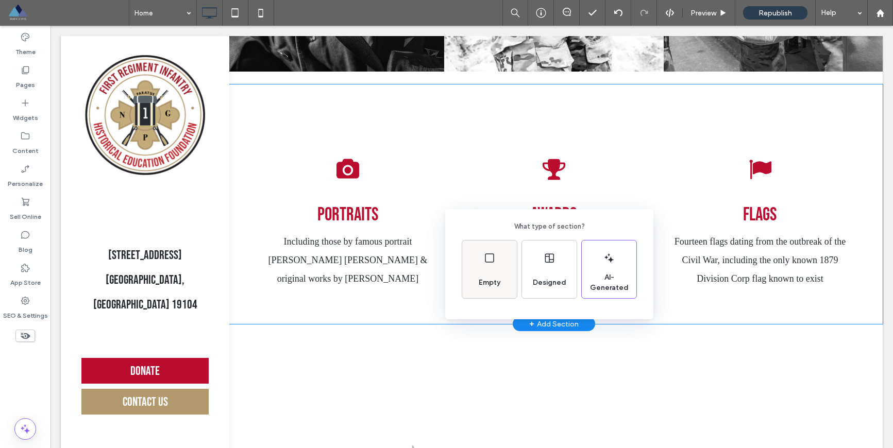
click at [485, 267] on div "Empty" at bounding box center [489, 270] width 55 height 58
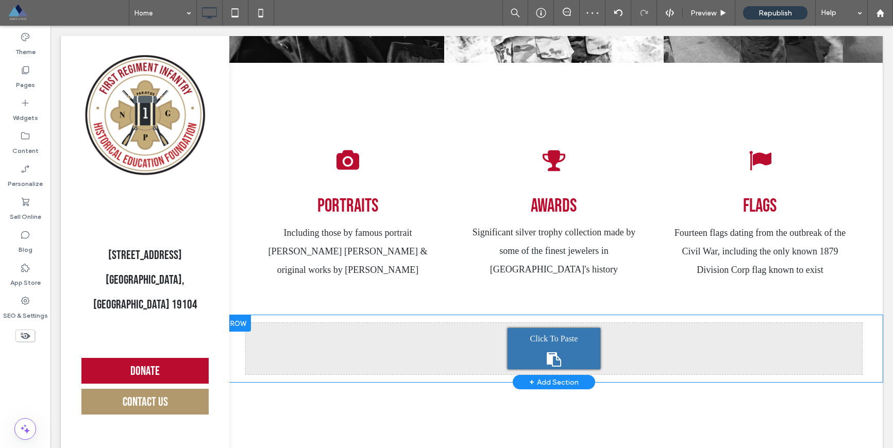
scroll to position [2277, 0]
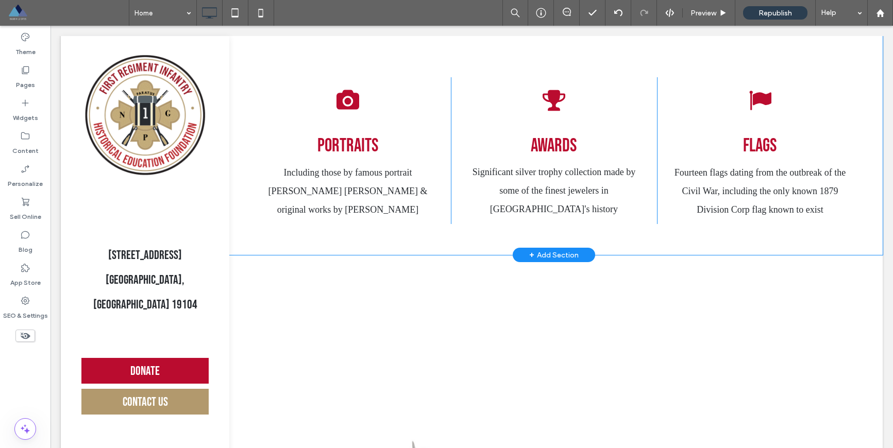
click at [439, 99] on div "Camera icon Portraits Including those by famous portrait painter David Benjamin…" at bounding box center [348, 150] width 206 height 147
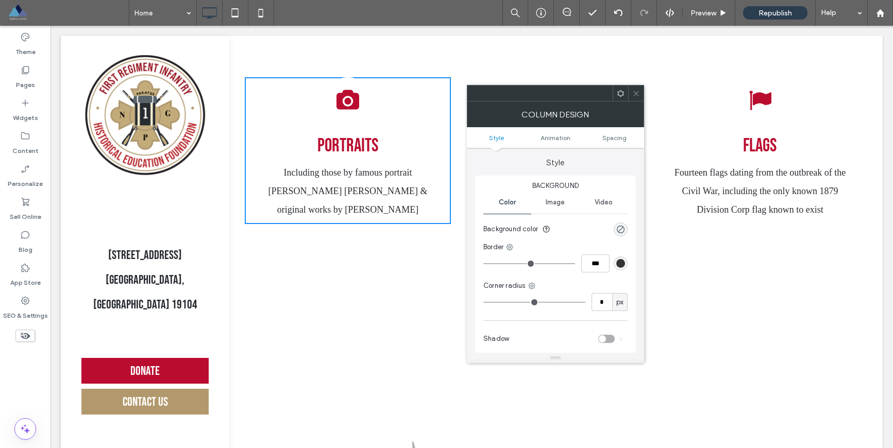
click at [620, 98] on span at bounding box center [621, 93] width 8 height 15
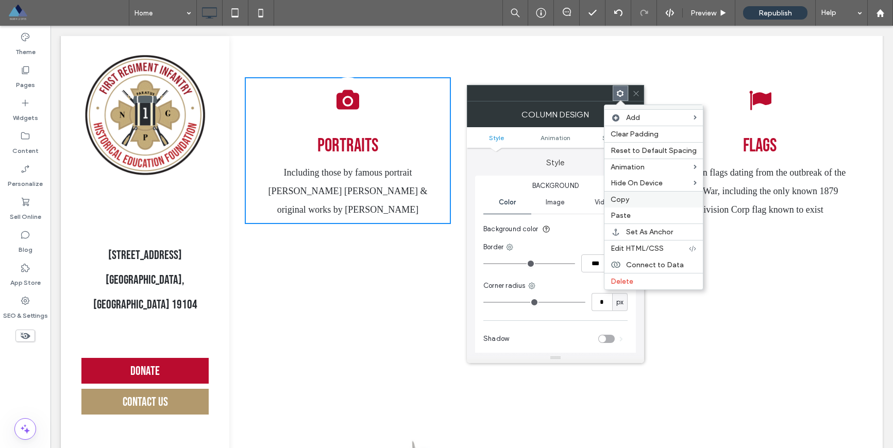
click at [629, 202] on label "Copy" at bounding box center [654, 199] width 86 height 9
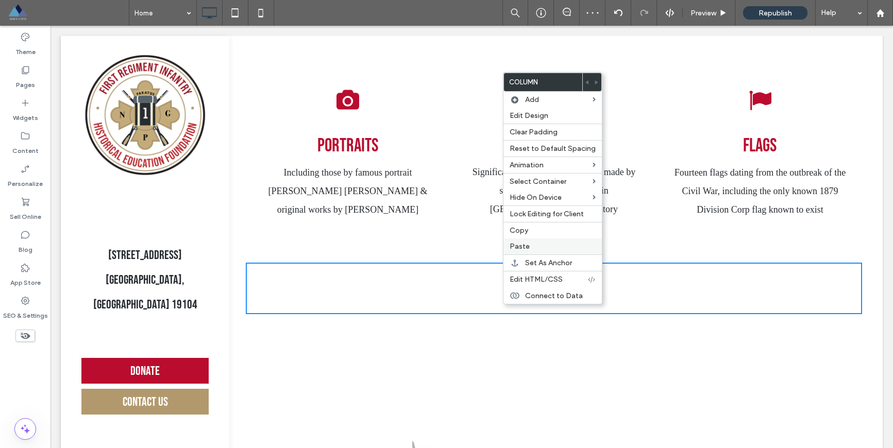
click at [522, 244] on span "Paste" at bounding box center [520, 246] width 20 height 9
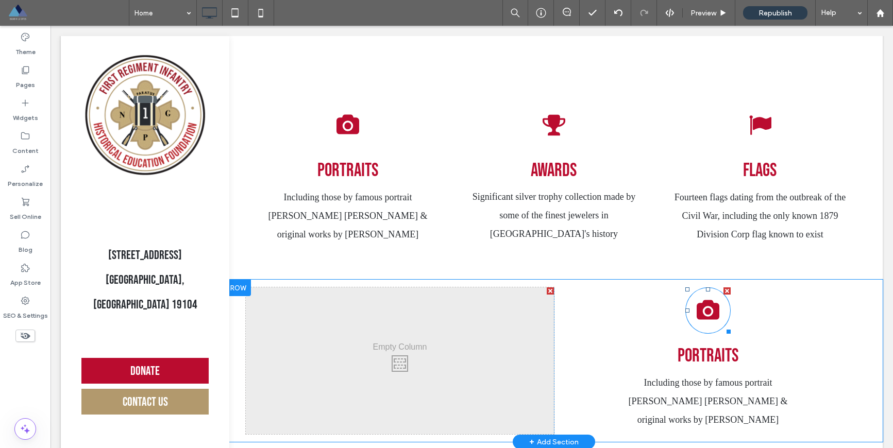
scroll to position [2248, 0]
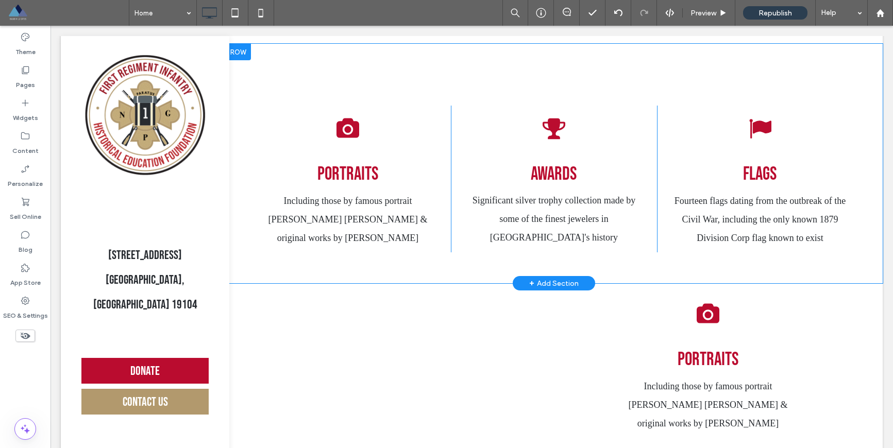
click at [702, 160] on div "Flag Icon Flags Fourteen flags dating from the outbreak of the Civil War, inclu…" at bounding box center [760, 179] width 206 height 147
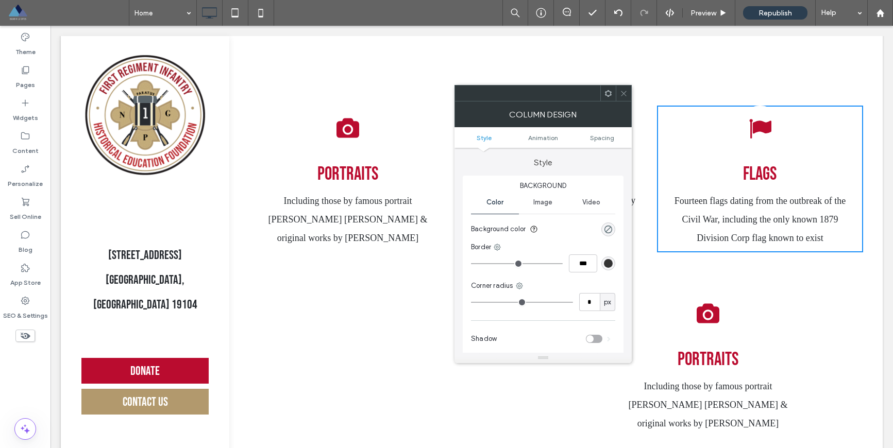
click at [609, 98] on span at bounding box center [609, 93] width 8 height 15
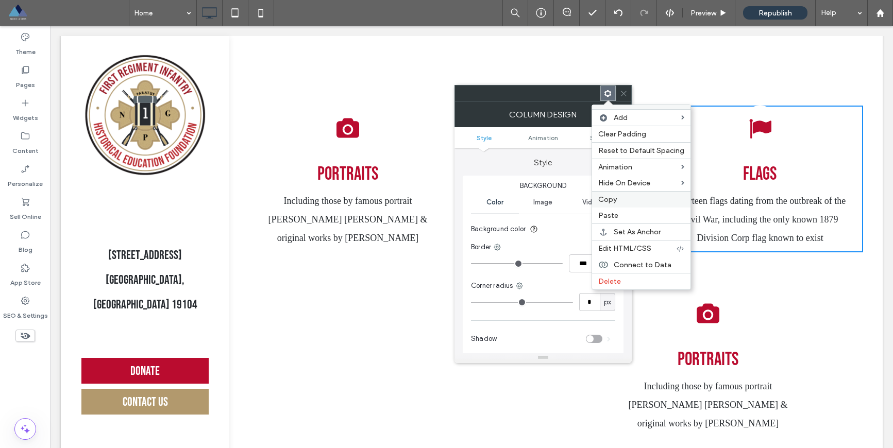
click at [629, 202] on label "Copy" at bounding box center [641, 199] width 86 height 9
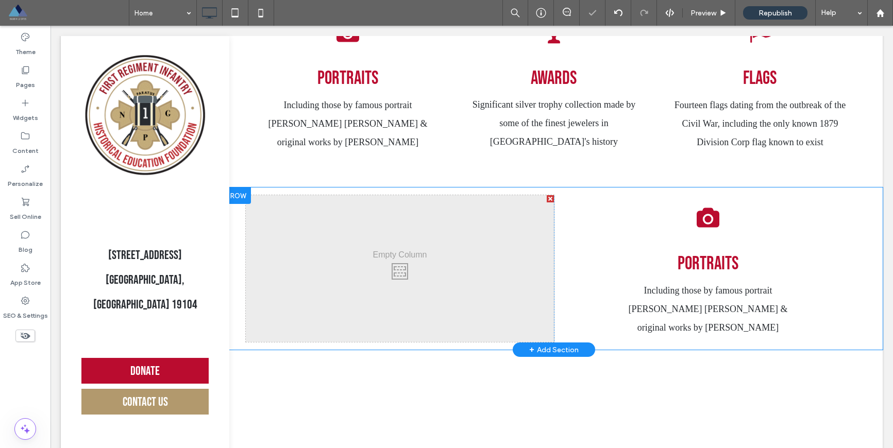
scroll to position [2347, 0]
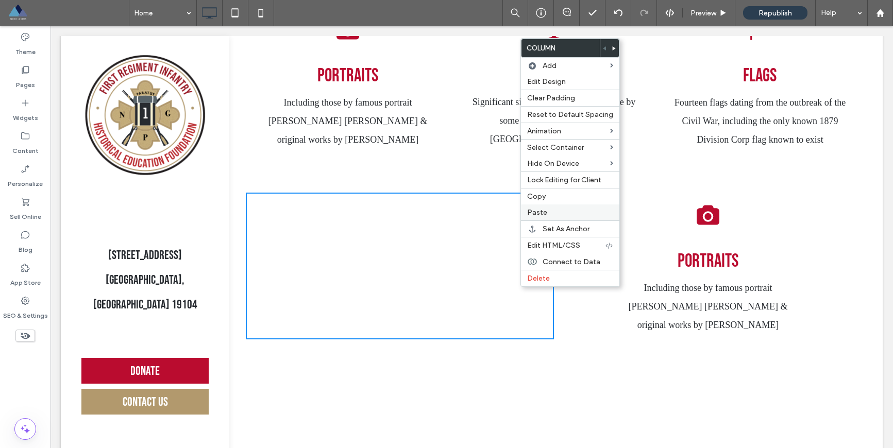
click at [542, 214] on span "Paste" at bounding box center [537, 212] width 20 height 9
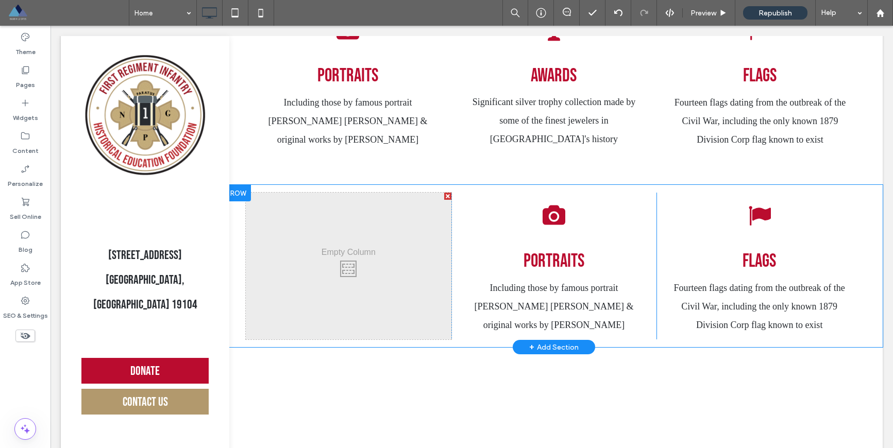
click at [444, 200] on div at bounding box center [447, 196] width 7 height 7
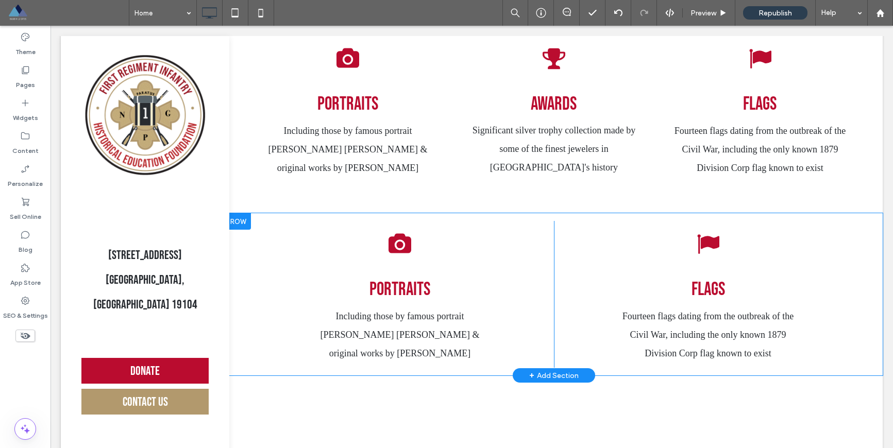
scroll to position [2339, 0]
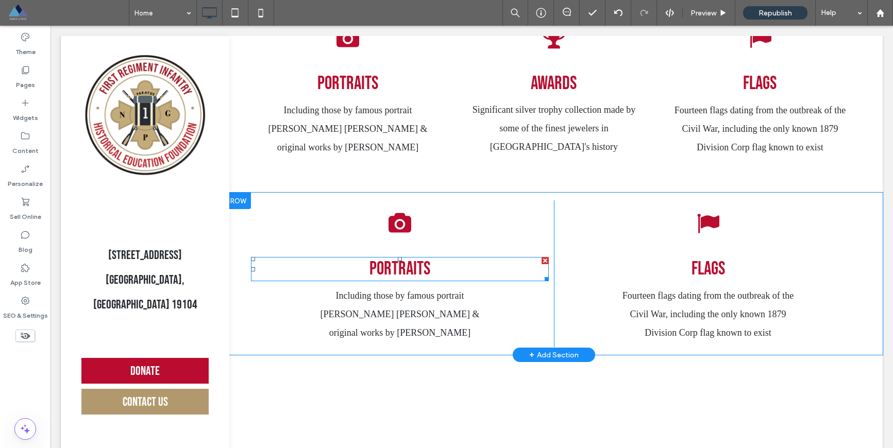
click at [417, 277] on span "Portraits" at bounding box center [400, 269] width 61 height 22
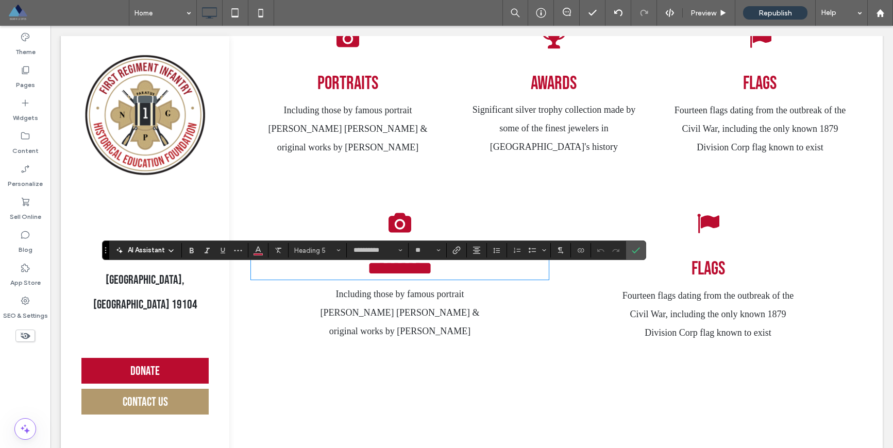
click at [418, 277] on span "*********" at bounding box center [400, 268] width 65 height 19
type input "*******"
type input "**"
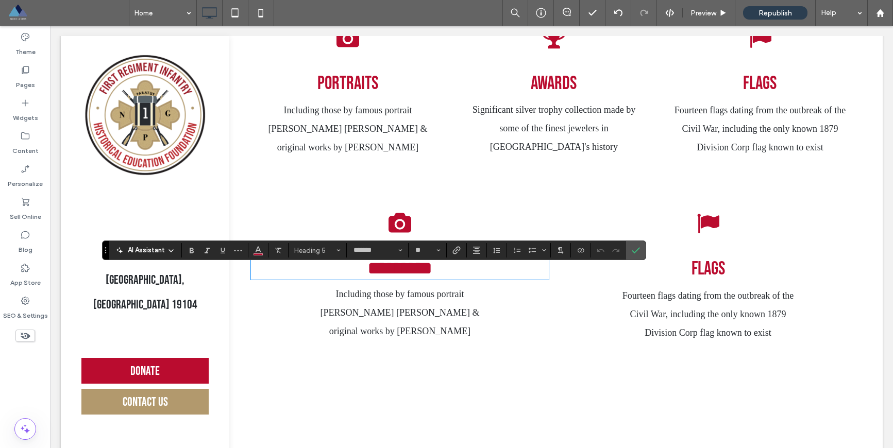
scroll to position [0, 0]
click at [705, 278] on span "Flags" at bounding box center [709, 269] width 34 height 22
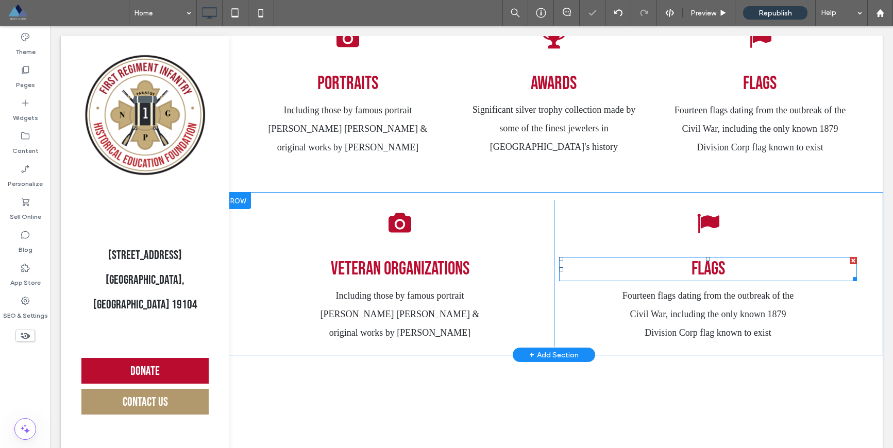
click at [705, 278] on span "Flags" at bounding box center [709, 269] width 34 height 22
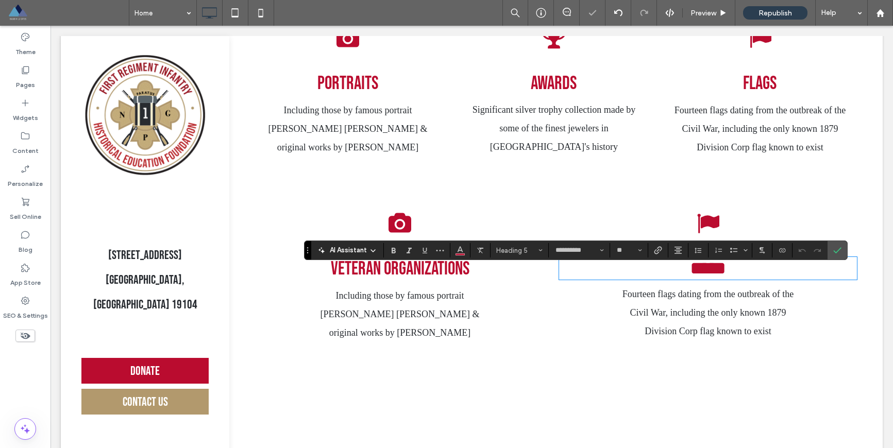
type input "*******"
type input "**"
click at [420, 314] on p "Including those by famous portrait painter David Benjamin Bechtel & original wo…" at bounding box center [399, 315] width 175 height 56
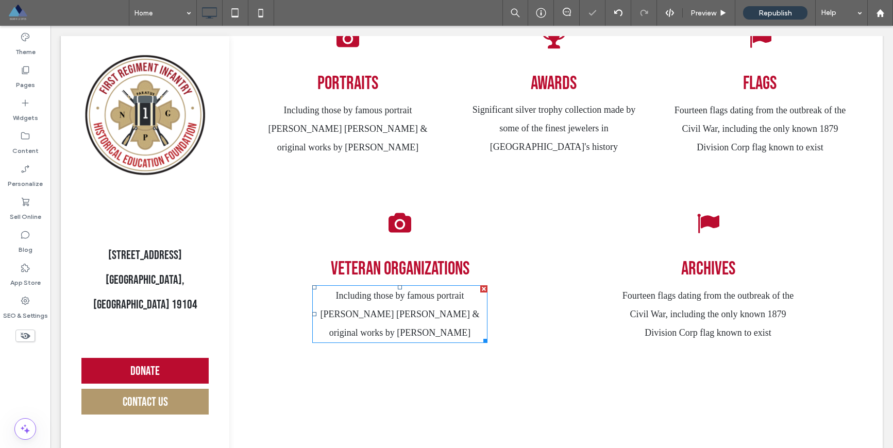
click at [420, 314] on p "Including those by famous portrait painter David Benjamin Bechtel & original wo…" at bounding box center [399, 315] width 175 height 56
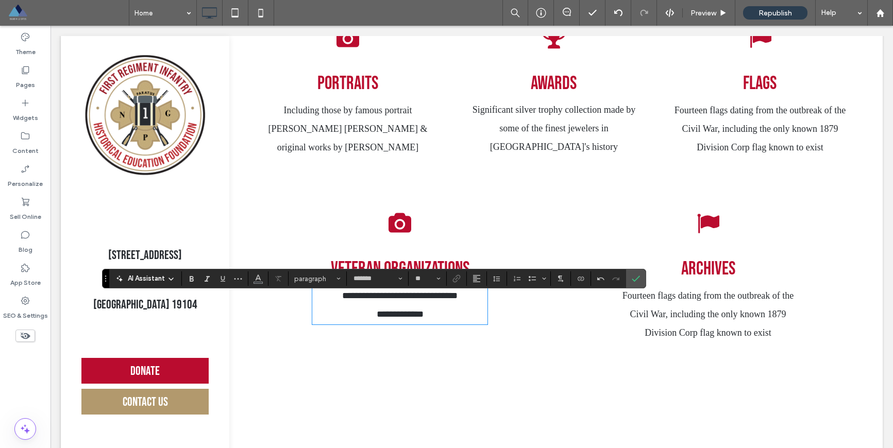
click at [530, 355] on div "**********" at bounding box center [554, 274] width 658 height 162
click at [490, 232] on div "**********" at bounding box center [400, 274] width 308 height 147
click at [632, 281] on icon "Confirm" at bounding box center [636, 279] width 8 height 8
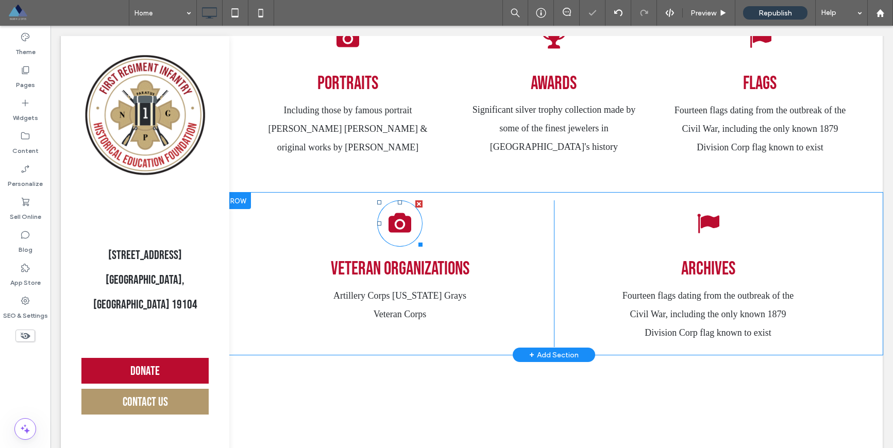
click at [402, 233] on icon at bounding box center [400, 223] width 23 height 20
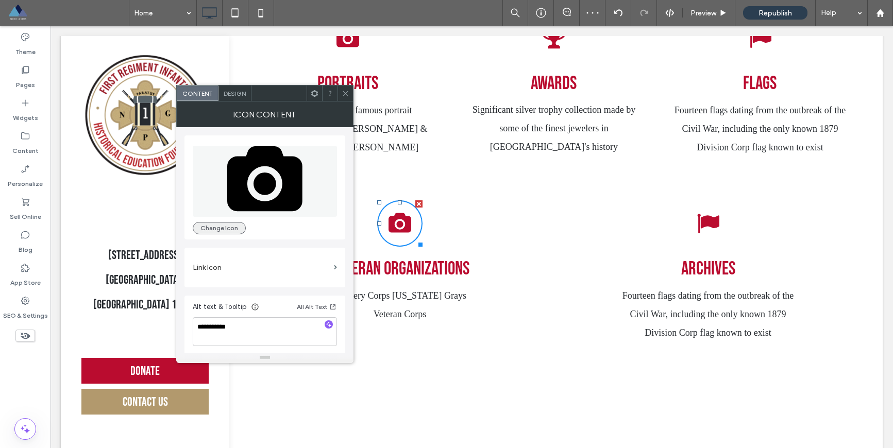
click at [213, 226] on button "Change Icon" at bounding box center [219, 228] width 53 height 12
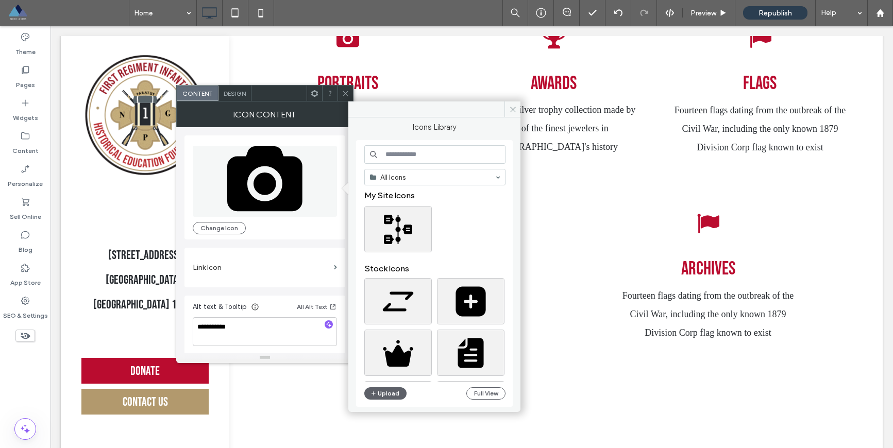
click at [399, 152] on input at bounding box center [434, 154] width 141 height 19
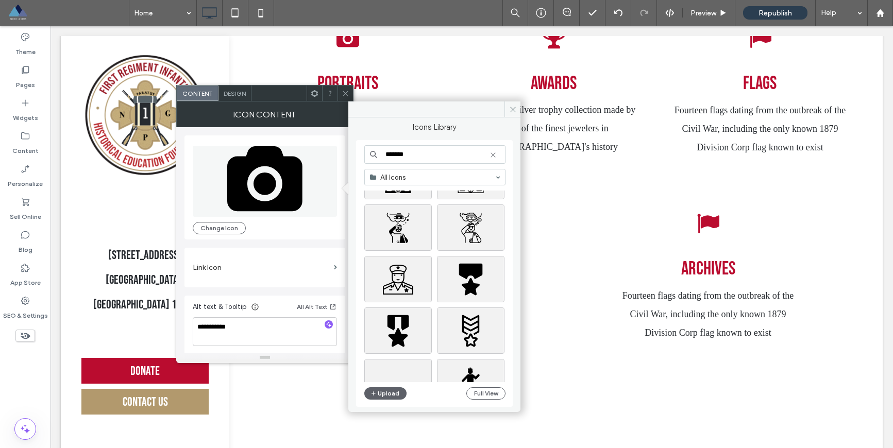
scroll to position [122, 0]
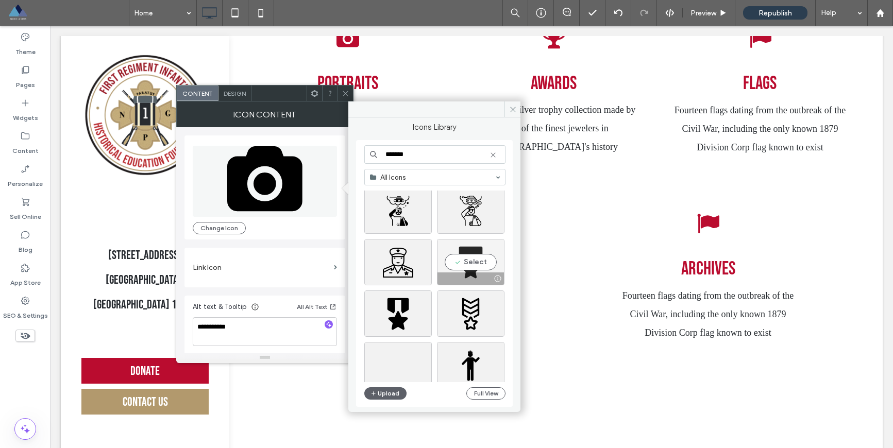
type input "*******"
click at [472, 263] on div "Select" at bounding box center [471, 262] width 68 height 46
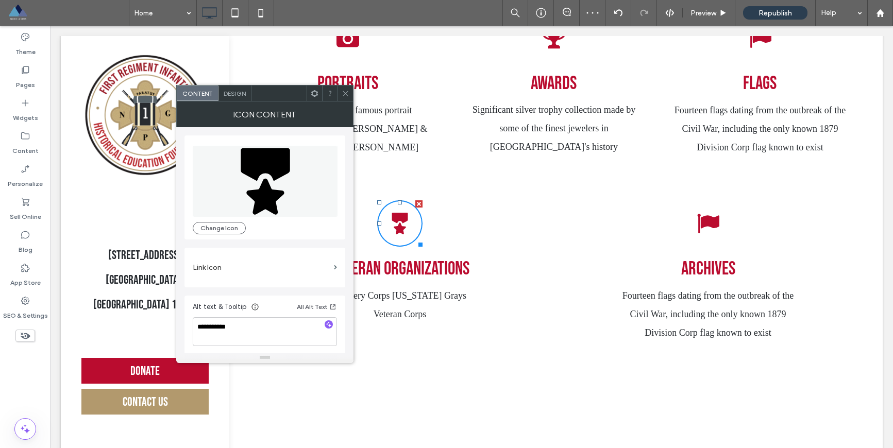
click at [343, 93] on icon at bounding box center [346, 94] width 8 height 8
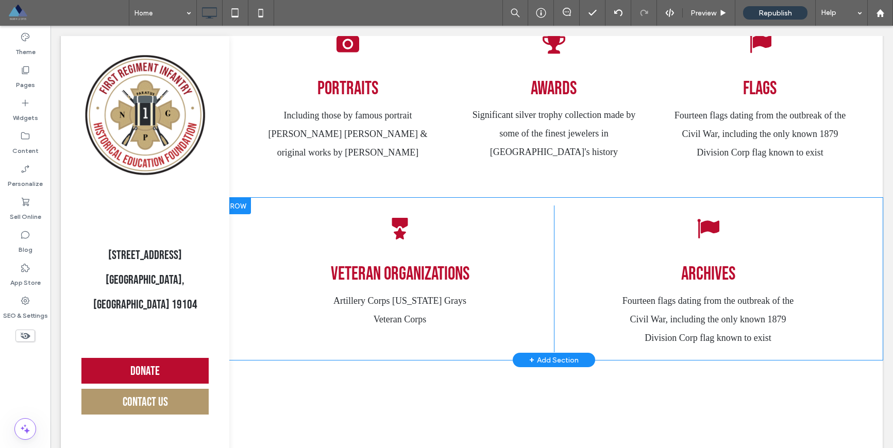
scroll to position [2333, 0]
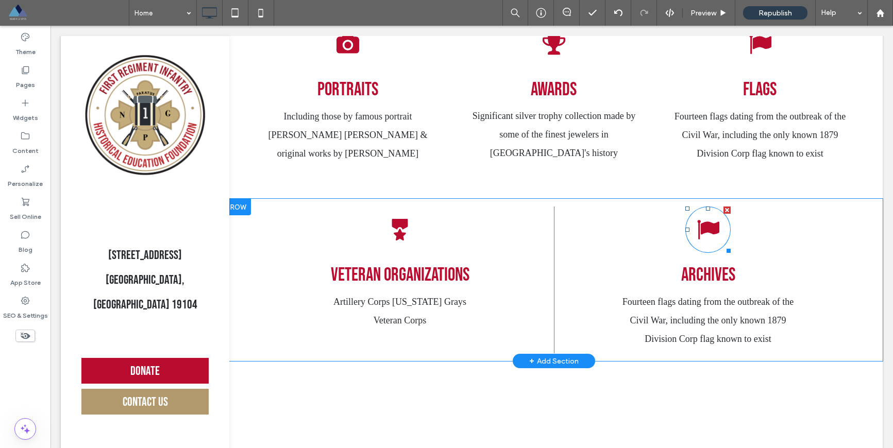
click at [698, 245] on icon "Flag Icon" at bounding box center [708, 230] width 23 height 46
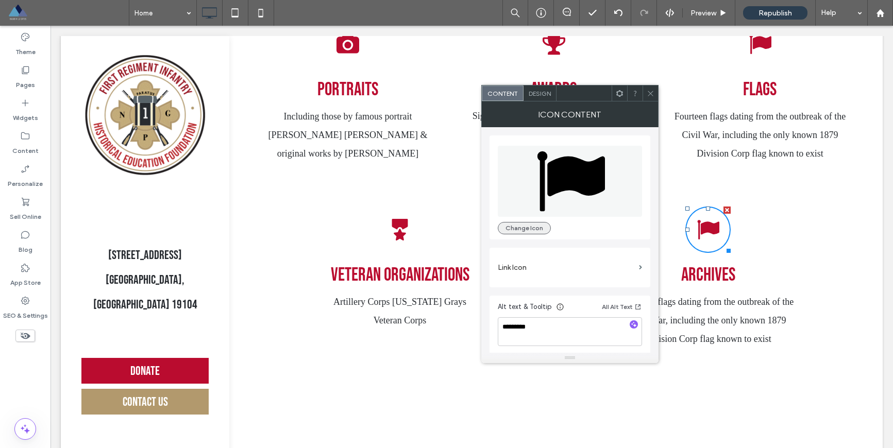
click at [527, 230] on button "Change Icon" at bounding box center [524, 228] width 53 height 12
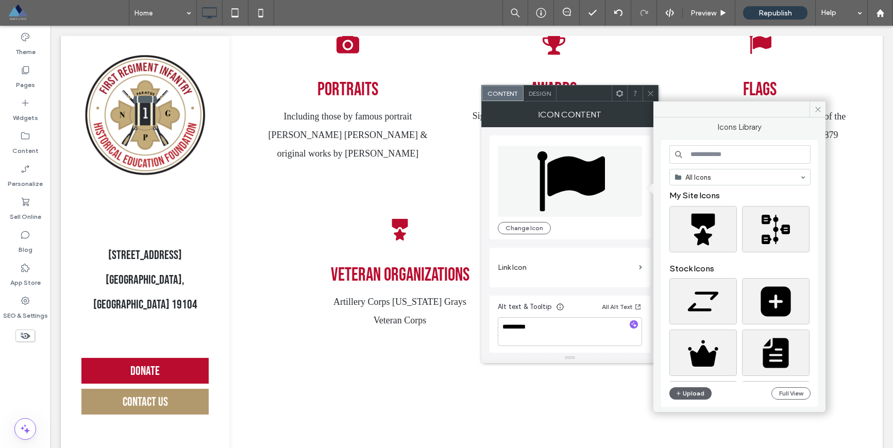
click at [693, 158] on input at bounding box center [740, 154] width 141 height 19
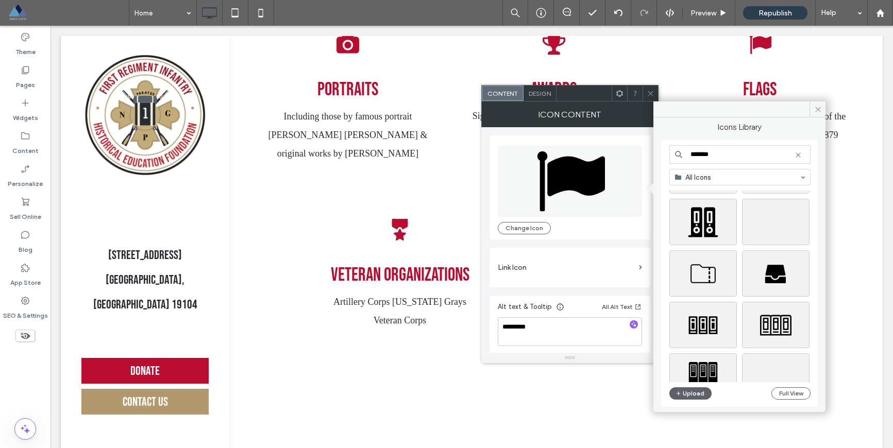
scroll to position [172, 0]
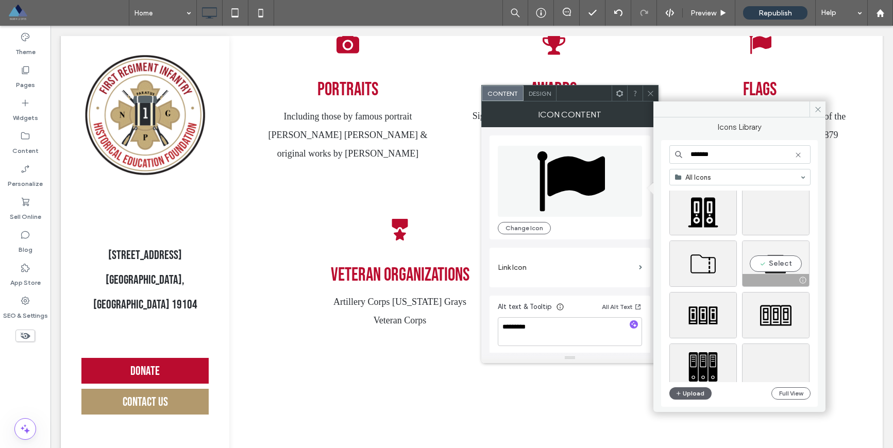
type input "*******"
click at [777, 262] on div "Select" at bounding box center [776, 264] width 68 height 46
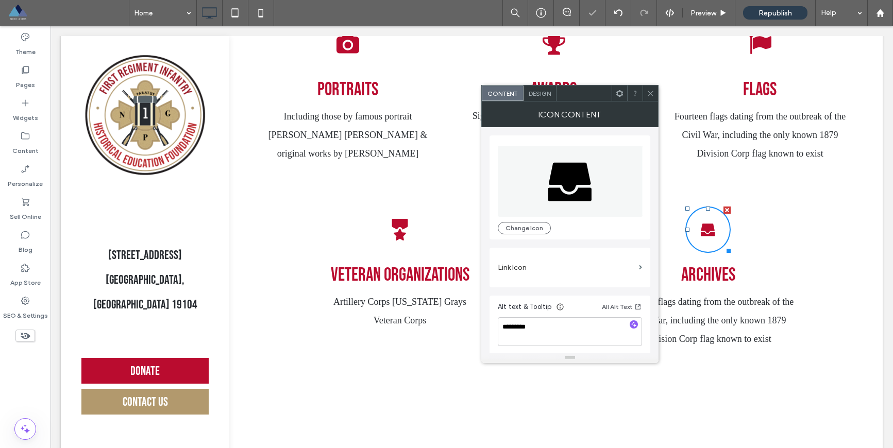
click at [650, 93] on use at bounding box center [650, 93] width 5 height 5
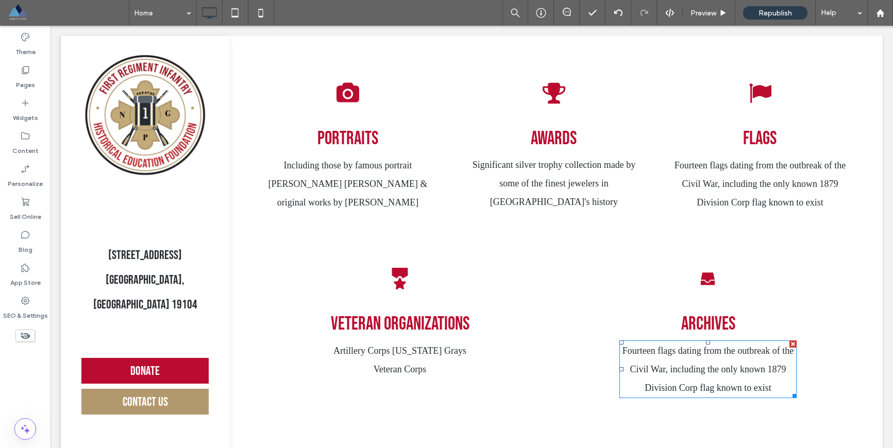
scroll to position [2280, 0]
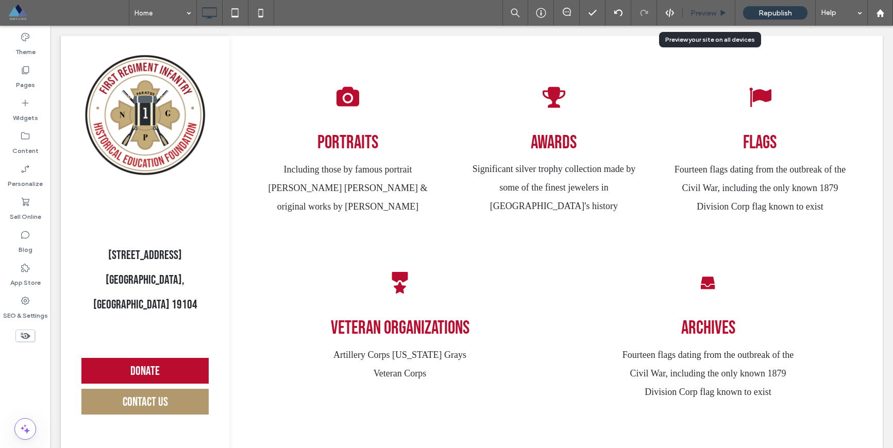
click at [695, 12] on span "Preview" at bounding box center [704, 13] width 26 height 9
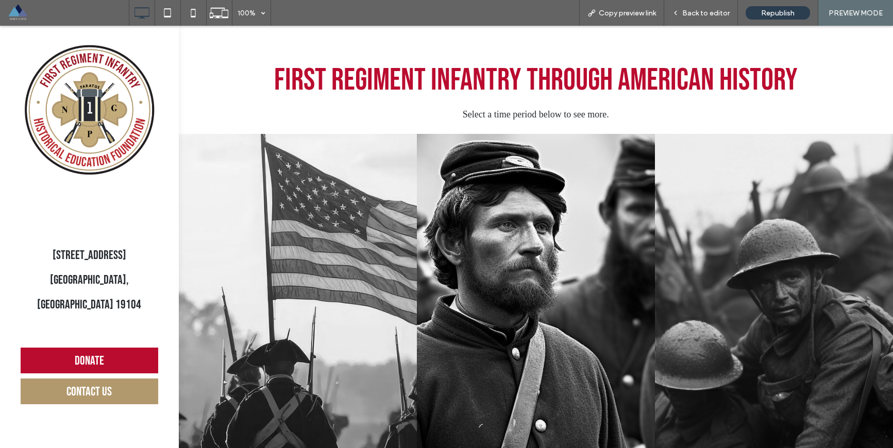
scroll to position [1212, 0]
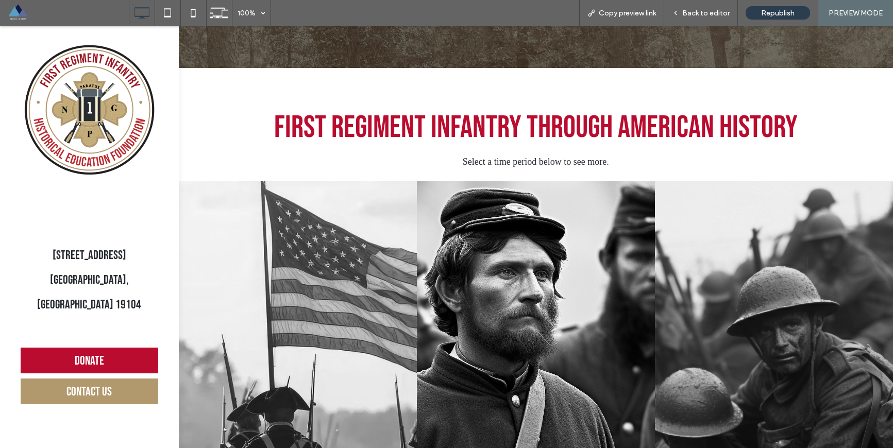
click at [11, 14] on span at bounding box center [68, 13] width 121 height 21
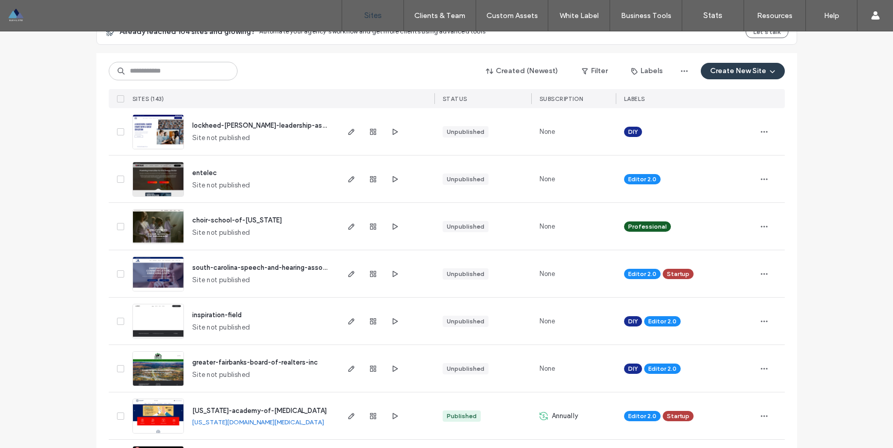
scroll to position [46, 0]
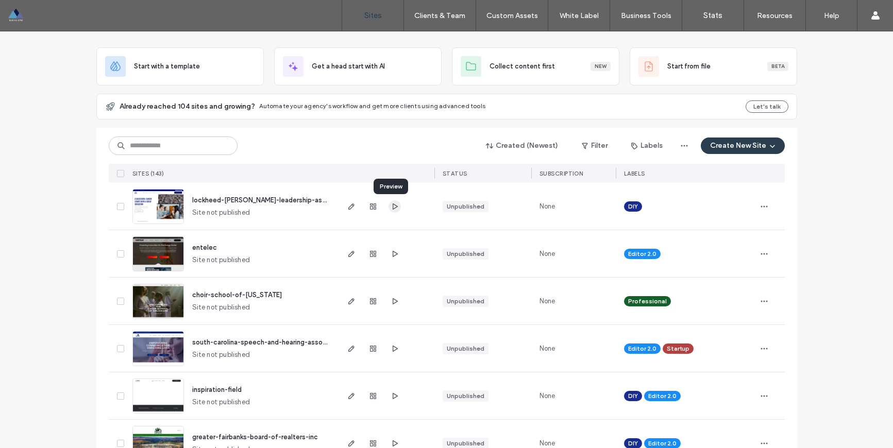
click at [394, 208] on icon "button" at bounding box center [395, 207] width 8 height 8
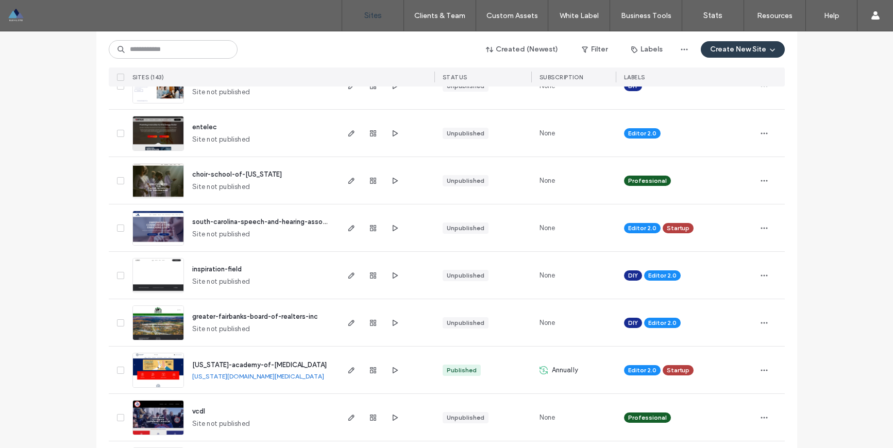
scroll to position [181, 0]
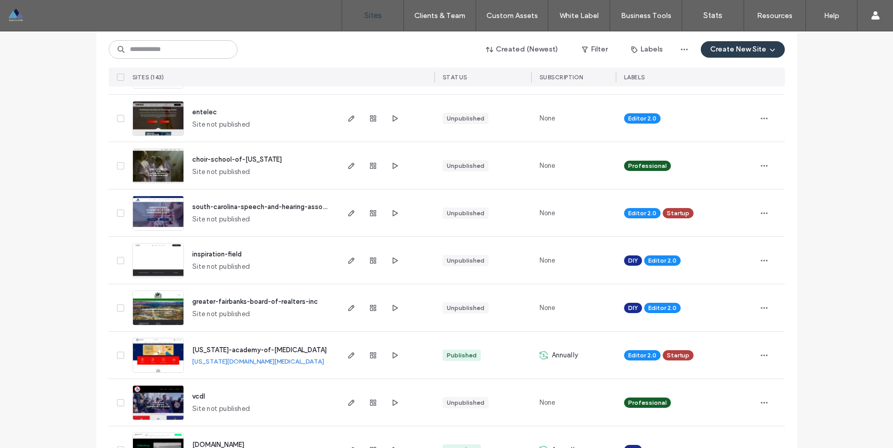
click at [220, 348] on span "texas-academy-of-audiology" at bounding box center [259, 350] width 135 height 8
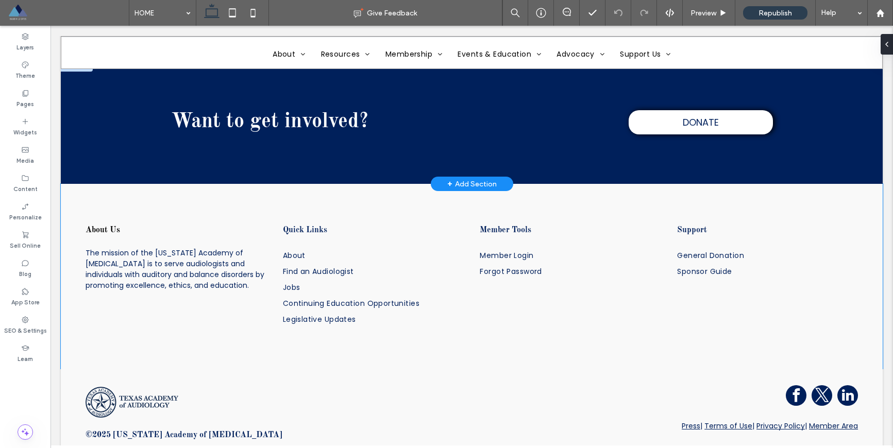
scroll to position [1640, 0]
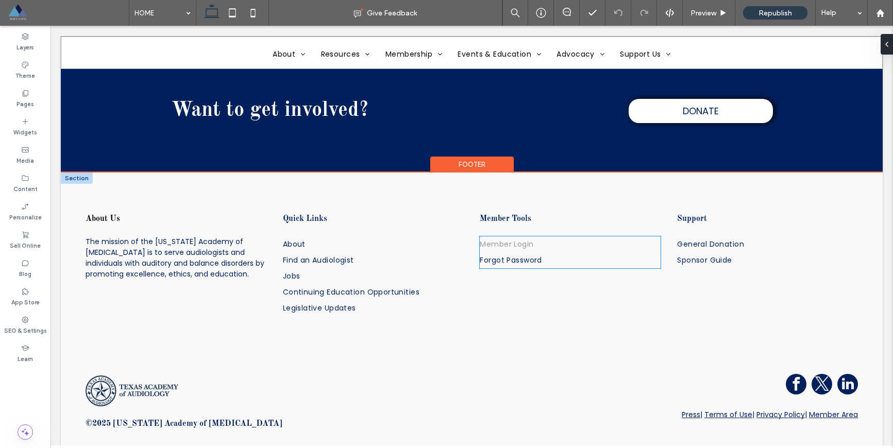
click at [512, 240] on span "Member Login" at bounding box center [507, 244] width 54 height 11
type input "***"
type input "****"
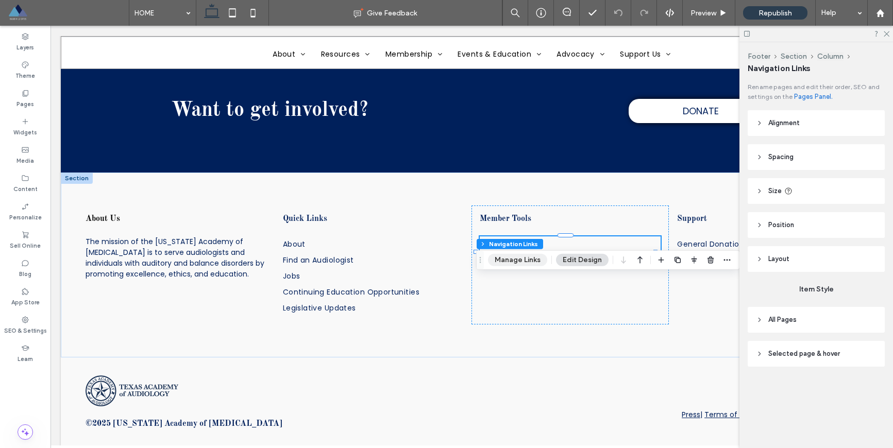
click at [522, 263] on button "Manage Links" at bounding box center [517, 260] width 59 height 12
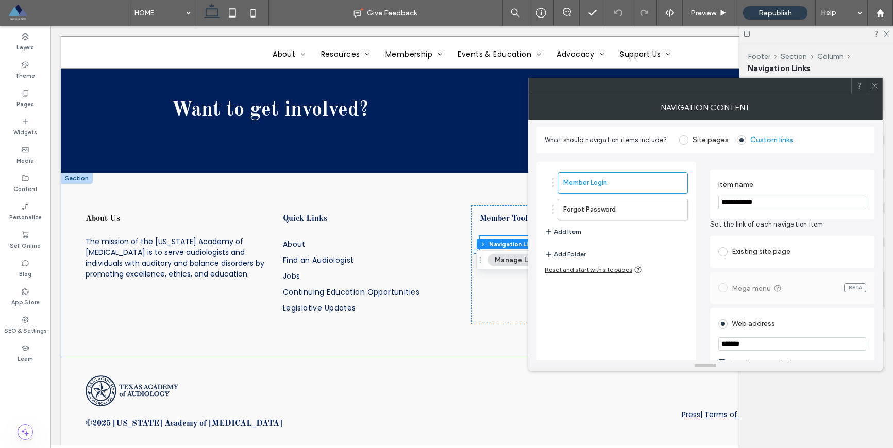
scroll to position [2, 0]
click at [725, 253] on span at bounding box center [723, 251] width 9 height 9
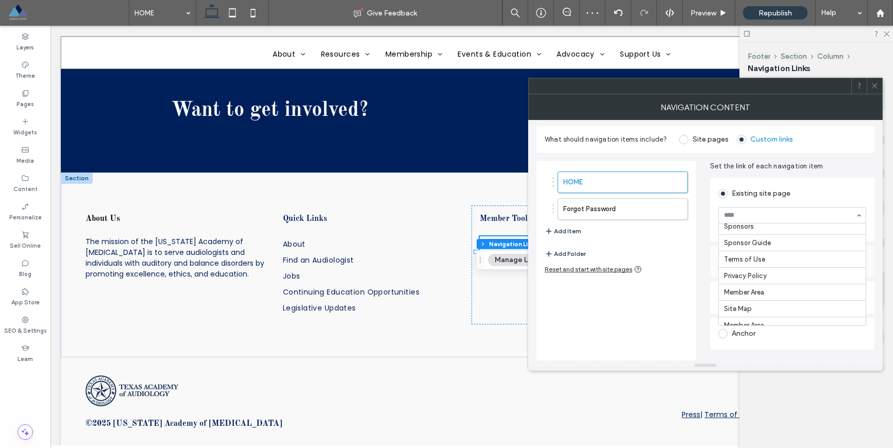
scroll to position [345, 0]
click at [876, 93] on span at bounding box center [875, 85] width 8 height 15
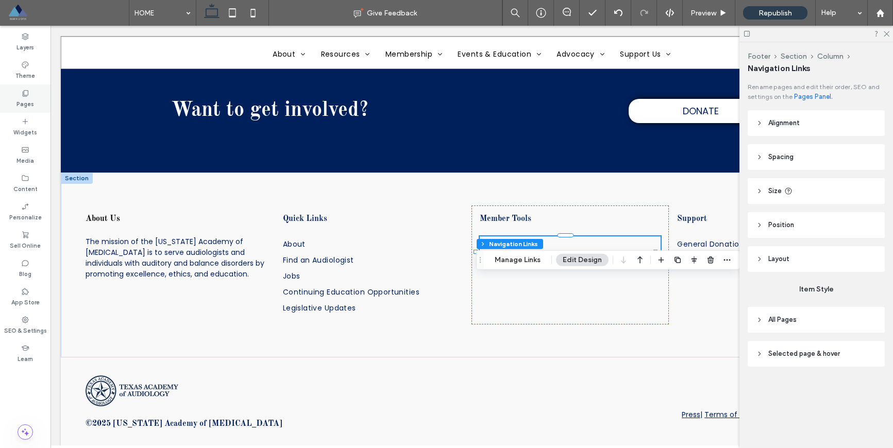
click at [24, 98] on label "Pages" at bounding box center [25, 102] width 18 height 11
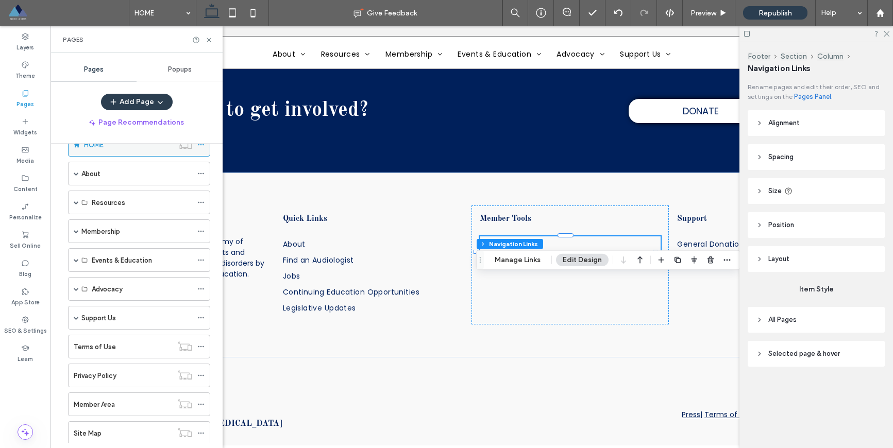
scroll to position [85, 0]
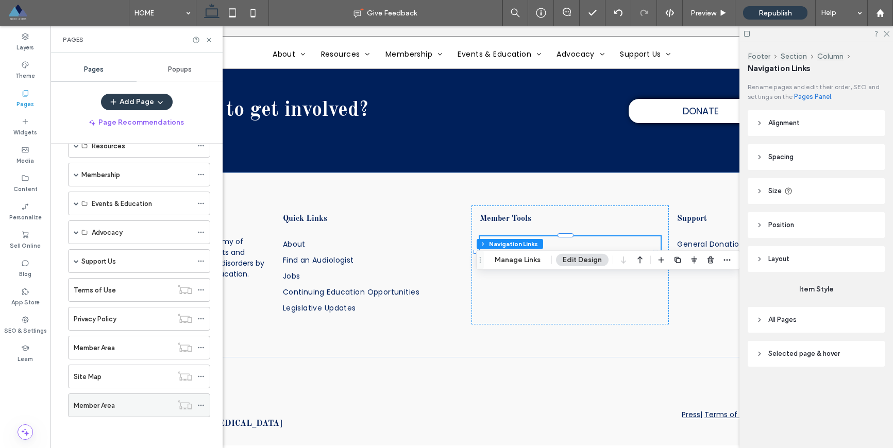
click at [137, 402] on div "Member Area" at bounding box center [123, 405] width 98 height 11
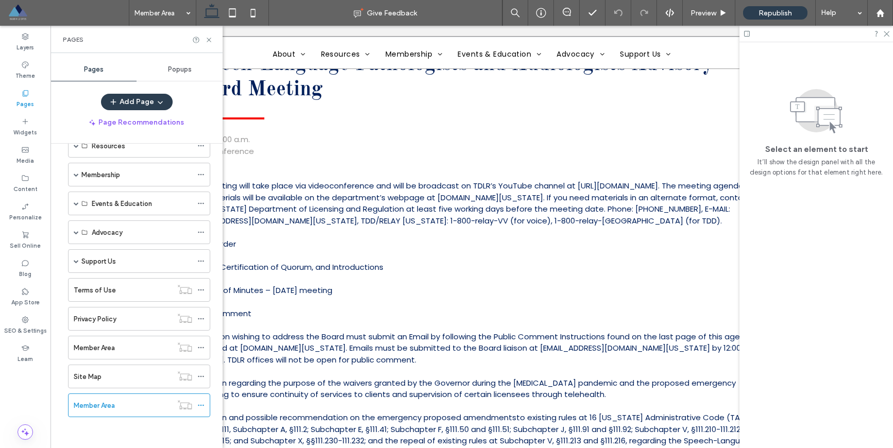
scroll to position [9226, 0]
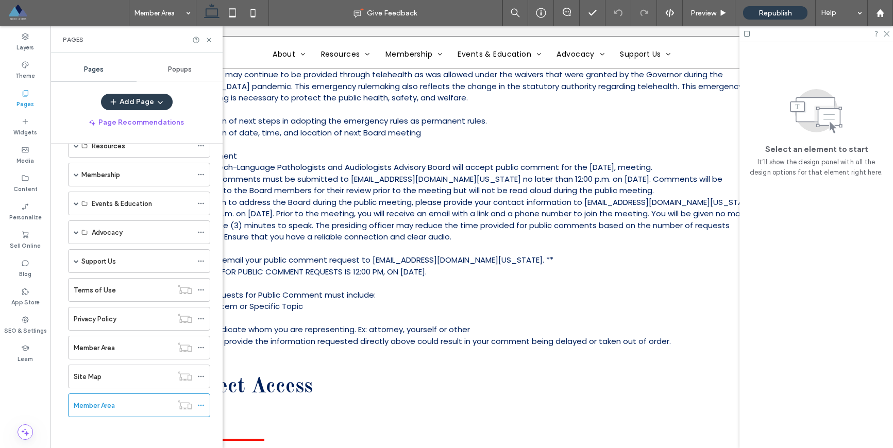
click at [748, 34] on icon at bounding box center [747, 34] width 8 height 8
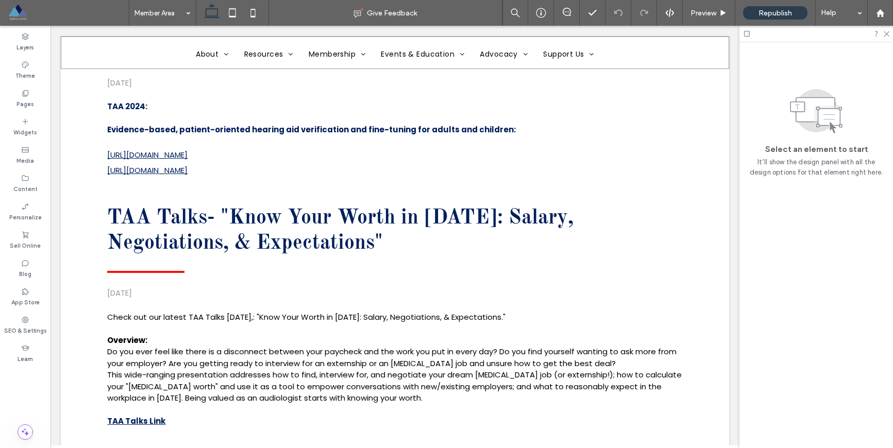
scroll to position [0, 0]
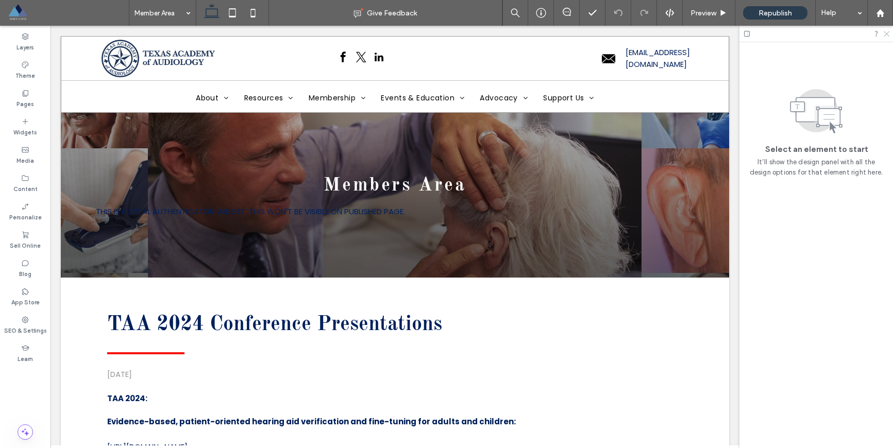
click at [886, 33] on use at bounding box center [887, 34] width 6 height 6
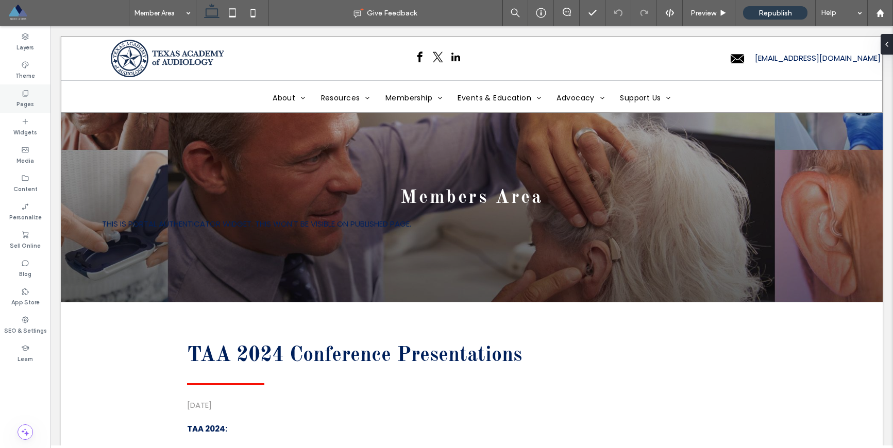
click at [26, 101] on label "Pages" at bounding box center [25, 102] width 18 height 11
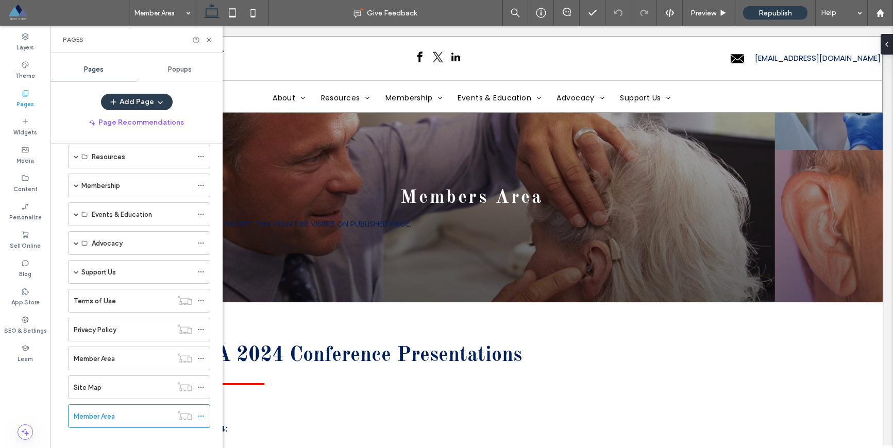
scroll to position [85, 0]
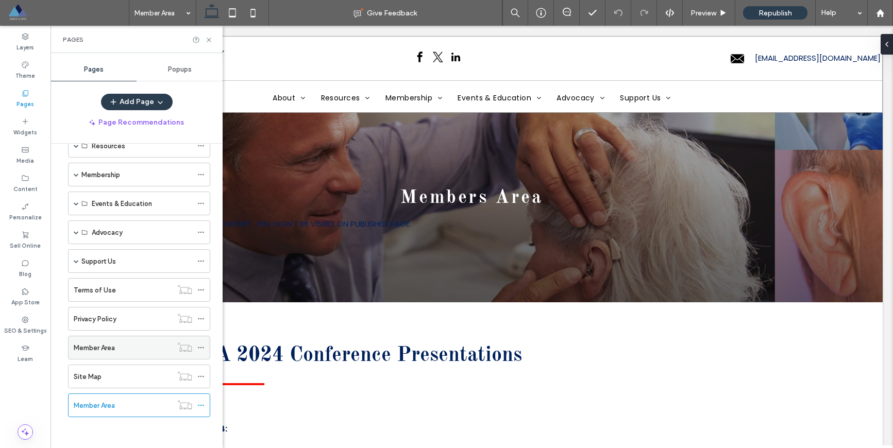
click at [112, 344] on label "Member Area" at bounding box center [94, 348] width 41 height 18
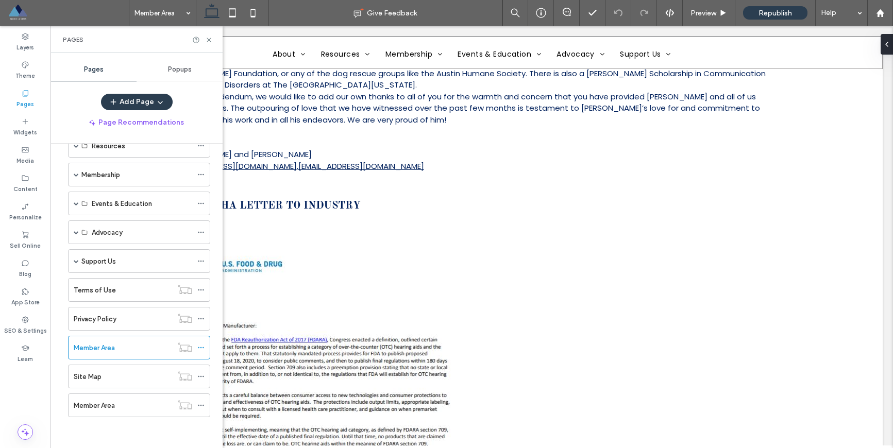
scroll to position [10391, 0]
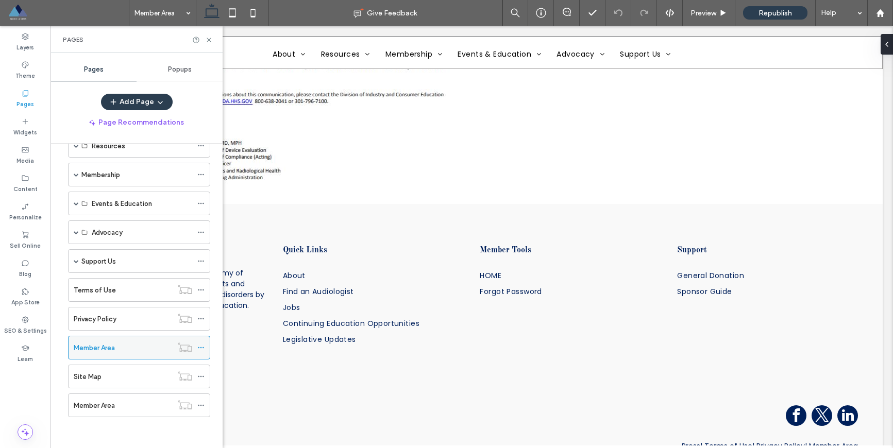
click at [203, 348] on use at bounding box center [201, 348] width 6 height 2
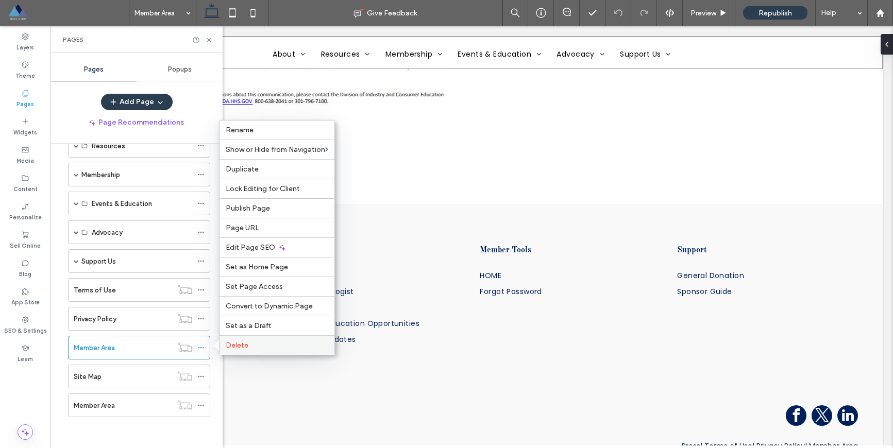
click at [237, 347] on span "Delete" at bounding box center [237, 345] width 23 height 9
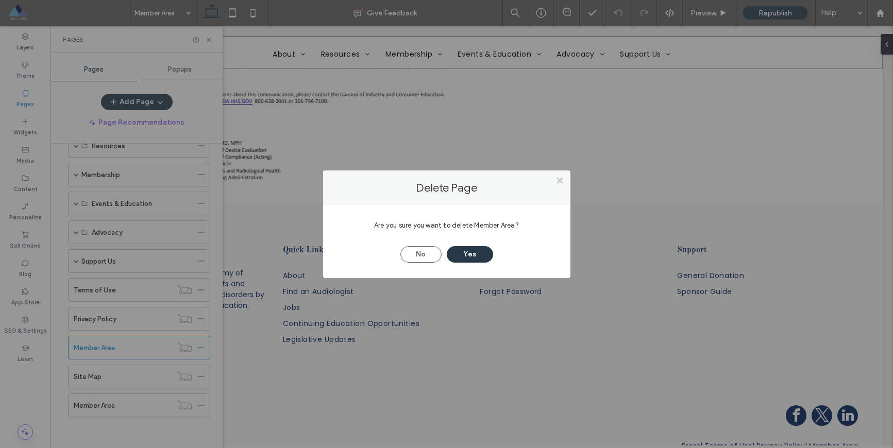
click at [486, 256] on button "Yes" at bounding box center [470, 254] width 46 height 16
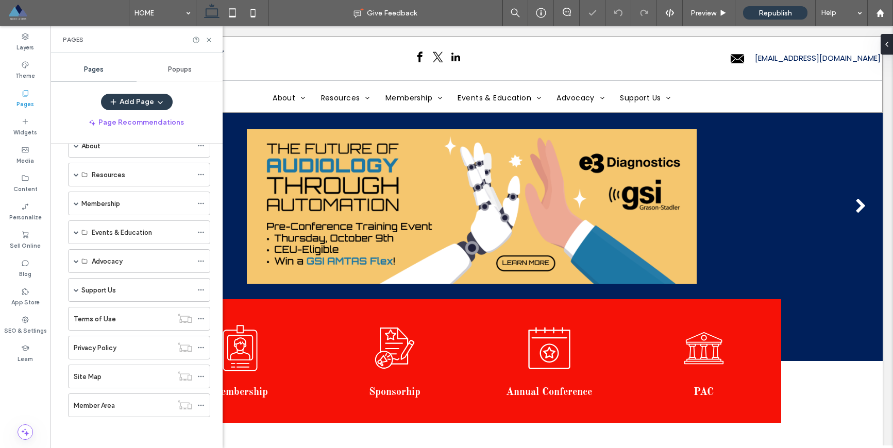
scroll to position [0, 0]
click at [151, 403] on div "Member Area" at bounding box center [123, 405] width 98 height 11
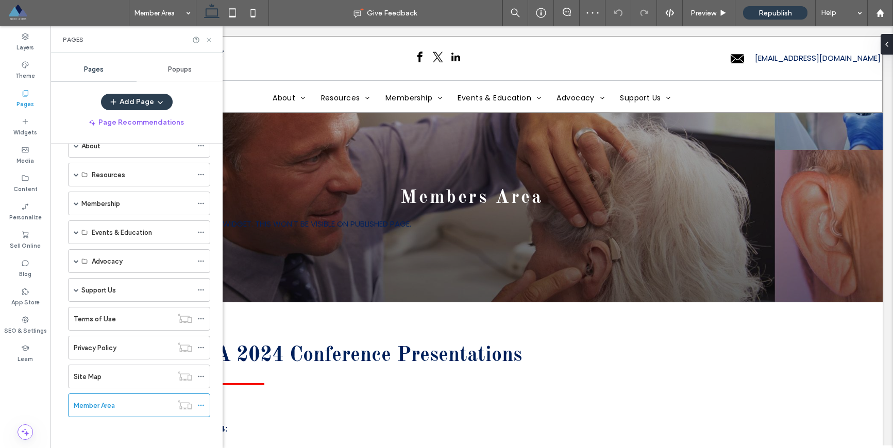
drag, startPoint x: 210, startPoint y: 40, endPoint x: 268, endPoint y: 54, distance: 59.5
click at [210, 40] on icon at bounding box center [209, 40] width 8 height 8
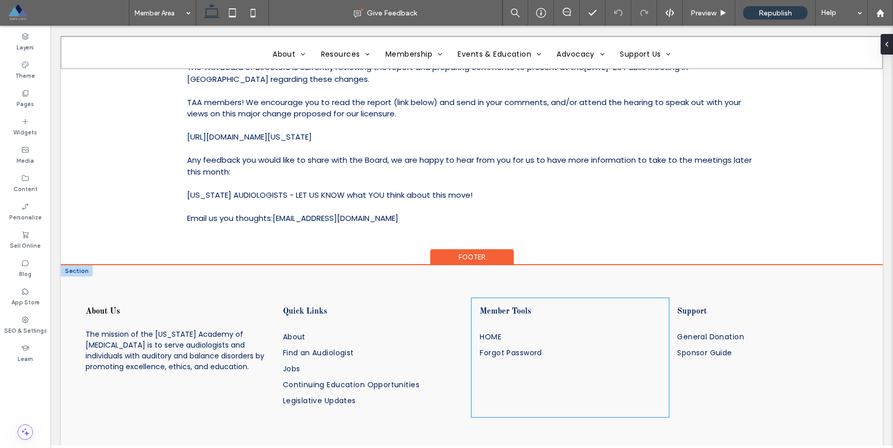
scroll to position [28262, 0]
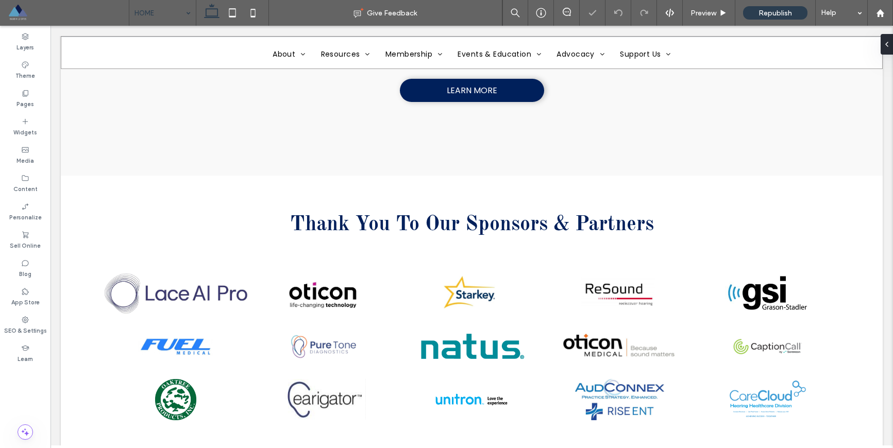
scroll to position [1640, 0]
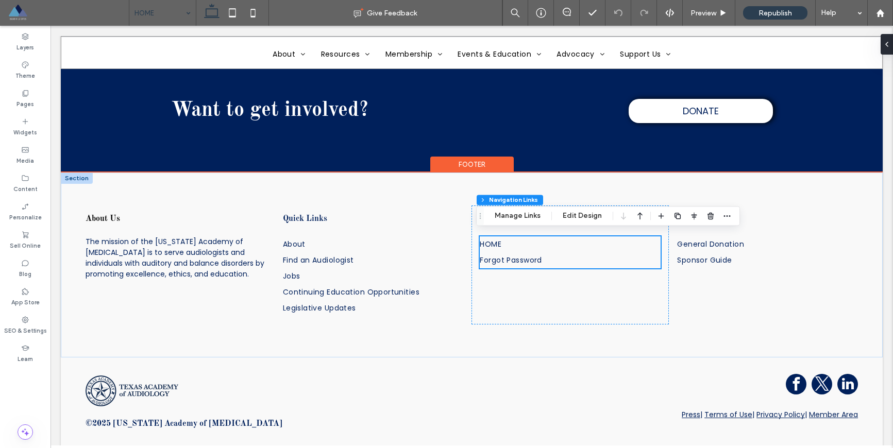
type input "***"
type input "****"
click at [544, 253] on link "Forgot Password" at bounding box center [570, 261] width 181 height 16
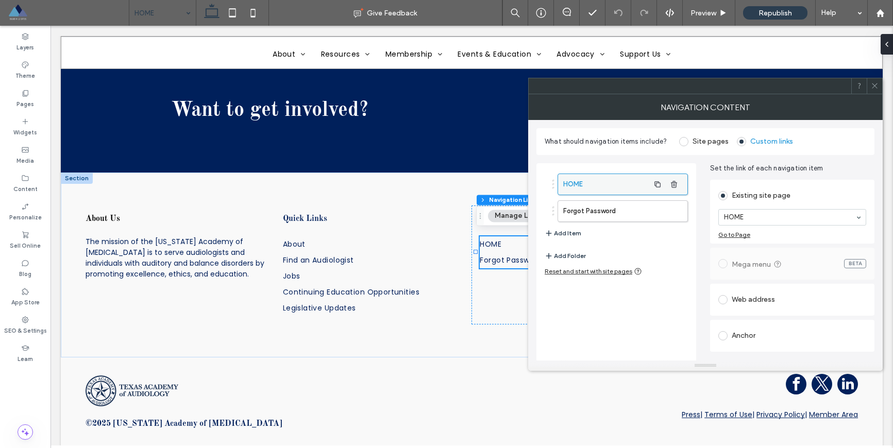
click at [592, 182] on label "HOME" at bounding box center [606, 184] width 86 height 21
click at [833, 218] on input at bounding box center [789, 217] width 131 height 7
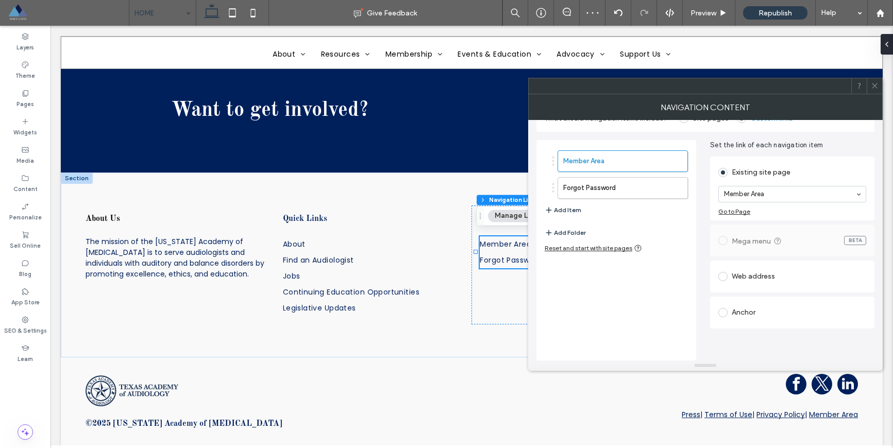
click at [874, 88] on icon at bounding box center [875, 86] width 8 height 8
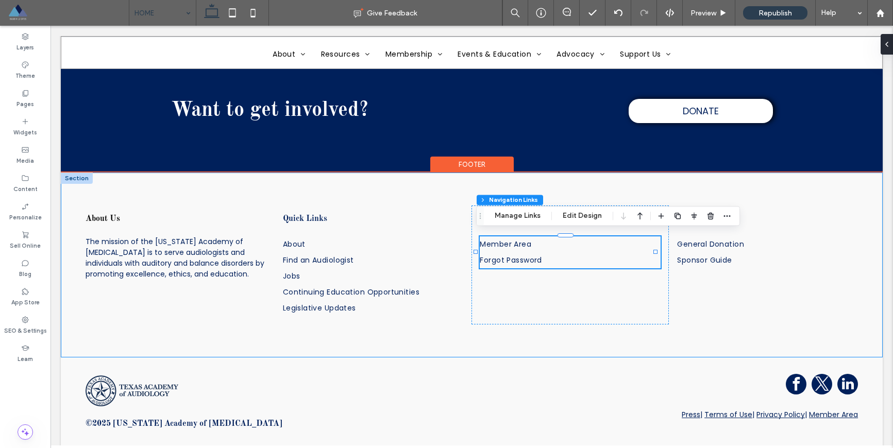
click at [499, 340] on div "About Us The mission of the Texas Academy of Audiology is to serve audiologists…" at bounding box center [472, 265] width 822 height 185
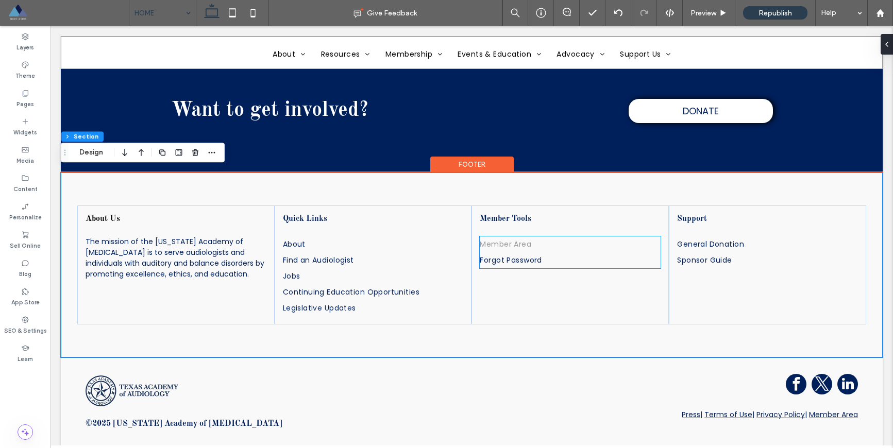
click at [530, 239] on link "Member Area" at bounding box center [570, 245] width 181 height 16
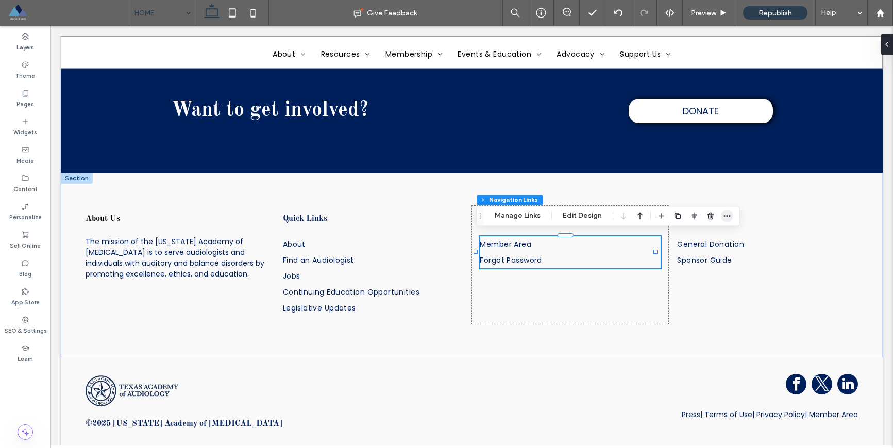
click at [731, 220] on span "button" at bounding box center [727, 216] width 12 height 12
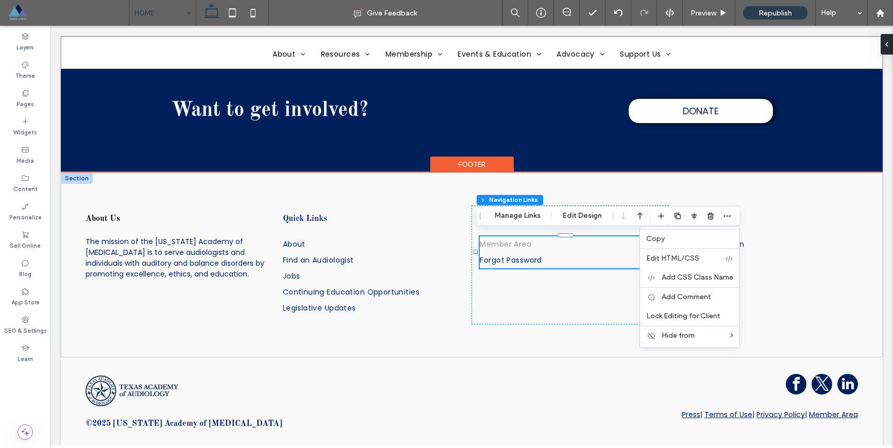
click at [540, 238] on link "Member Area" at bounding box center [570, 245] width 181 height 16
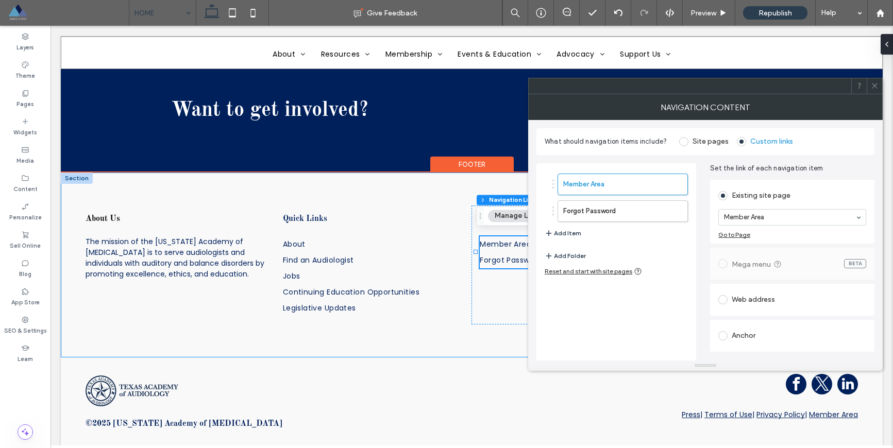
click at [480, 333] on div "About Us The mission of the Texas Academy of Audiology is to serve audiologists…" at bounding box center [472, 265] width 822 height 185
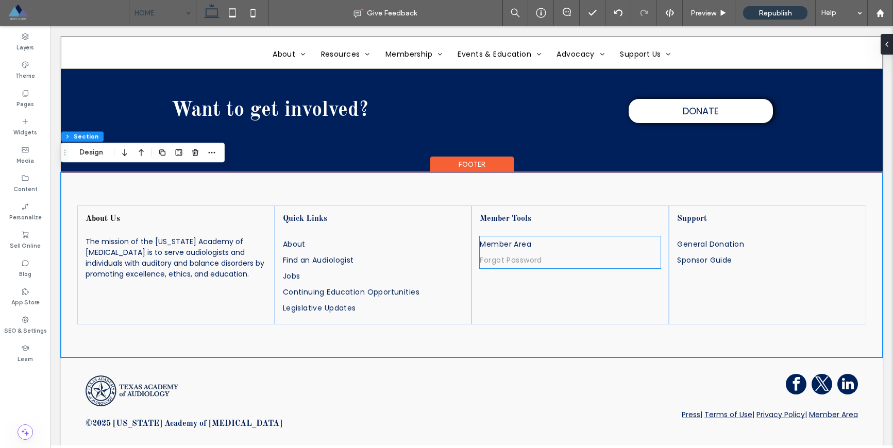
click at [528, 259] on span "Forgot Password" at bounding box center [511, 260] width 62 height 11
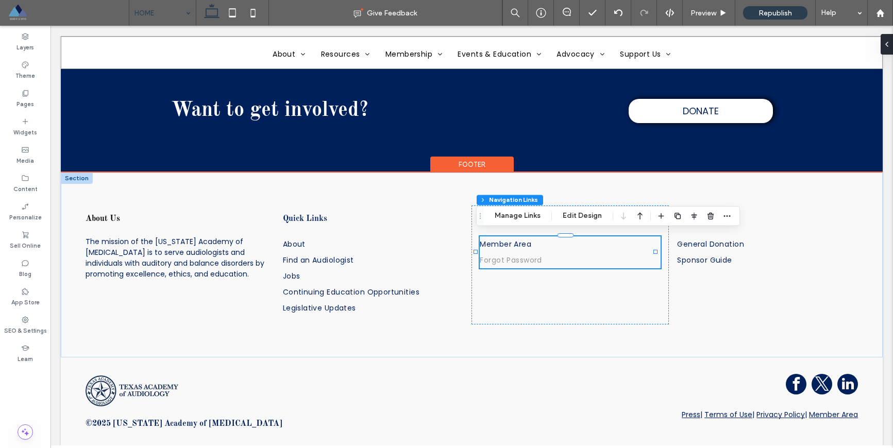
type input "***"
type input "****"
click at [809, 411] on link "Member Area" at bounding box center [833, 415] width 49 height 10
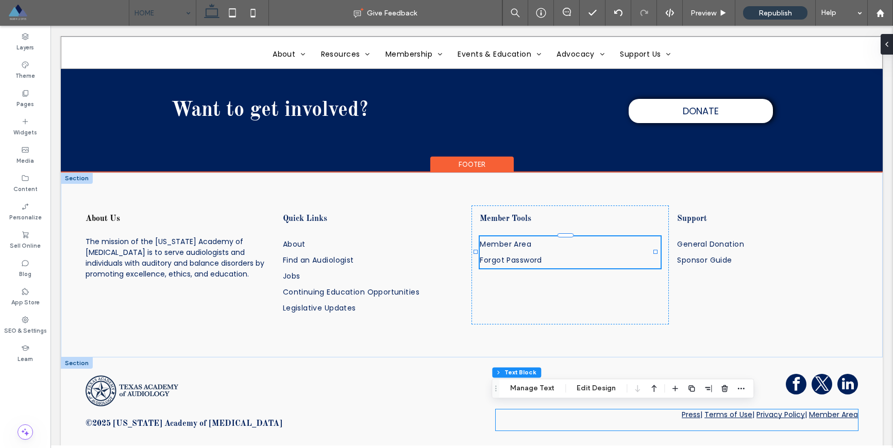
click at [809, 411] on link "Member Area" at bounding box center [833, 415] width 49 height 10
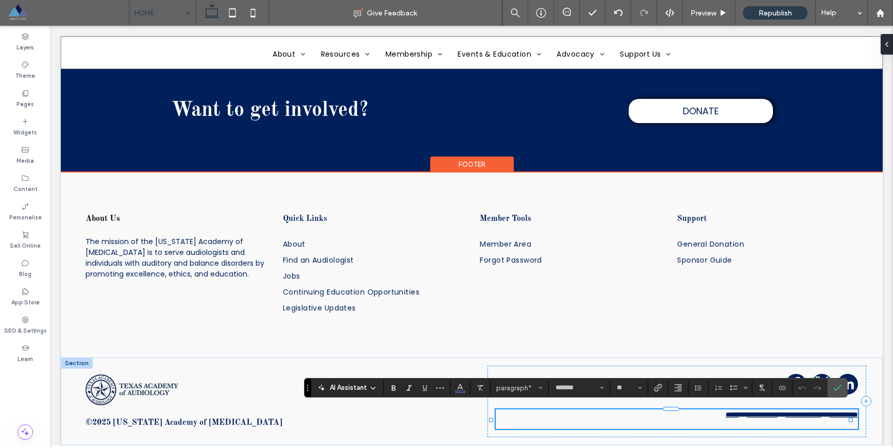
click at [829, 411] on link "**********" at bounding box center [843, 414] width 29 height 7
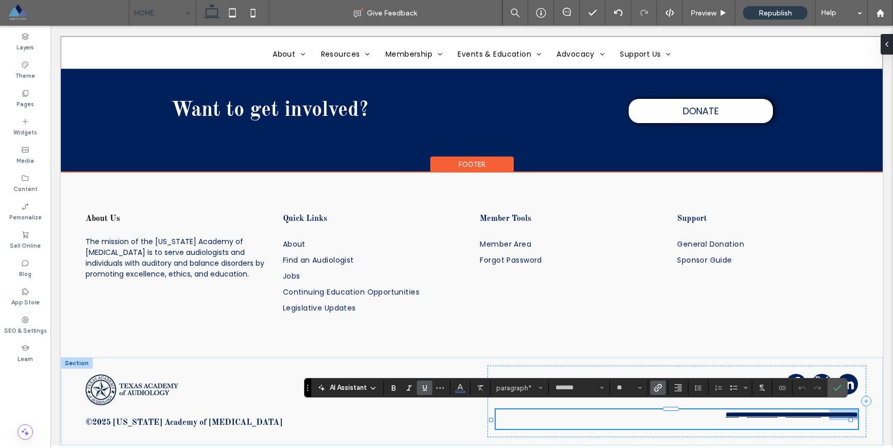
drag, startPoint x: 803, startPoint y: 411, endPoint x: 849, endPoint y: 411, distance: 45.9
click at [849, 411] on link "**********" at bounding box center [843, 414] width 29 height 7
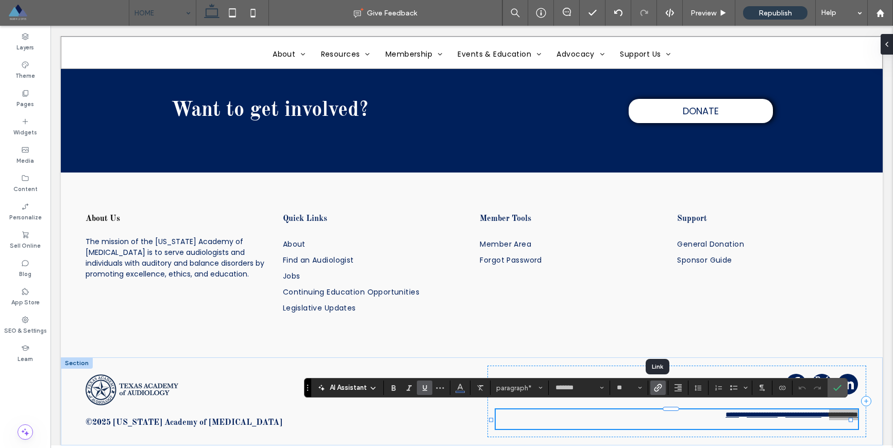
click at [657, 390] on icon "Link" at bounding box center [658, 388] width 8 height 8
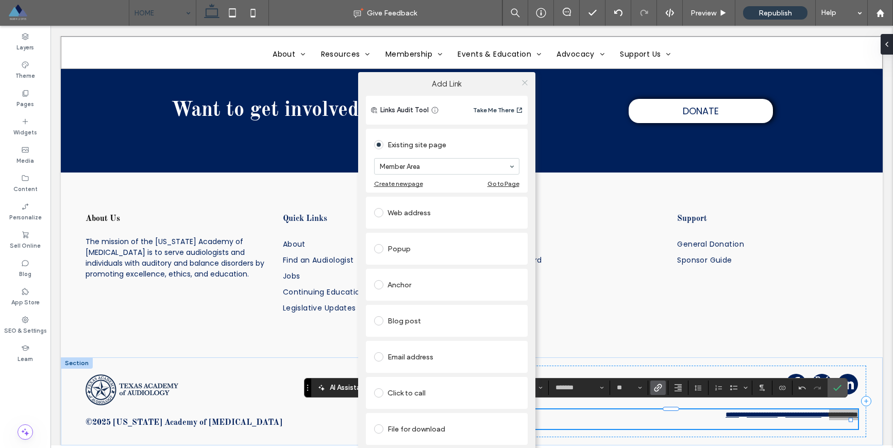
click at [526, 81] on icon at bounding box center [525, 83] width 8 height 8
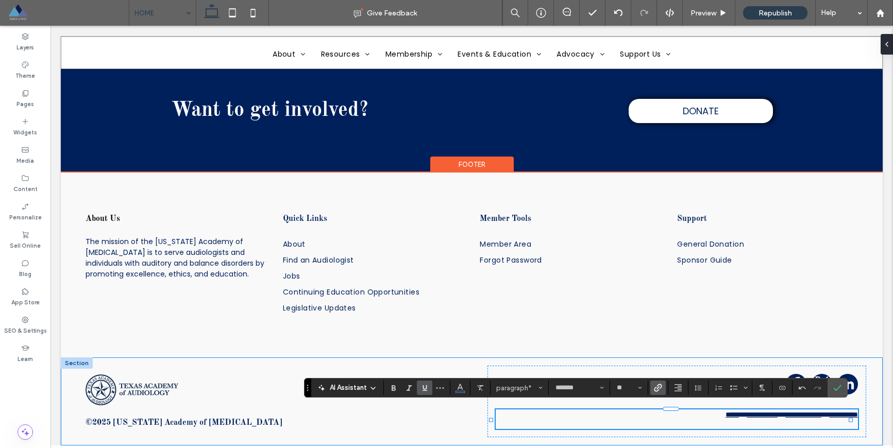
click at [758, 358] on div "**********" at bounding box center [472, 402] width 822 height 88
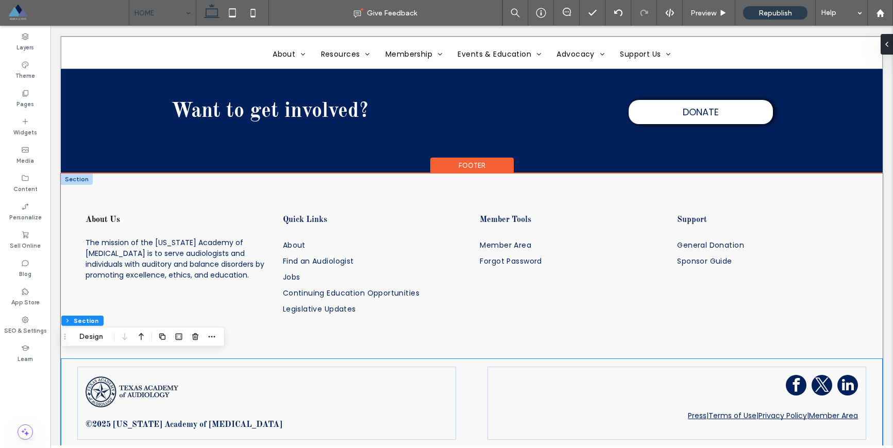
scroll to position [1640, 0]
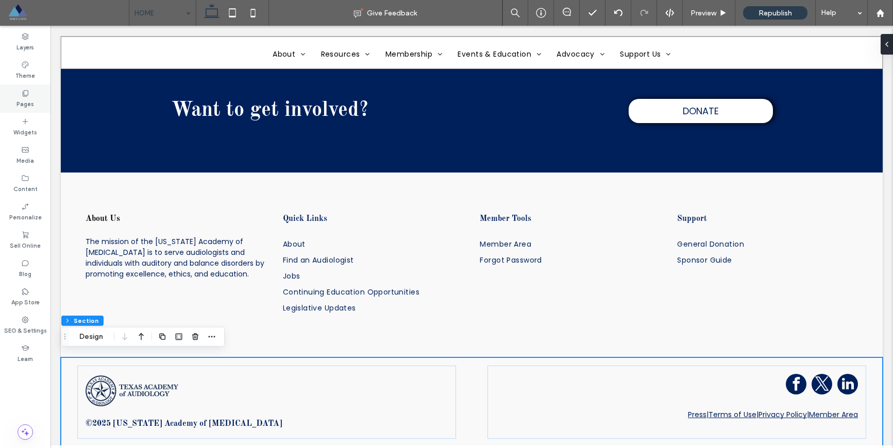
click at [34, 103] on div "Pages" at bounding box center [25, 99] width 51 height 28
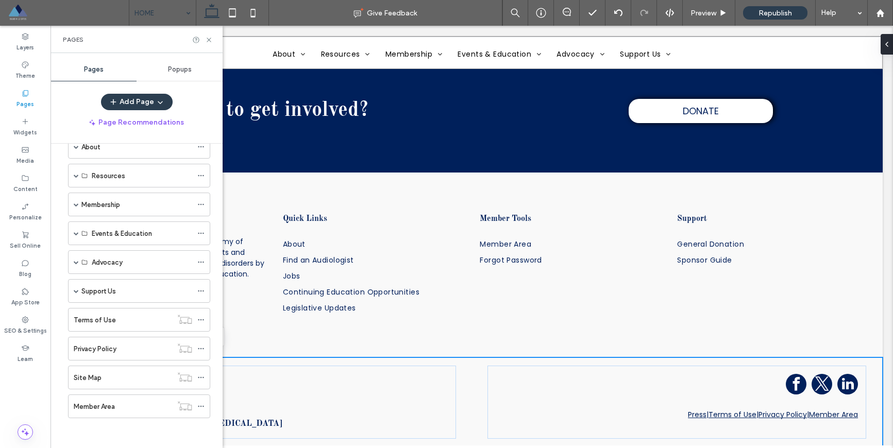
scroll to position [56, 0]
click at [80, 202] on div "Membership" at bounding box center [139, 204] width 142 height 24
click at [77, 204] on span at bounding box center [76, 203] width 5 height 5
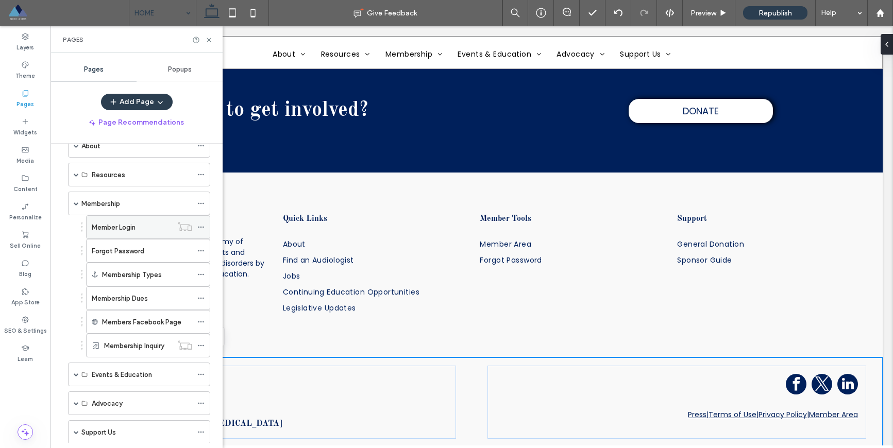
click at [123, 229] on label "Member Login" at bounding box center [114, 228] width 44 height 18
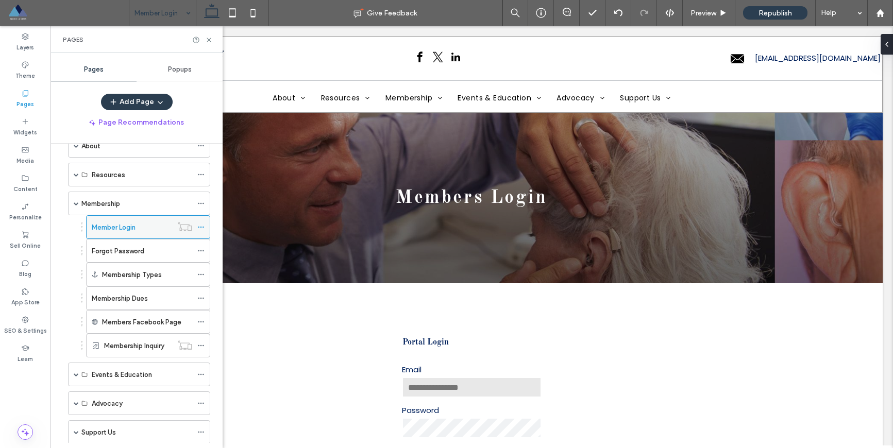
scroll to position [0, 0]
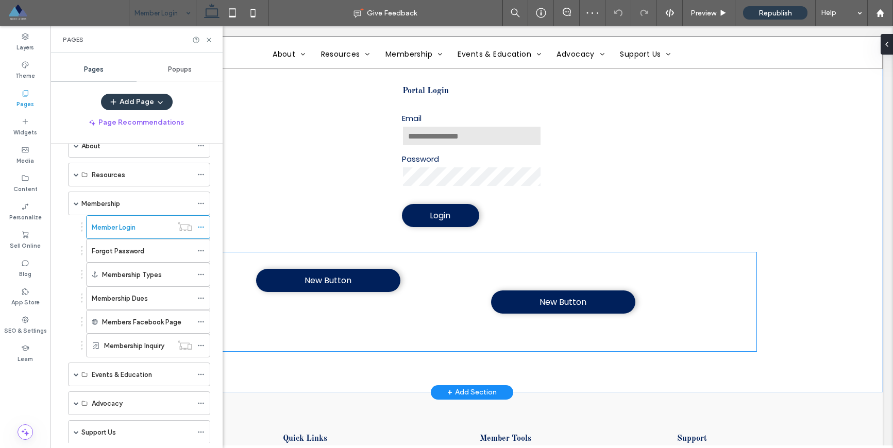
scroll to position [252, 0]
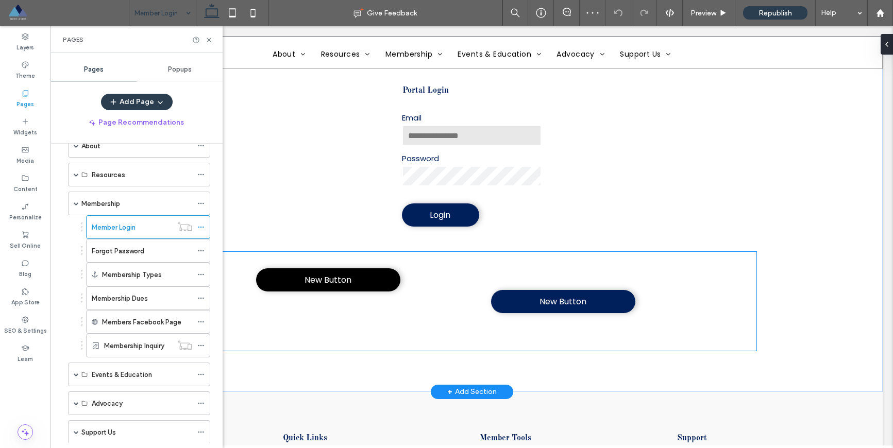
type input "**********"
click at [339, 287] on link "New Button" at bounding box center [328, 280] width 144 height 23
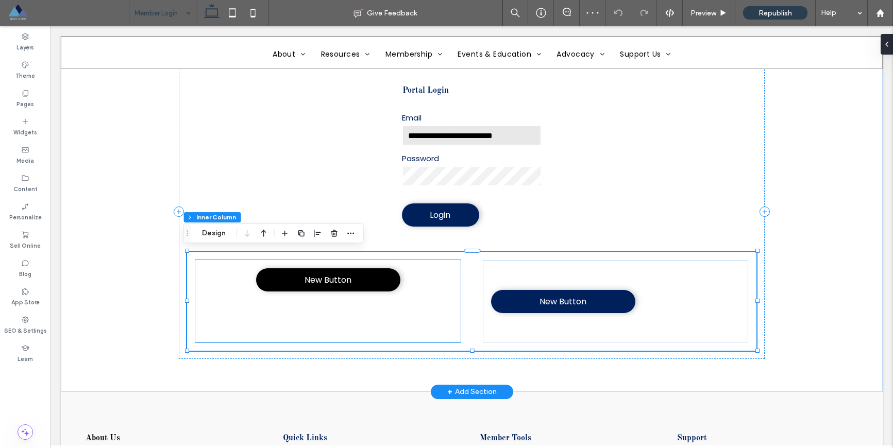
click at [340, 281] on span "New Button" at bounding box center [328, 280] width 47 height 13
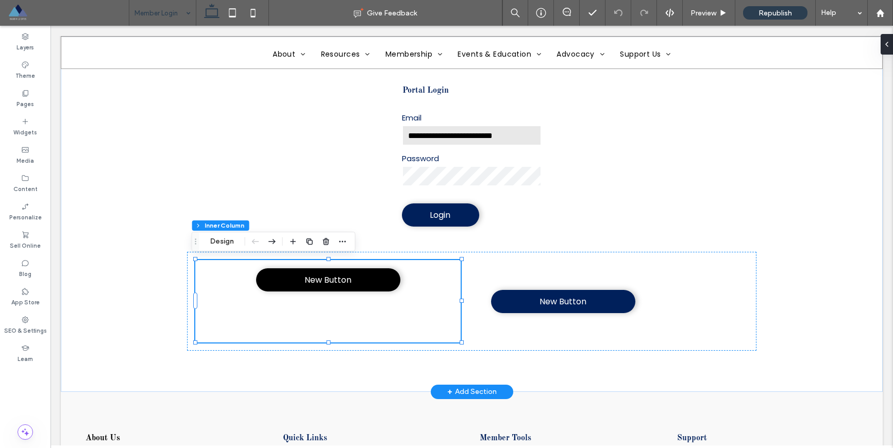
click at [343, 277] on span "New Button" at bounding box center [328, 280] width 47 height 13
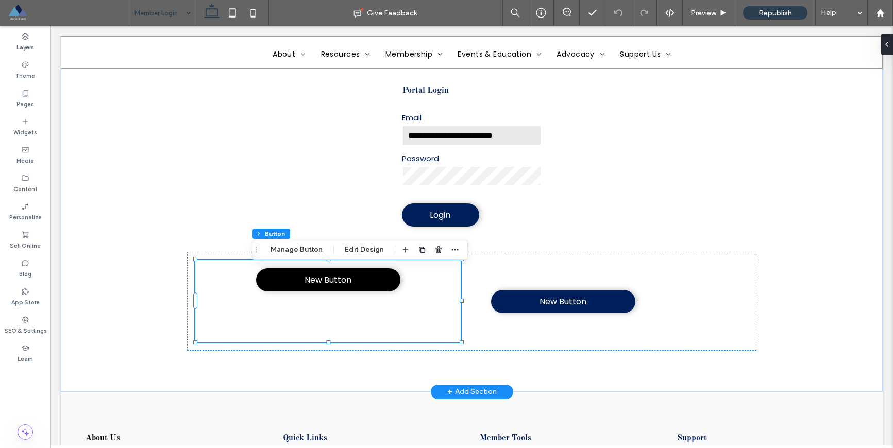
type input "**"
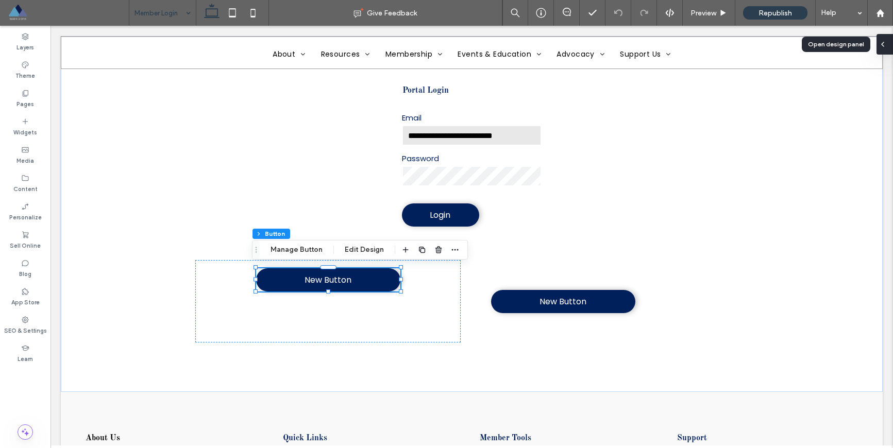
click at [886, 48] on icon at bounding box center [883, 44] width 8 height 8
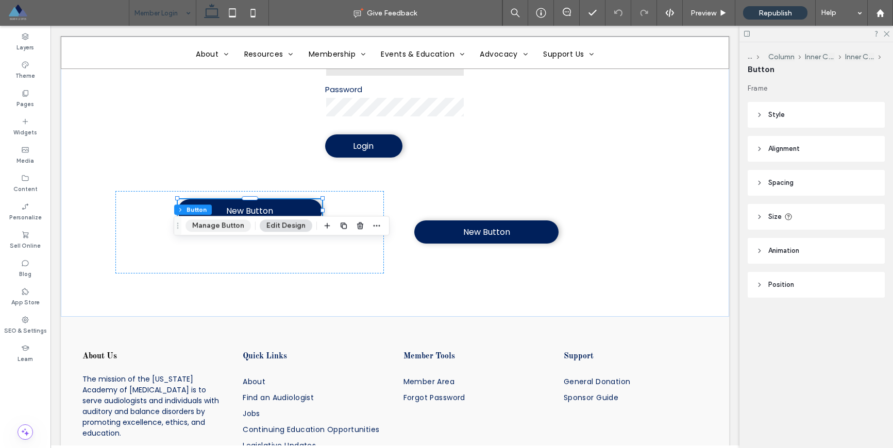
click at [224, 224] on button "Manage Button" at bounding box center [218, 226] width 65 height 12
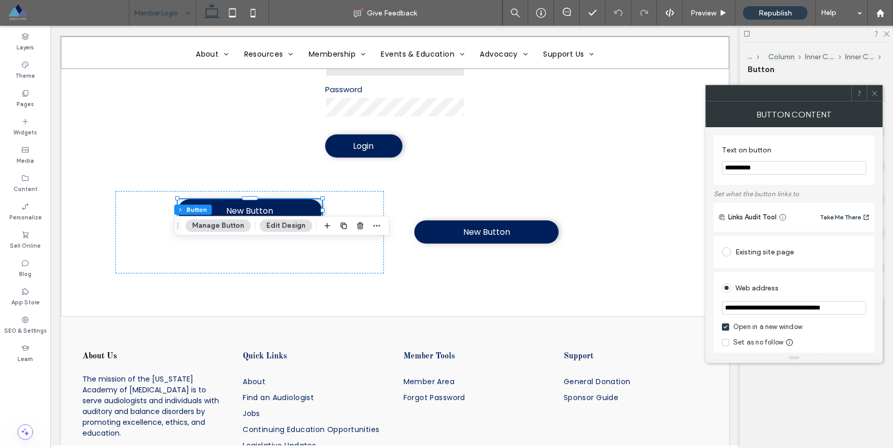
click at [752, 168] on input "**********" at bounding box center [794, 167] width 144 height 13
type input "**********"
click at [876, 97] on span at bounding box center [875, 93] width 8 height 15
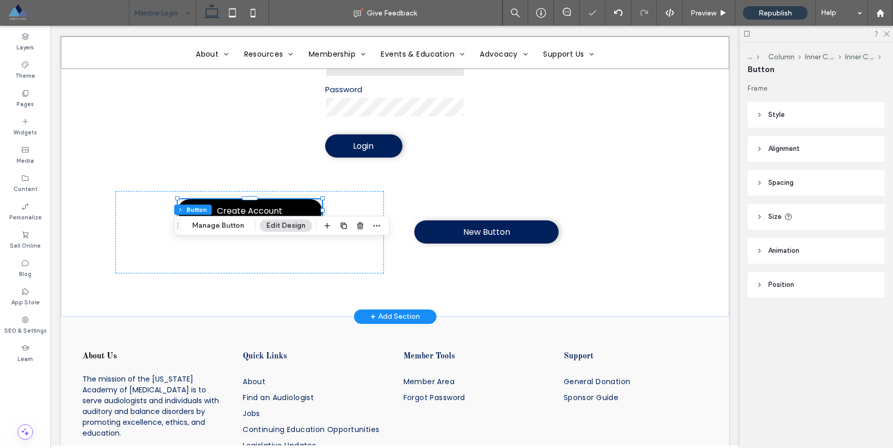
click at [295, 205] on link "Create Account" at bounding box center [250, 210] width 144 height 23
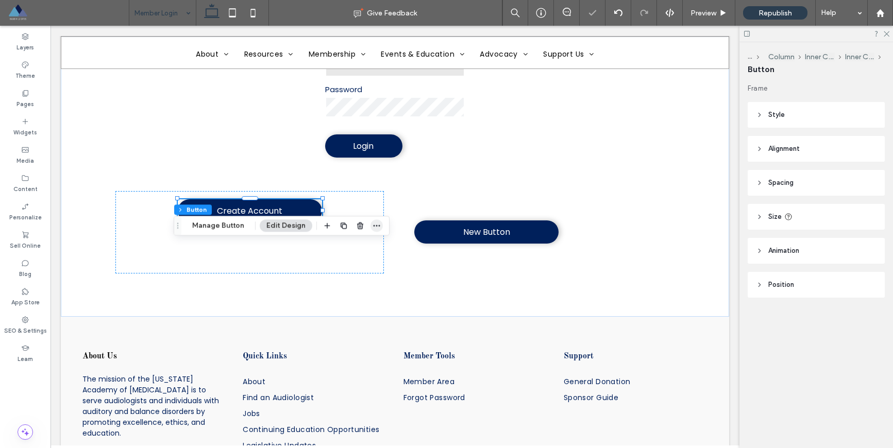
click at [373, 224] on icon "button" at bounding box center [377, 226] width 8 height 8
click at [225, 223] on button "Manage Button" at bounding box center [218, 226] width 65 height 12
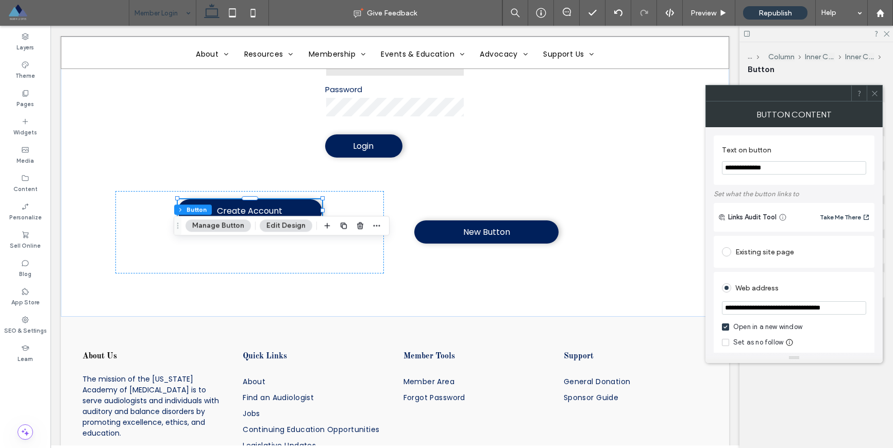
click at [830, 40] on div at bounding box center [817, 34] width 154 height 16
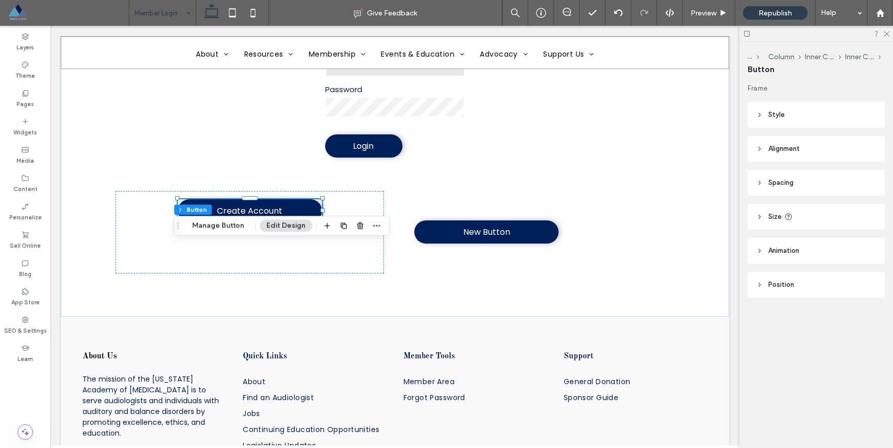
click at [757, 180] on icon at bounding box center [759, 182] width 7 height 7
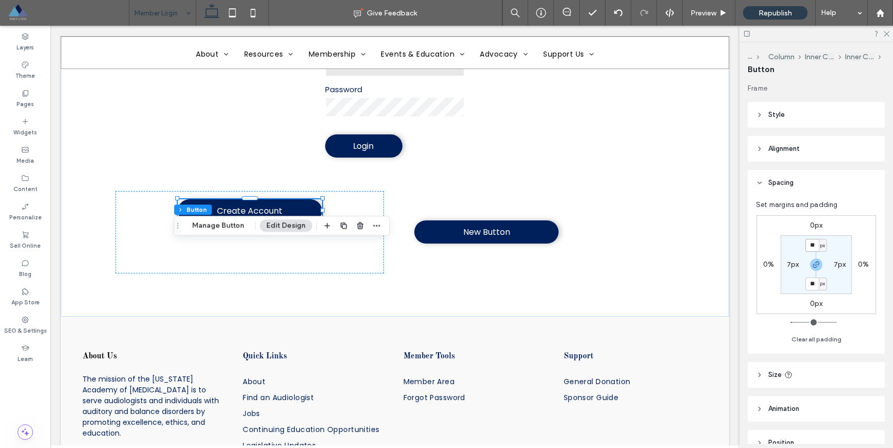
click at [815, 243] on input "**" at bounding box center [812, 245] width 13 height 13
click at [756, 146] on icon at bounding box center [759, 148] width 7 height 7
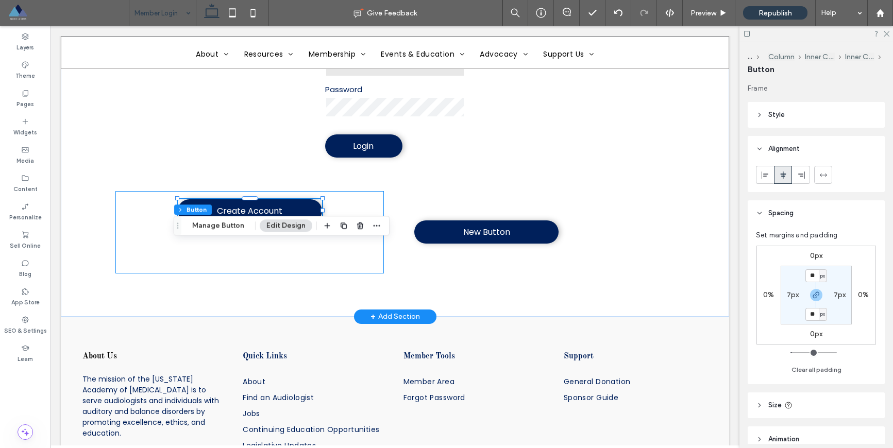
click at [355, 199] on div "Create Account" at bounding box center [249, 232] width 268 height 82
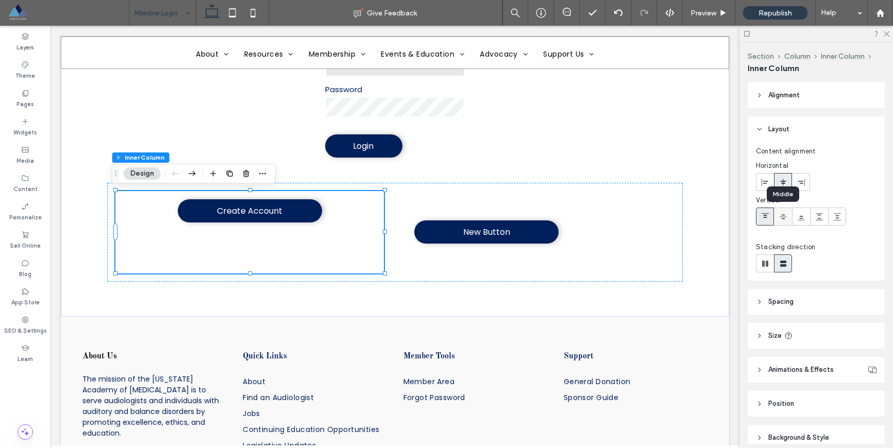
click at [787, 218] on icon at bounding box center [783, 217] width 8 height 8
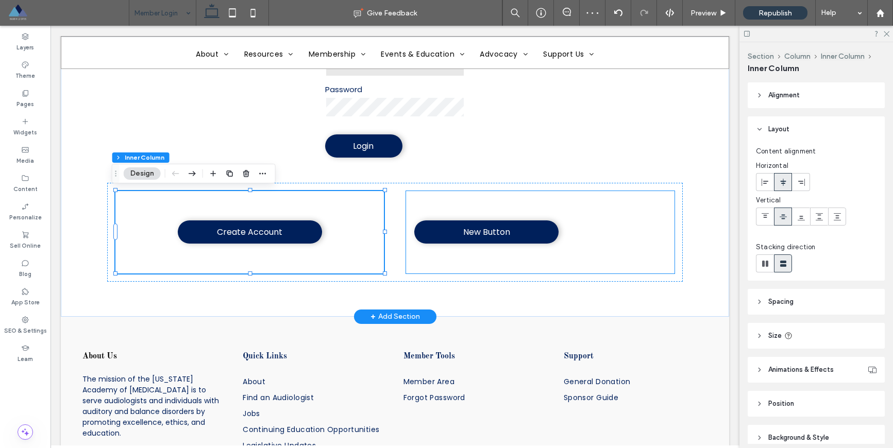
click at [631, 222] on div "New Button" at bounding box center [540, 232] width 268 height 82
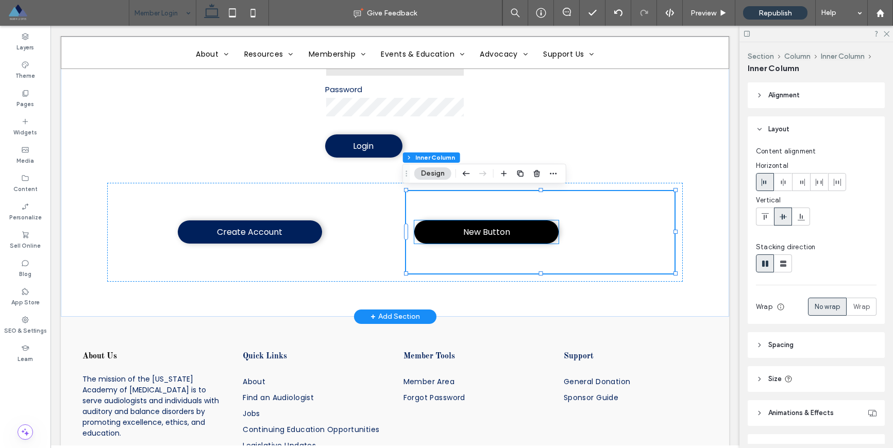
click at [547, 232] on link "New Button" at bounding box center [486, 232] width 144 height 23
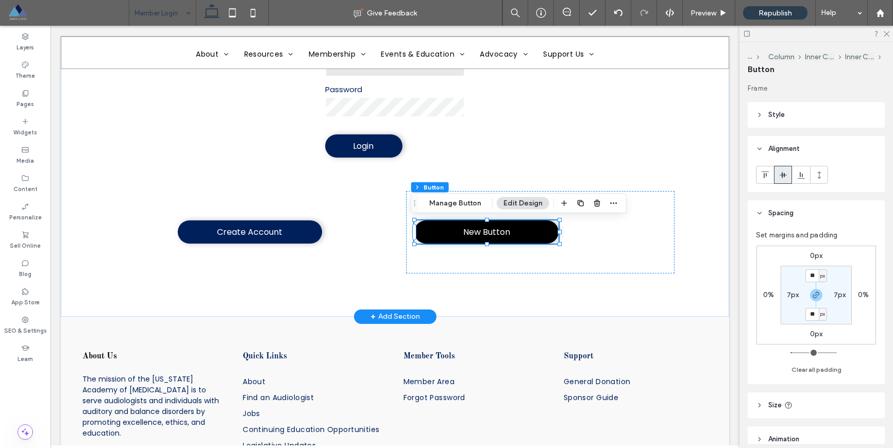
click at [523, 225] on link "New Button" at bounding box center [486, 232] width 144 height 23
click at [599, 236] on div "New Button" at bounding box center [540, 232] width 268 height 82
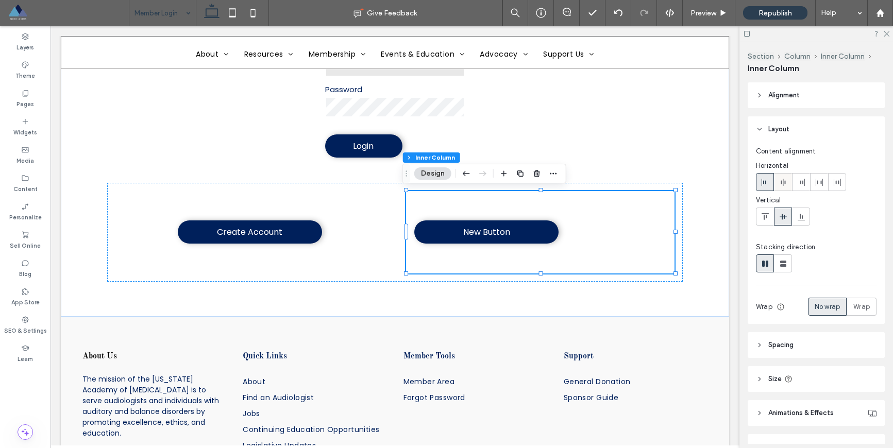
click at [784, 187] on span at bounding box center [783, 182] width 8 height 17
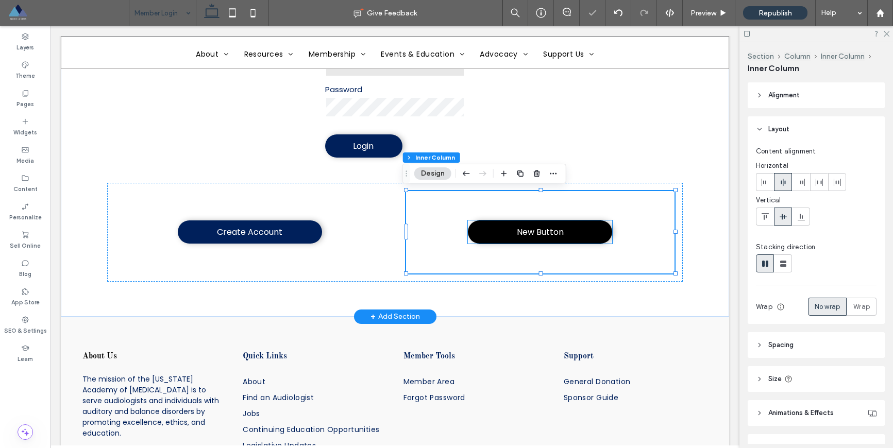
click at [561, 233] on link "New Button" at bounding box center [540, 232] width 144 height 23
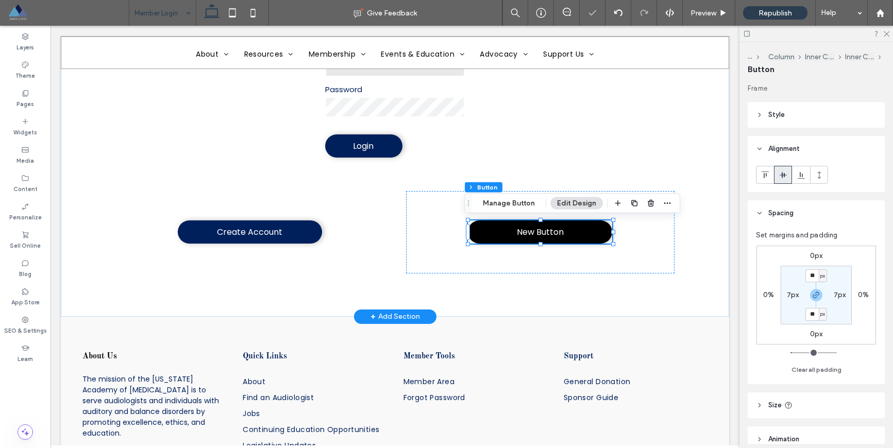
click at [561, 233] on link "New Button" at bounding box center [540, 232] width 144 height 23
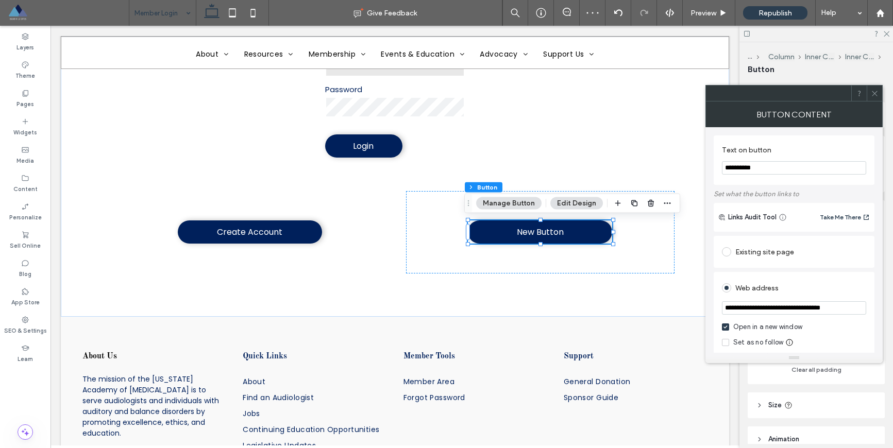
click at [763, 168] on input "**********" at bounding box center [794, 167] width 144 height 13
type input "**********"
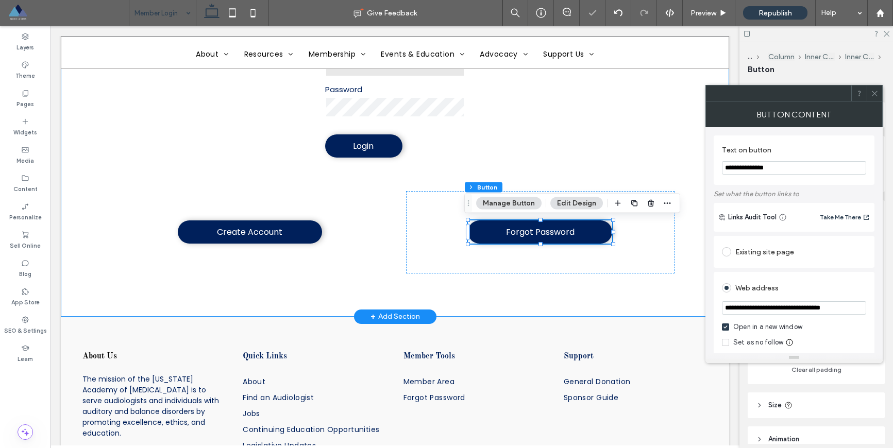
click at [620, 302] on div "**********" at bounding box center [395, 143] width 619 height 348
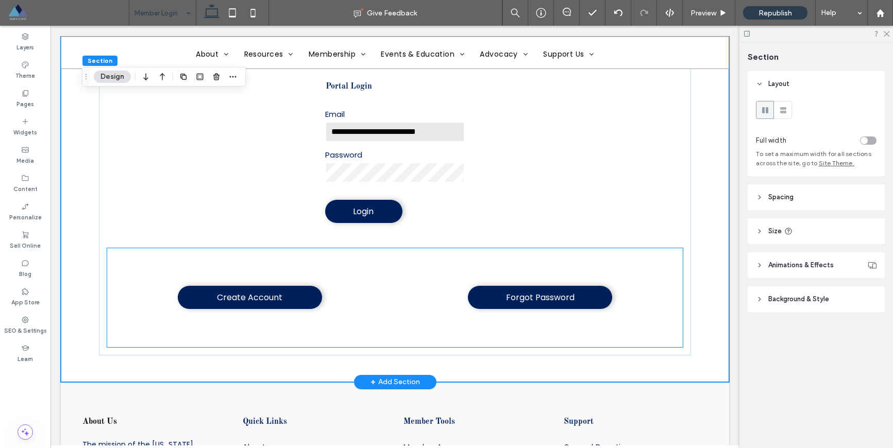
scroll to position [188, 0]
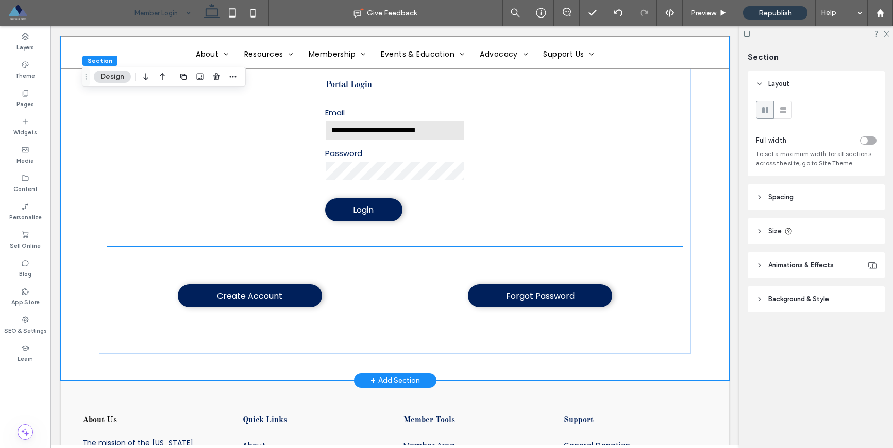
click at [435, 269] on div "Forgot Password" at bounding box center [540, 296] width 268 height 82
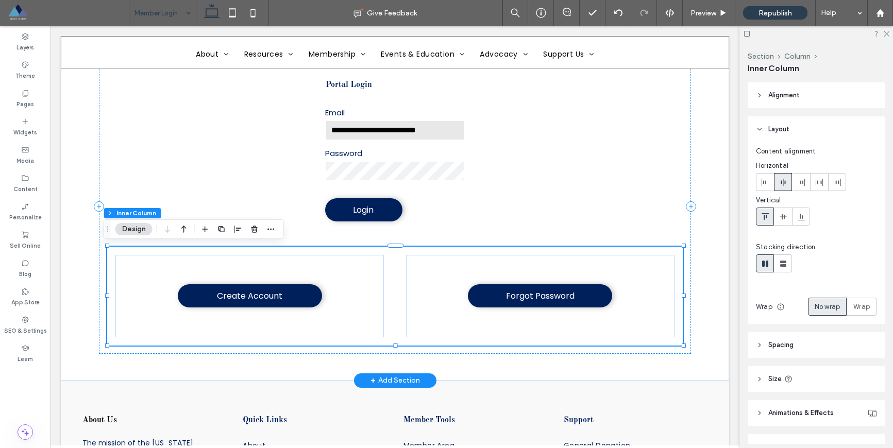
click at [470, 252] on div "Create Account Forgot Password" at bounding box center [394, 296] width 575 height 99
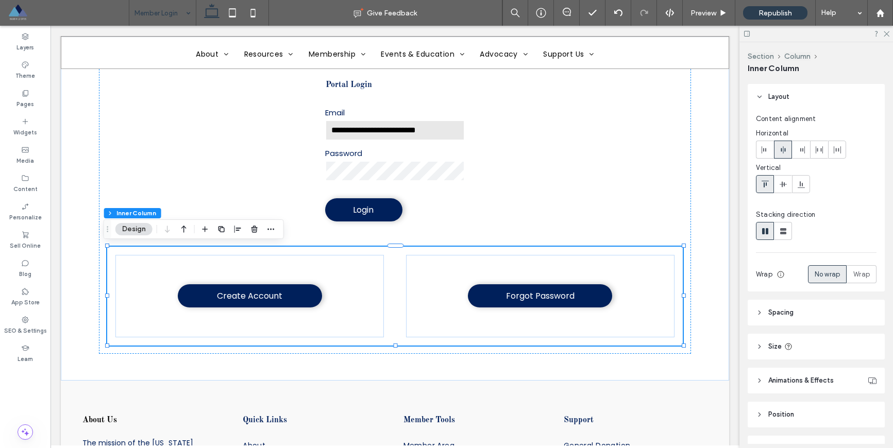
scroll to position [91, 0]
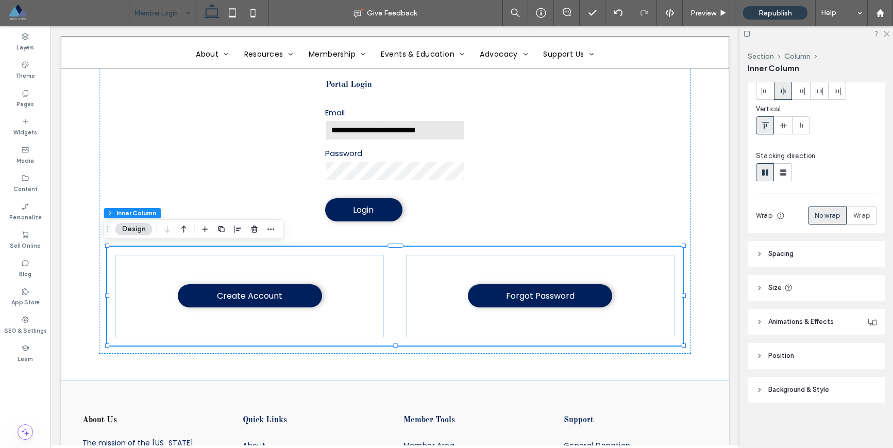
drag, startPoint x: 760, startPoint y: 395, endPoint x: 776, endPoint y: 381, distance: 20.5
click at [761, 394] on header "Background & Style" at bounding box center [816, 390] width 137 height 26
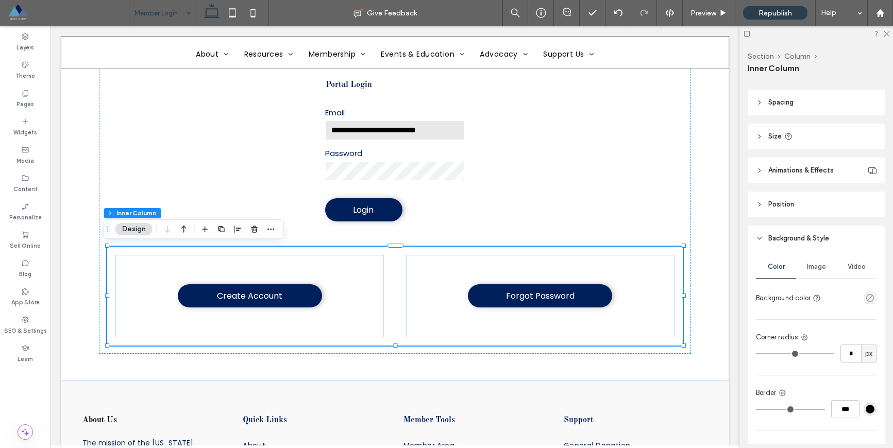
scroll to position [244, 0]
click at [788, 392] on div "Border" at bounding box center [816, 392] width 121 height 10
click at [781, 391] on icon at bounding box center [782, 392] width 8 height 8
click at [808, 315] on span "Top border" at bounding box center [817, 310] width 34 height 10
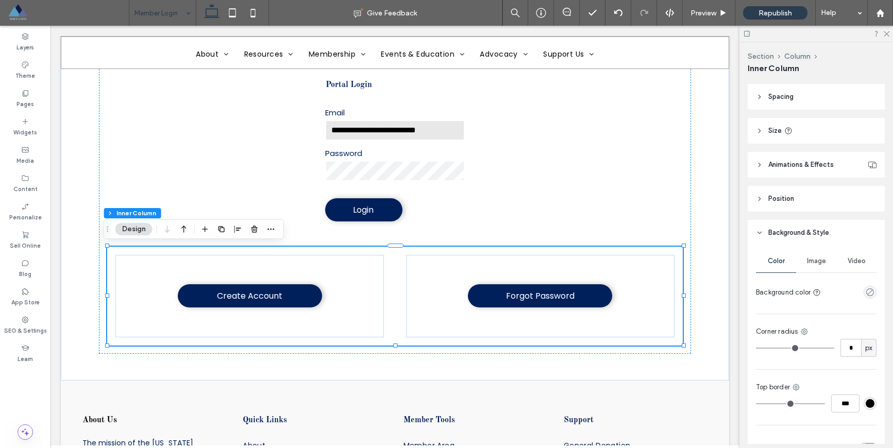
scroll to position [288, 0]
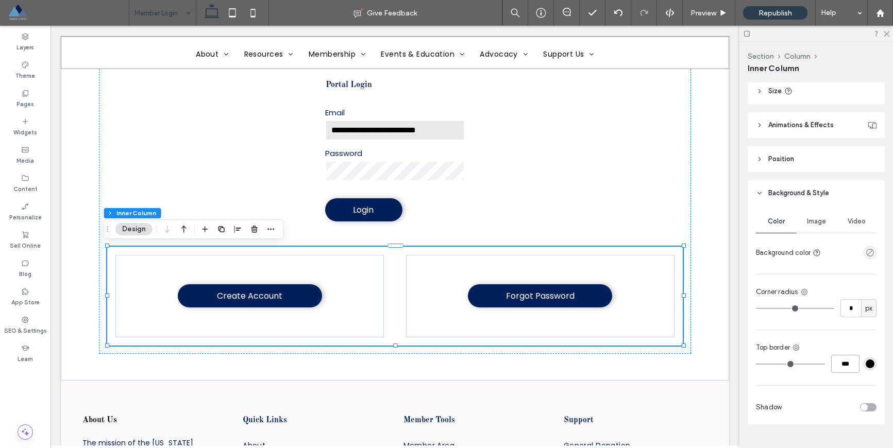
click at [831, 365] on input "***" at bounding box center [845, 364] width 28 height 18
type input "*"
type input "***"
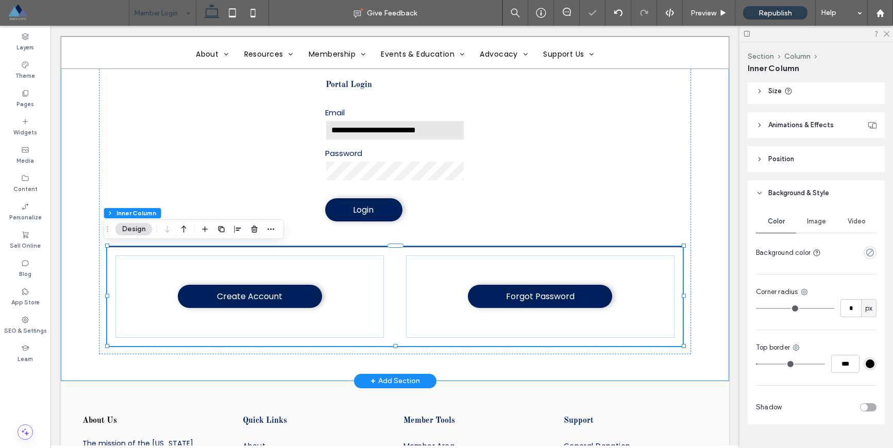
click at [681, 370] on div "**********" at bounding box center [395, 206] width 619 height 349
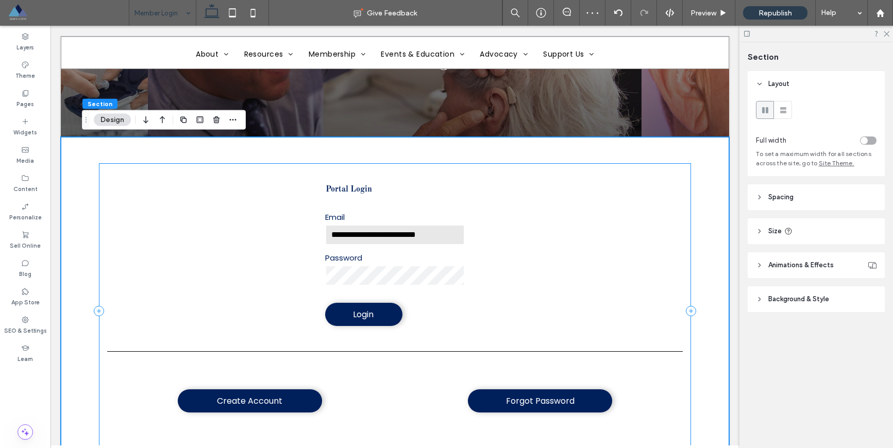
scroll to position [86, 0]
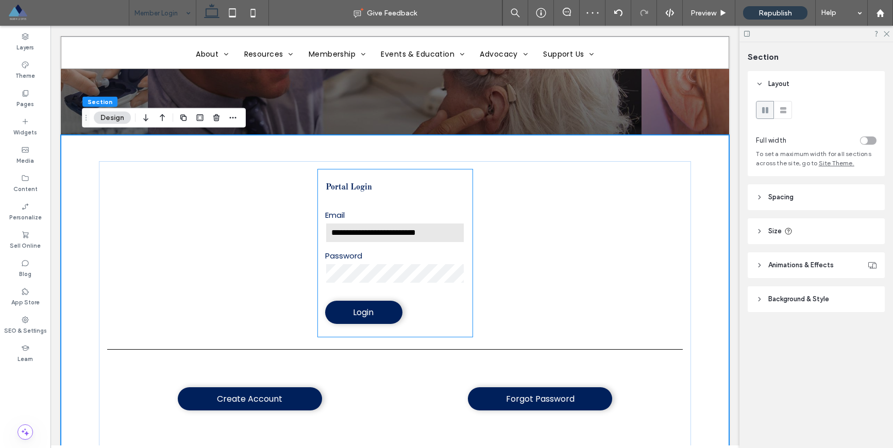
click at [415, 195] on form "**********" at bounding box center [395, 253] width 155 height 167
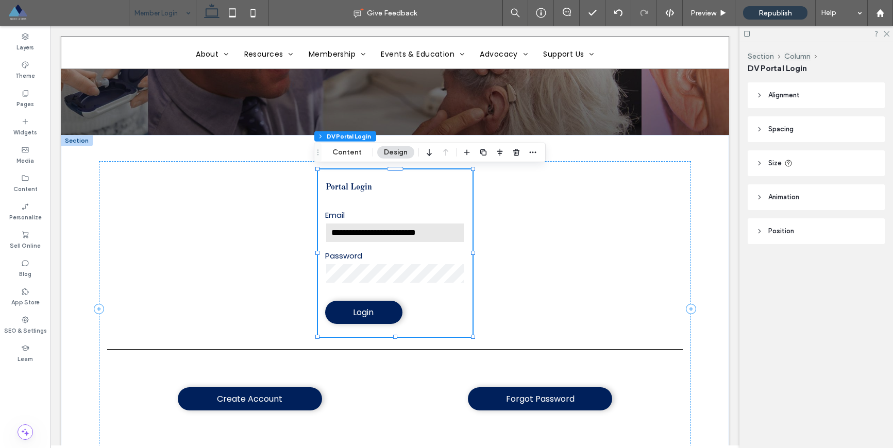
click at [757, 131] on icon at bounding box center [759, 129] width 7 height 7
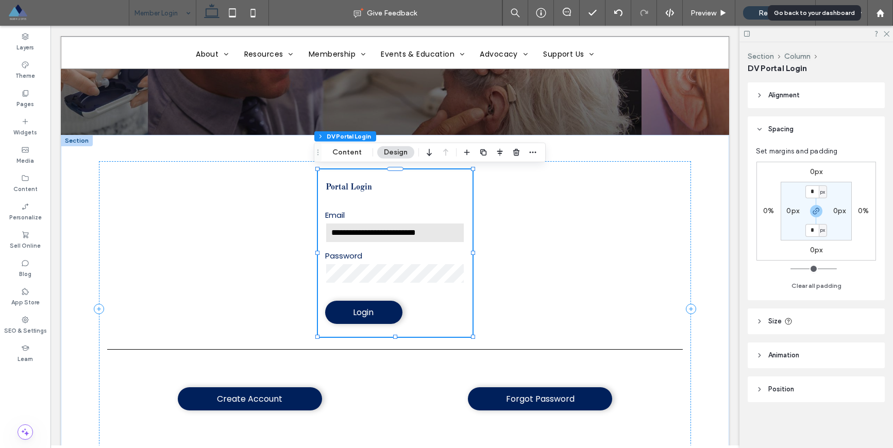
click at [762, 320] on icon at bounding box center [759, 321] width 7 height 7
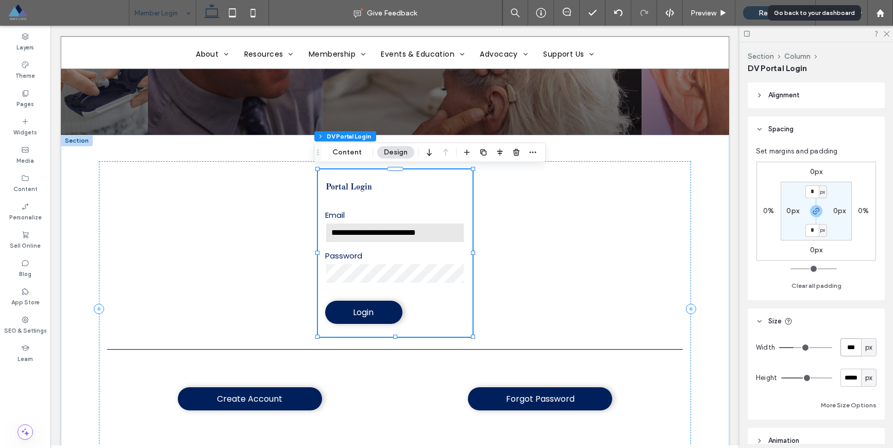
click at [841, 348] on input "***" at bounding box center [851, 348] width 21 height 18
click at [869, 345] on div "px" at bounding box center [868, 348] width 15 height 18
click at [868, 385] on div "%" at bounding box center [863, 384] width 14 height 18
type input "**"
type input "****"
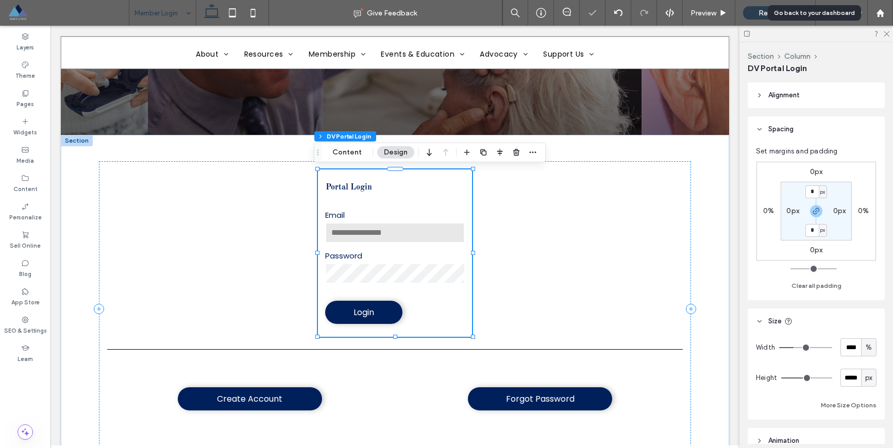
type input "**********"
click at [841, 352] on input "****" at bounding box center [851, 348] width 21 height 18
type input "***"
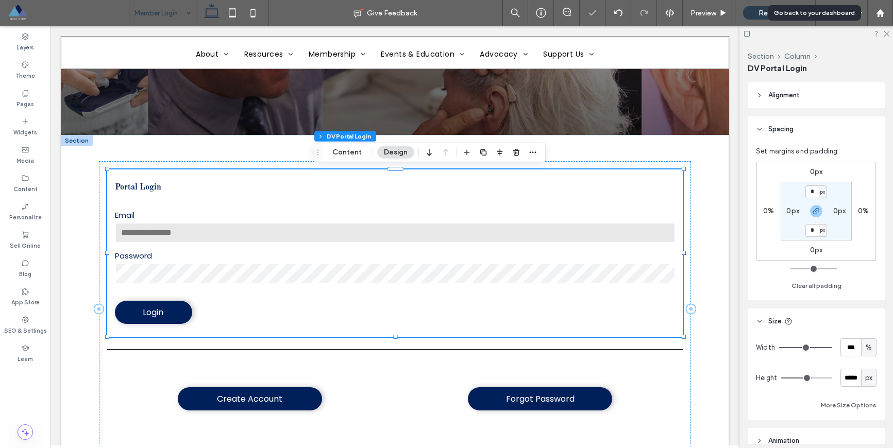
type input "**********"
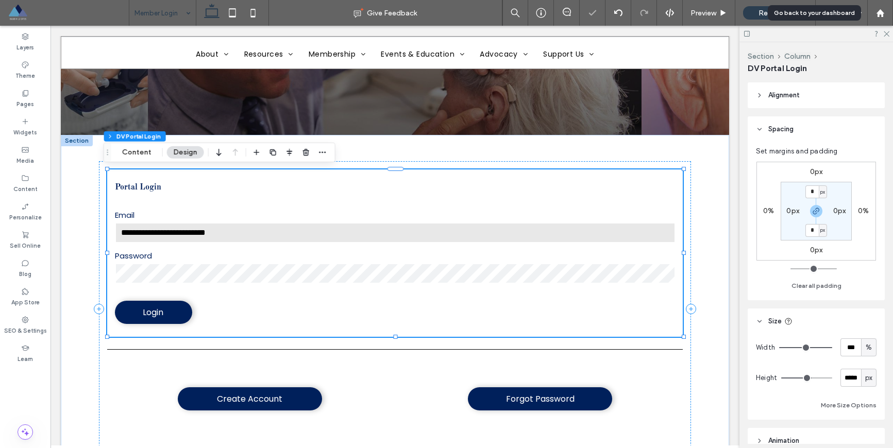
click at [845, 350] on input "***" at bounding box center [851, 348] width 21 height 18
type input "**"
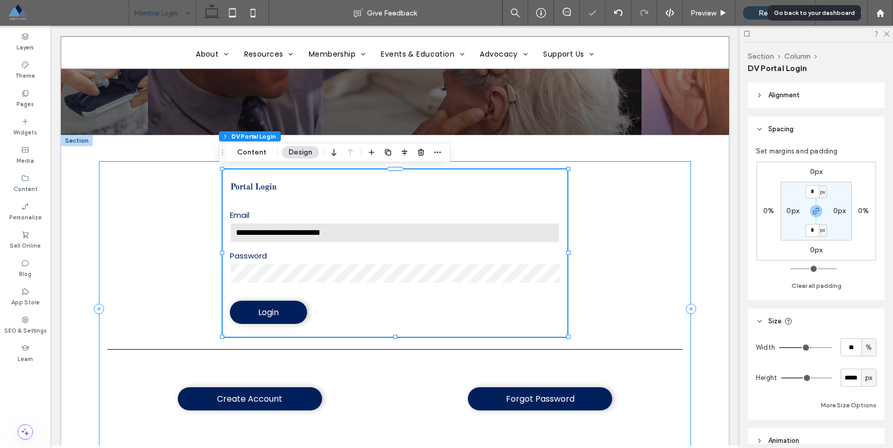
click at [627, 289] on div "**********" at bounding box center [395, 308] width 592 height 295
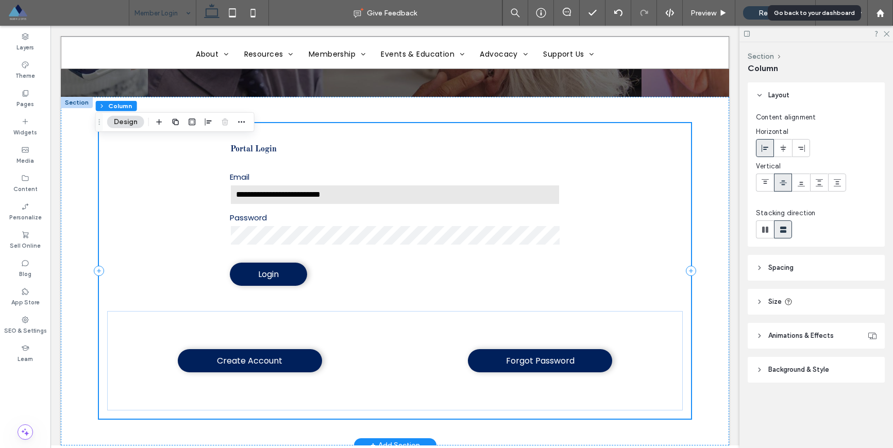
scroll to position [161, 0]
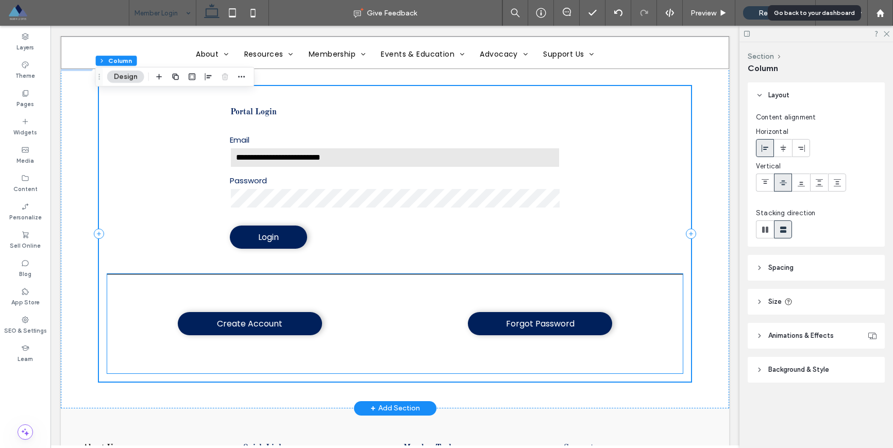
click at [585, 295] on div "Forgot Password" at bounding box center [540, 324] width 268 height 82
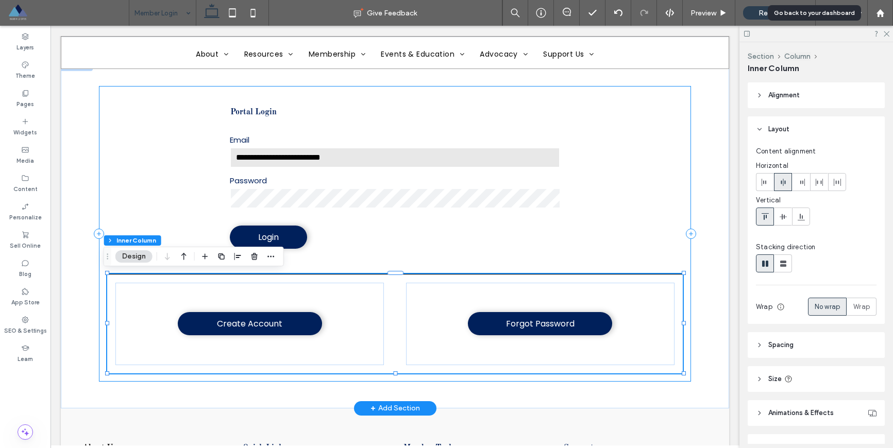
click at [635, 248] on div "**********" at bounding box center [395, 233] width 592 height 295
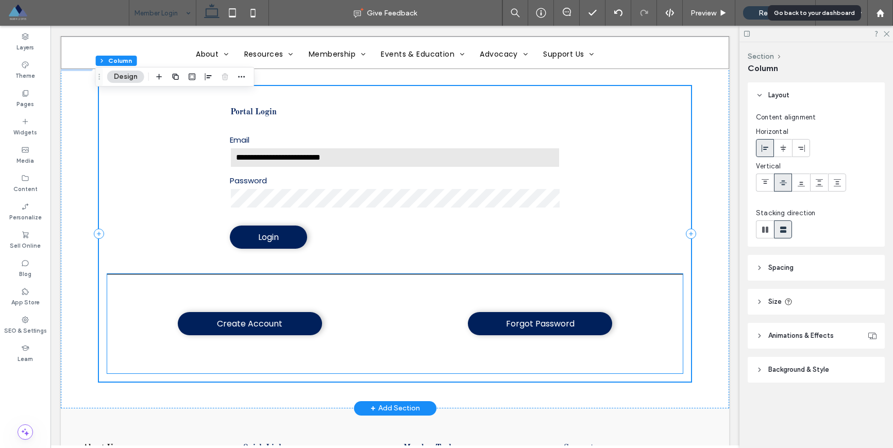
click at [647, 278] on div "Create Account Forgot Password" at bounding box center [394, 323] width 575 height 99
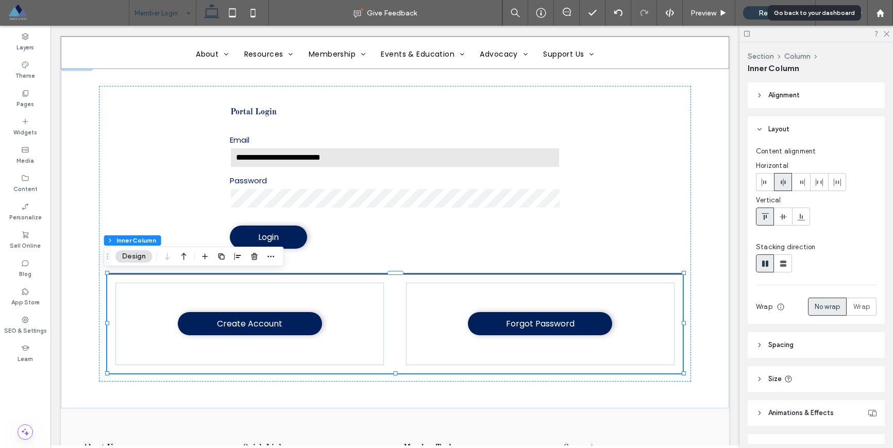
click at [757, 380] on icon at bounding box center [759, 379] width 7 height 7
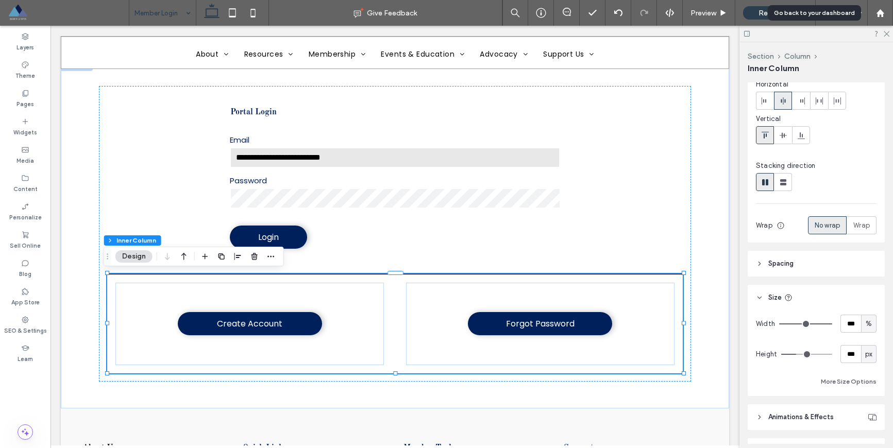
scroll to position [88, 0]
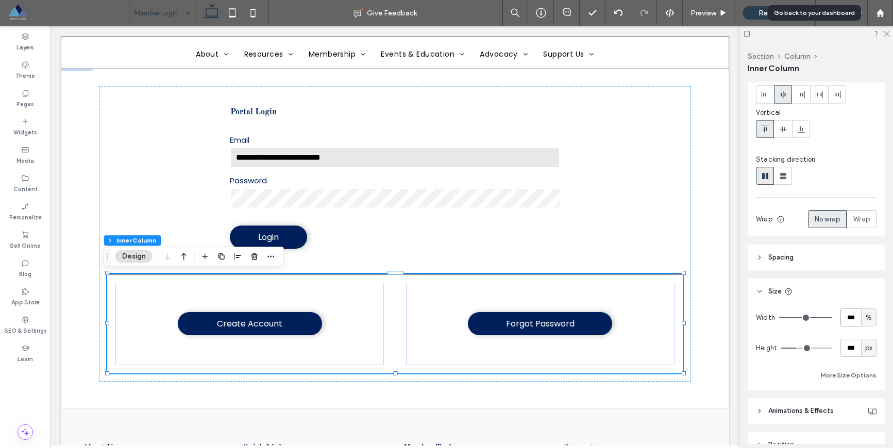
click at [847, 320] on input "***" at bounding box center [851, 318] width 21 height 18
type input "**"
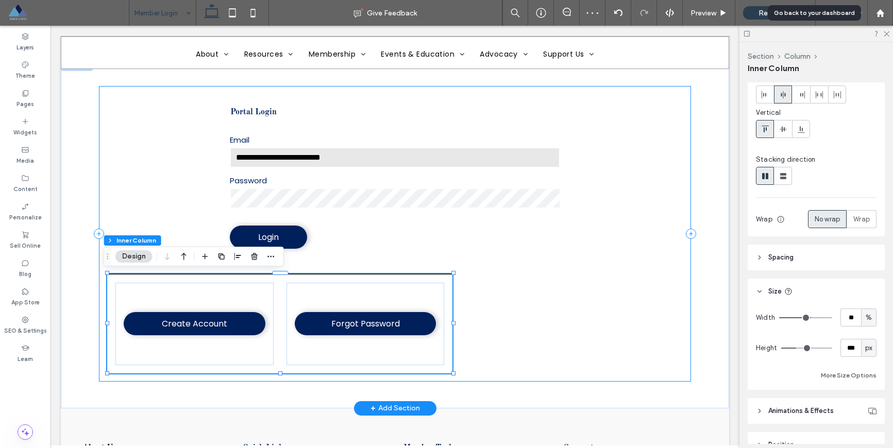
click at [524, 310] on div "**********" at bounding box center [395, 233] width 592 height 295
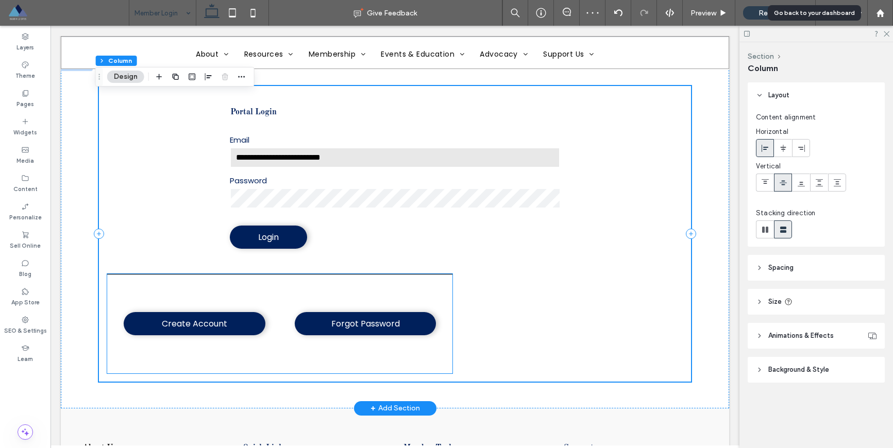
click at [443, 301] on div "Create Account Forgot Password" at bounding box center [279, 323] width 345 height 99
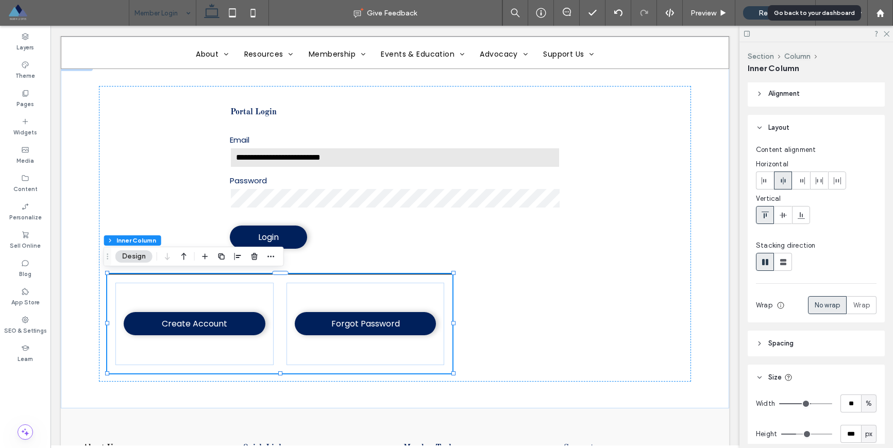
scroll to position [2, 0]
click at [239, 259] on icon "button" at bounding box center [238, 257] width 8 height 8
click at [230, 274] on icon "center" at bounding box center [227, 277] width 8 height 8
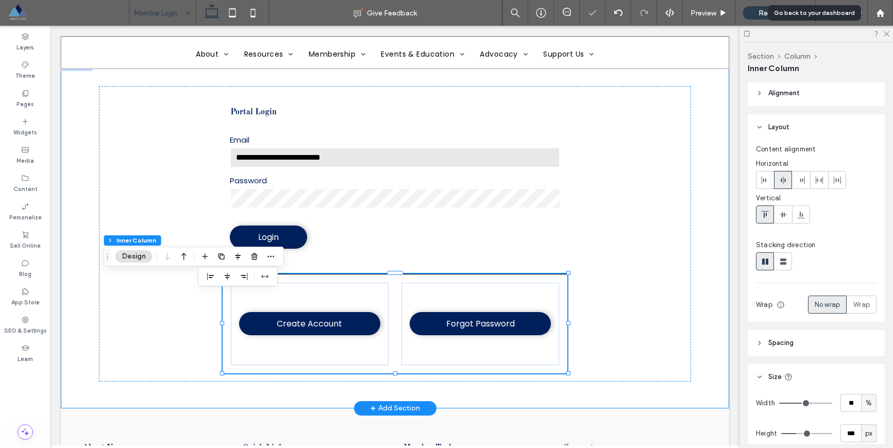
click at [535, 394] on div "**********" at bounding box center [395, 234] width 619 height 349
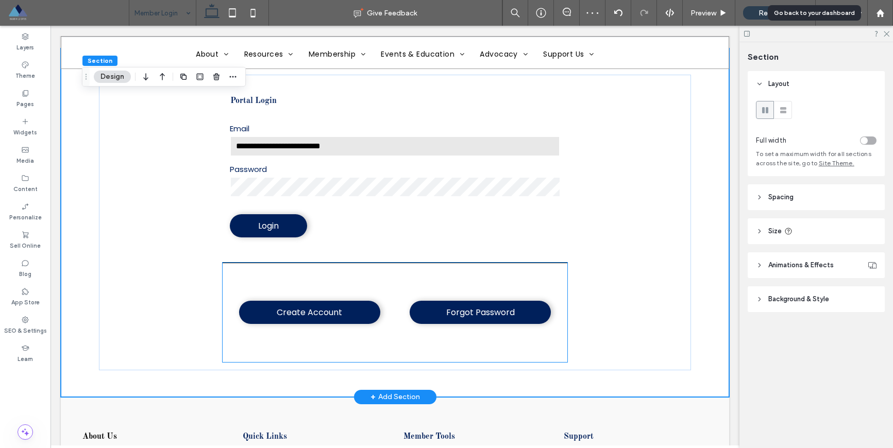
scroll to position [124, 0]
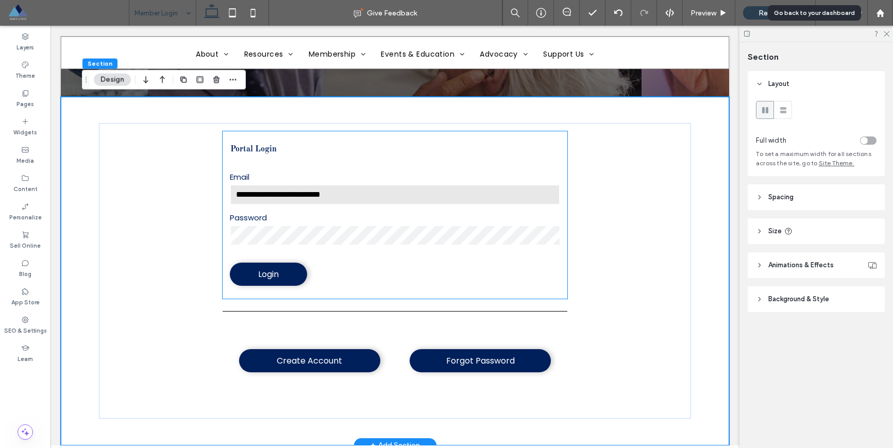
click at [243, 151] on h4 "Portal Login" at bounding box center [395, 149] width 345 height 10
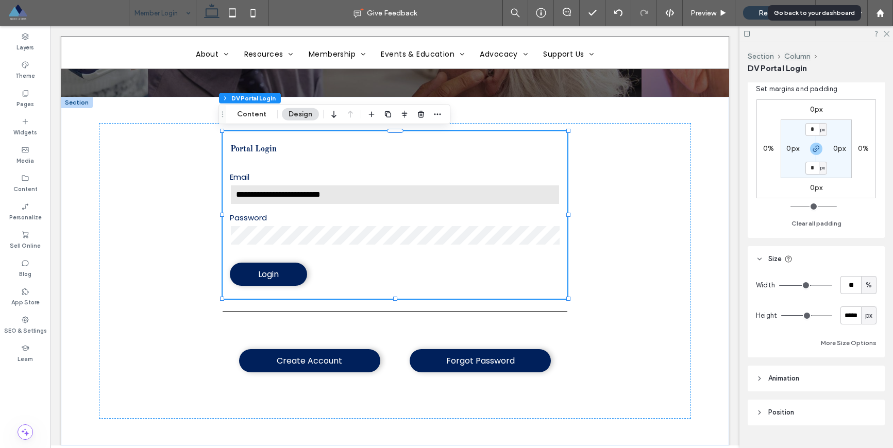
scroll to position [0, 0]
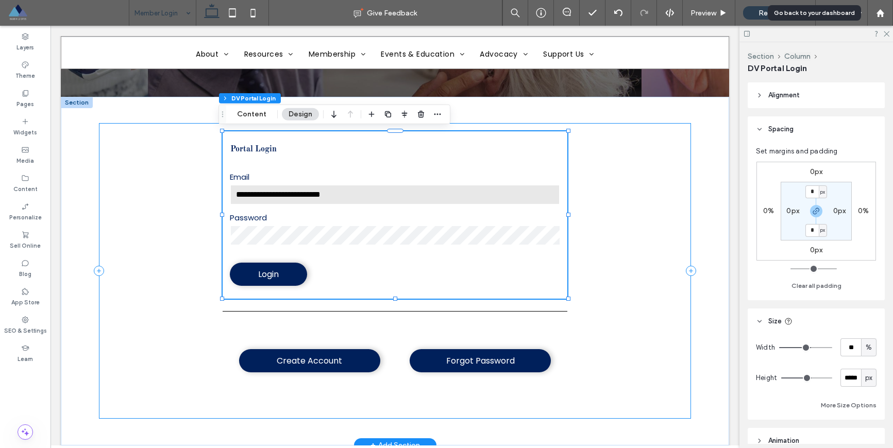
click at [666, 265] on div "**********" at bounding box center [395, 270] width 592 height 295
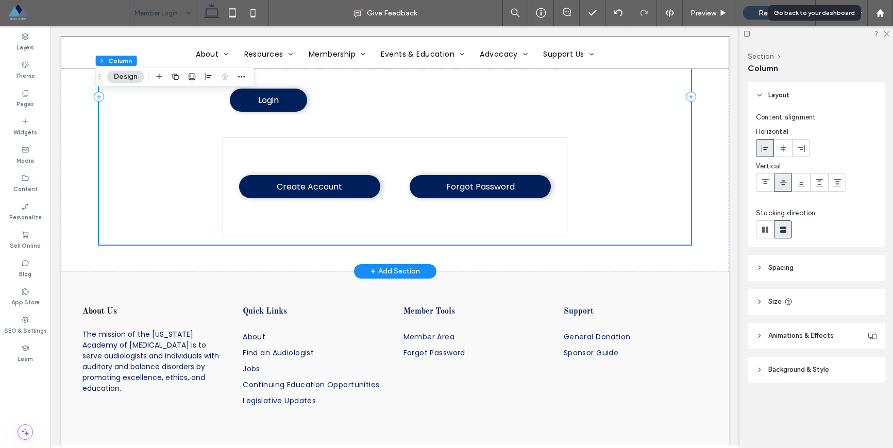
scroll to position [137, 0]
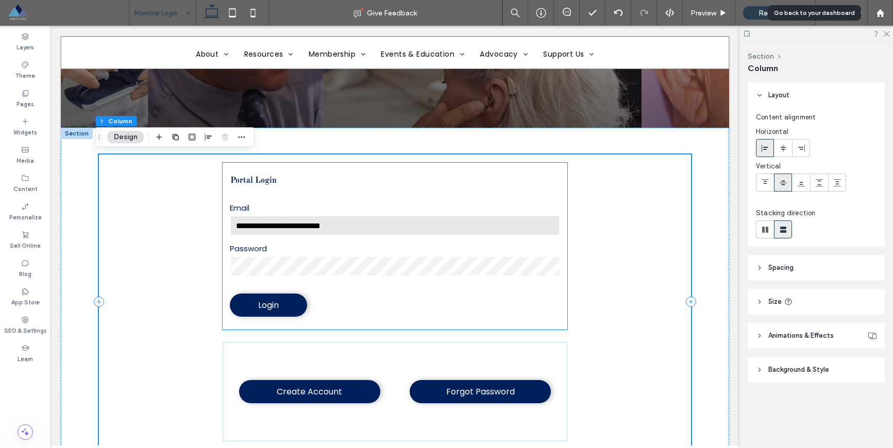
click at [462, 193] on form "**********" at bounding box center [395, 246] width 345 height 167
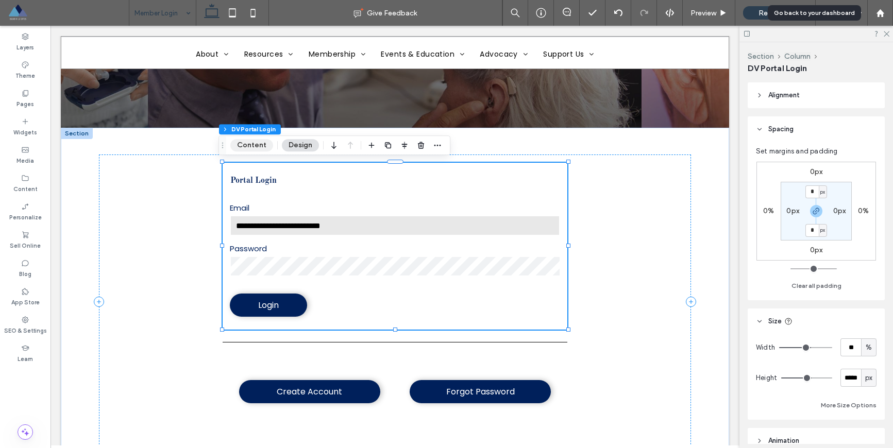
click at [253, 142] on button "Content" at bounding box center [251, 145] width 43 height 12
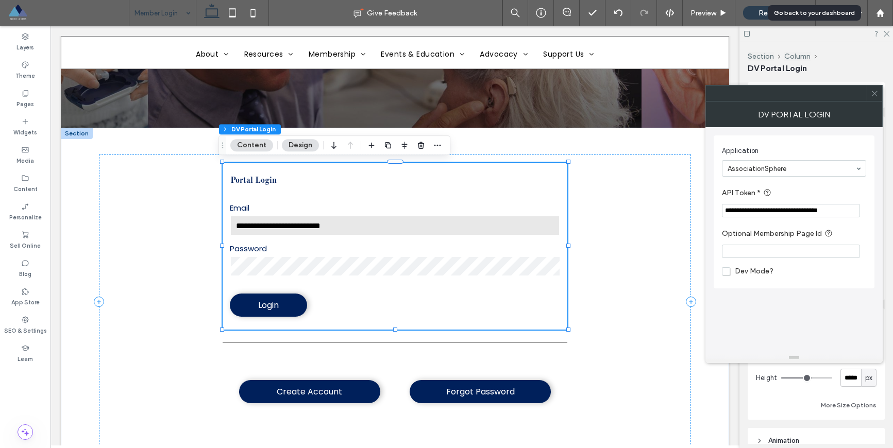
click at [877, 93] on icon at bounding box center [875, 94] width 8 height 8
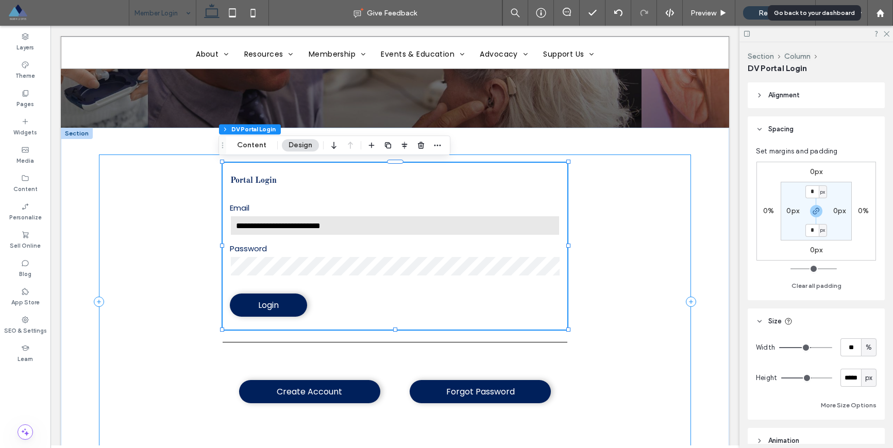
click at [679, 292] on div "**********" at bounding box center [395, 302] width 592 height 295
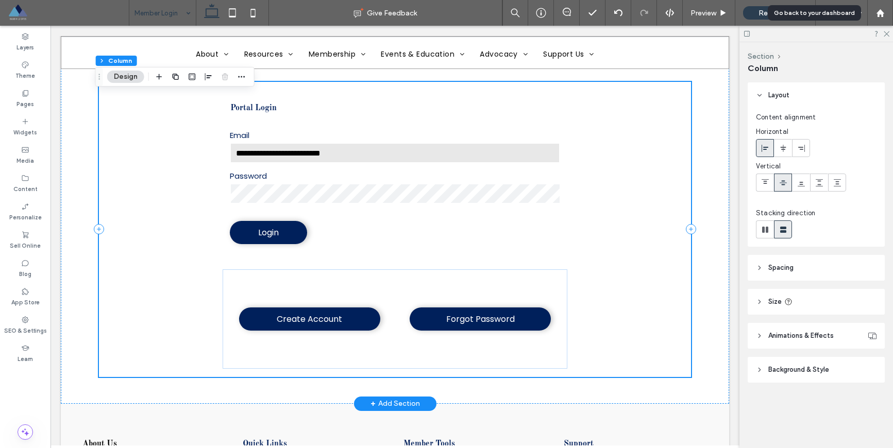
scroll to position [224, 0]
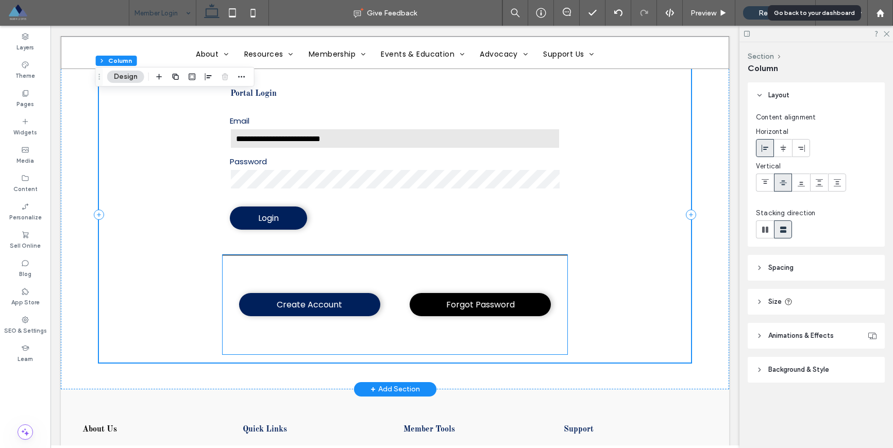
click at [522, 305] on link "Forgot Password" at bounding box center [480, 304] width 141 height 23
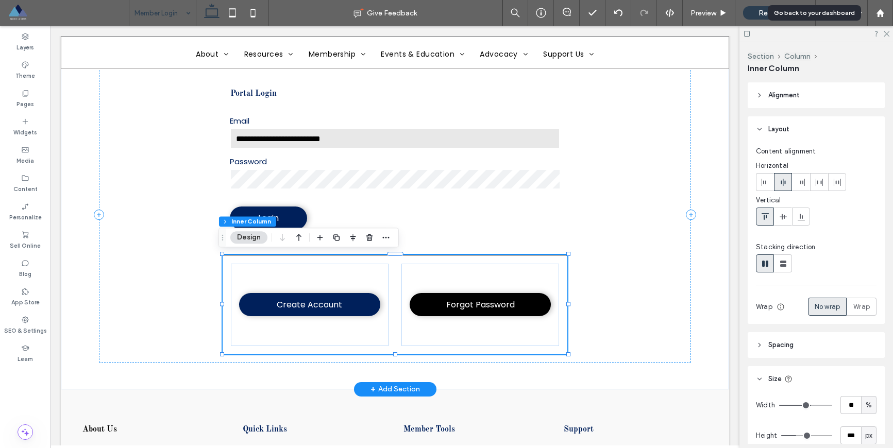
click at [522, 305] on link "Forgot Password" at bounding box center [480, 304] width 141 height 23
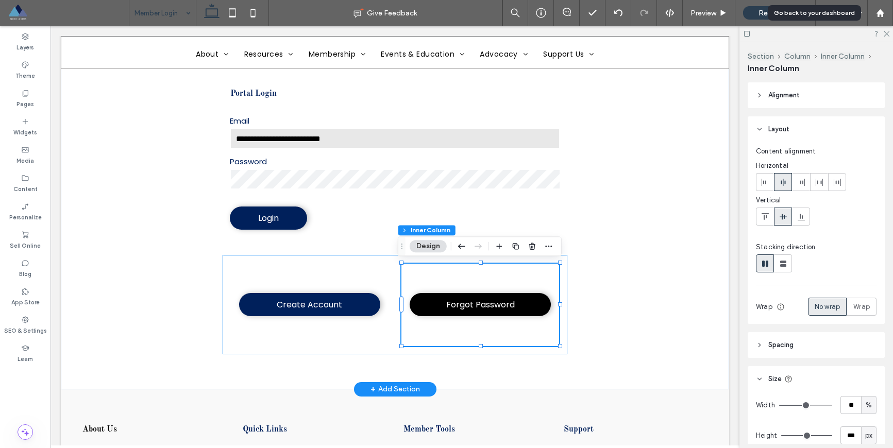
click at [522, 305] on link "Forgot Password" at bounding box center [480, 304] width 141 height 23
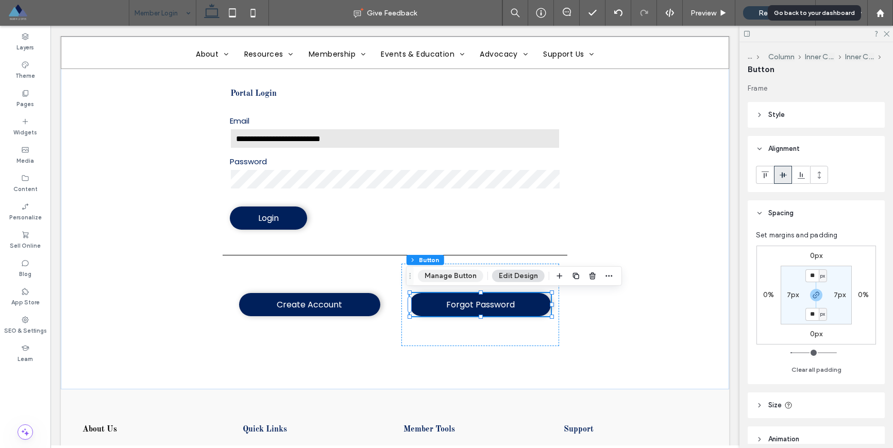
click at [454, 276] on button "Manage Button" at bounding box center [450, 276] width 65 height 12
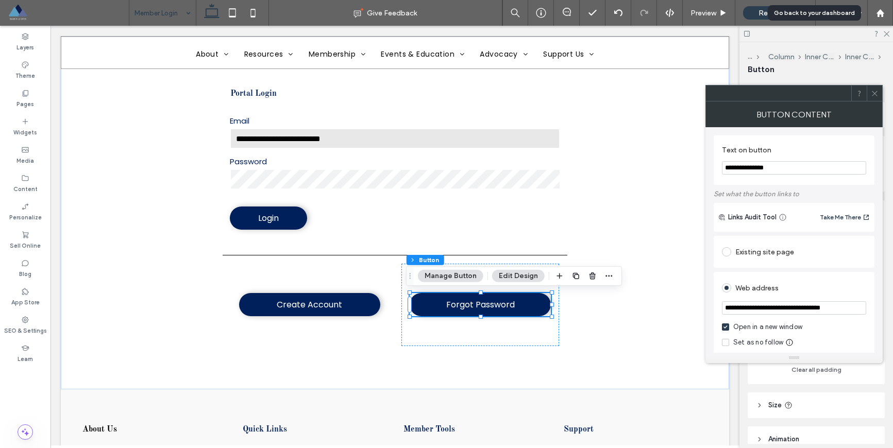
click at [778, 309] on input "**********" at bounding box center [794, 308] width 144 height 13
click at [873, 94] on icon at bounding box center [875, 94] width 8 height 8
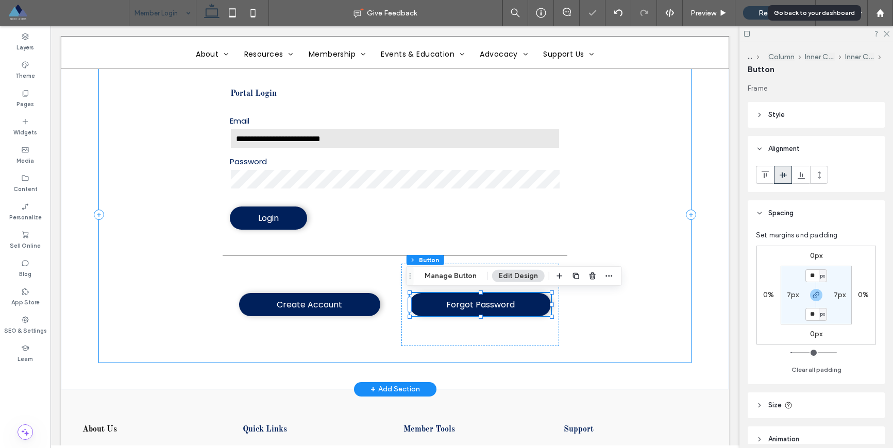
click at [670, 350] on div "**********" at bounding box center [395, 215] width 592 height 295
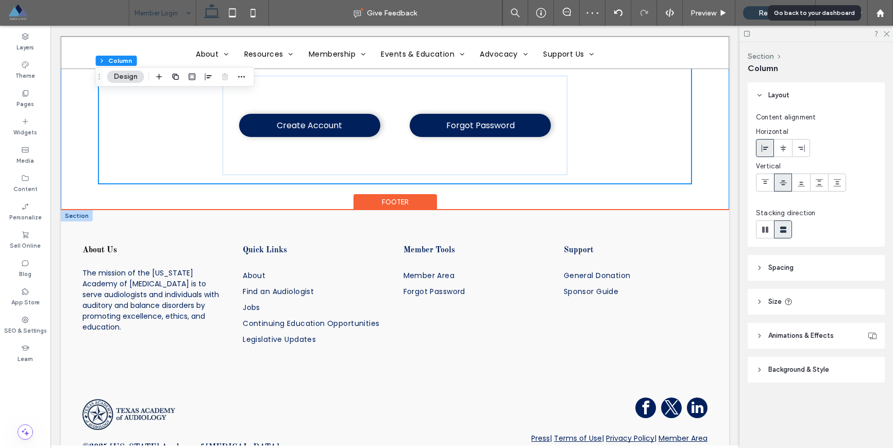
scroll to position [428, 0]
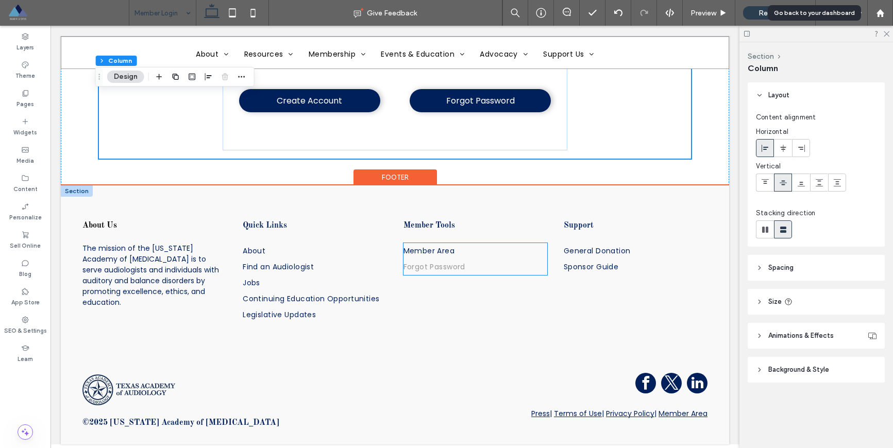
click at [425, 262] on span "Forgot Password" at bounding box center [435, 267] width 62 height 11
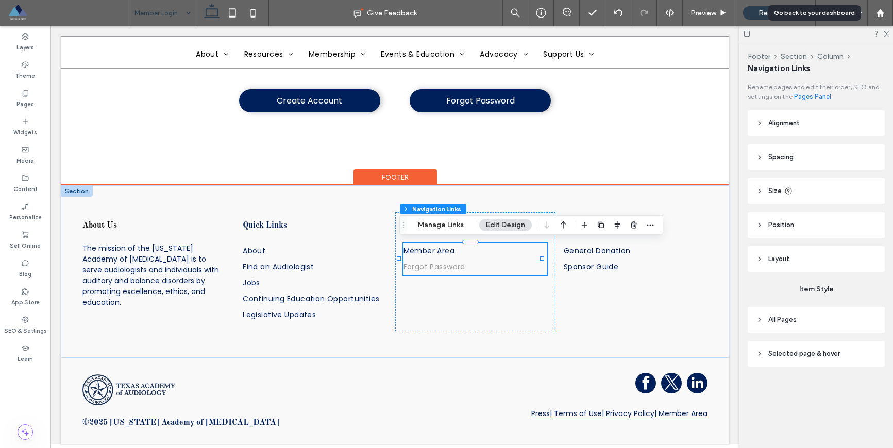
click at [426, 262] on span "Forgot Password" at bounding box center [435, 267] width 62 height 11
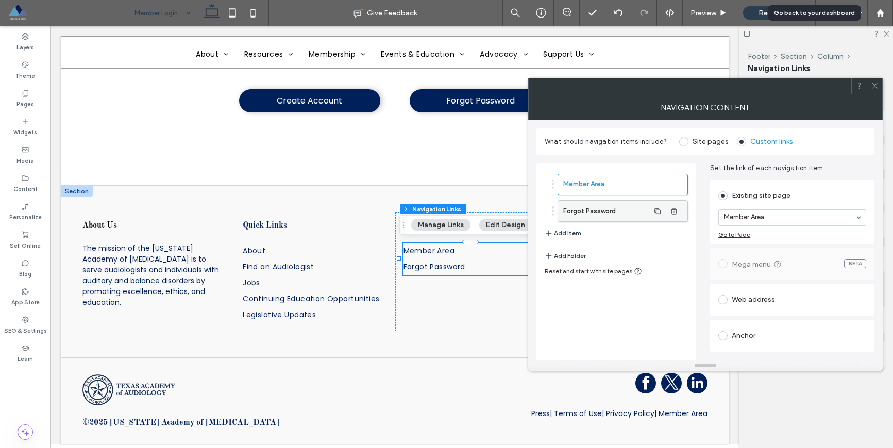
click at [644, 216] on label "Forgot Password" at bounding box center [606, 211] width 86 height 21
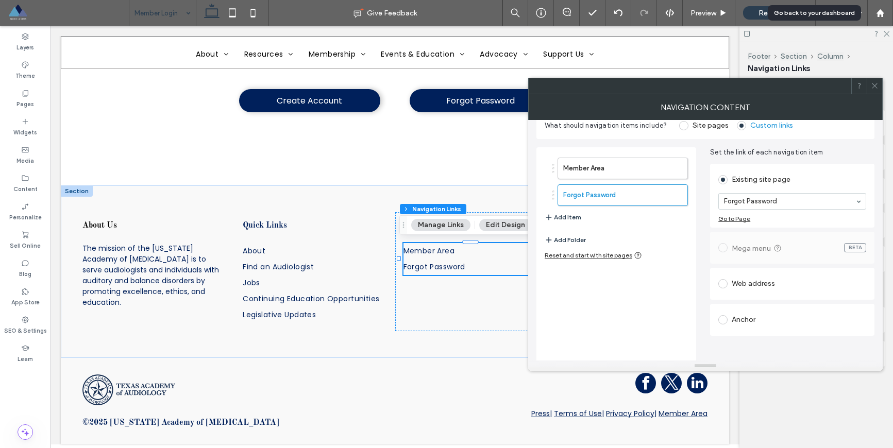
scroll to position [17, 0]
click at [724, 288] on div at bounding box center [725, 283] width 13 height 16
click at [723, 280] on span at bounding box center [723, 282] width 9 height 9
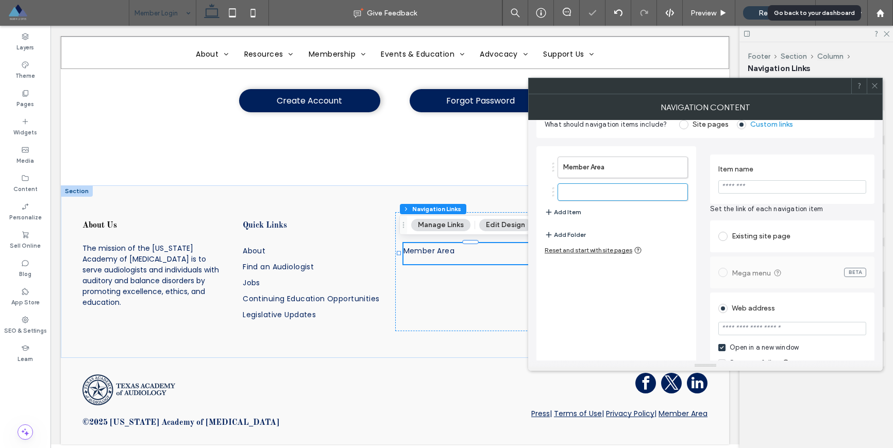
click at [760, 329] on input "url" at bounding box center [793, 328] width 148 height 13
paste input "**********"
type input "**********"
type input "***"
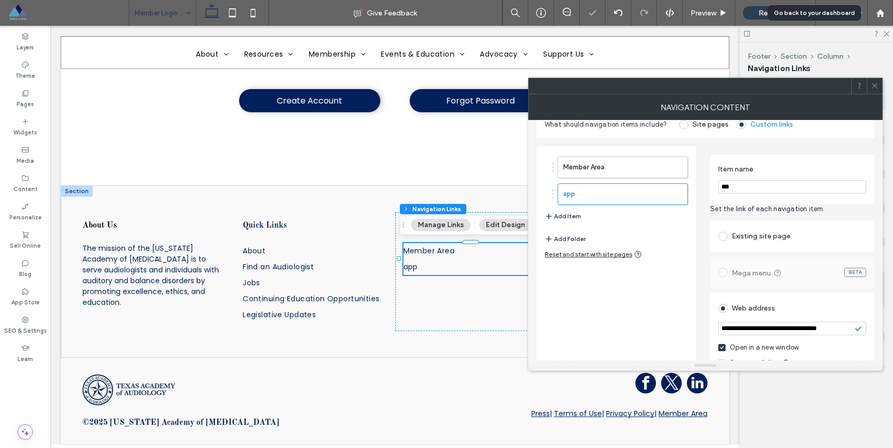
click at [873, 89] on icon at bounding box center [875, 86] width 8 height 8
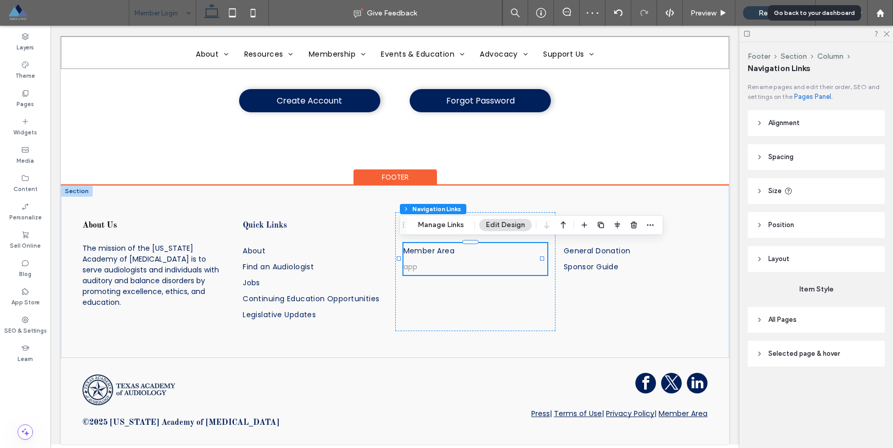
click at [431, 270] on link "app" at bounding box center [476, 267] width 144 height 16
click at [431, 268] on link "app" at bounding box center [476, 267] width 144 height 16
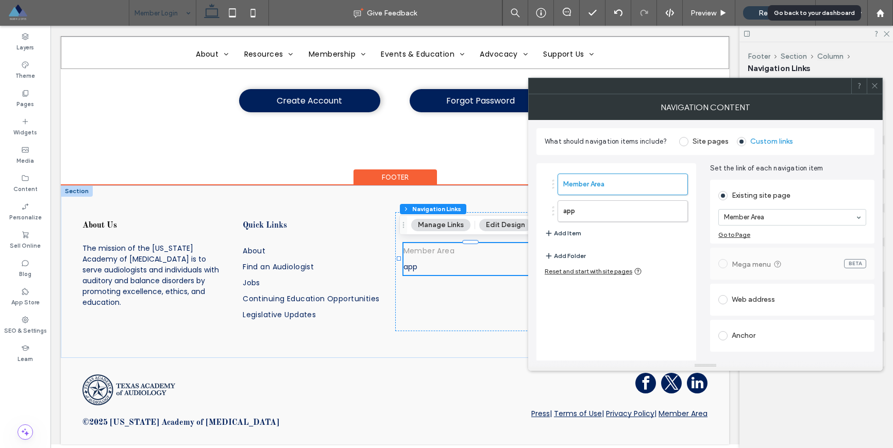
click at [445, 252] on span "Member Area" at bounding box center [430, 251] width 52 height 11
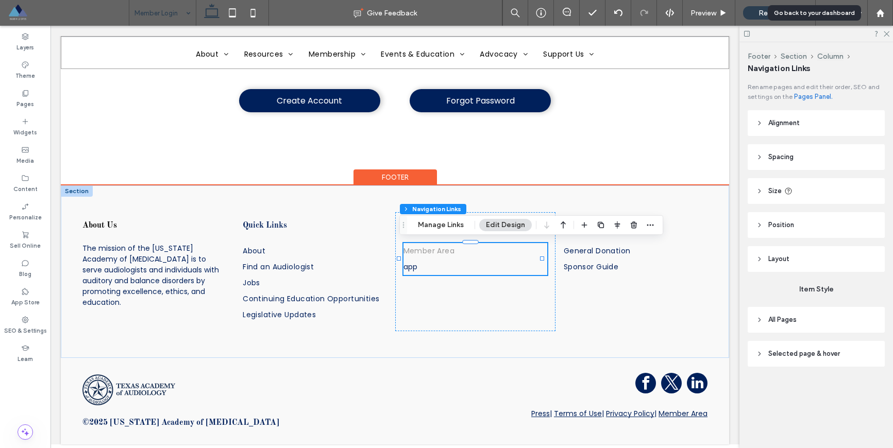
click at [440, 246] on span "Member Area" at bounding box center [430, 251] width 52 height 11
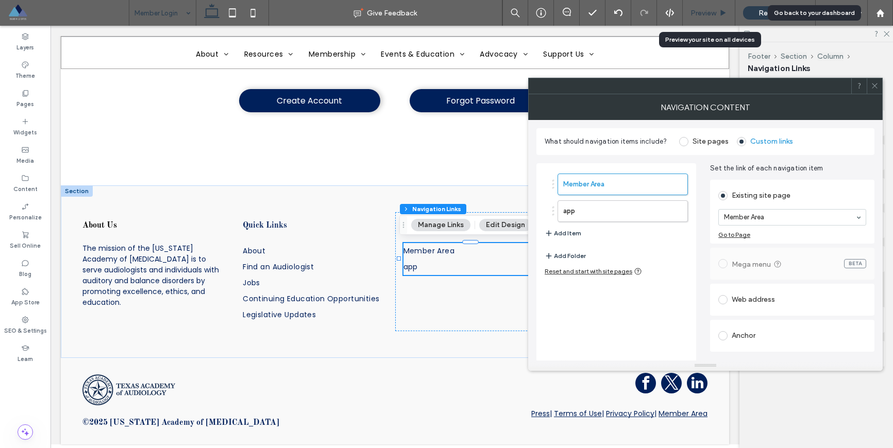
click at [705, 10] on span "Preview" at bounding box center [704, 13] width 26 height 9
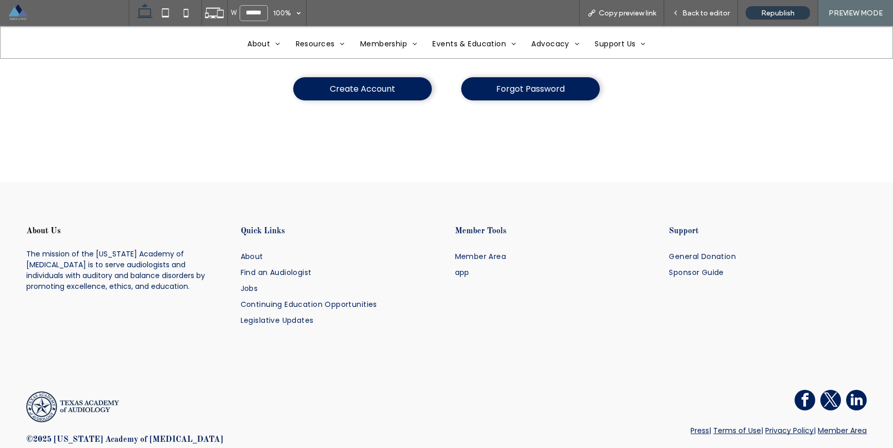
scroll to position [427, 0]
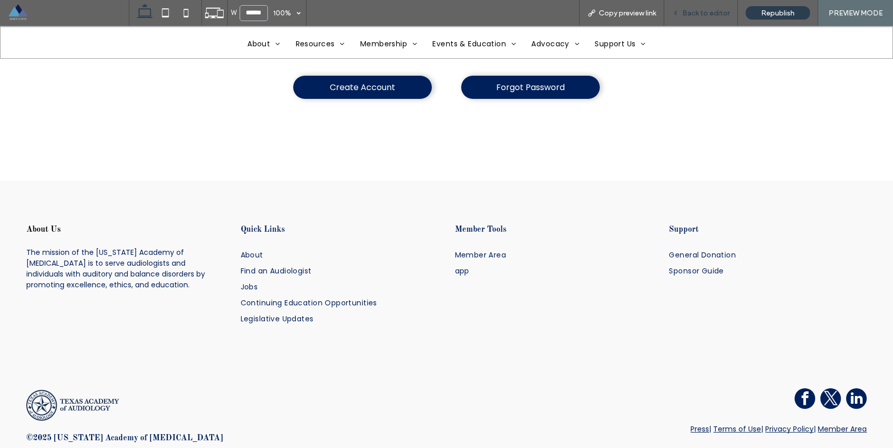
click at [705, 13] on span "Back to editor" at bounding box center [705, 13] width 47 height 9
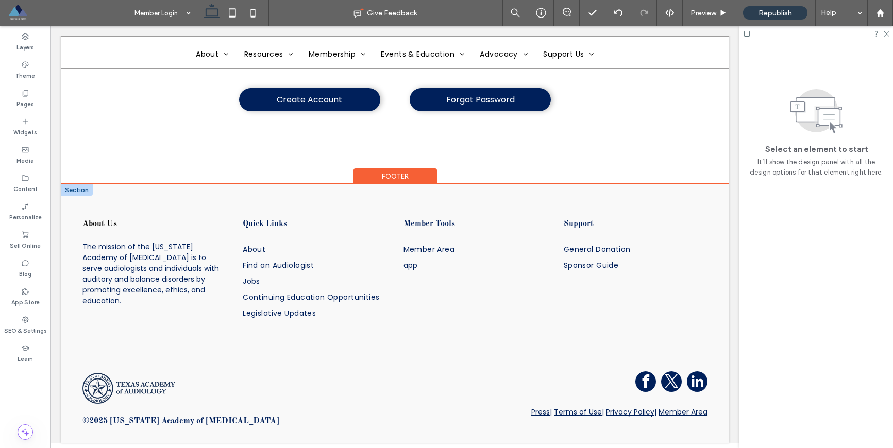
scroll to position [383, 0]
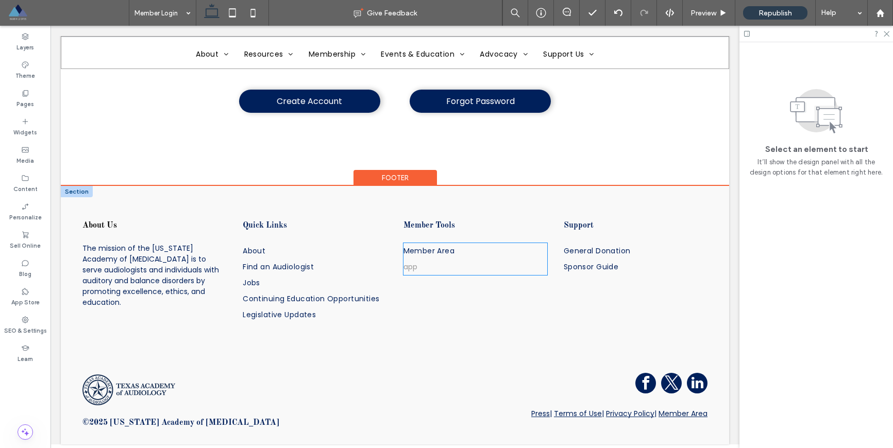
click at [433, 268] on link "app" at bounding box center [476, 267] width 144 height 16
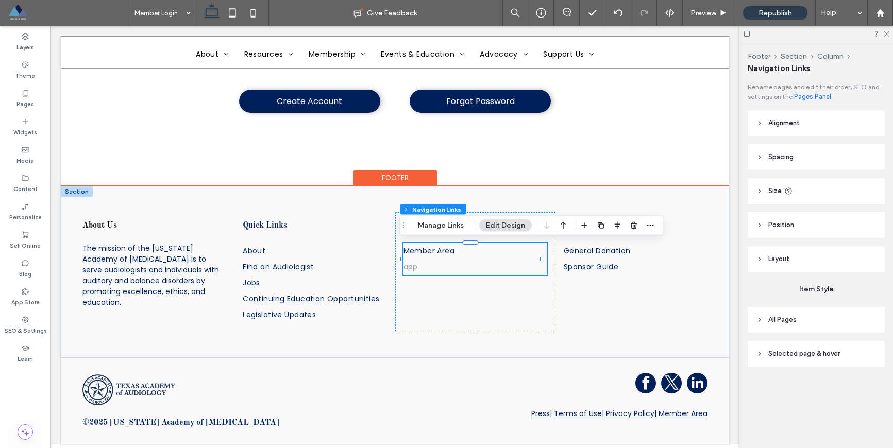
click at [433, 268] on link "app" at bounding box center [476, 267] width 144 height 16
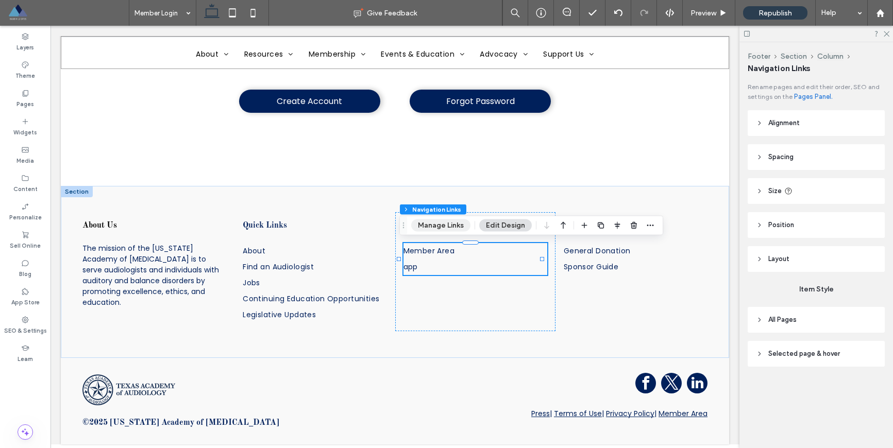
click at [434, 226] on button "Manage Links" at bounding box center [440, 226] width 59 height 12
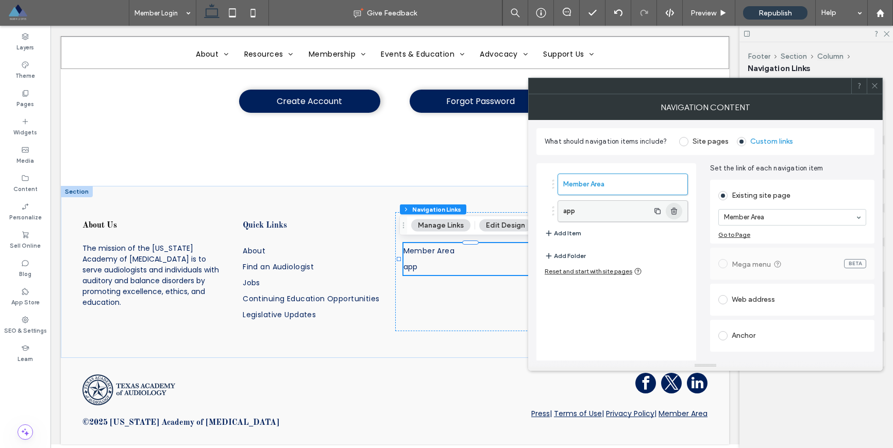
click at [675, 212] on use "button" at bounding box center [674, 211] width 6 height 7
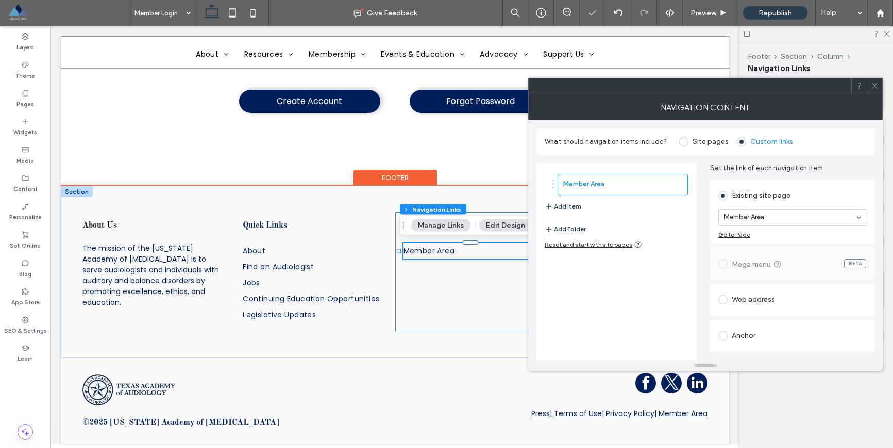
click at [462, 306] on div "Member Tools Member Area" at bounding box center [475, 271] width 160 height 119
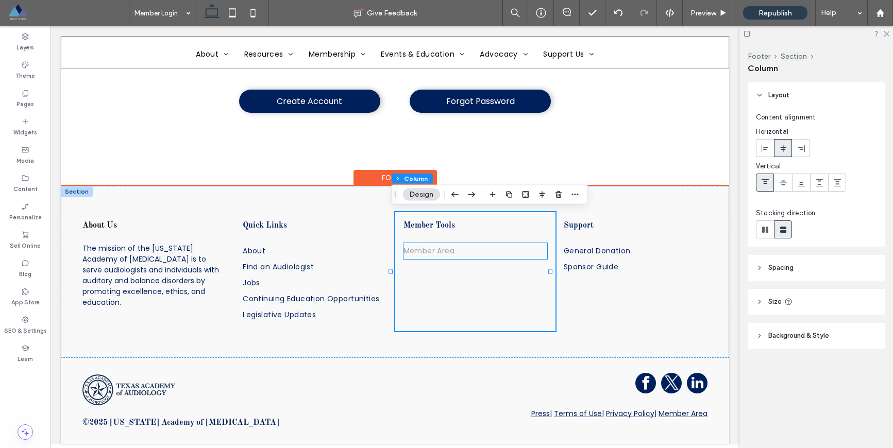
click at [486, 252] on link "Member Area" at bounding box center [476, 251] width 144 height 16
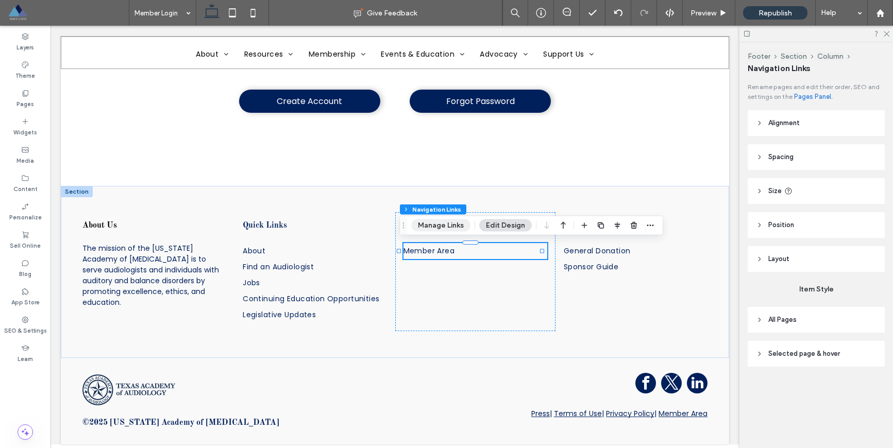
click at [450, 228] on button "Manage Links" at bounding box center [440, 226] width 59 height 12
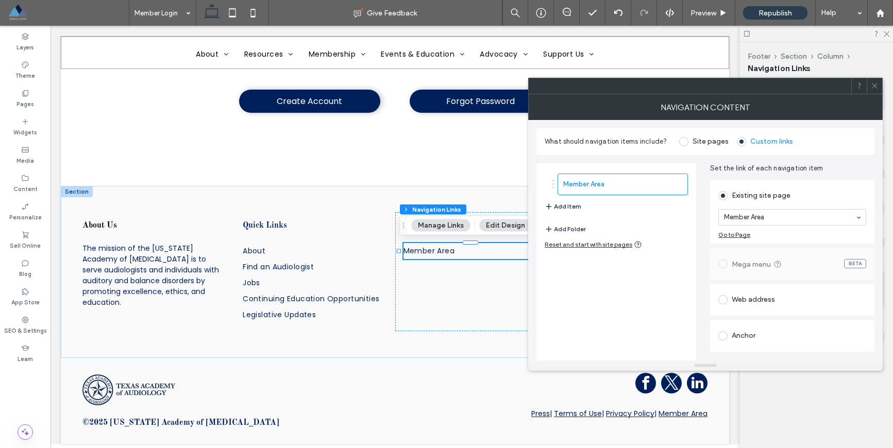
click at [545, 205] on icon "button" at bounding box center [549, 207] width 8 height 8
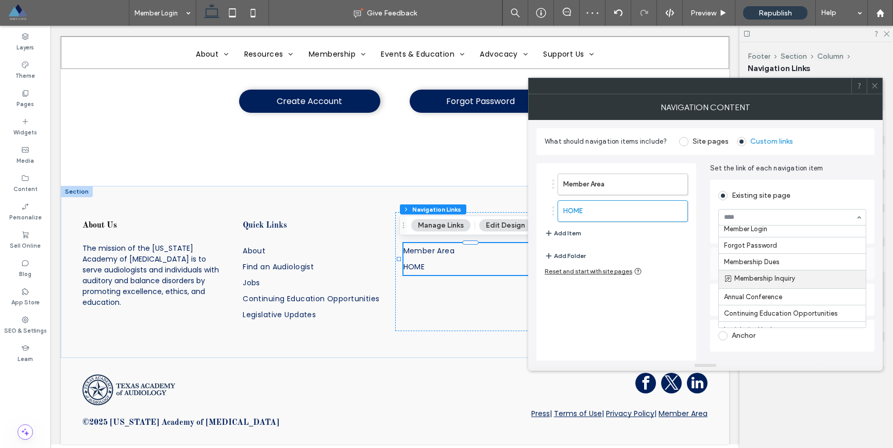
scroll to position [168, 0]
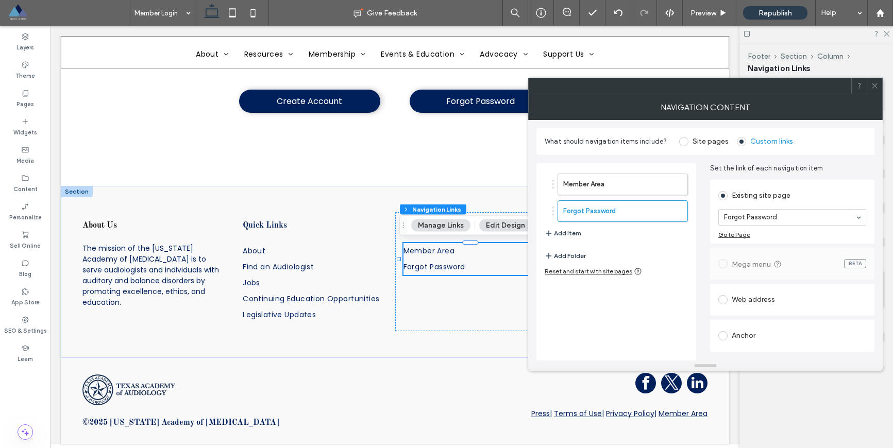
click at [725, 302] on span at bounding box center [723, 299] width 9 height 9
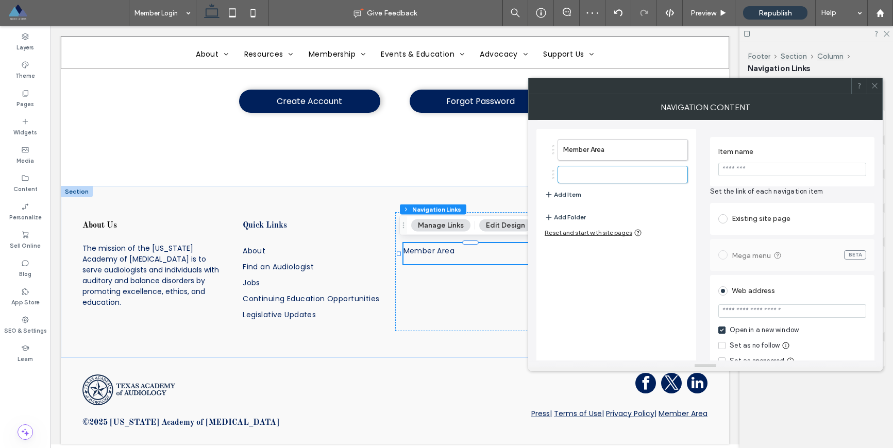
scroll to position [34, 0]
click at [741, 171] on input "Item name" at bounding box center [793, 170] width 148 height 13
type input "**********"
click at [751, 313] on input "url" at bounding box center [793, 312] width 148 height 13
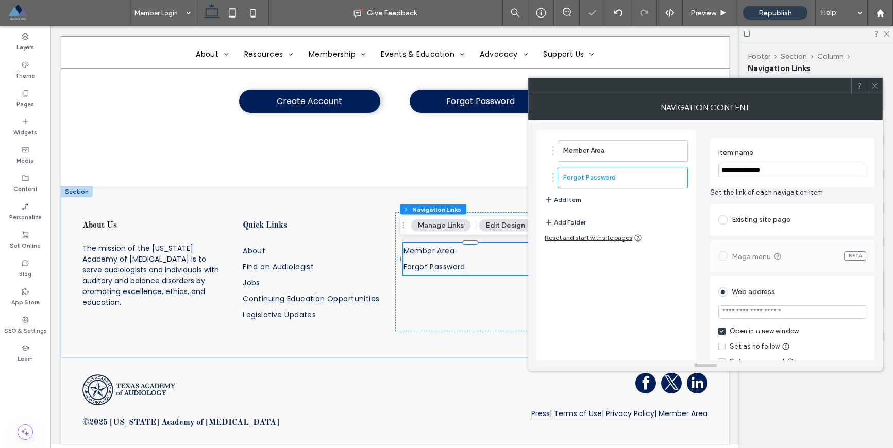
paste input "**********"
type input "**********"
click at [877, 86] on icon at bounding box center [875, 86] width 8 height 8
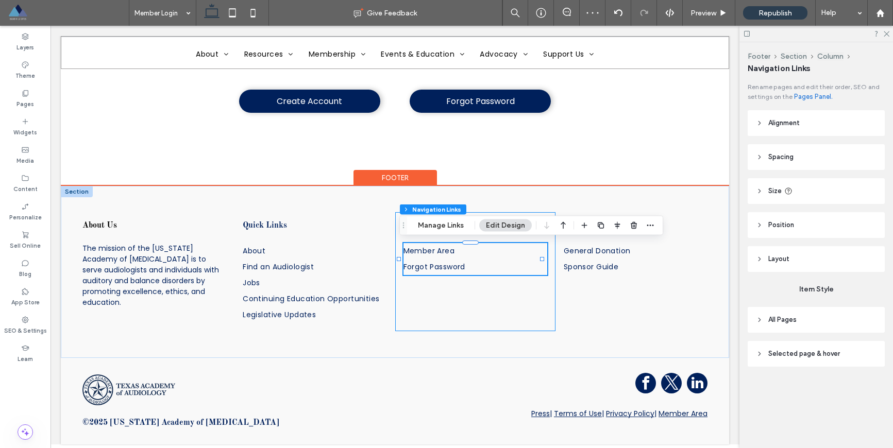
click at [470, 324] on div "Member Tools Member Area Forgot Password" at bounding box center [475, 271] width 160 height 119
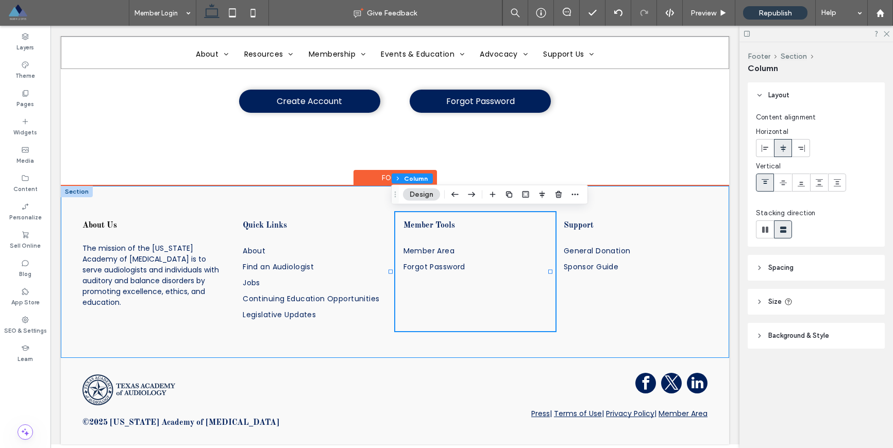
click at [478, 346] on div "About Us The mission of the Texas Academy of Audiology is to serve audiologists…" at bounding box center [395, 272] width 669 height 173
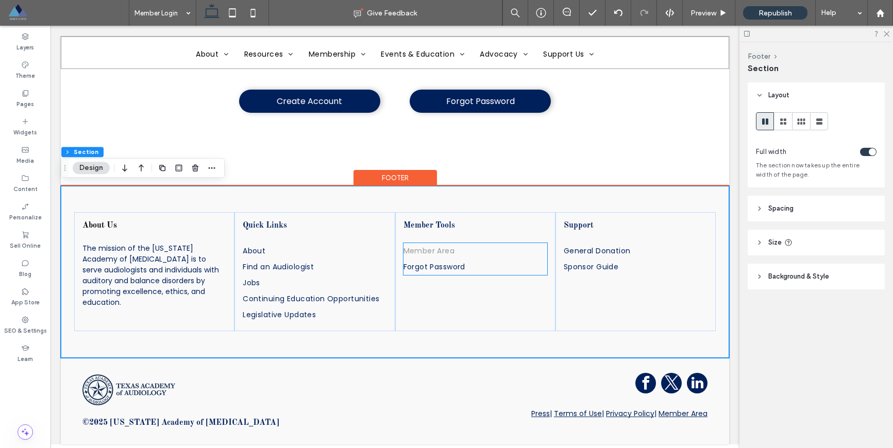
click at [438, 248] on span "Member Area" at bounding box center [430, 251] width 52 height 11
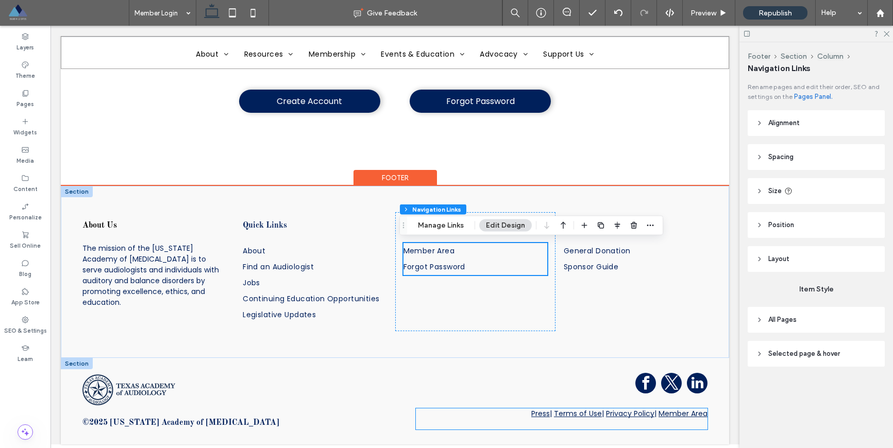
click at [683, 414] on link "Member Area" at bounding box center [683, 414] width 49 height 10
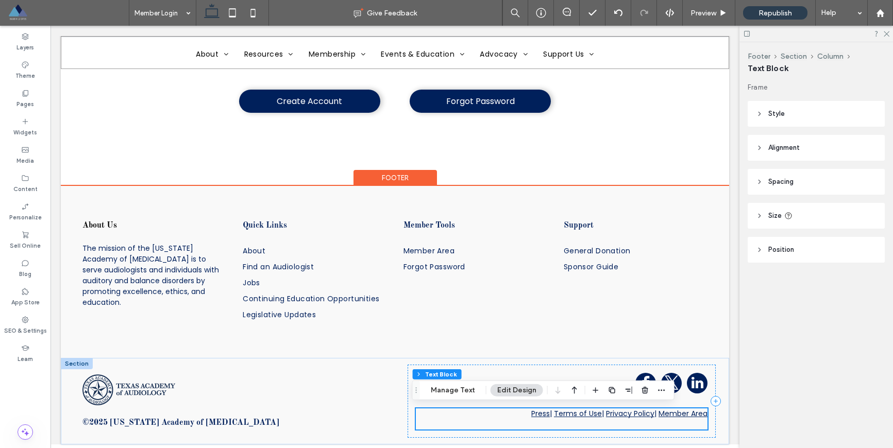
click at [680, 412] on link "Member Area" at bounding box center [683, 414] width 49 height 10
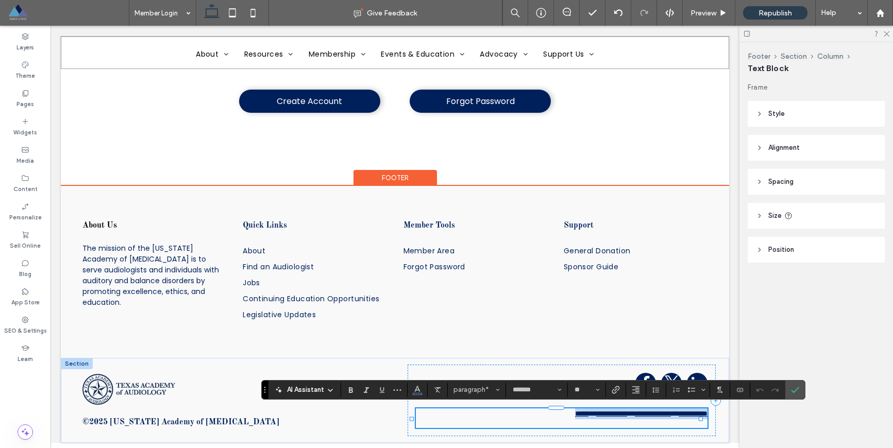
click at [680, 412] on link "**********" at bounding box center [693, 413] width 29 height 7
click at [679, 412] on link "**********" at bounding box center [693, 413] width 29 height 7
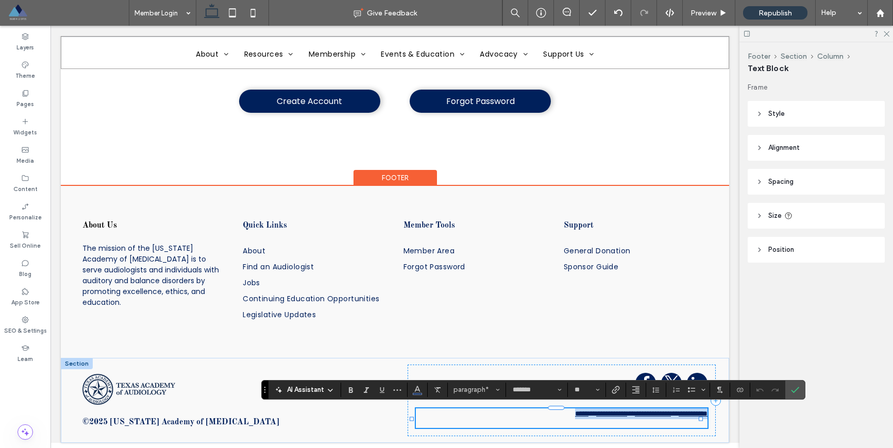
click at [679, 413] on link "**********" at bounding box center [693, 413] width 29 height 7
drag, startPoint x: 653, startPoint y: 414, endPoint x: 701, endPoint y: 412, distance: 48.0
click at [701, 412] on div "**********" at bounding box center [562, 401] width 308 height 72
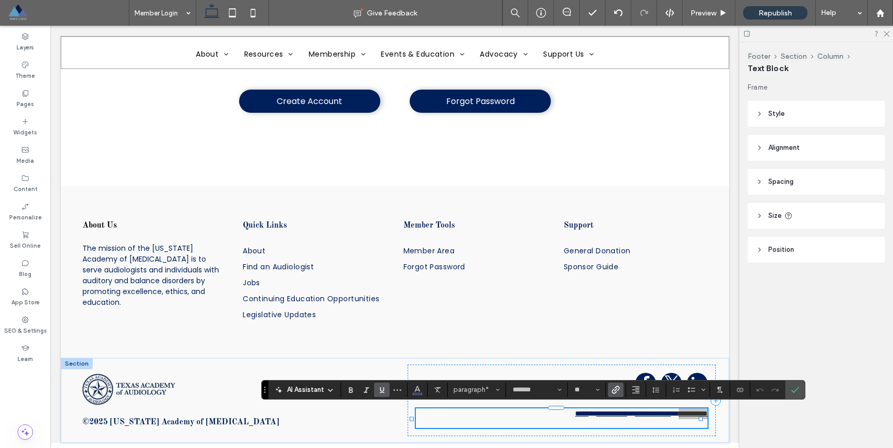
click at [620, 396] on label "Link" at bounding box center [615, 390] width 15 height 14
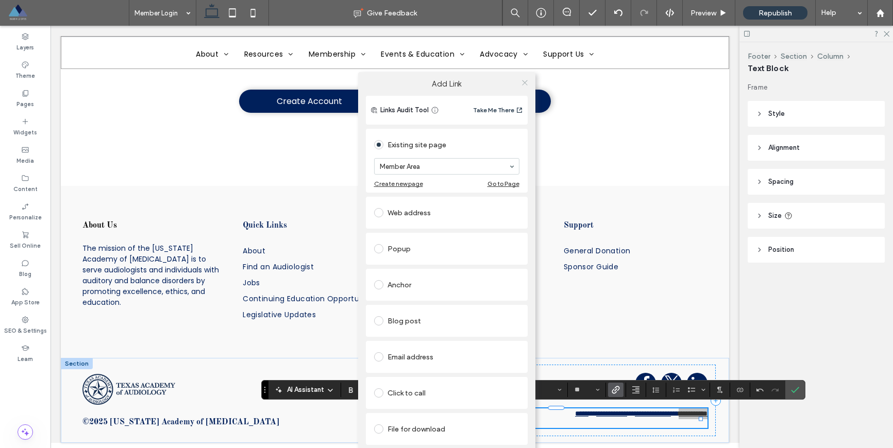
click at [524, 86] on icon at bounding box center [525, 83] width 8 height 8
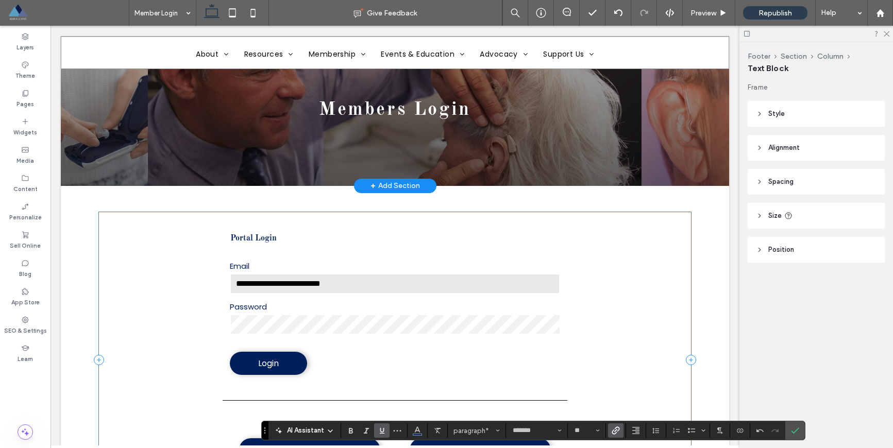
scroll to position [0, 0]
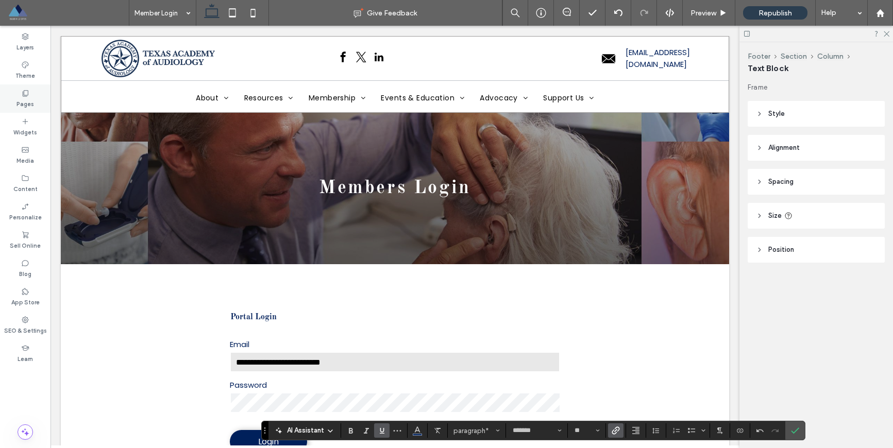
click at [29, 96] on icon at bounding box center [25, 93] width 8 height 8
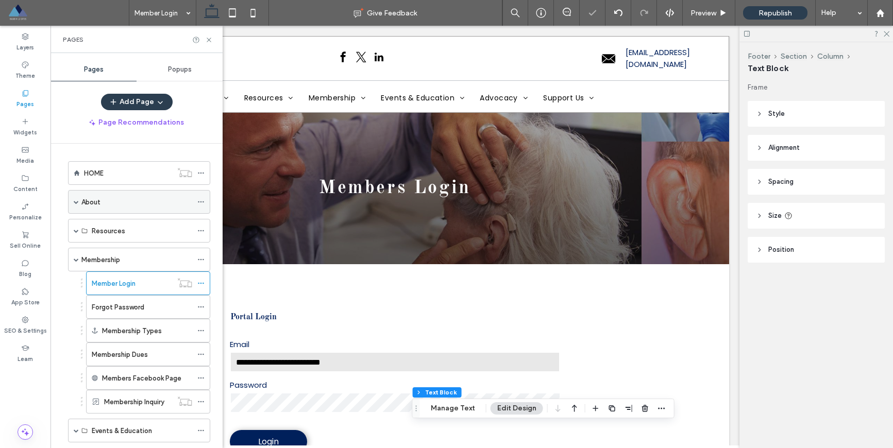
click at [77, 201] on span at bounding box center [76, 201] width 5 height 5
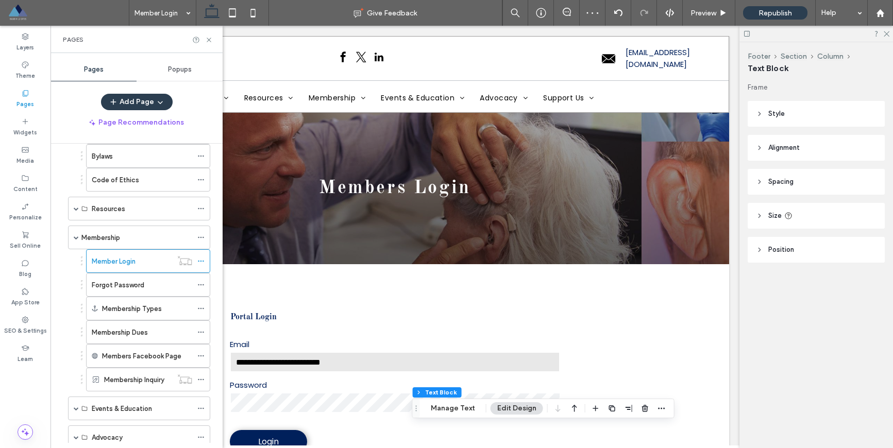
scroll to position [137, 0]
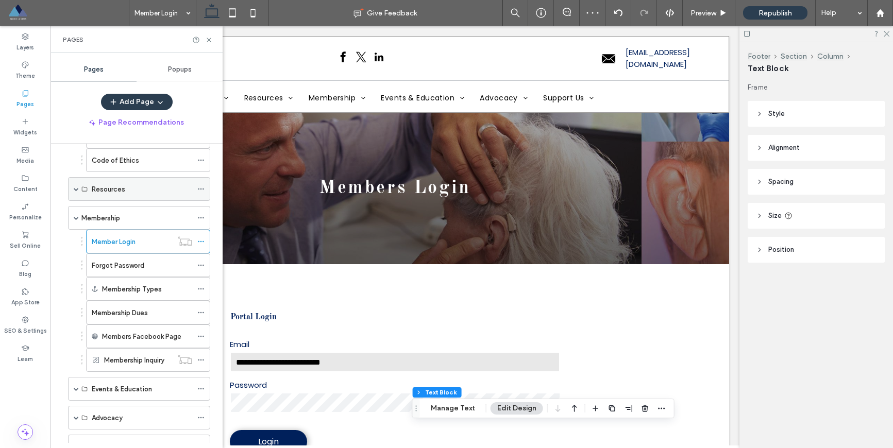
click at [77, 192] on span at bounding box center [76, 189] width 5 height 23
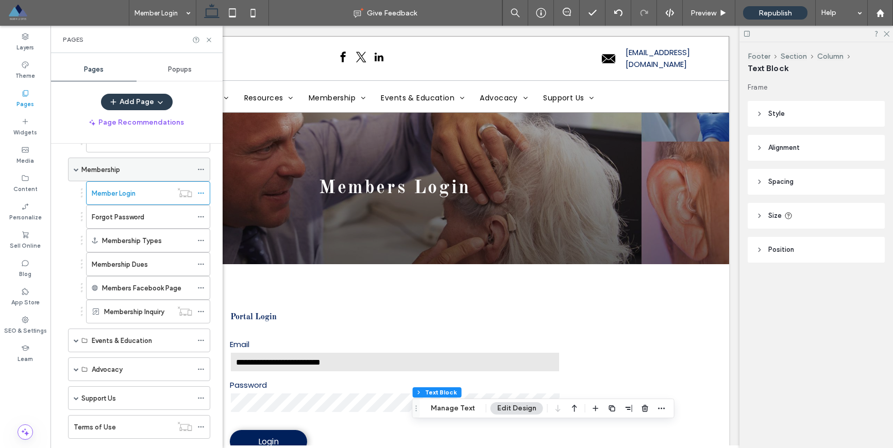
scroll to position [304, 0]
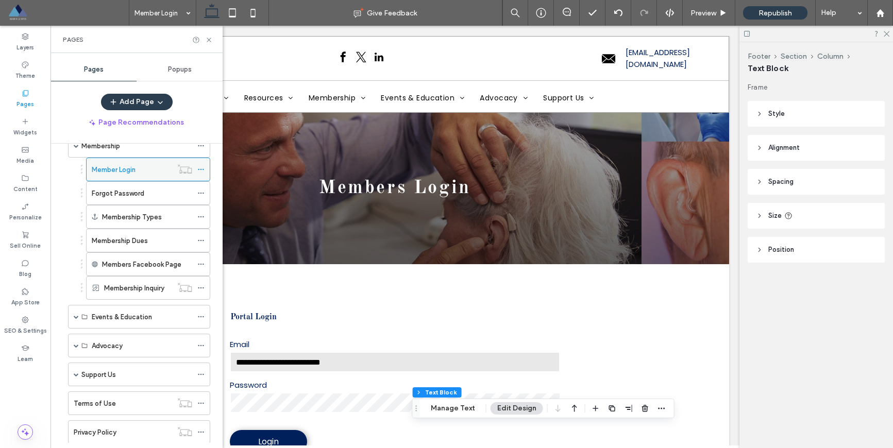
click at [121, 171] on label "Member Login" at bounding box center [114, 170] width 44 height 18
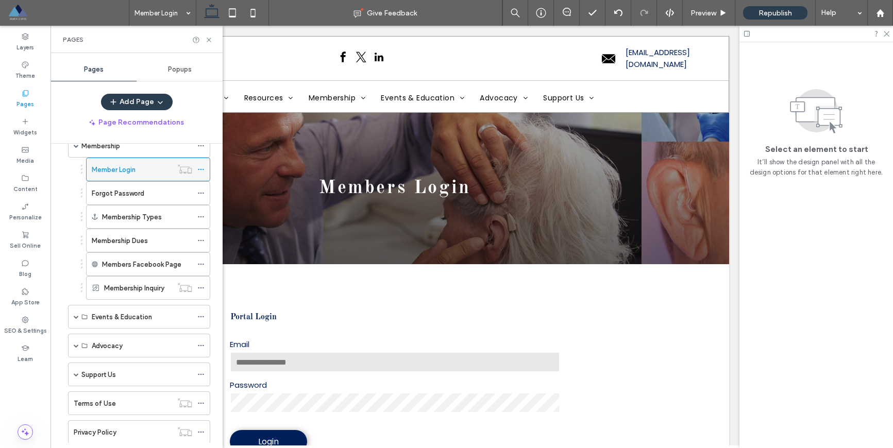
scroll to position [0, 0]
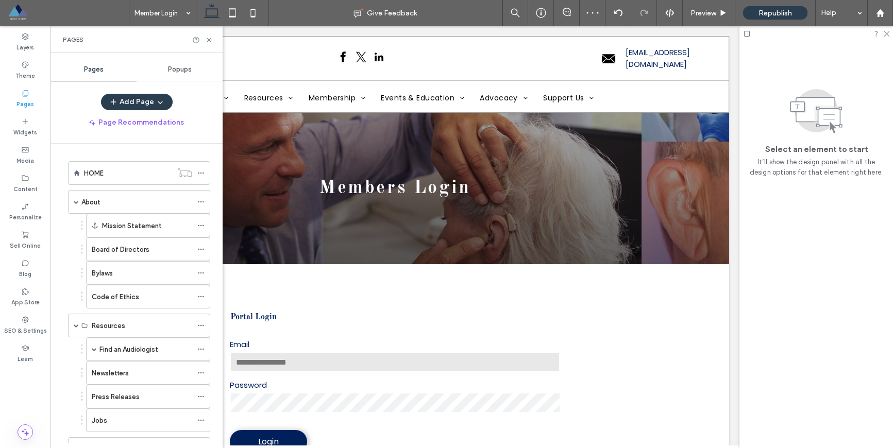
scroll to position [304, 0]
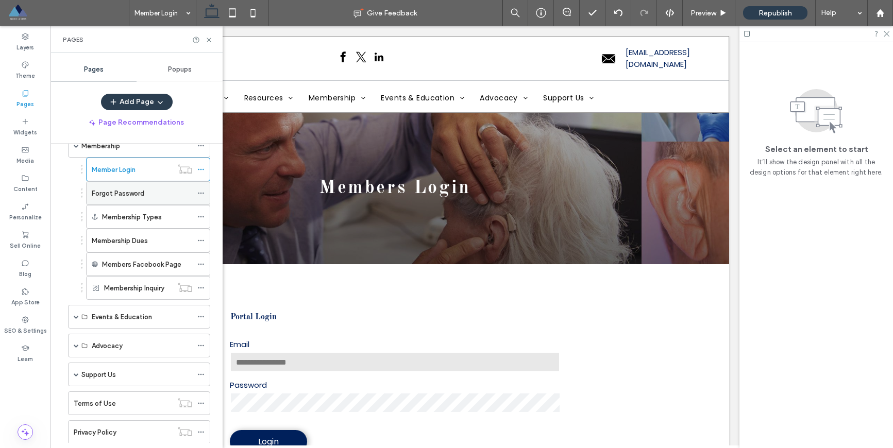
click at [128, 196] on label "Forgot Password" at bounding box center [118, 194] width 53 height 18
click at [201, 194] on icon at bounding box center [200, 193] width 7 height 7
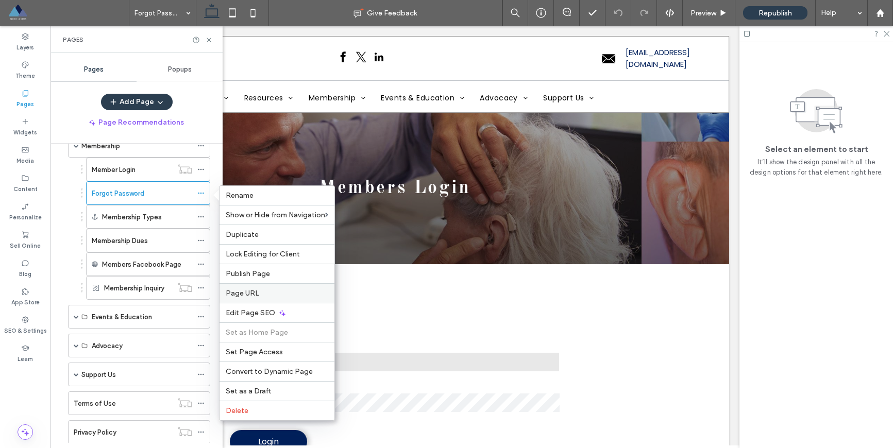
click at [255, 294] on span "Page URL" at bounding box center [243, 293] width 34 height 9
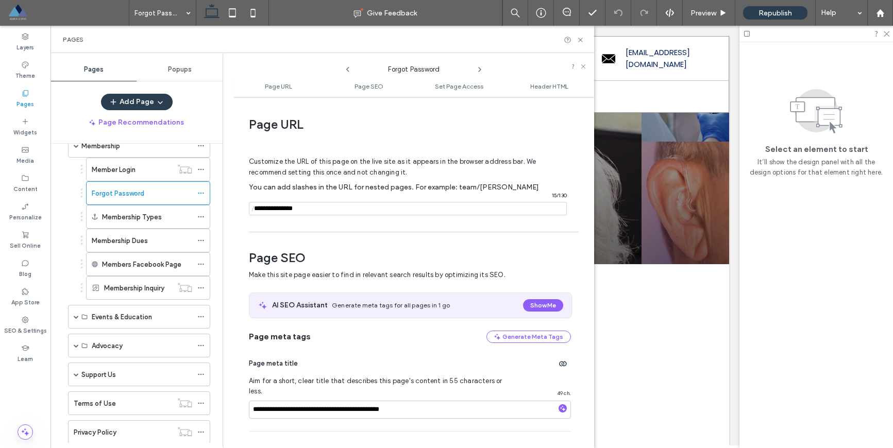
scroll to position [5, 0]
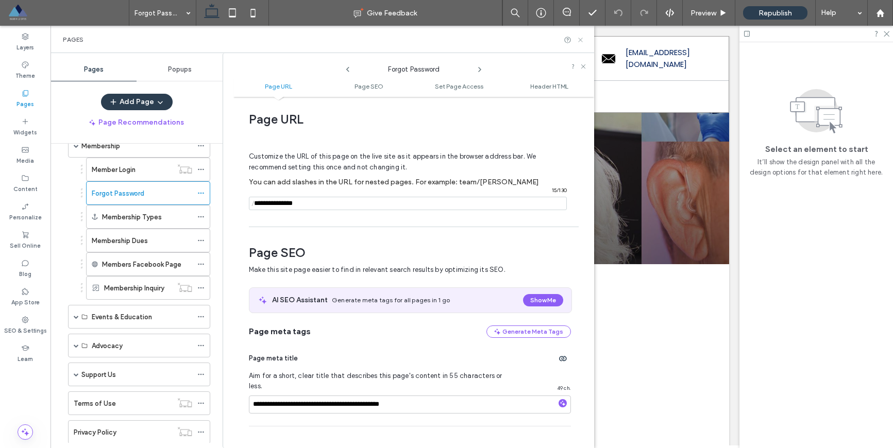
click at [581, 40] on icon at bounding box center [581, 40] width 8 height 8
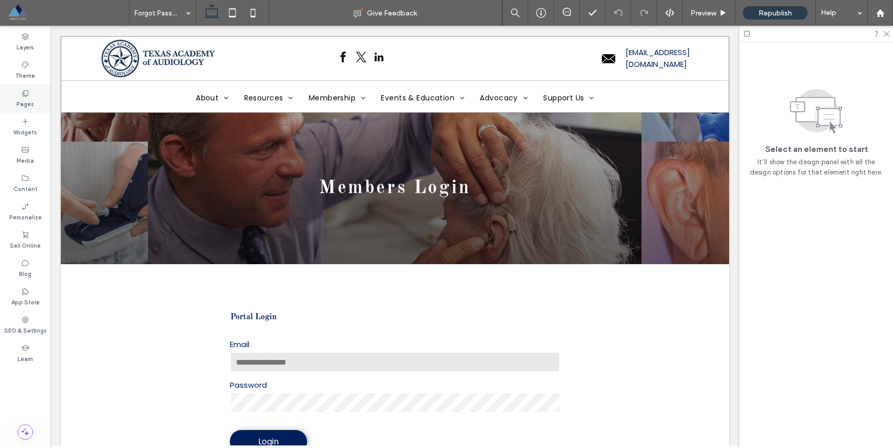
click at [30, 102] on label "Pages" at bounding box center [25, 102] width 18 height 11
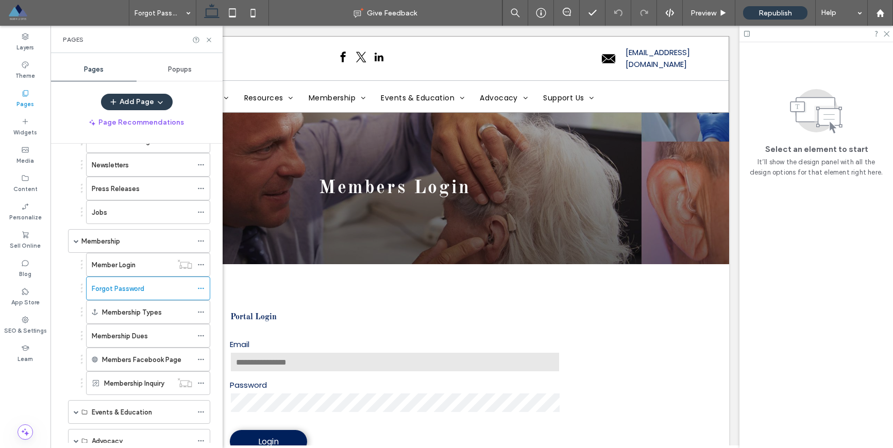
scroll to position [209, 0]
click at [199, 289] on icon at bounding box center [200, 288] width 7 height 7
click at [60, 316] on div "HOME About Mission Statement Board of Directors Bylaws Code of Ethics Resources…" at bounding box center [137, 293] width 172 height 299
click at [199, 287] on icon at bounding box center [200, 288] width 7 height 7
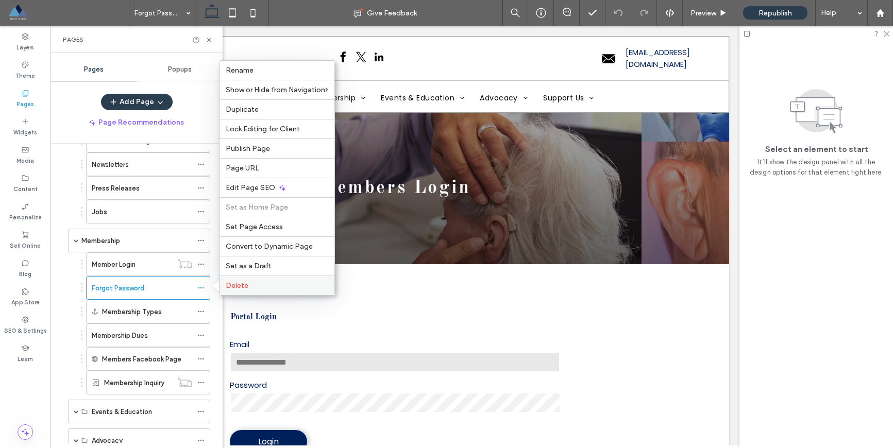
click at [247, 290] on div "Delete" at bounding box center [277, 286] width 115 height 20
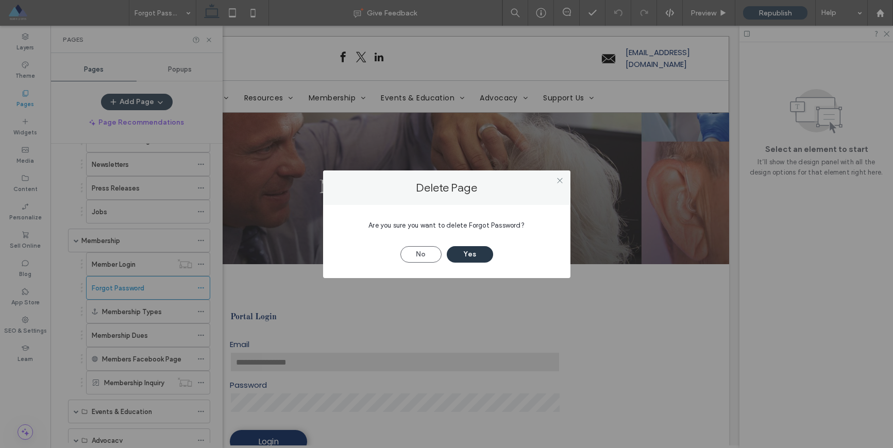
click at [465, 254] on button "Yes" at bounding box center [470, 254] width 46 height 16
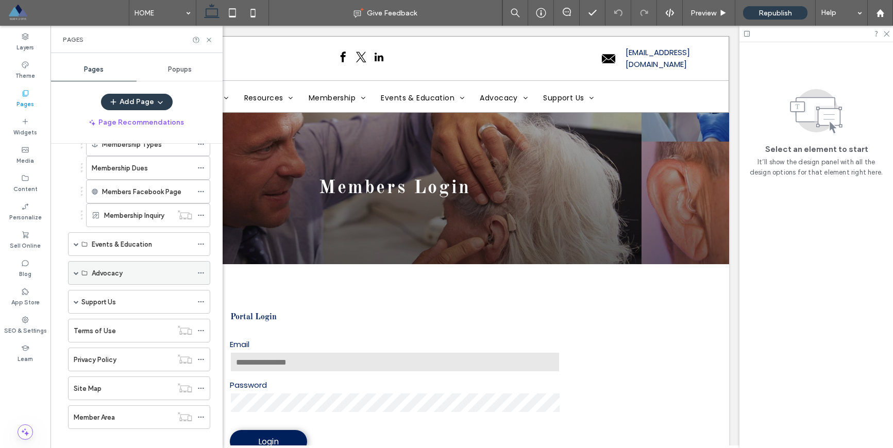
scroll to position [364, 0]
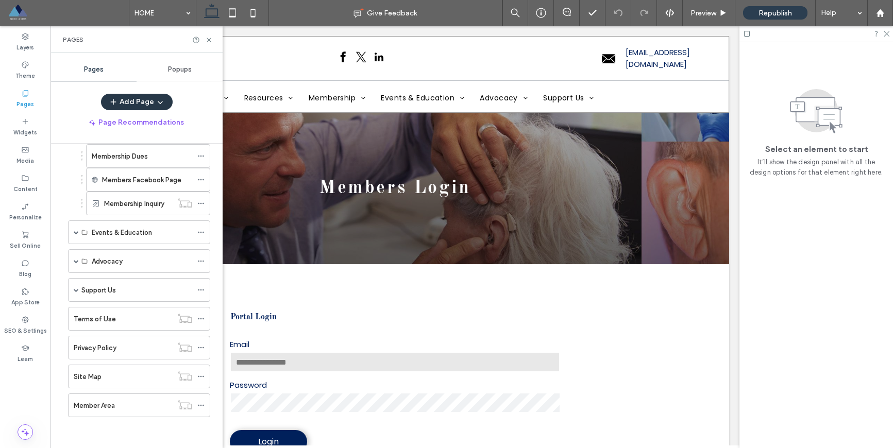
click at [163, 97] on button "Add Page" at bounding box center [137, 102] width 72 height 16
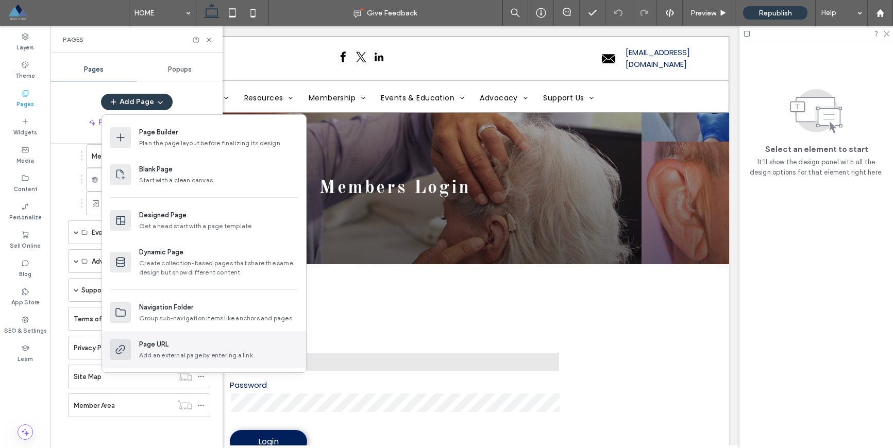
click at [173, 342] on div "Page URL" at bounding box center [218, 345] width 159 height 10
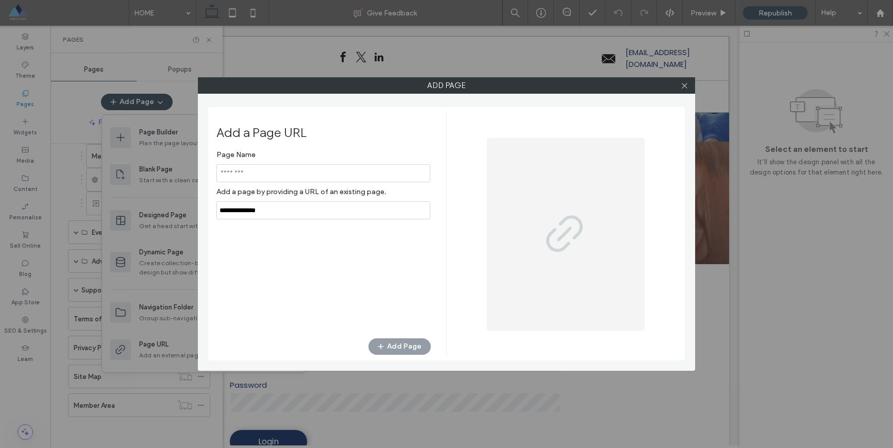
click at [251, 216] on input "notEmpty,url" at bounding box center [323, 211] width 214 height 18
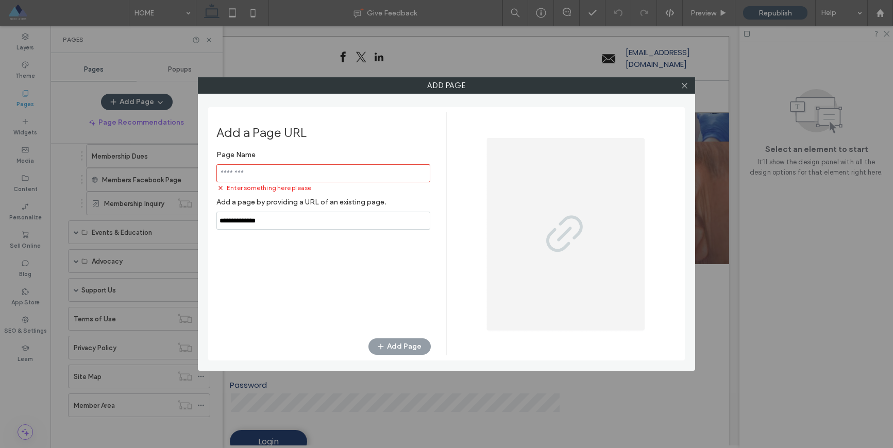
click at [251, 214] on input "notEmpty,url" at bounding box center [323, 221] width 214 height 18
click at [250, 219] on input "notEmpty,url" at bounding box center [323, 221] width 214 height 18
click at [249, 219] on input "notEmpty,url" at bounding box center [323, 221] width 214 height 18
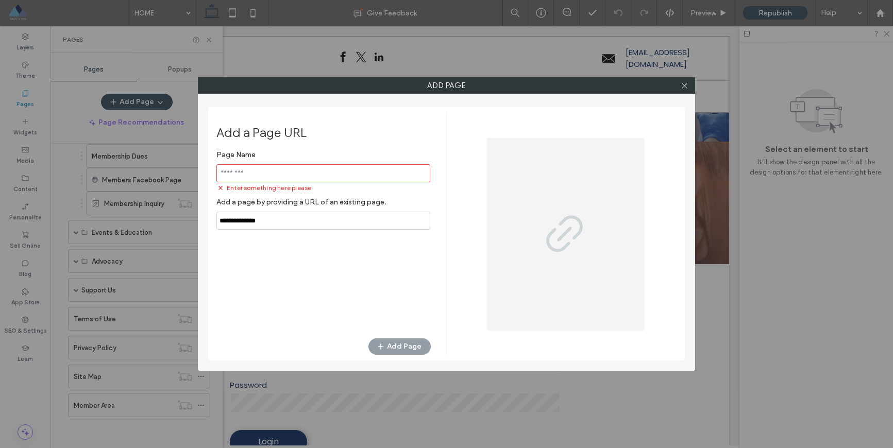
click at [249, 219] on input "notEmpty,url" at bounding box center [323, 221] width 214 height 18
paste input "**********"
type input "**********"
click at [288, 176] on input "notEmpty" at bounding box center [323, 173] width 214 height 18
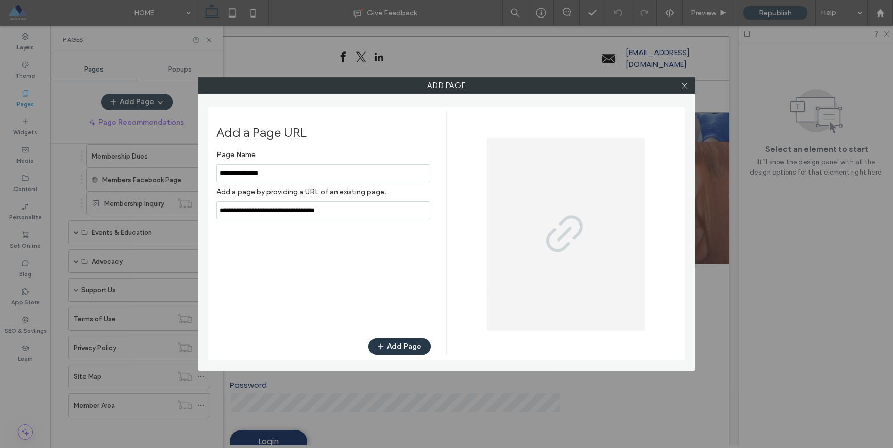
type input "**********"
click at [401, 345] on button "Add Page" at bounding box center [400, 347] width 62 height 16
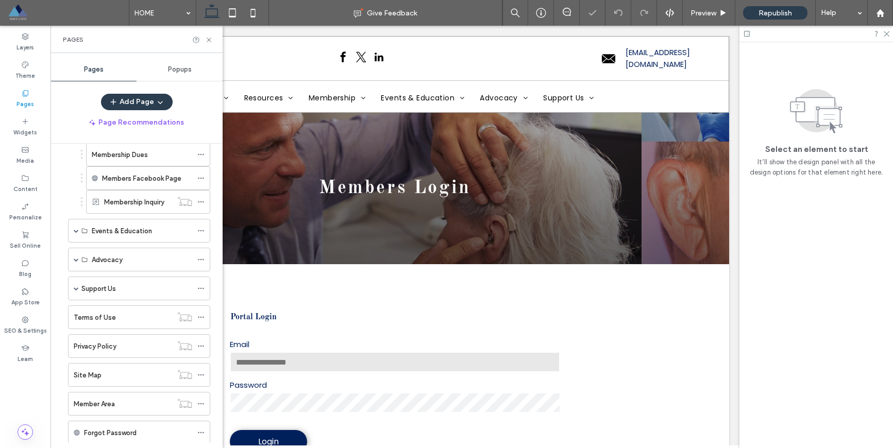
scroll to position [366, 0]
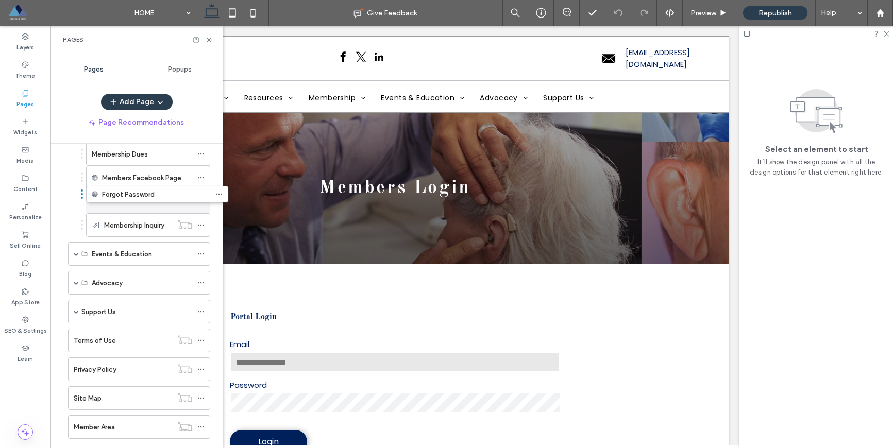
drag, startPoint x: 63, startPoint y: 431, endPoint x: 81, endPoint y: 197, distance: 235.2
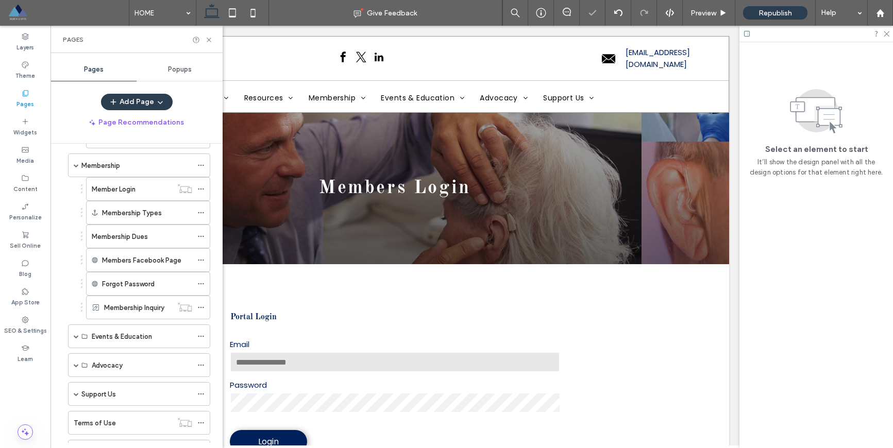
scroll to position [282, 0]
drag, startPoint x: 81, startPoint y: 286, endPoint x: 79, endPoint y: 206, distance: 79.9
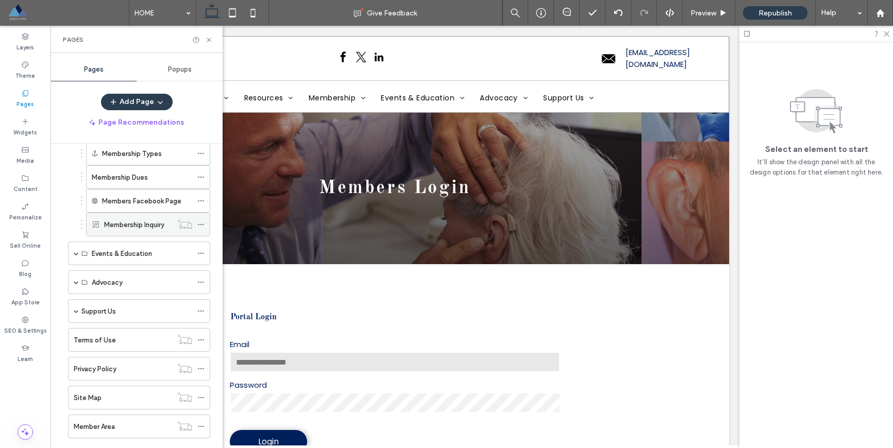
scroll to position [388, 0]
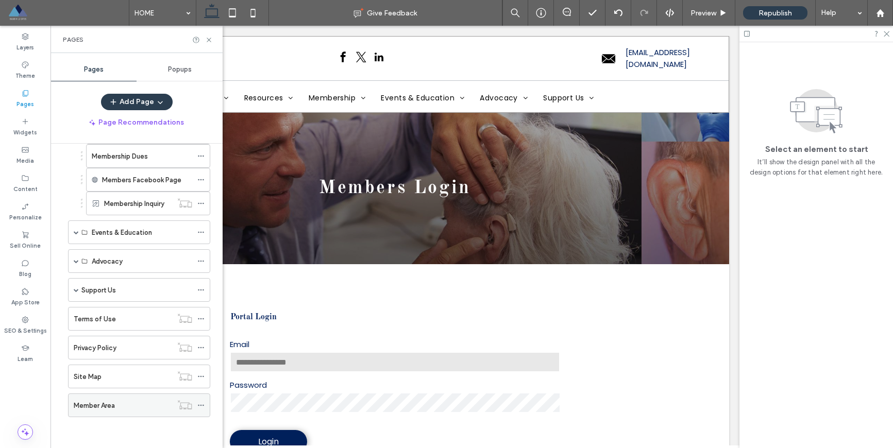
click at [200, 405] on use at bounding box center [201, 406] width 6 height 2
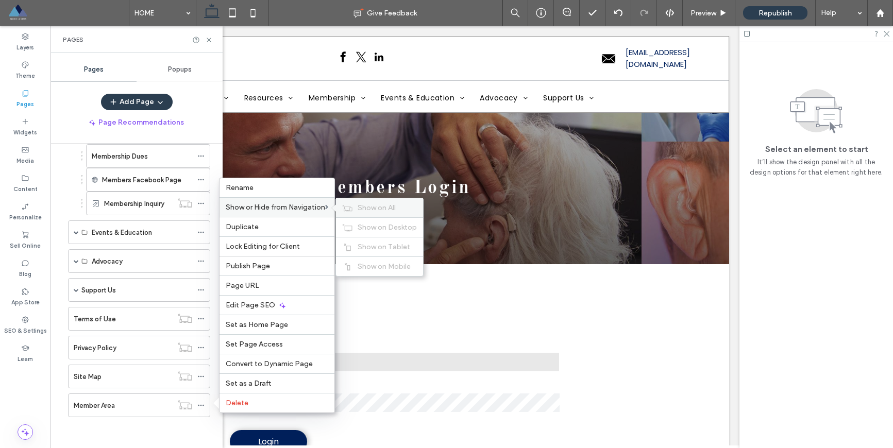
click at [350, 205] on icon at bounding box center [347, 208] width 10 height 7
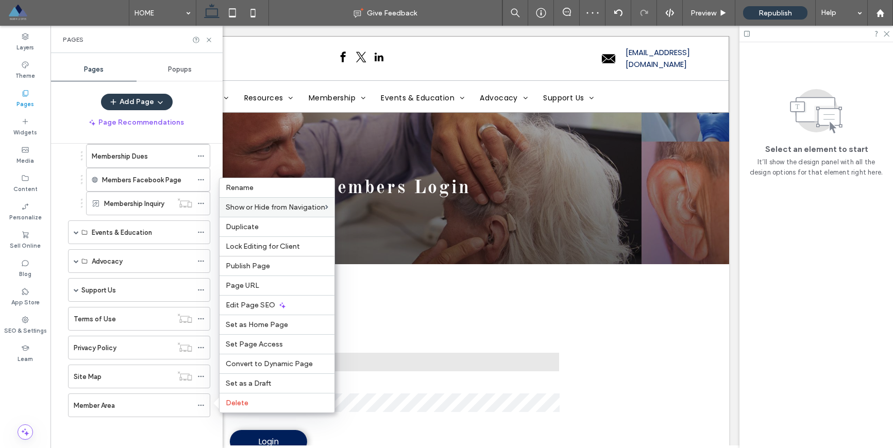
click at [123, 427] on div "HOME About Mission Statement Board of Directors Bylaws Code of Ethics Resources…" at bounding box center [132, 99] width 155 height 662
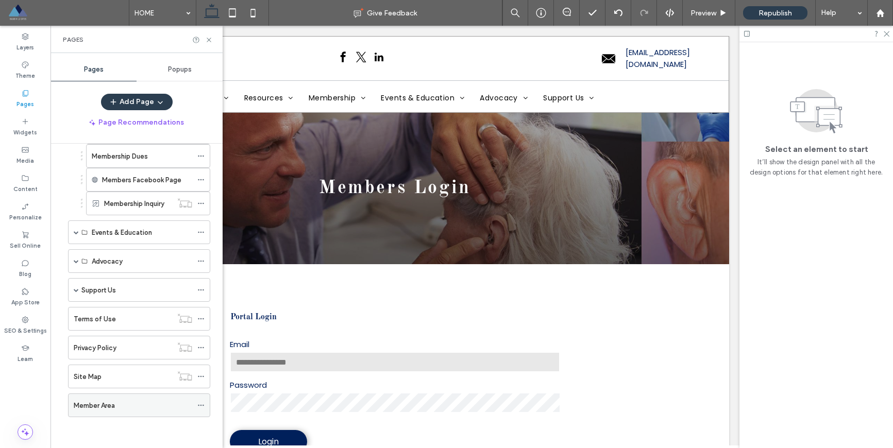
click at [102, 405] on label "Member Area" at bounding box center [94, 406] width 41 height 18
click at [92, 407] on label "Member Area" at bounding box center [94, 406] width 41 height 18
click at [92, 407] on div at bounding box center [446, 224] width 893 height 448
click at [201, 404] on icon at bounding box center [200, 405] width 7 height 7
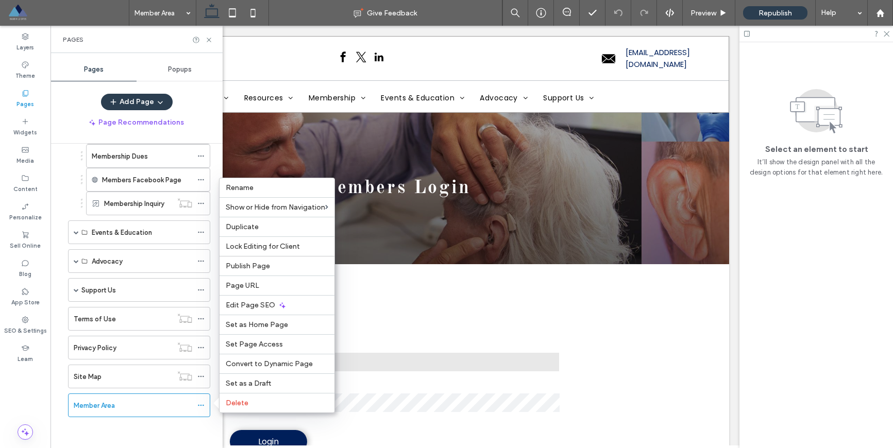
click at [66, 421] on div "HOME About Mission Statement Board of Directors Bylaws Code of Ethics Resources…" at bounding box center [132, 99] width 155 height 662
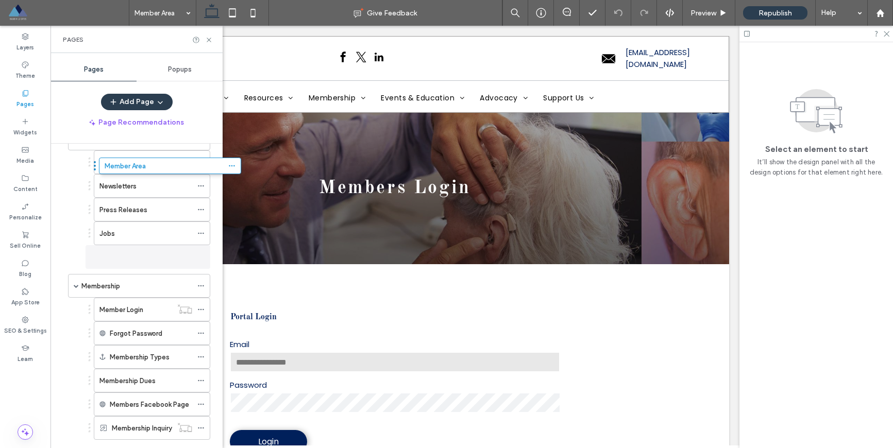
scroll to position [177, 0]
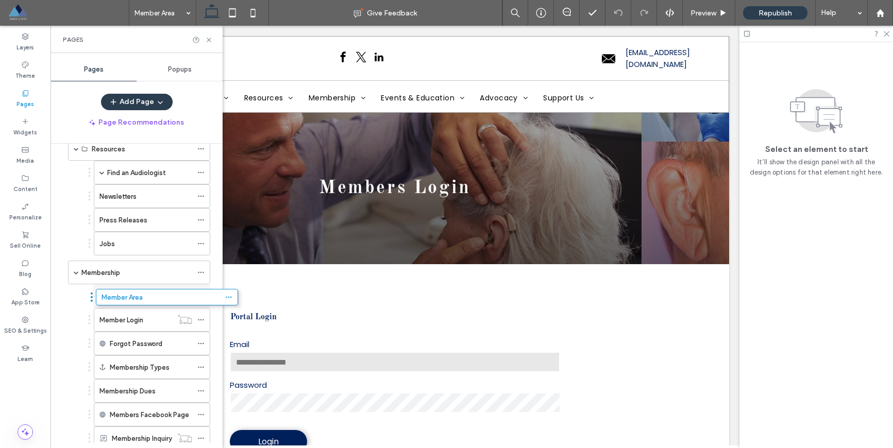
drag, startPoint x: 64, startPoint y: 406, endPoint x: 92, endPoint y: 301, distance: 108.3
click at [710, 11] on span "Preview" at bounding box center [704, 13] width 26 height 9
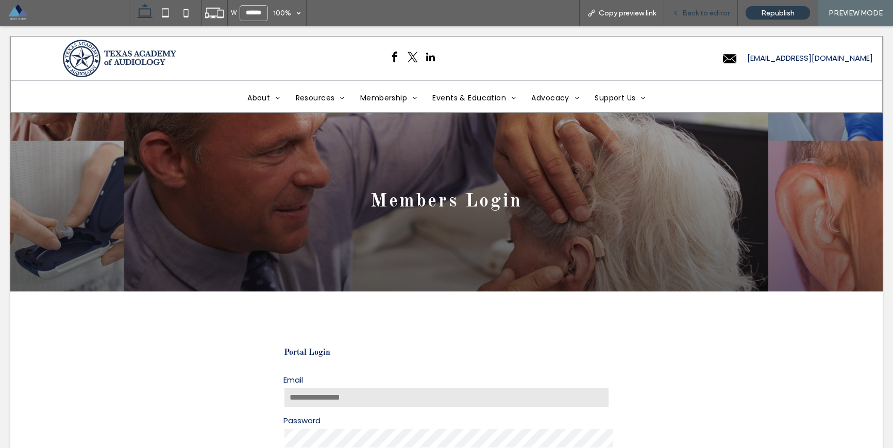
click at [695, 15] on span "Back to editor" at bounding box center [705, 13] width 47 height 9
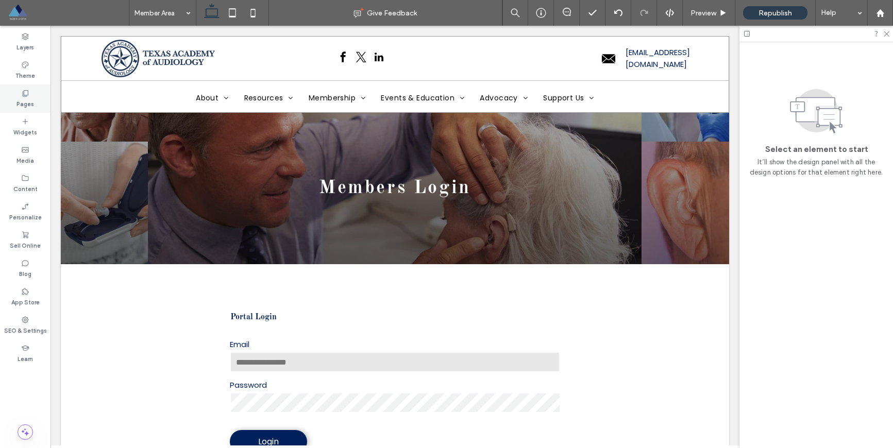
click at [23, 98] on label "Pages" at bounding box center [25, 102] width 18 height 11
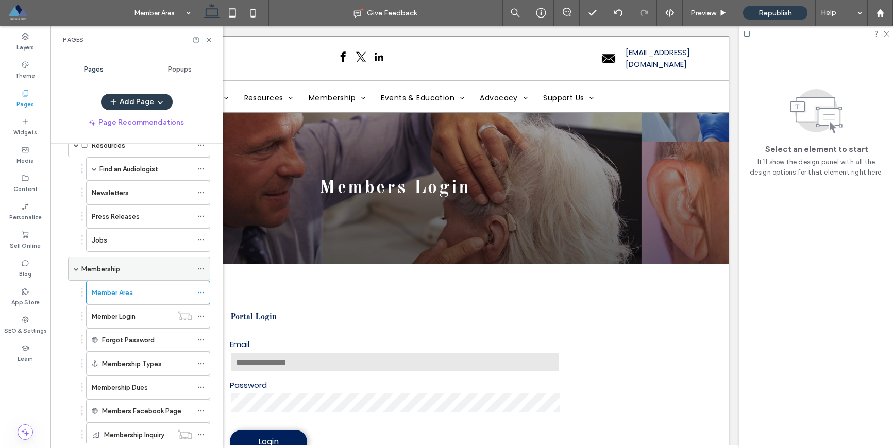
scroll to position [186, 0]
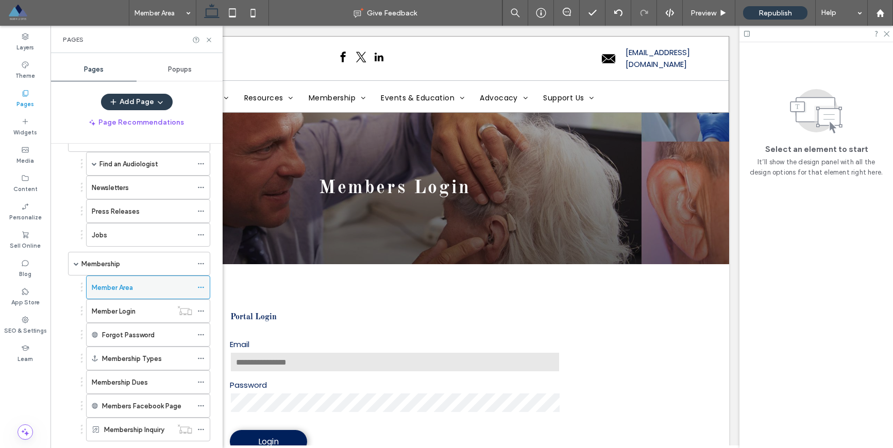
click at [200, 288] on use at bounding box center [201, 288] width 6 height 2
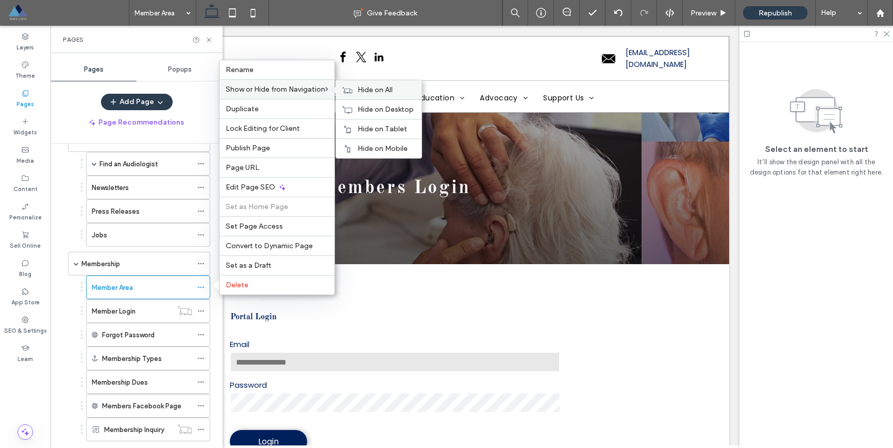
click at [406, 93] on label "Hide on All" at bounding box center [387, 90] width 58 height 9
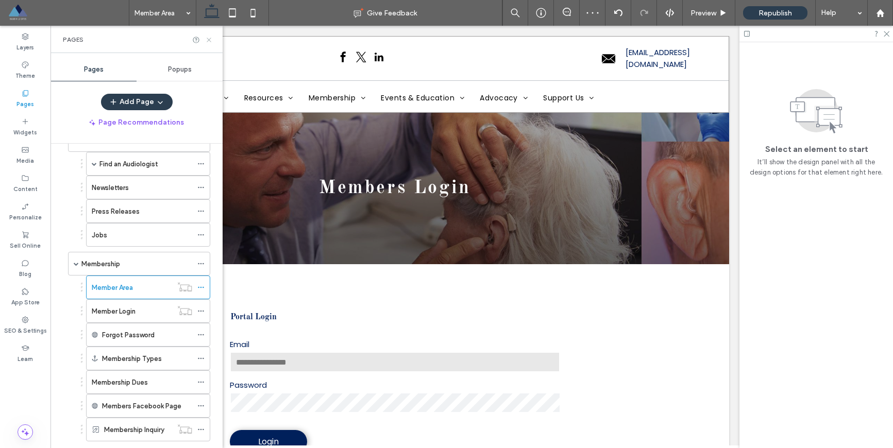
click at [209, 41] on icon at bounding box center [209, 40] width 8 height 8
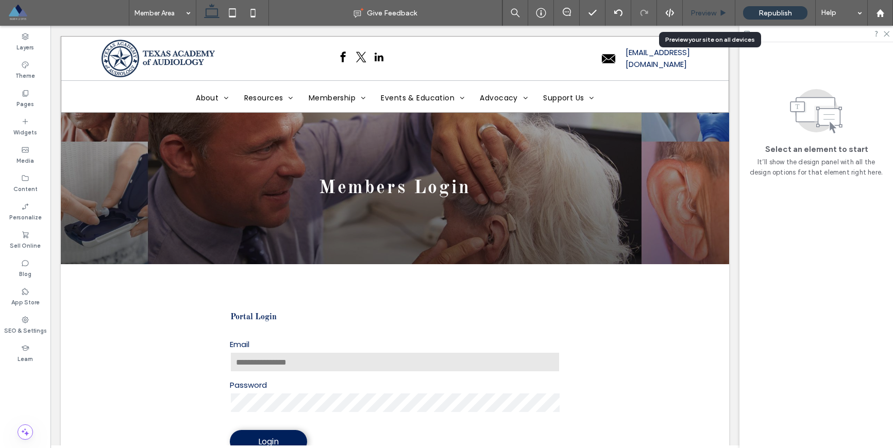
click at [697, 12] on span "Preview" at bounding box center [704, 13] width 26 height 9
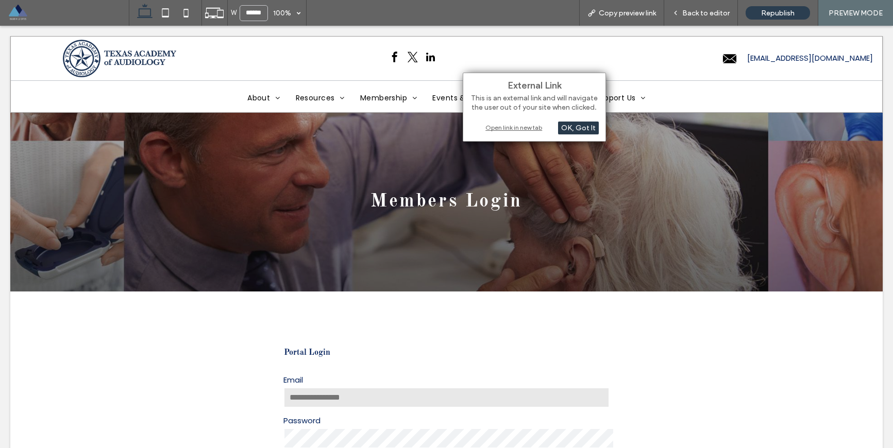
click at [577, 129] on div "OK, Got It" at bounding box center [578, 128] width 41 height 13
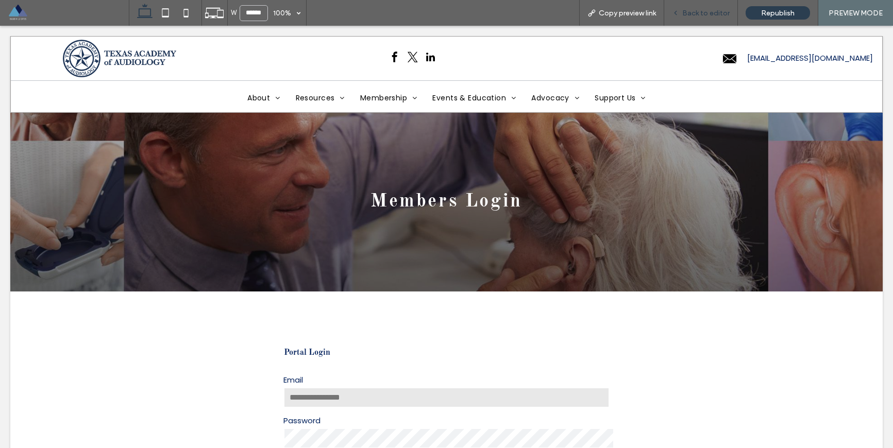
click at [708, 15] on span "Back to editor" at bounding box center [705, 13] width 47 height 9
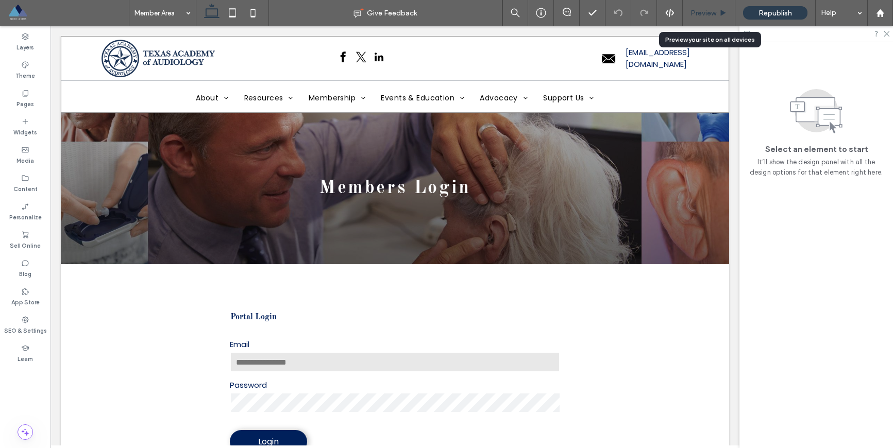
click at [700, 15] on span "Preview" at bounding box center [704, 13] width 26 height 9
